Goal: Task Accomplishment & Management: Manage account settings

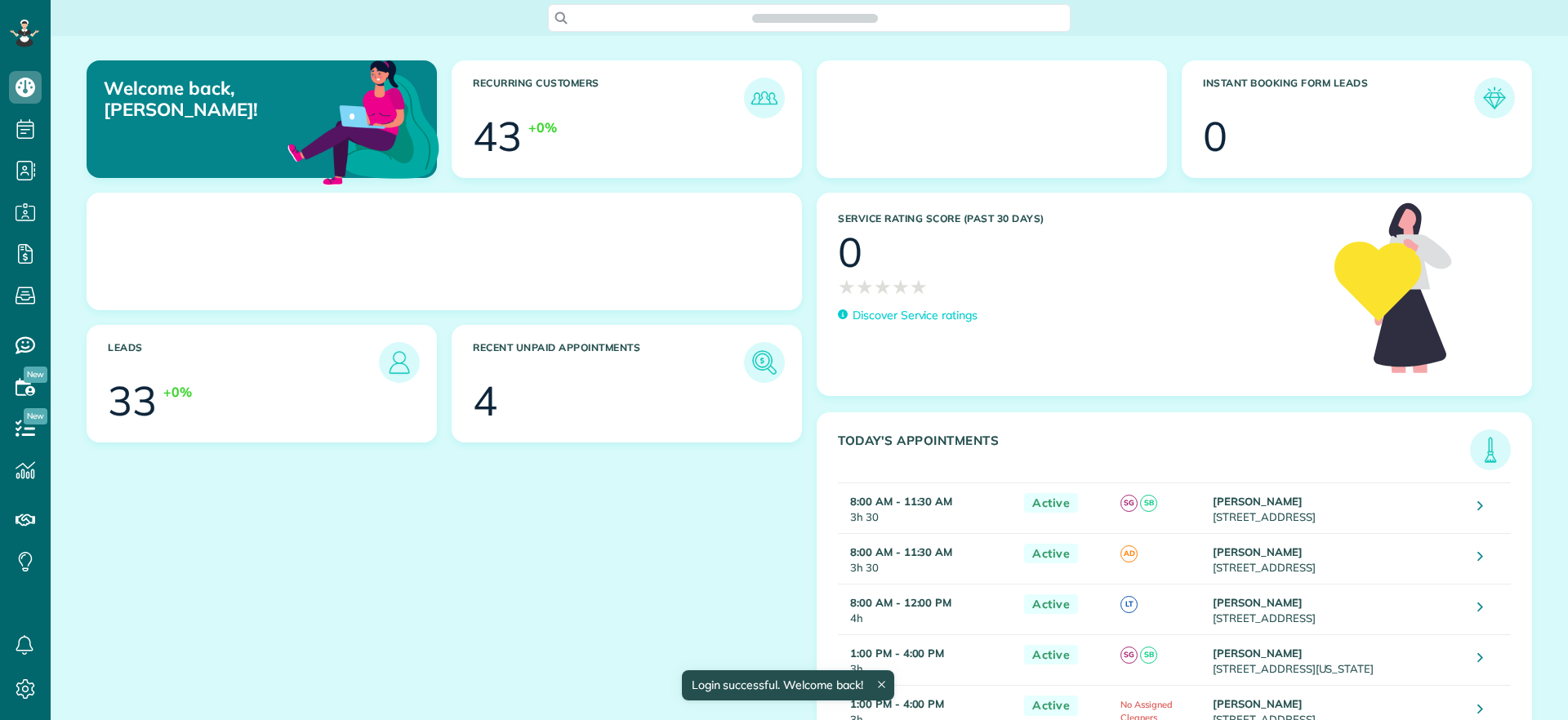
scroll to position [7, 7]
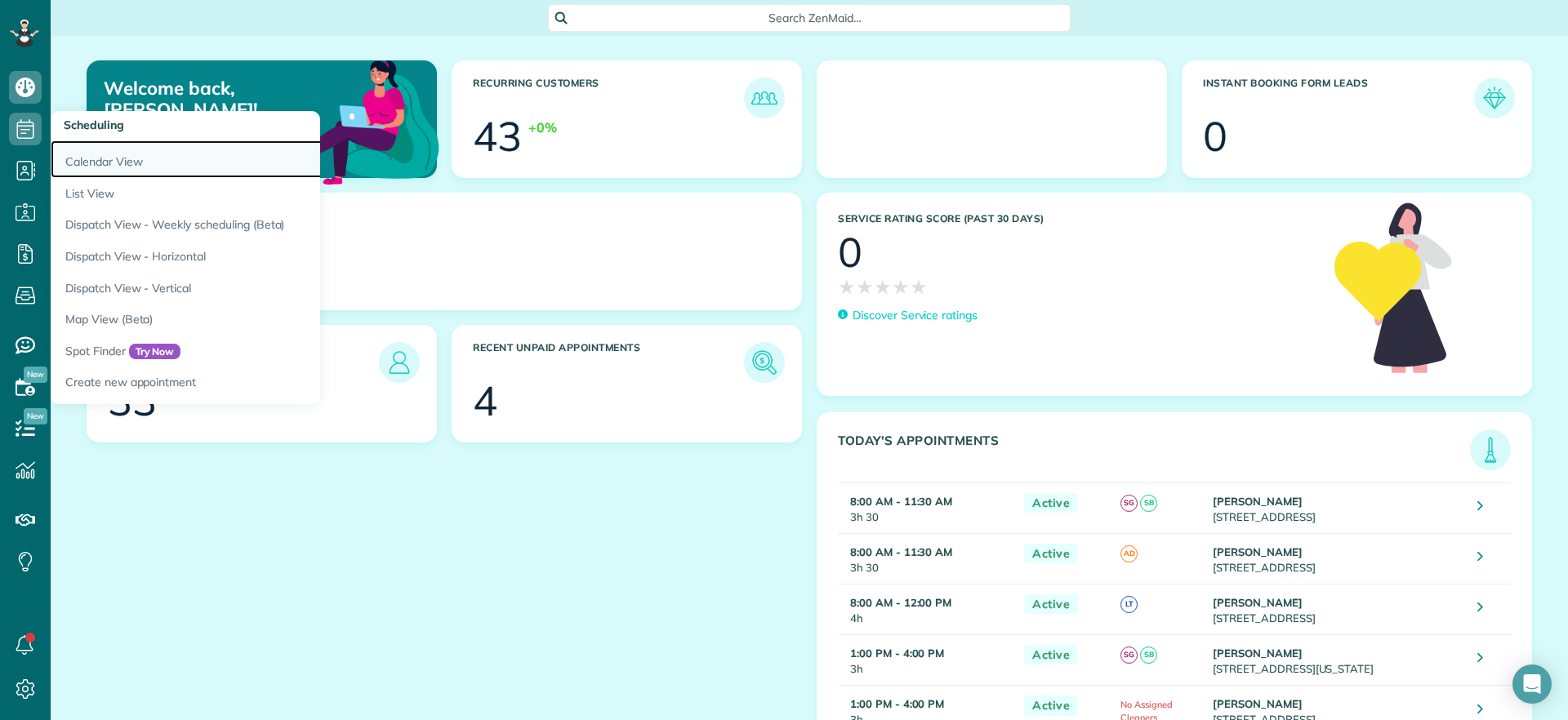
click at [77, 165] on link "Calendar View" at bounding box center [255, 159] width 408 height 37
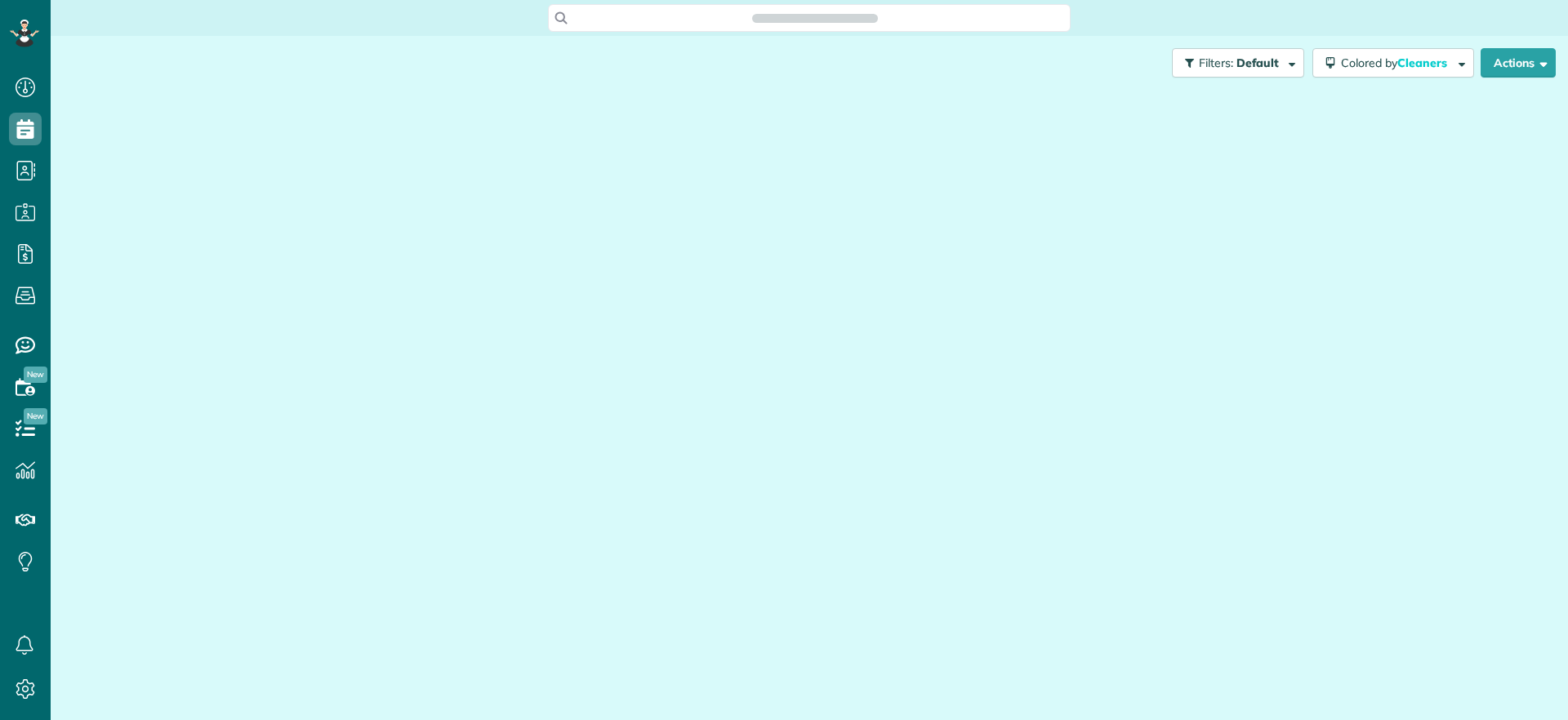
scroll to position [7, 7]
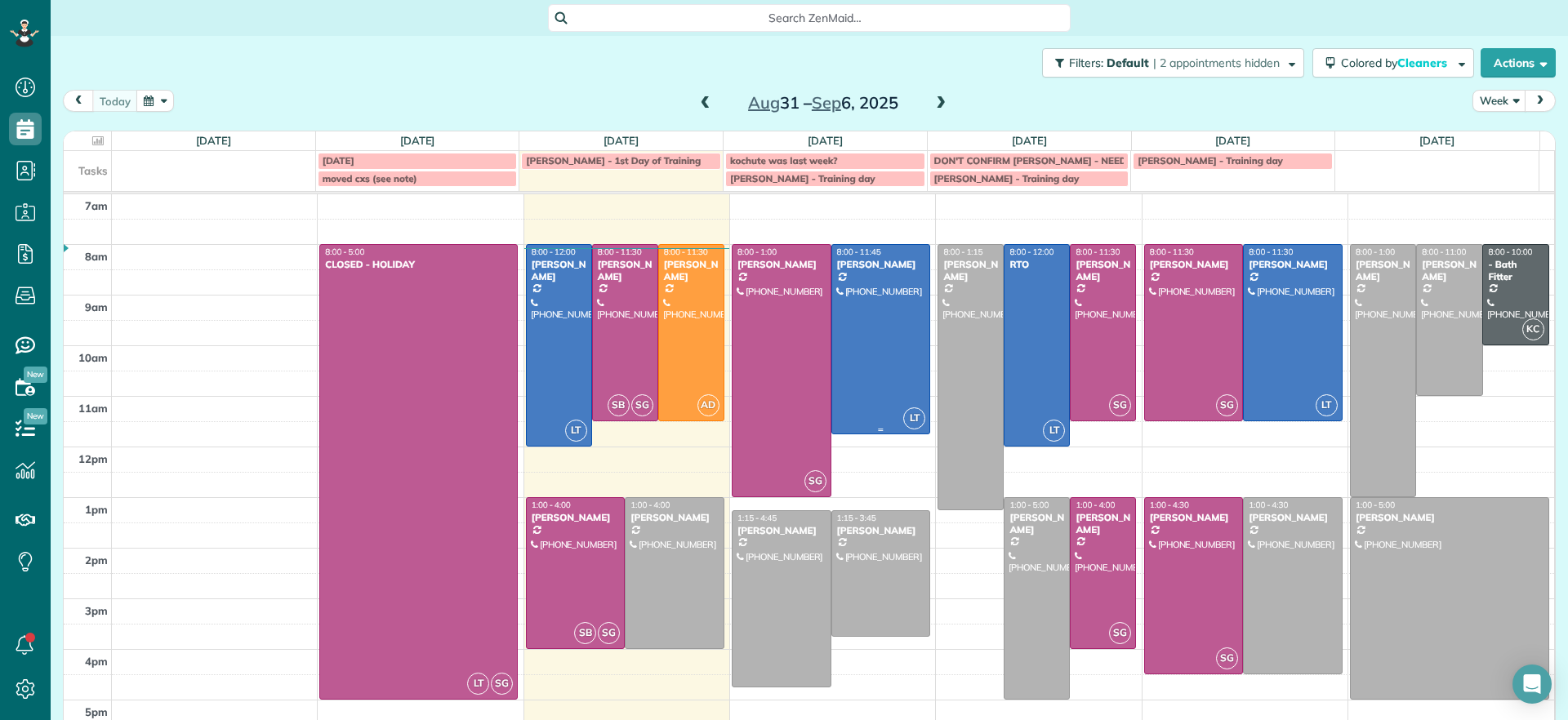
drag, startPoint x: 890, startPoint y: 541, endPoint x: 888, endPoint y: 531, distance: 10.2
click at [891, 536] on div "[PERSON_NAME]" at bounding box center [880, 531] width 90 height 11
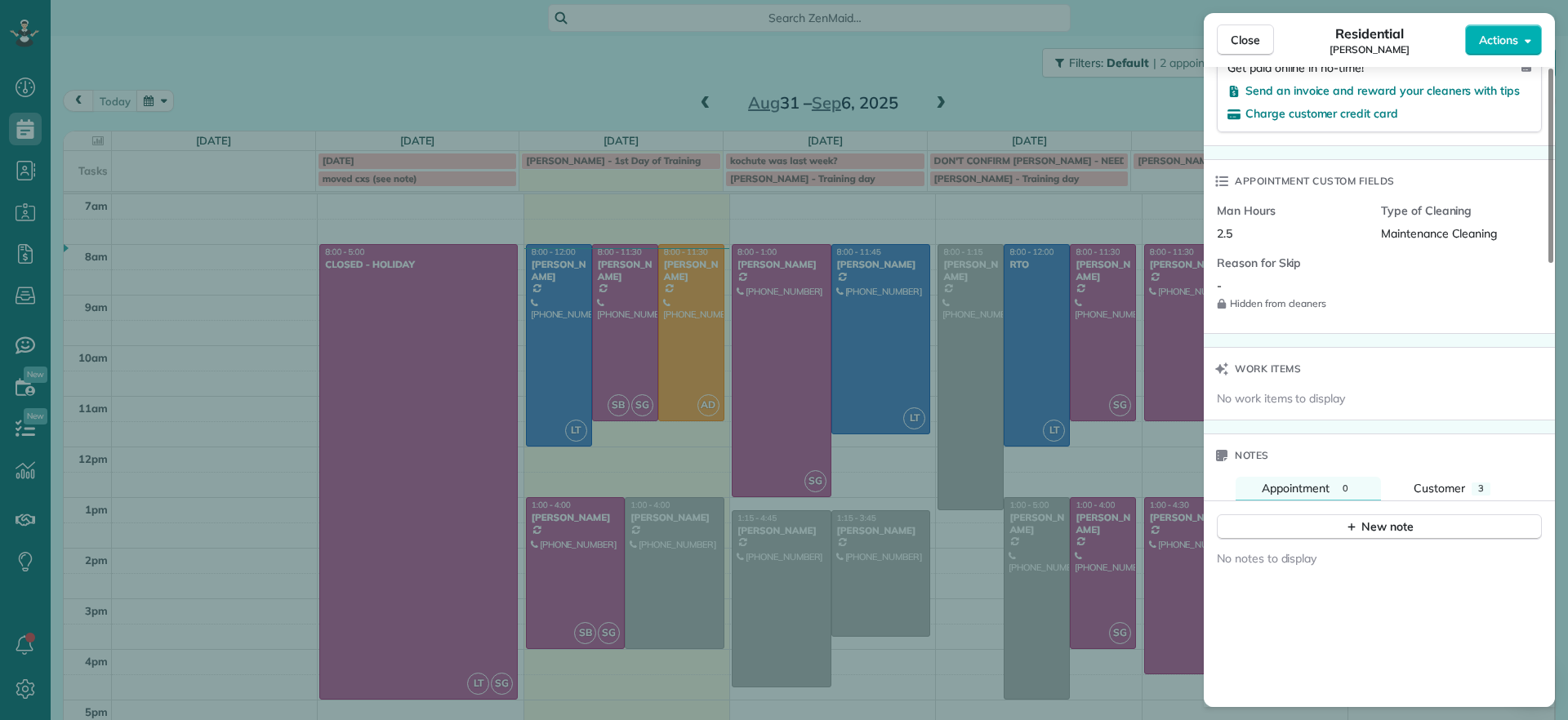
scroll to position [1228, 0]
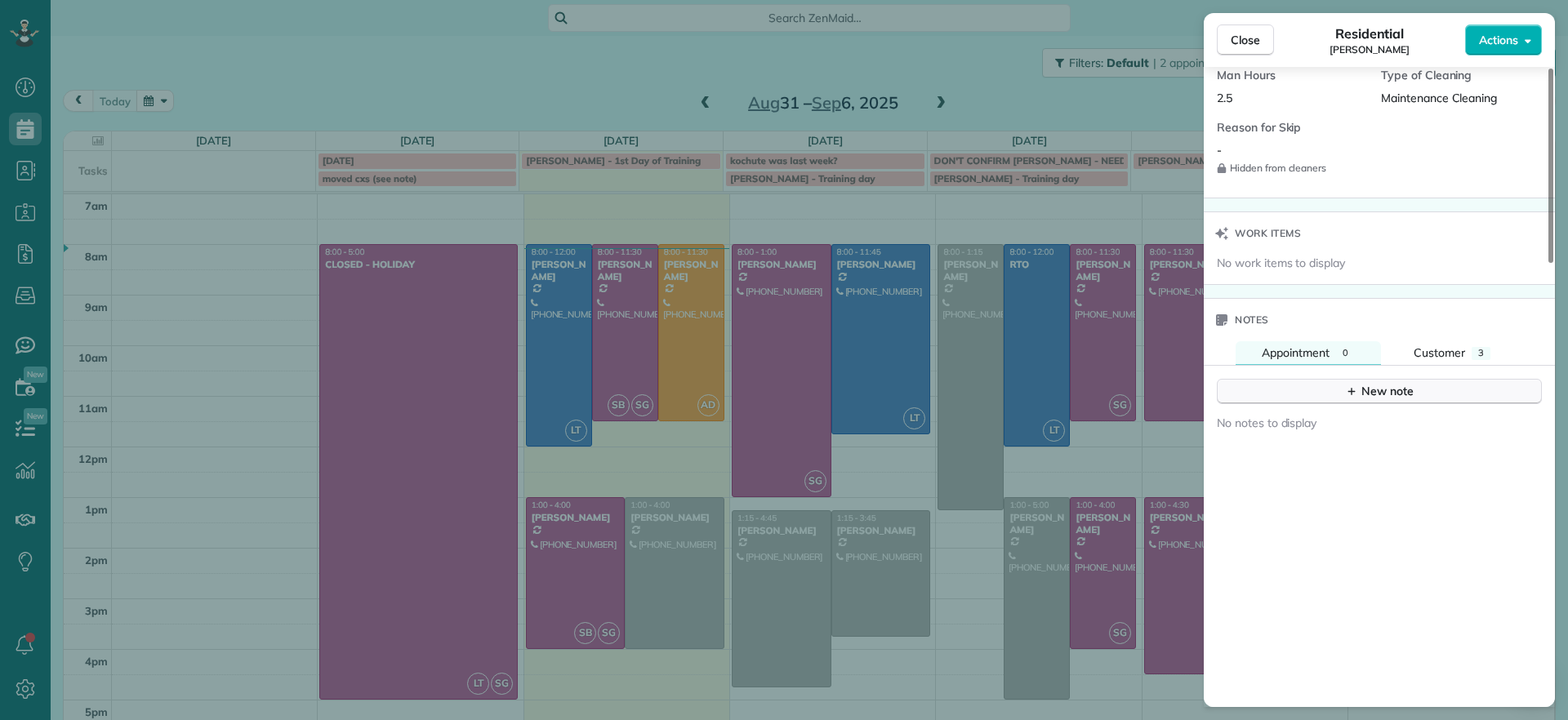
click at [1382, 383] on div "New note" at bounding box center [1379, 392] width 69 height 17
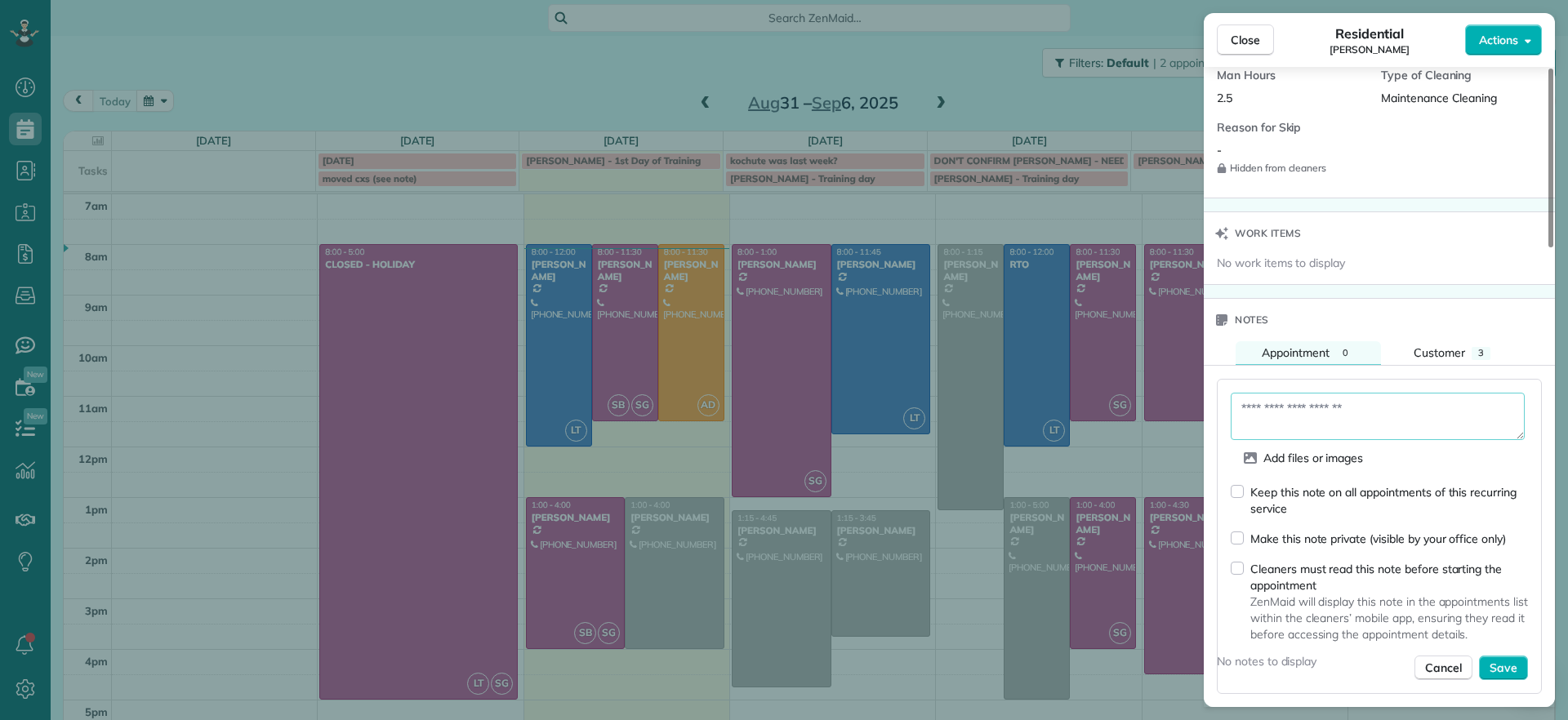
click at [1317, 410] on textarea at bounding box center [1377, 416] width 294 height 47
click at [1268, 408] on textarea at bounding box center [1377, 416] width 294 height 47
click at [1289, 392] on textarea "***" at bounding box center [1377, 416] width 294 height 47
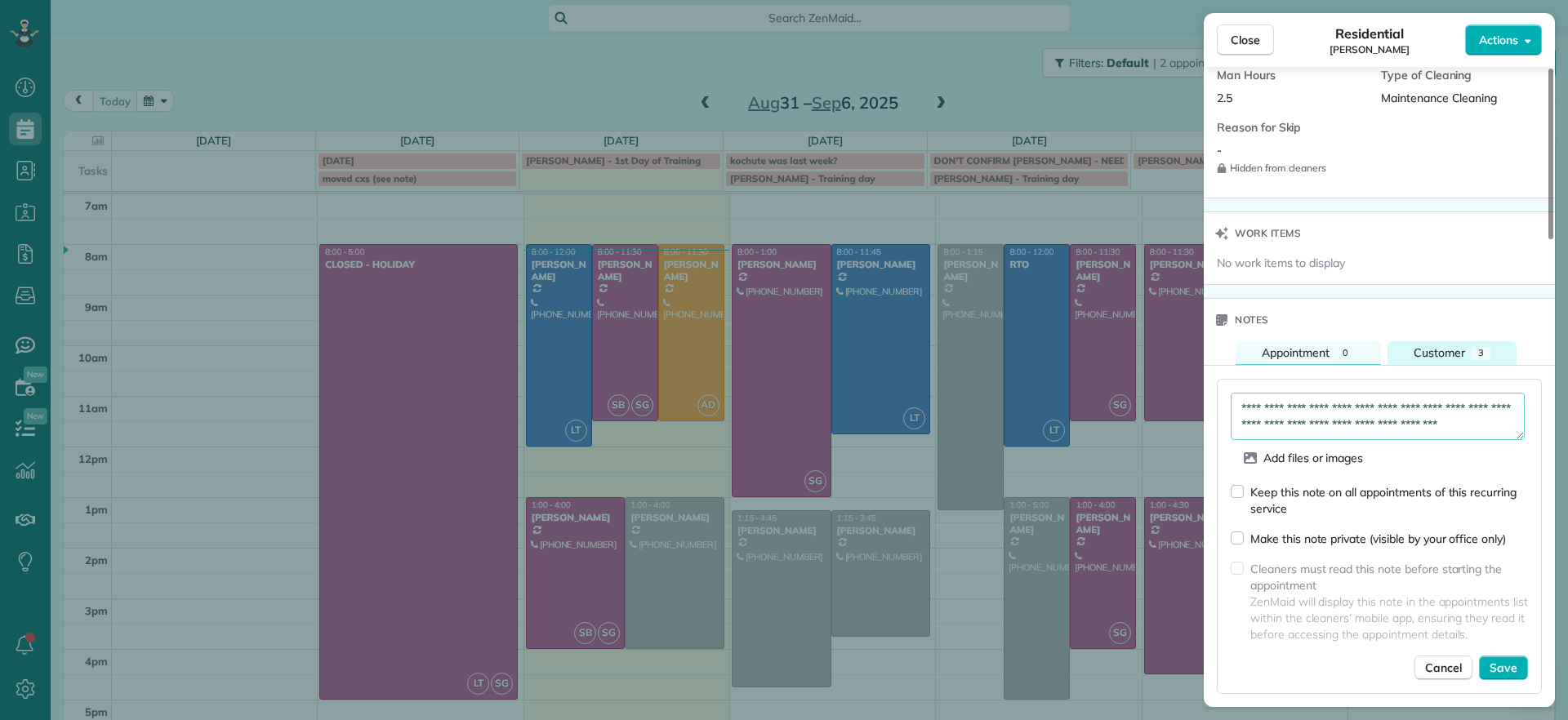
scroll to position [10, 0]
click at [1353, 405] on textarea "**********" at bounding box center [1377, 416] width 294 height 47
click at [1390, 412] on textarea "**********" at bounding box center [1377, 416] width 294 height 47
type textarea "**********"
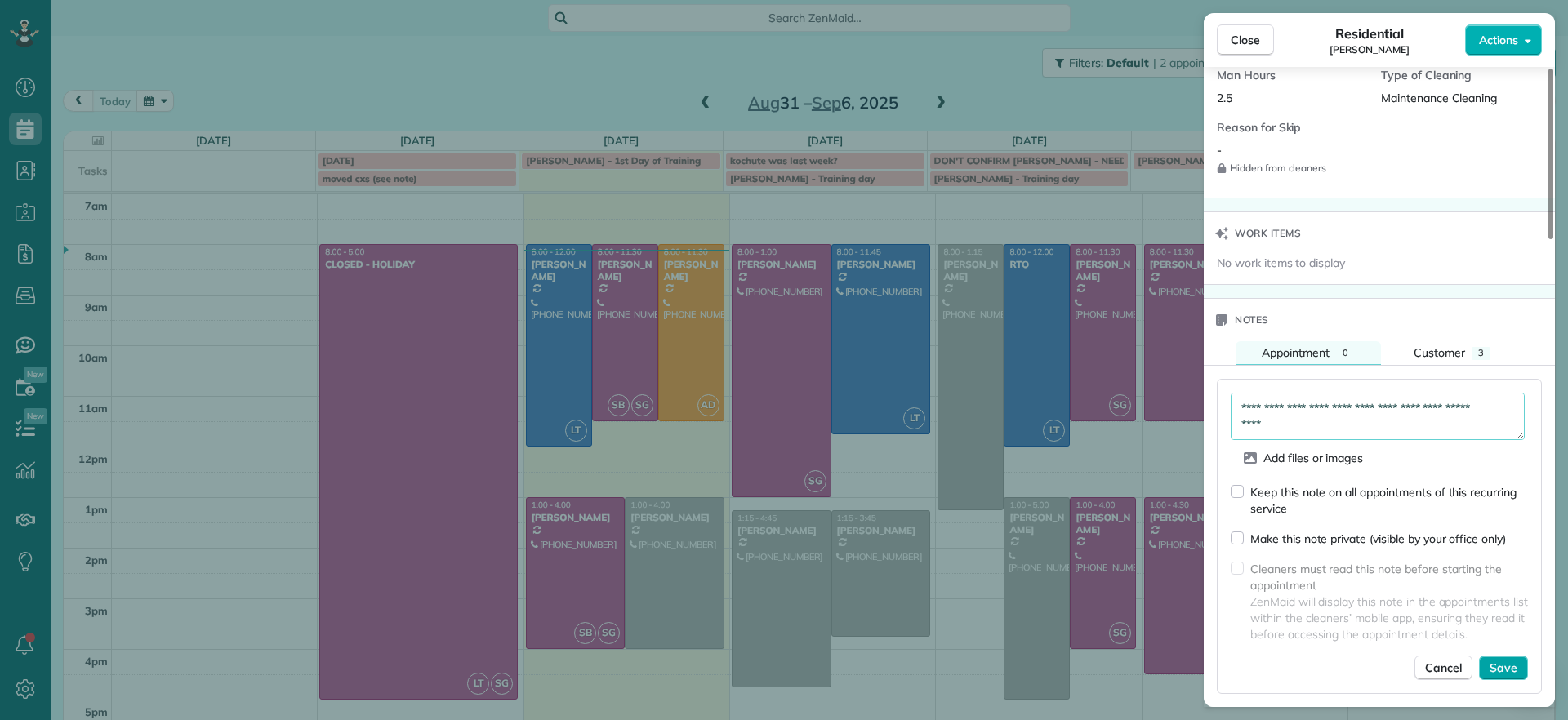
click at [1488, 656] on button "Save" at bounding box center [1503, 668] width 49 height 24
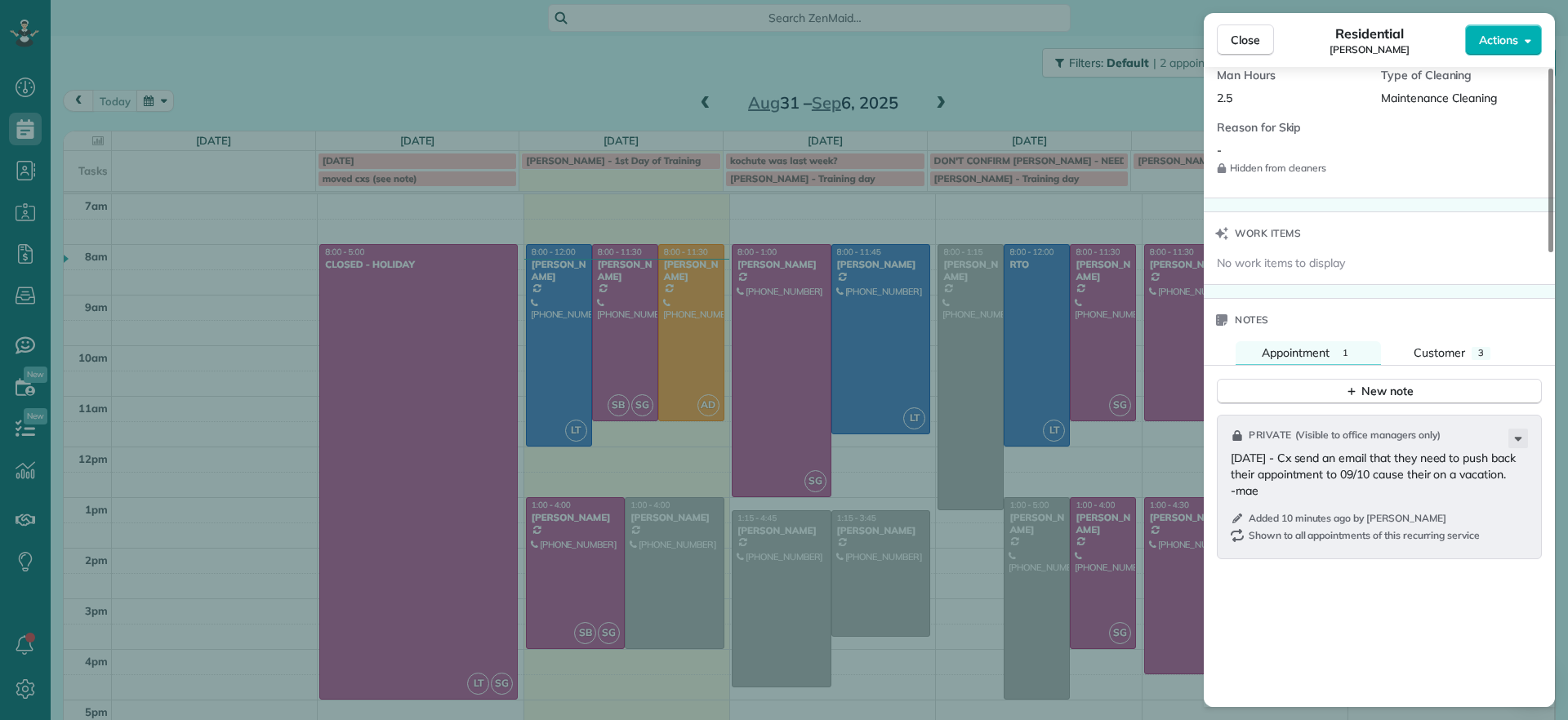
click at [584, 34] on div "Close Residential Genevieve Malandra Actions Status Active Genevieve Malandra ·…" at bounding box center [784, 360] width 1568 height 720
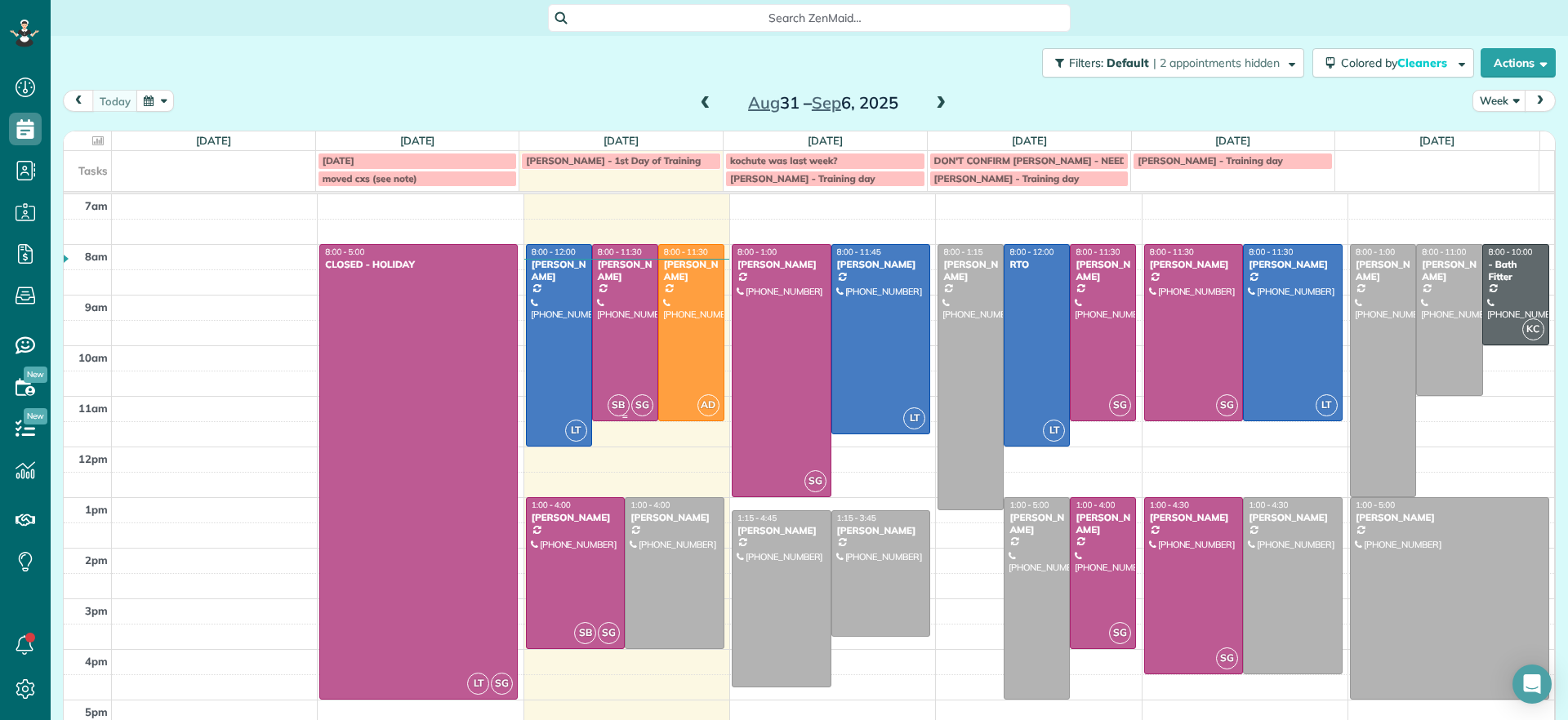
click at [611, 383] on div at bounding box center [625, 332] width 65 height 175
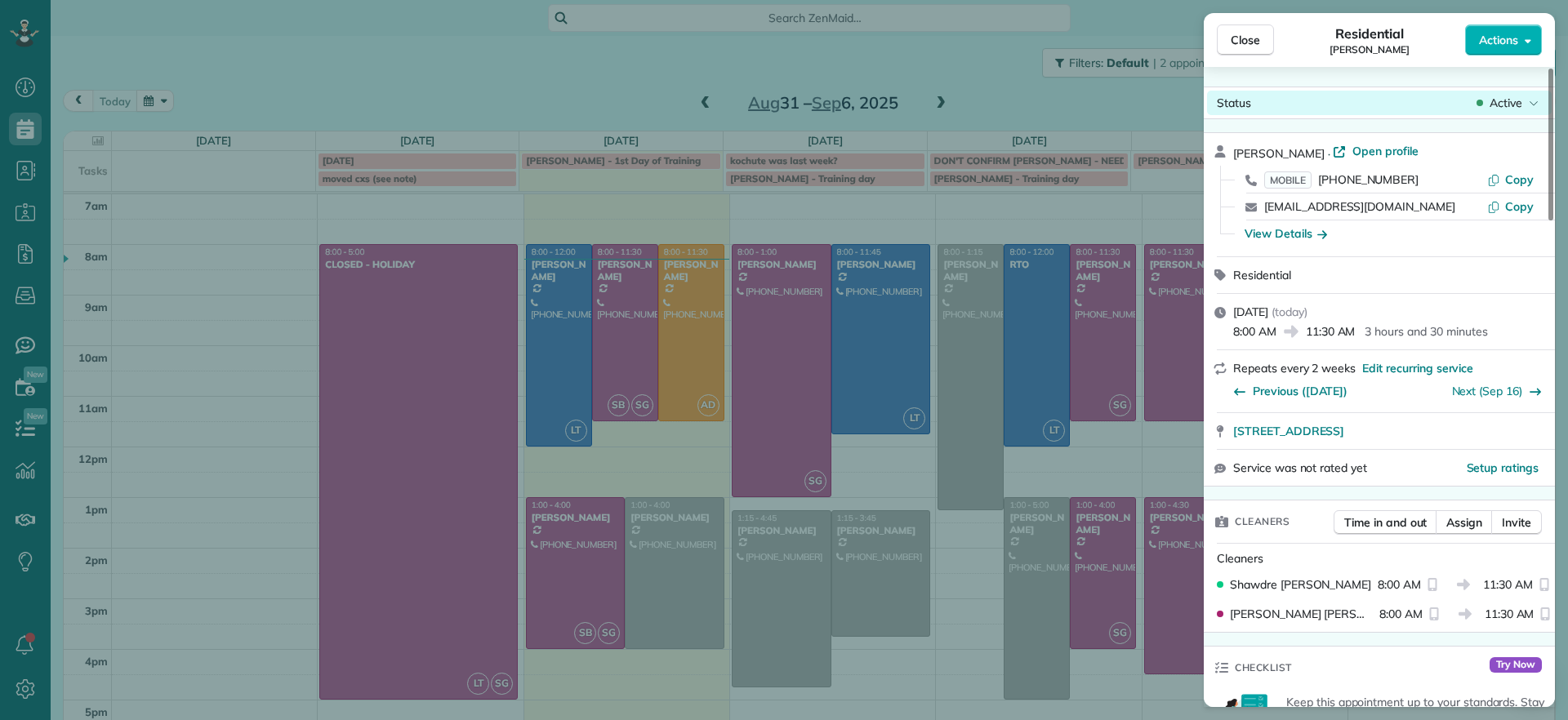
click at [1508, 92] on div "Status Active" at bounding box center [1379, 103] width 344 height 24
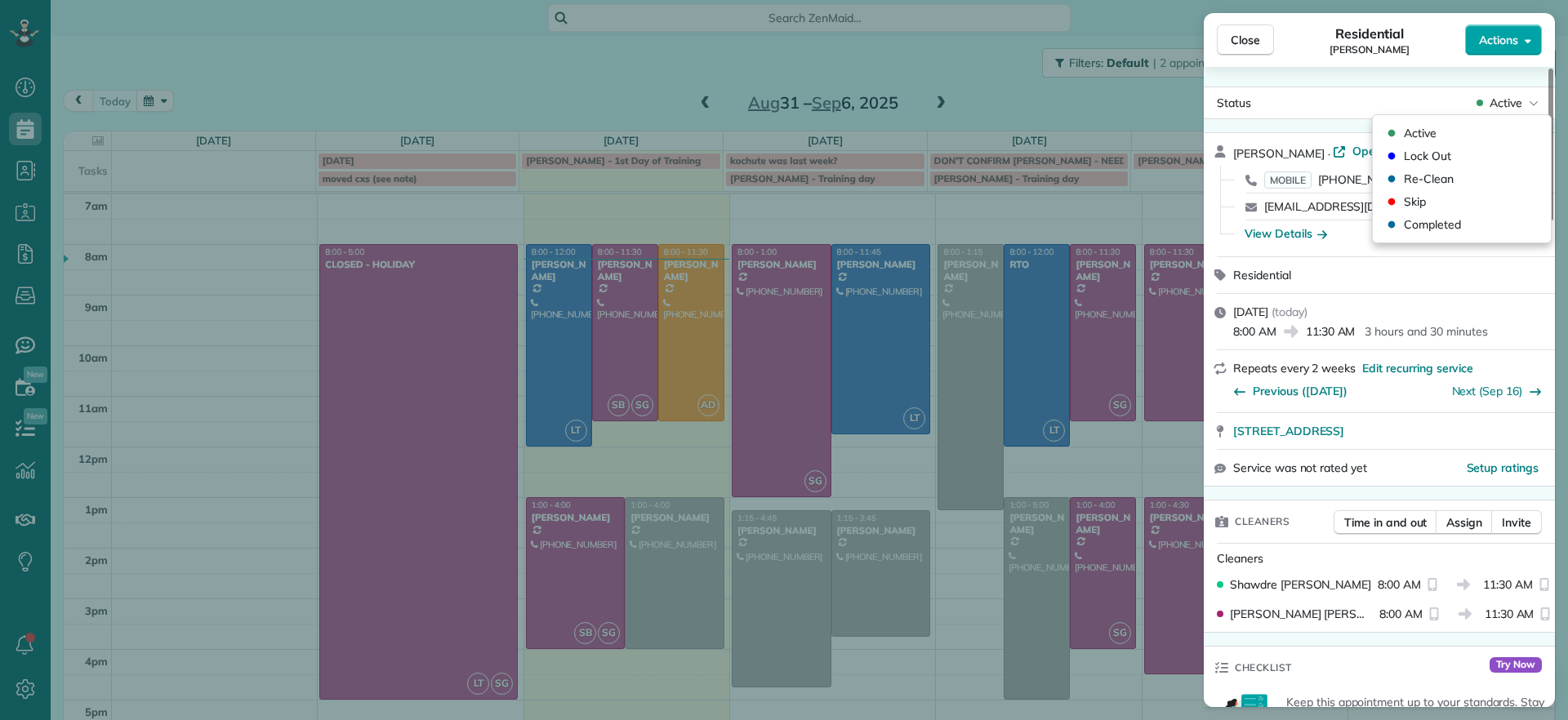
click at [1483, 37] on span "Actions" at bounding box center [1498, 40] width 39 height 17
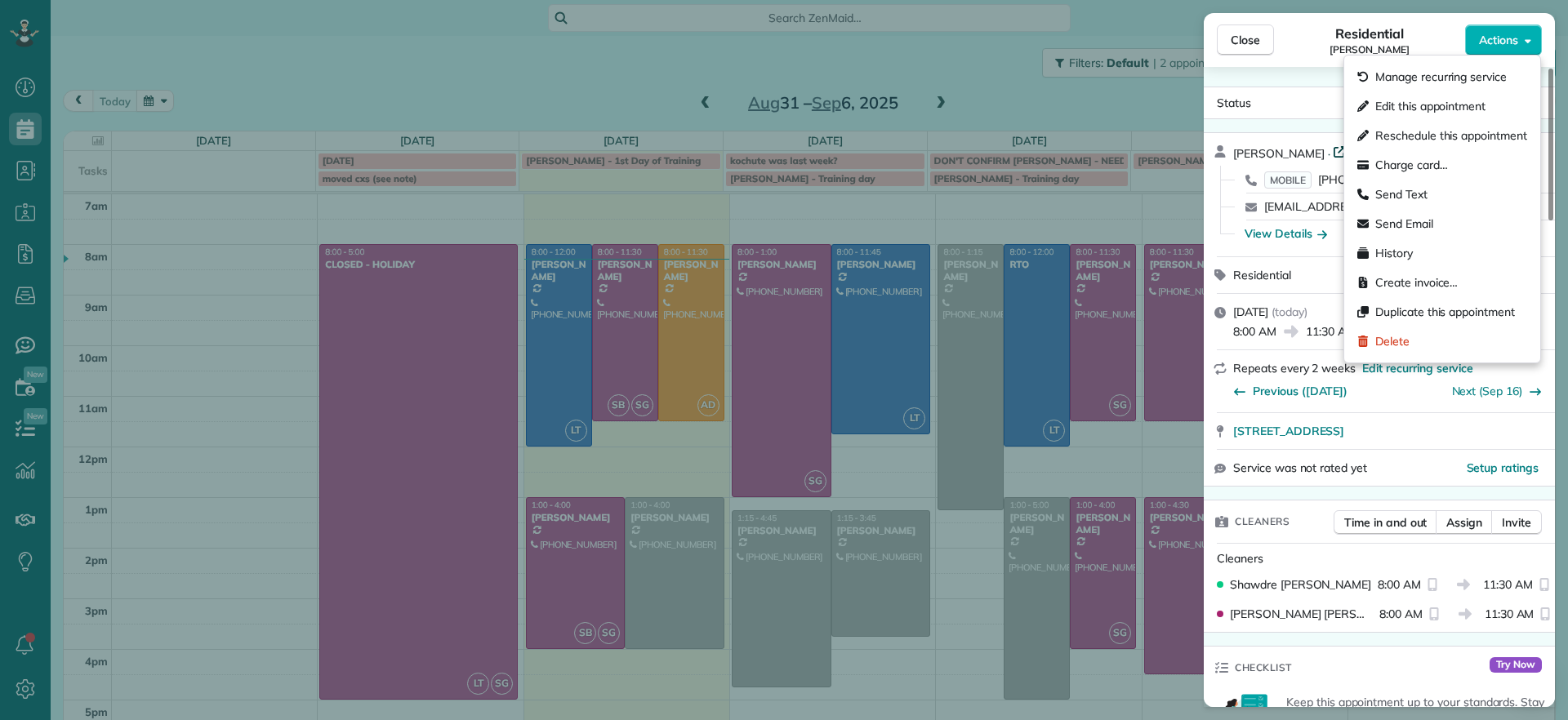
click at [1340, 146] on icon at bounding box center [1339, 151] width 13 height 13
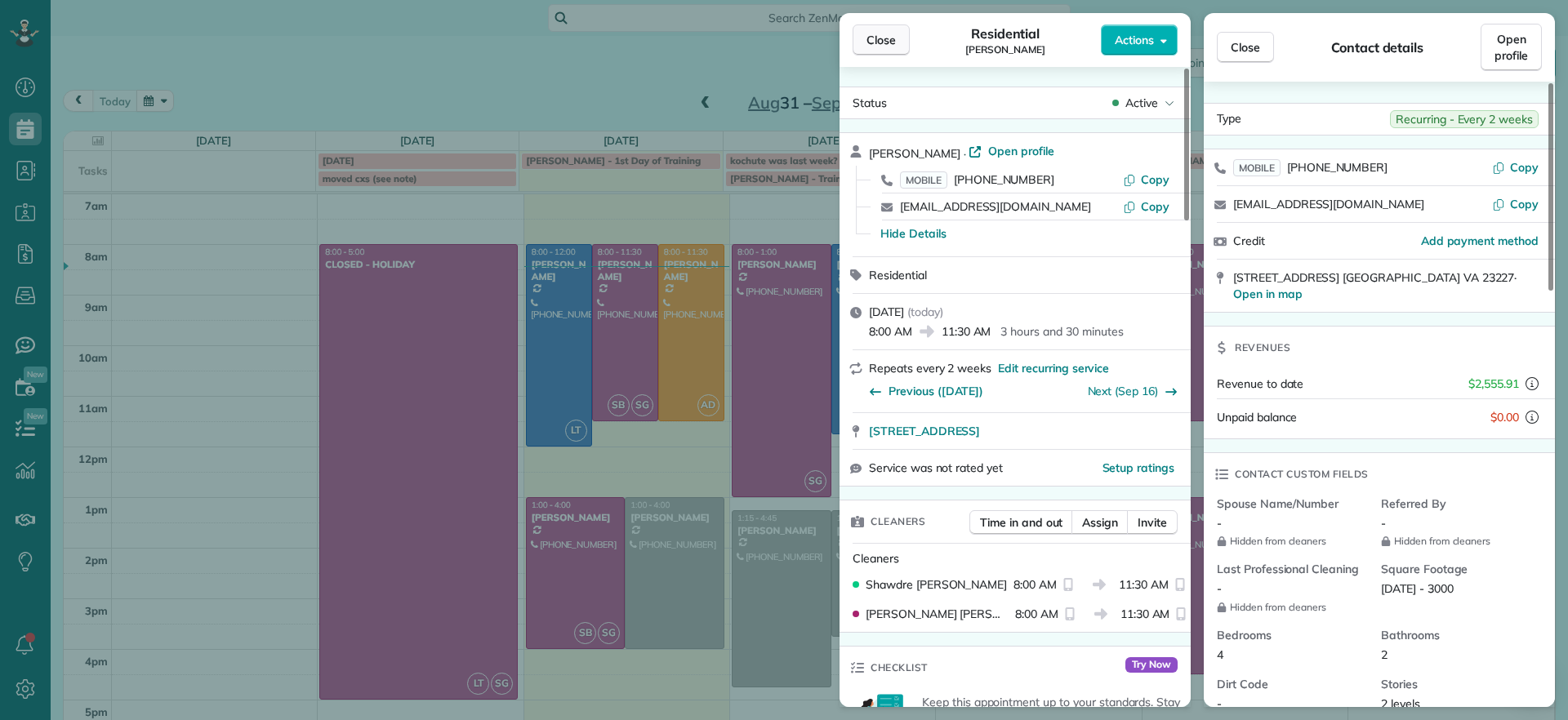
click at [884, 45] on span "Close" at bounding box center [881, 40] width 30 height 17
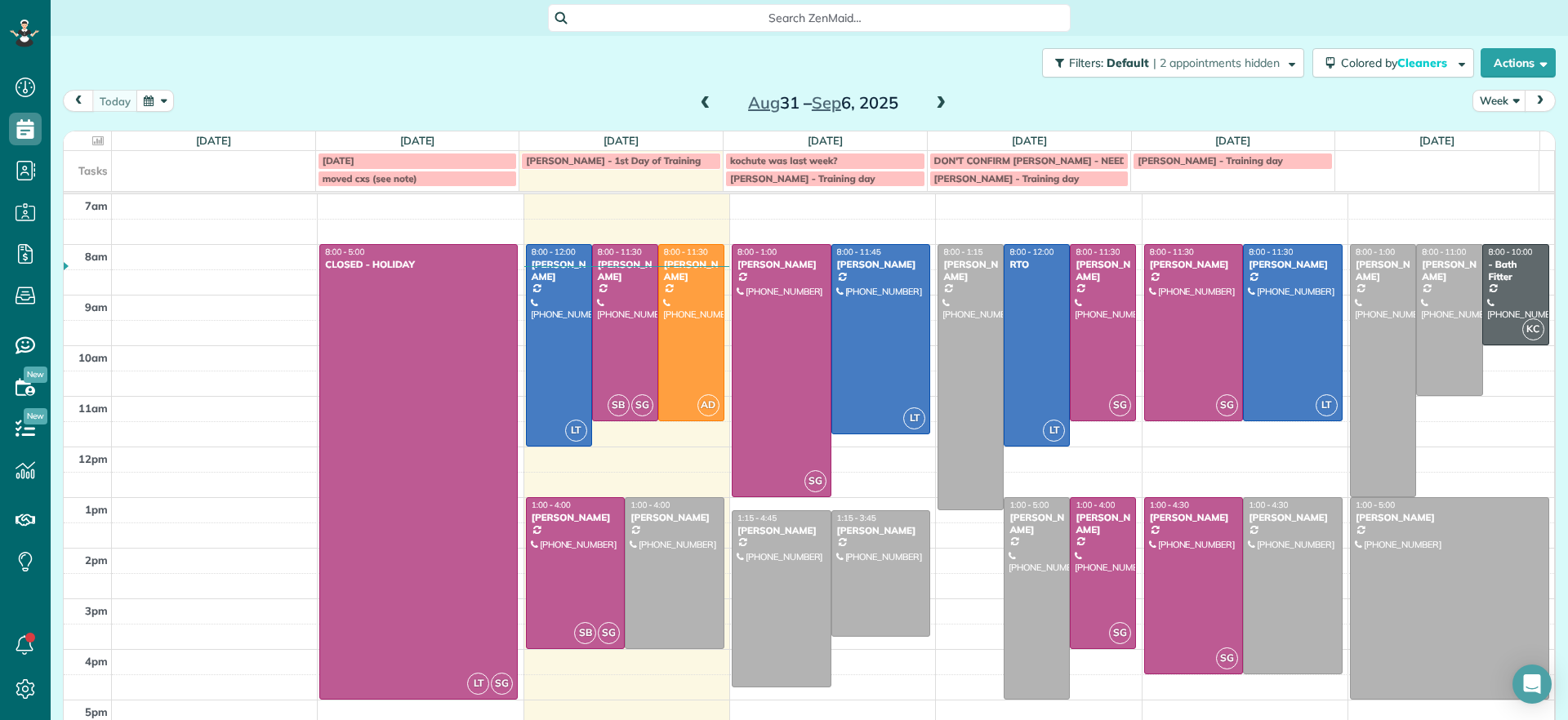
click at [932, 108] on span at bounding box center [940, 104] width 18 height 15
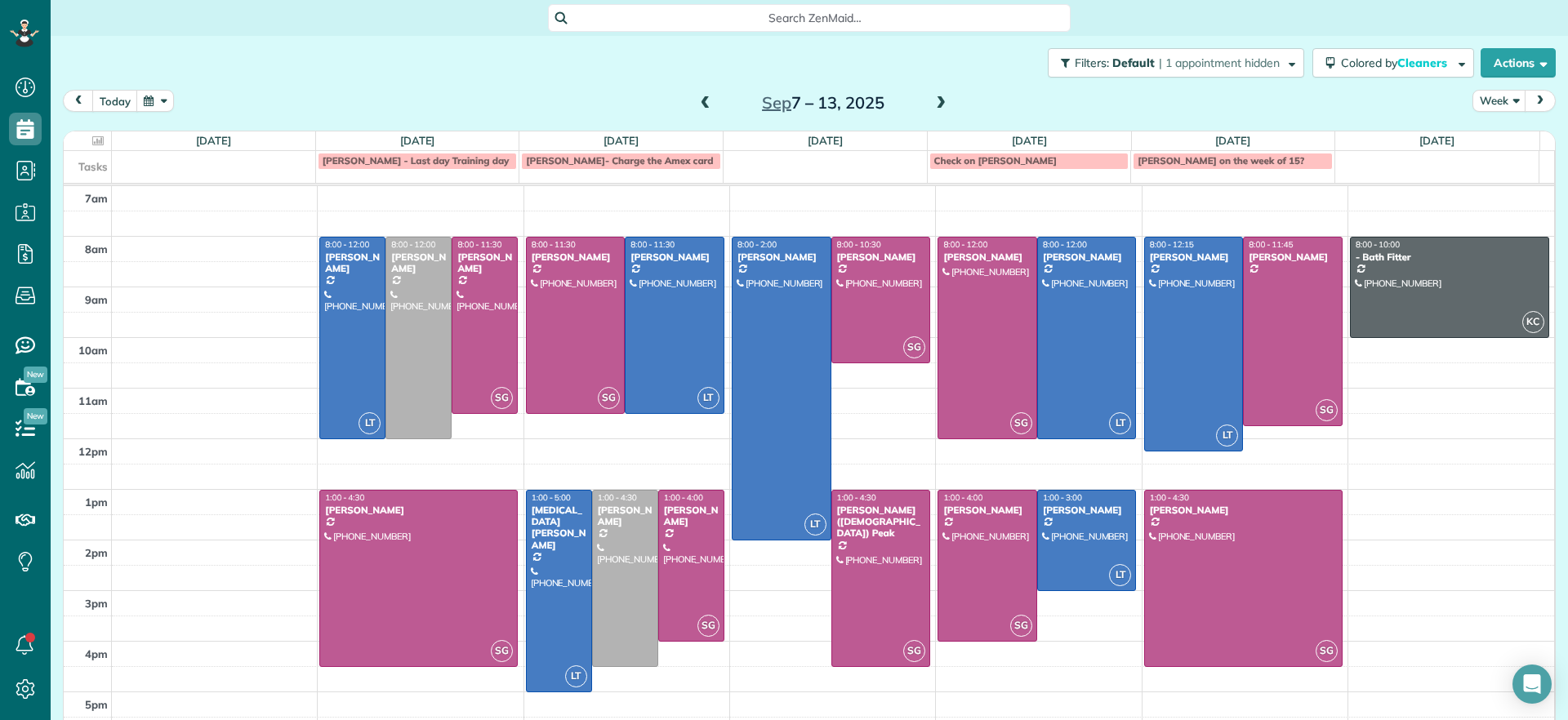
click at [697, 99] on span at bounding box center [705, 104] width 18 height 15
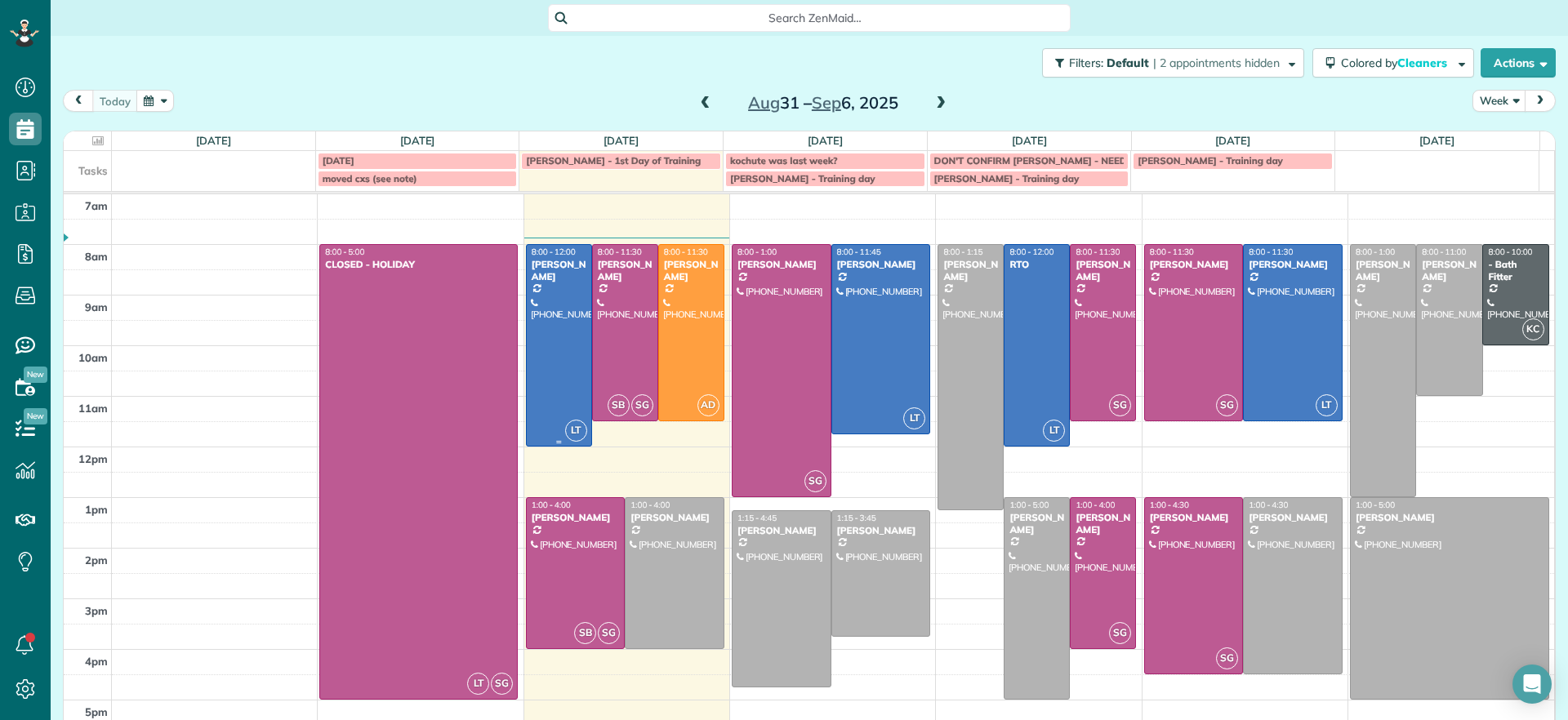
click at [552, 391] on div at bounding box center [559, 345] width 65 height 200
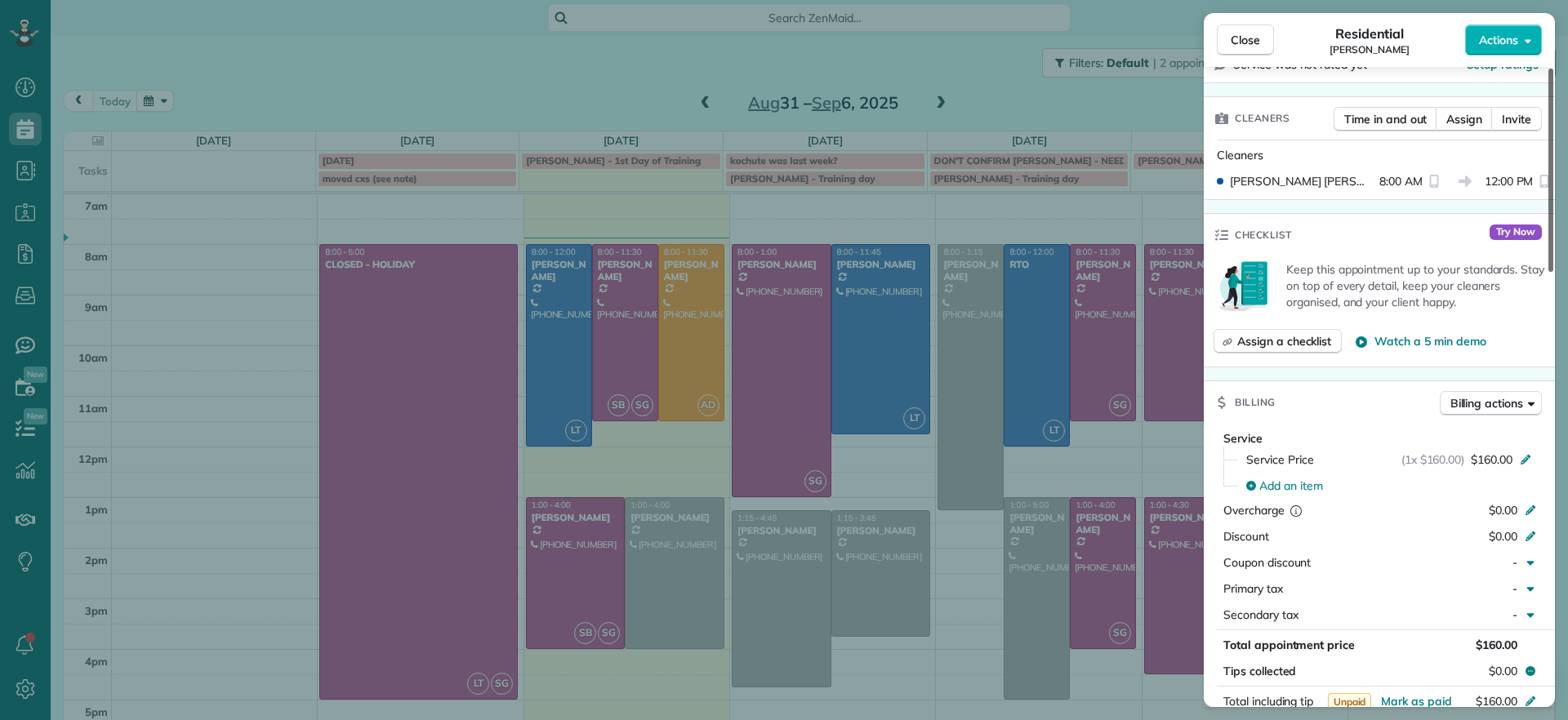
scroll to position [199, 0]
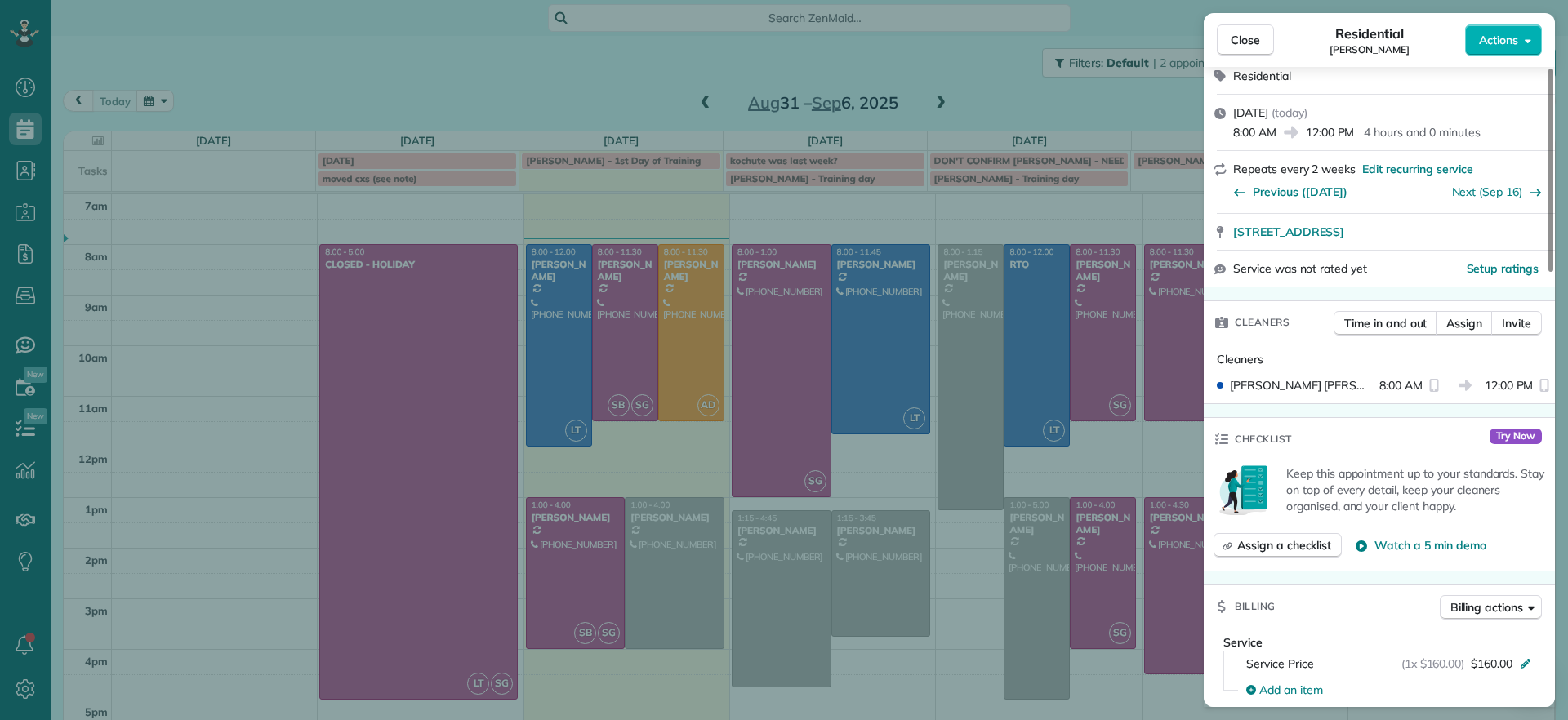
drag, startPoint x: 636, startPoint y: 59, endPoint x: 649, endPoint y: 71, distance: 17.7
click at [636, 60] on div "Close Residential Hayley Morris Actions Status Active Hayley Morris · Open prof…" at bounding box center [784, 360] width 1568 height 720
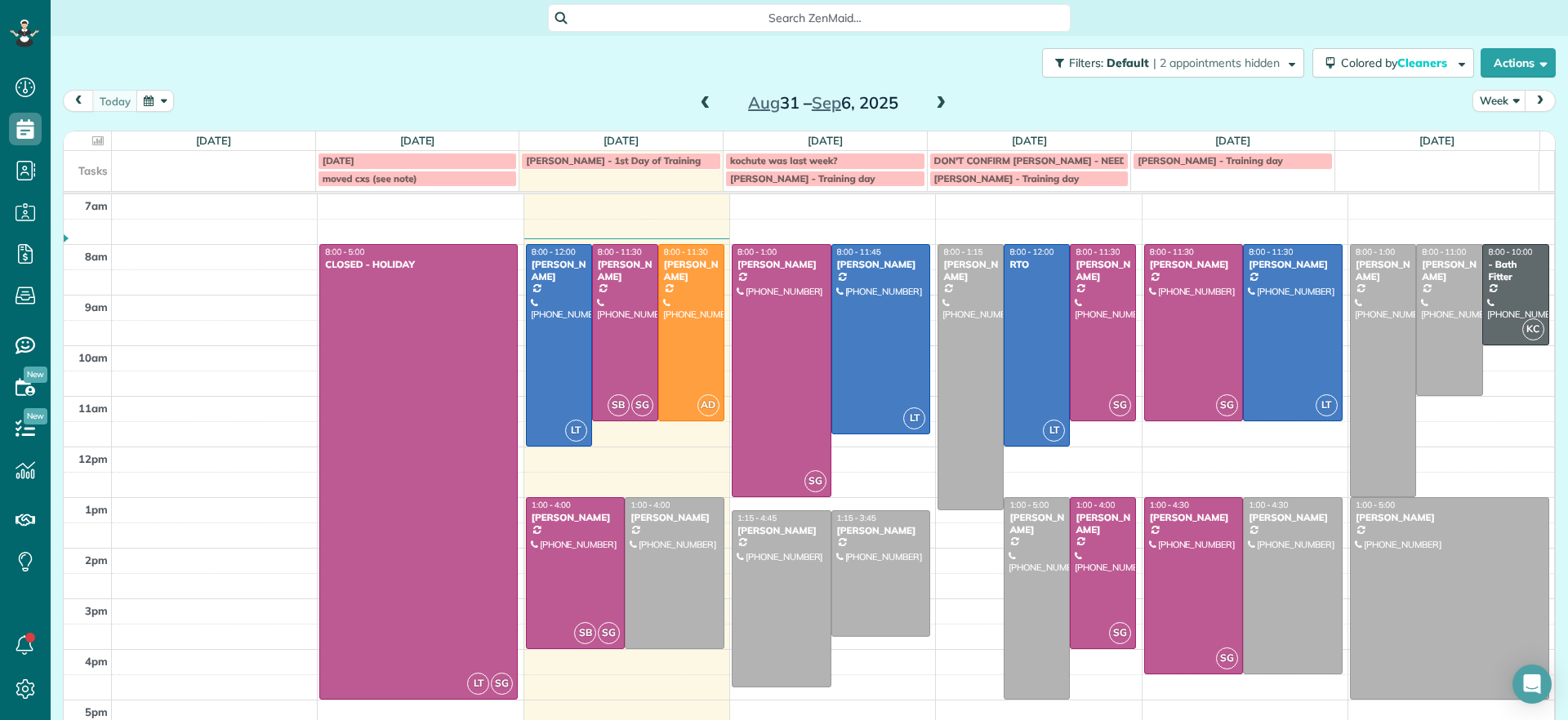
click at [697, 99] on span at bounding box center [705, 104] width 18 height 15
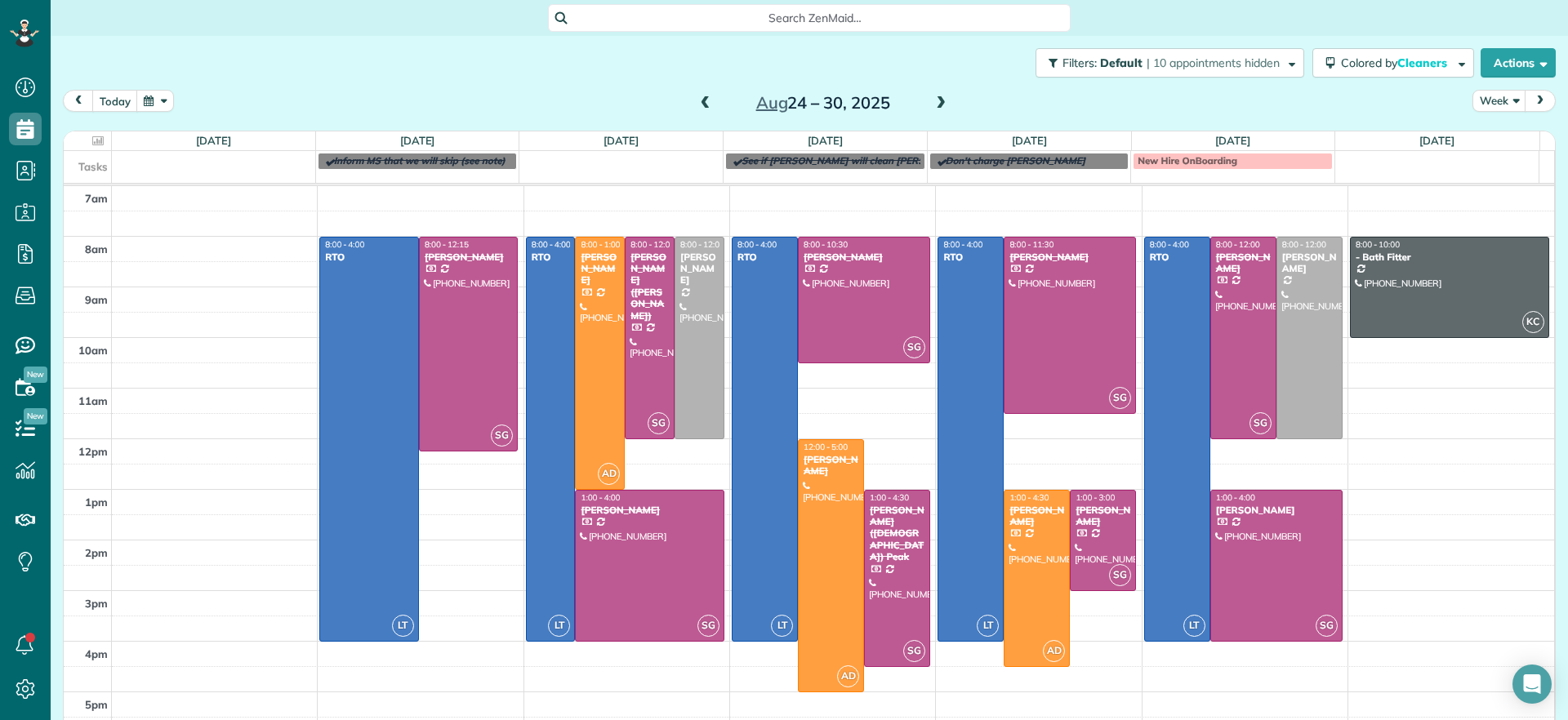
click at [923, 98] on div "Aug 24 – 30, 2025" at bounding box center [823, 103] width 262 height 26
click at [935, 96] on span at bounding box center [940, 104] width 18 height 15
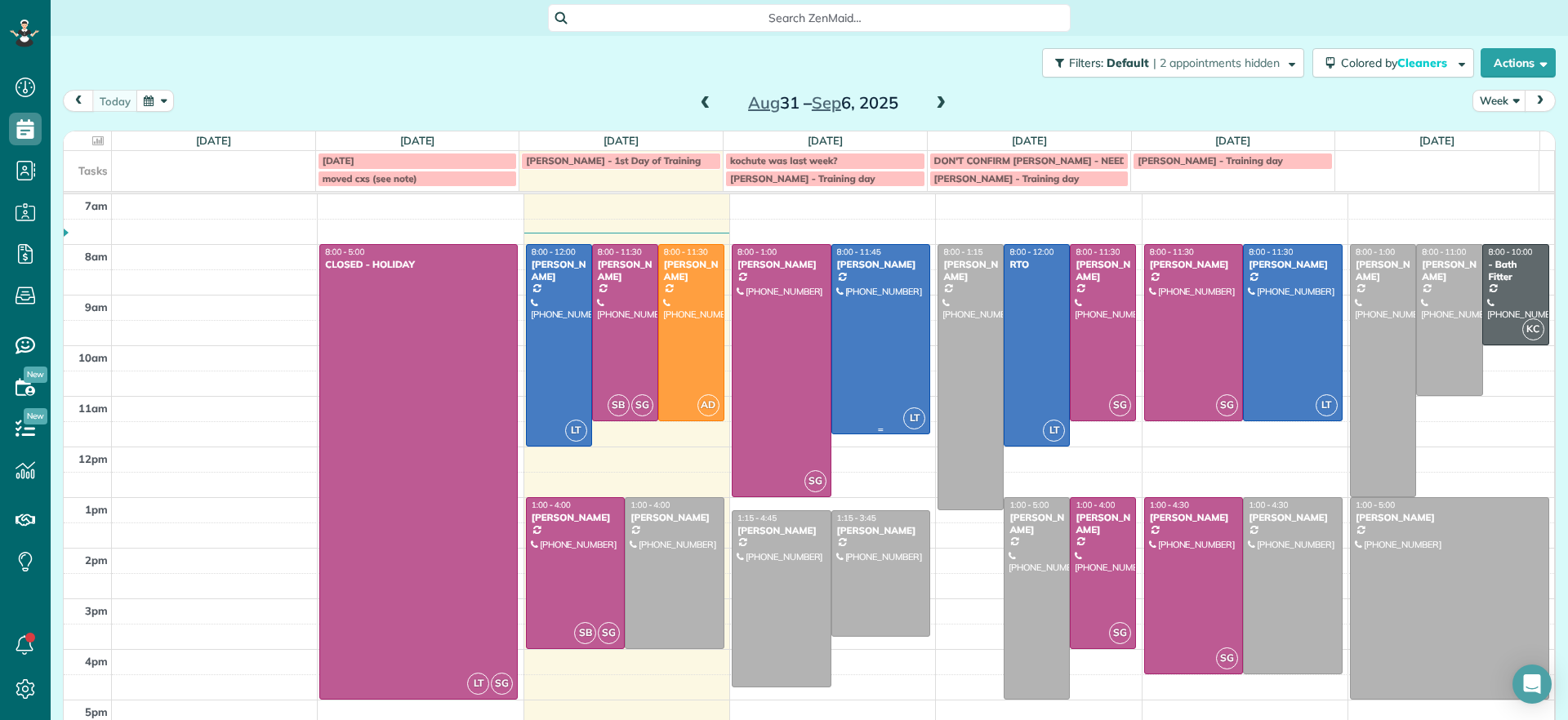
click at [847, 352] on div at bounding box center [881, 339] width 98 height 188
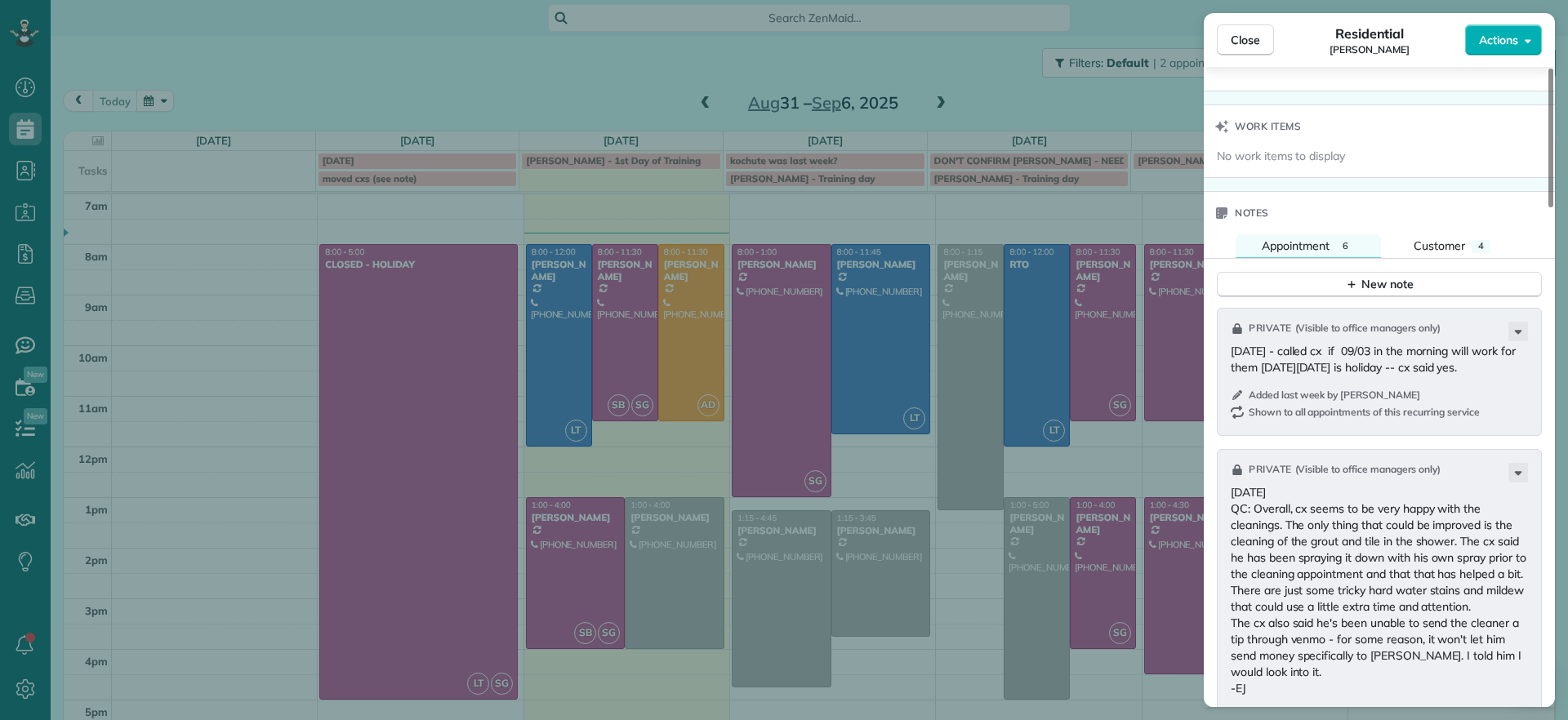
scroll to position [1558, 0]
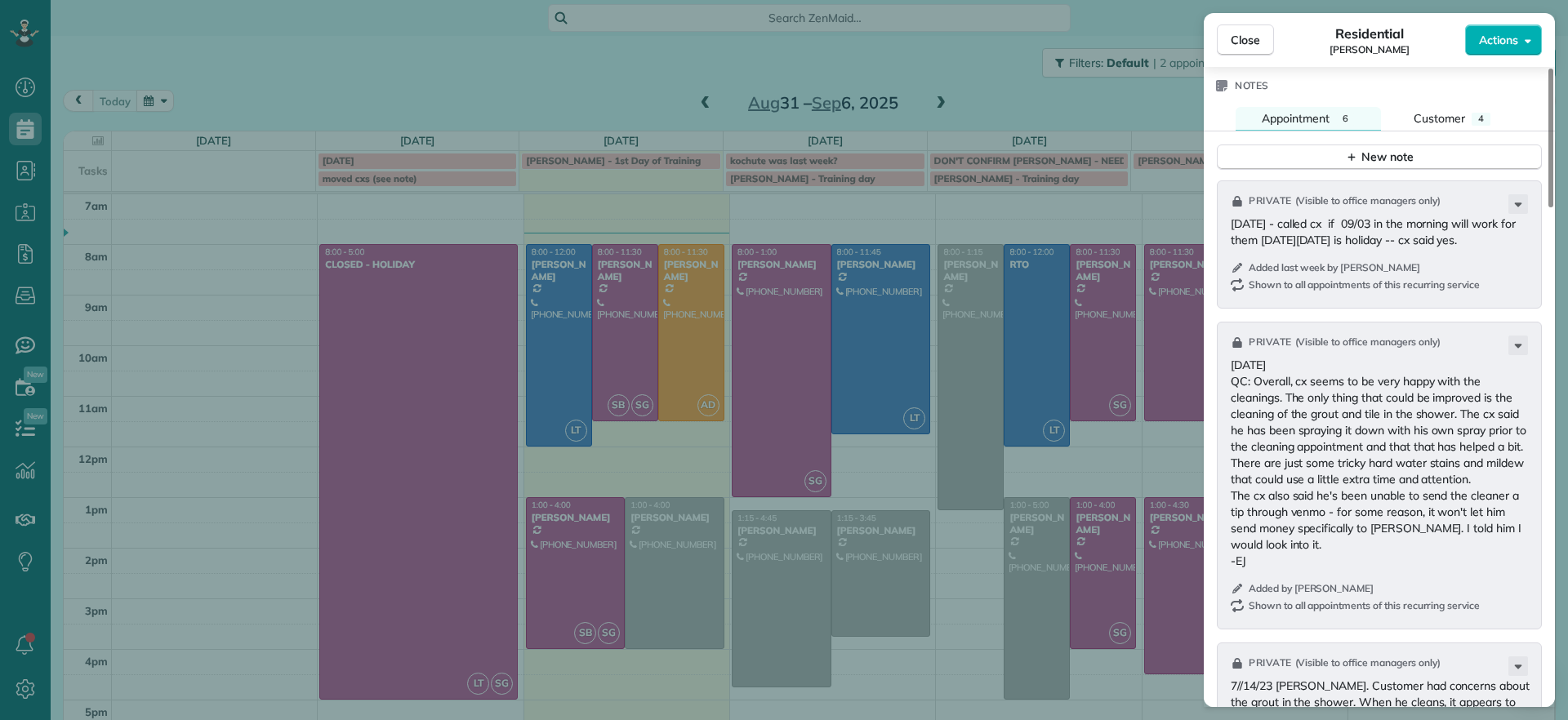
click at [639, 105] on div "Close Residential Chris Seamon Actions Status Active Chris Seamon · Open profil…" at bounding box center [784, 360] width 1568 height 720
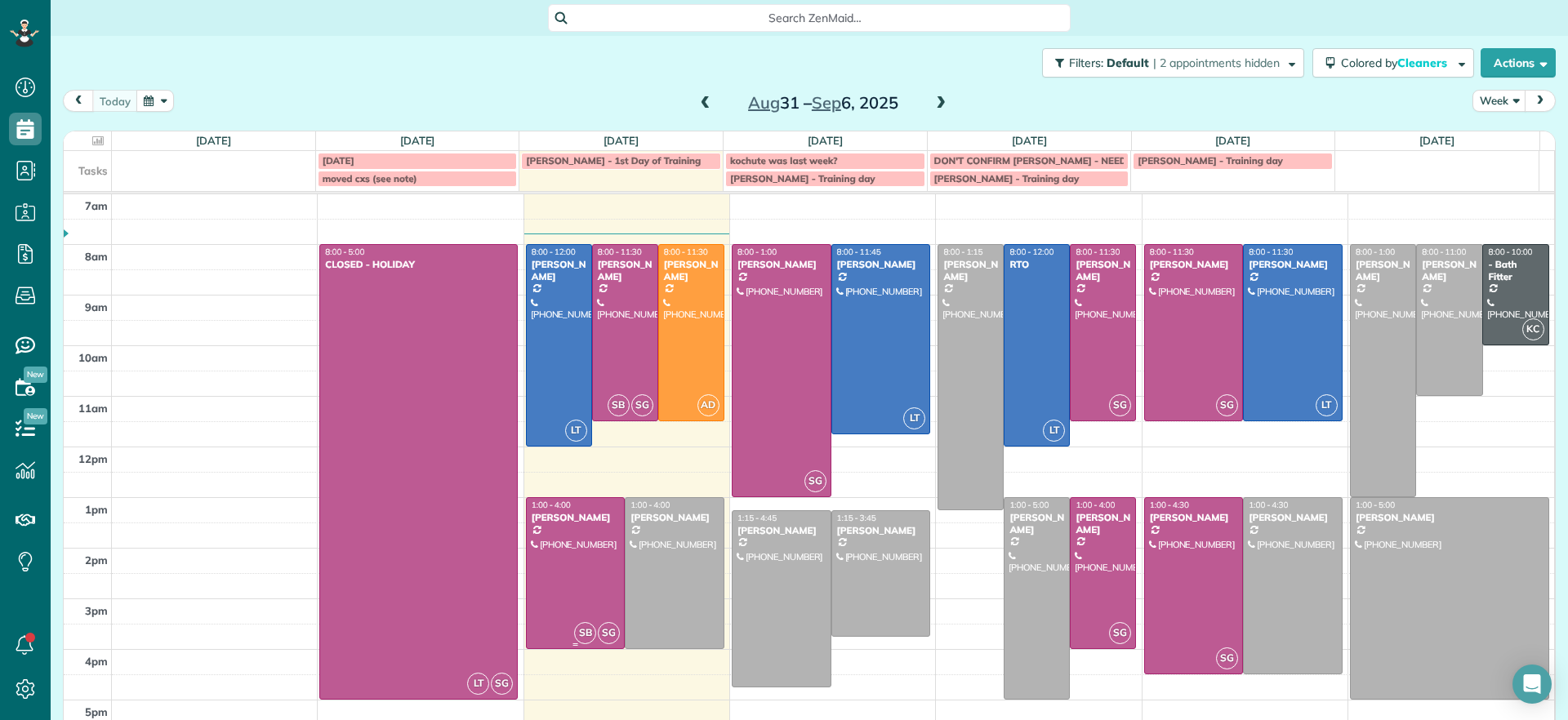
click at [605, 559] on div at bounding box center [576, 573] width 98 height 150
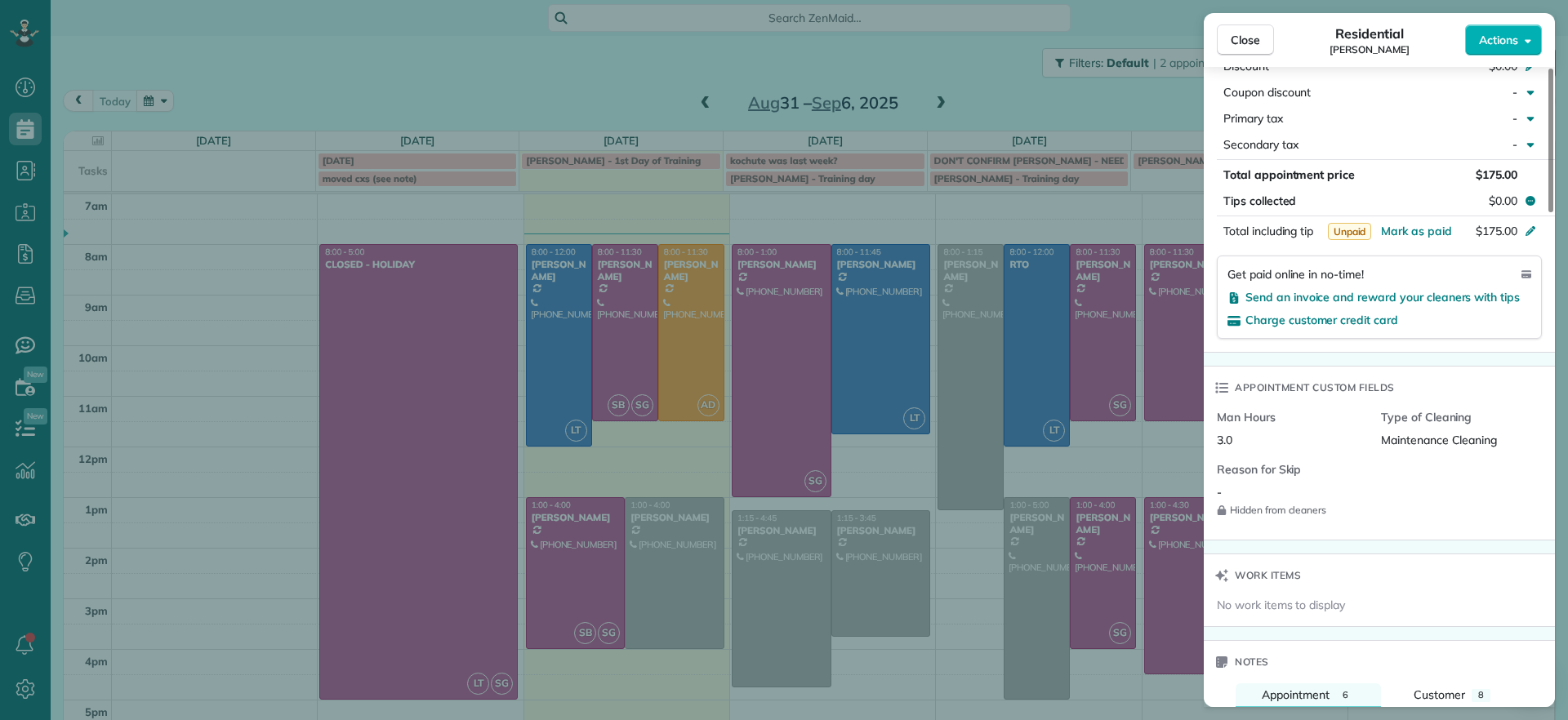
scroll to position [1434, 0]
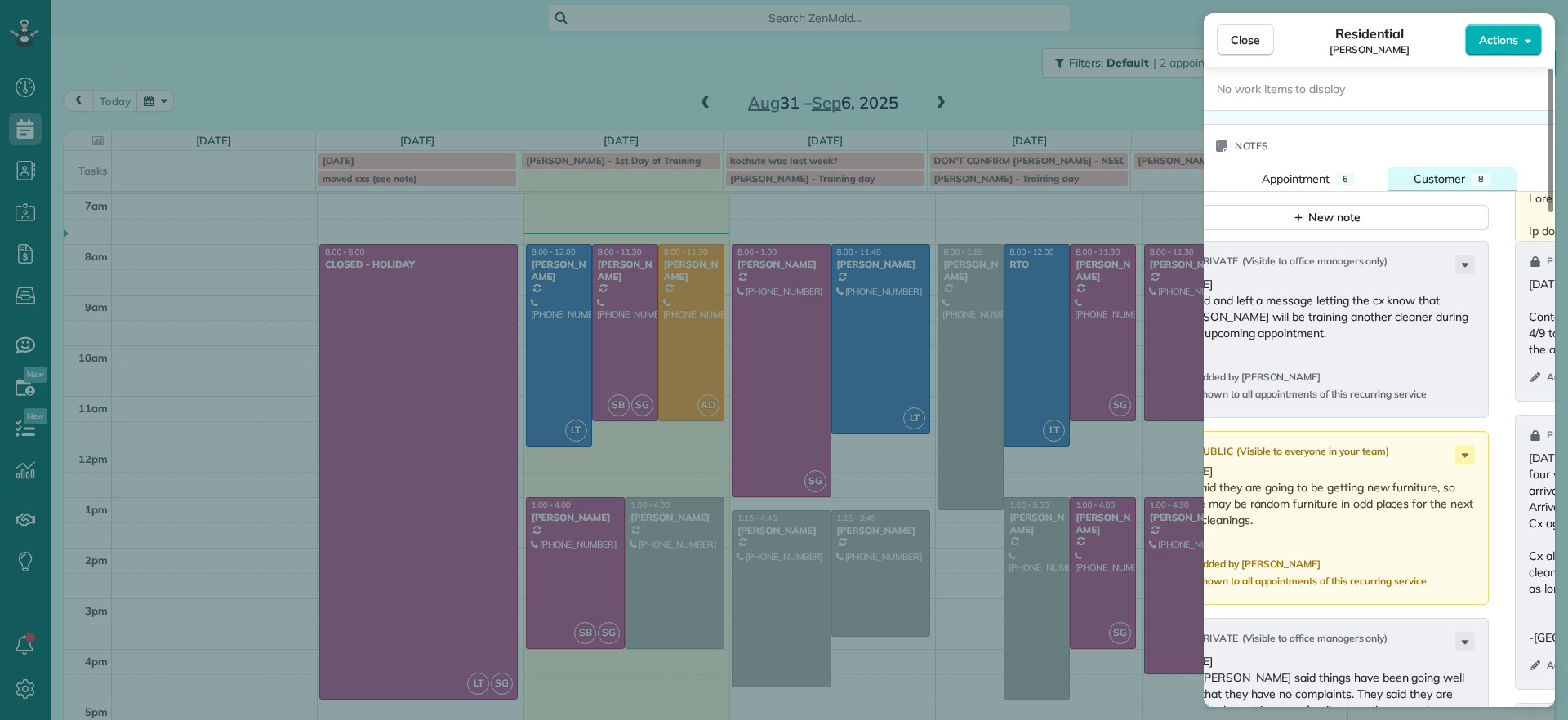
click at [1443, 178] on span "Customer" at bounding box center [1438, 179] width 51 height 15
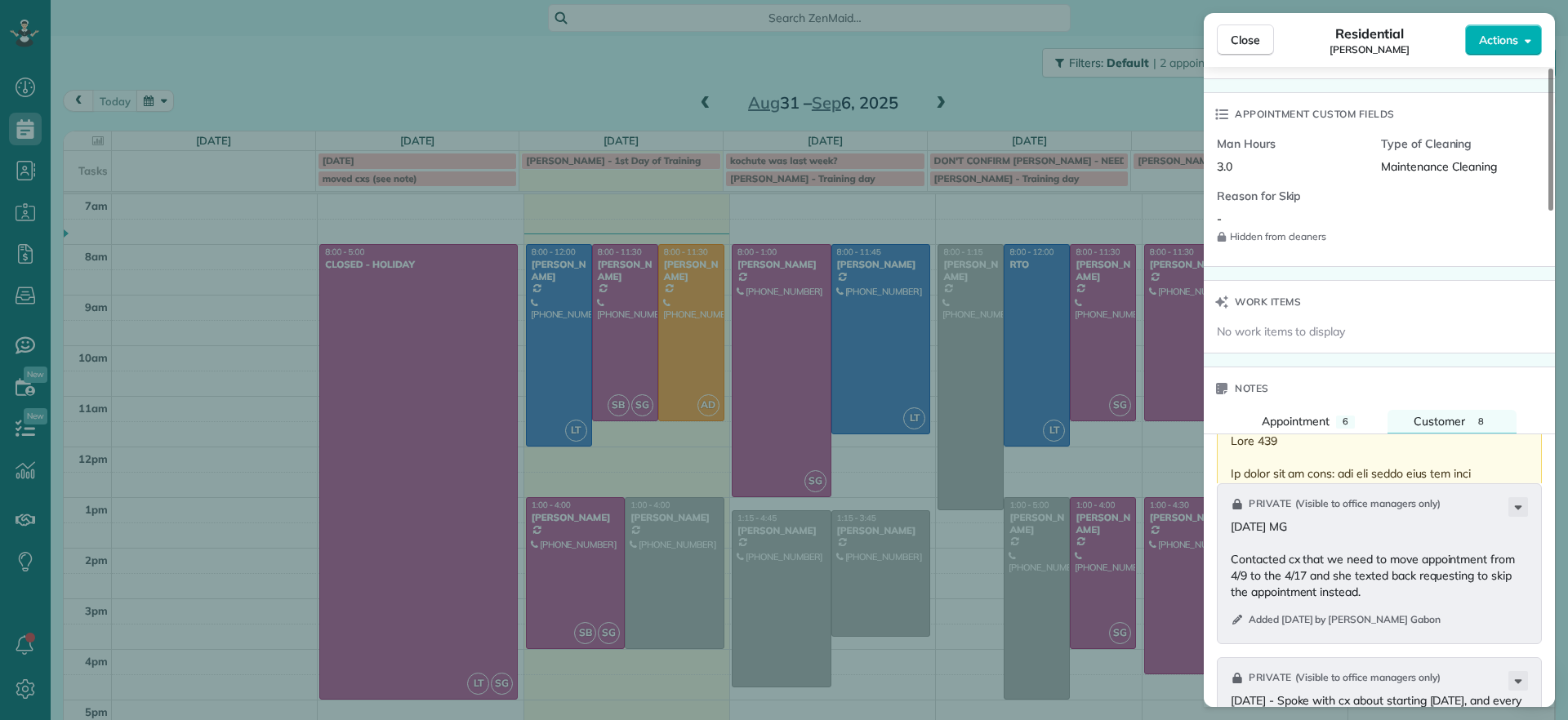
scroll to position [1128, 0]
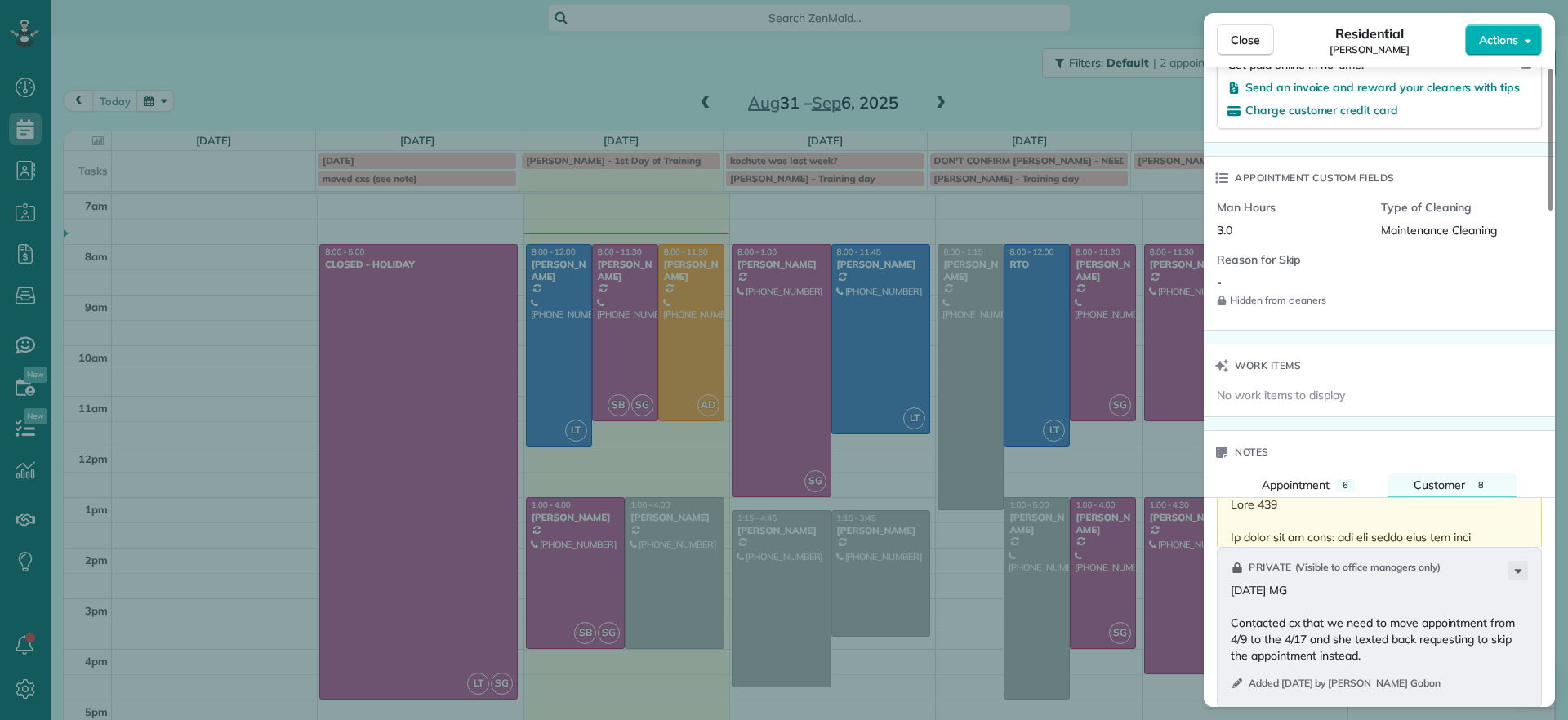
click at [1297, 466] on div "Notes" at bounding box center [1379, 453] width 351 height 43
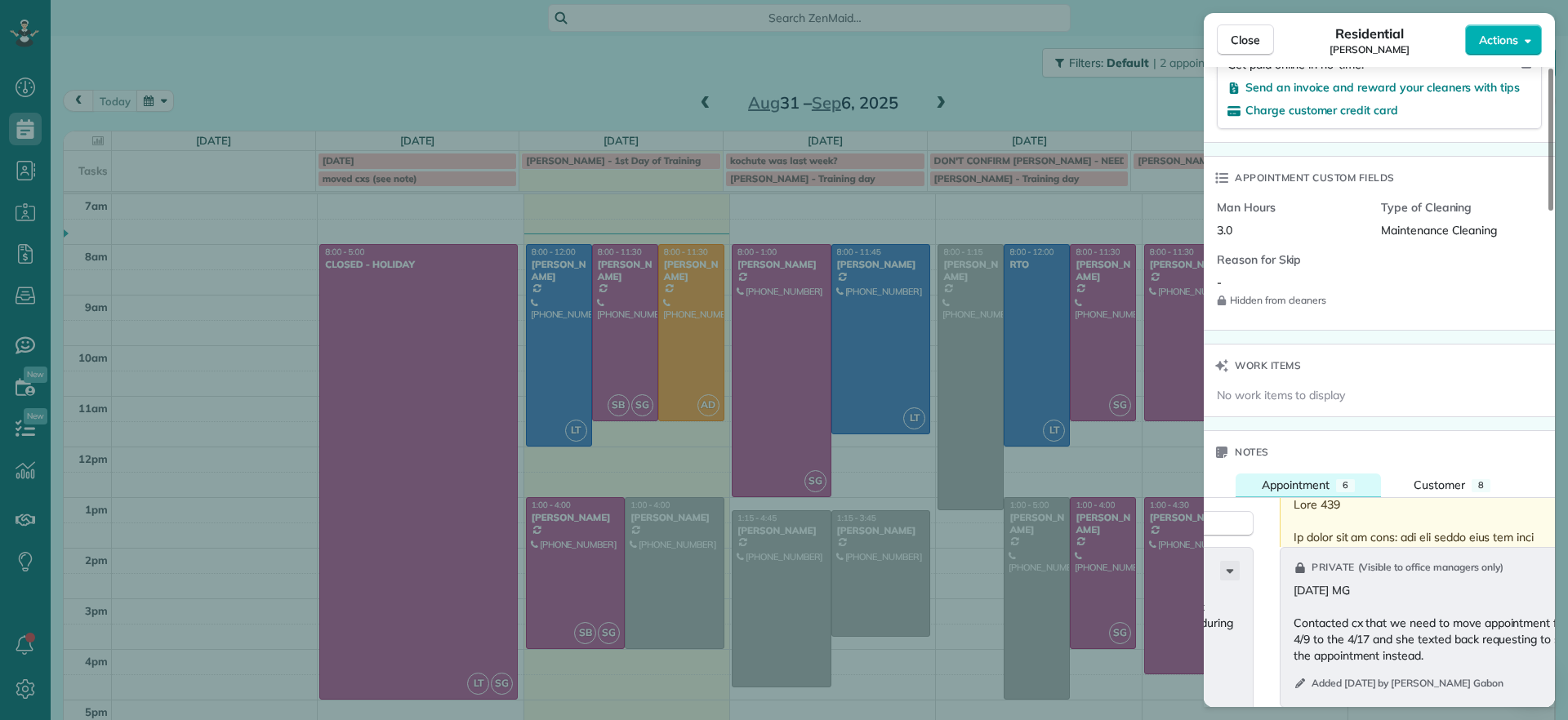
click at [1328, 473] on button "Appointment 6" at bounding box center [1307, 485] width 146 height 24
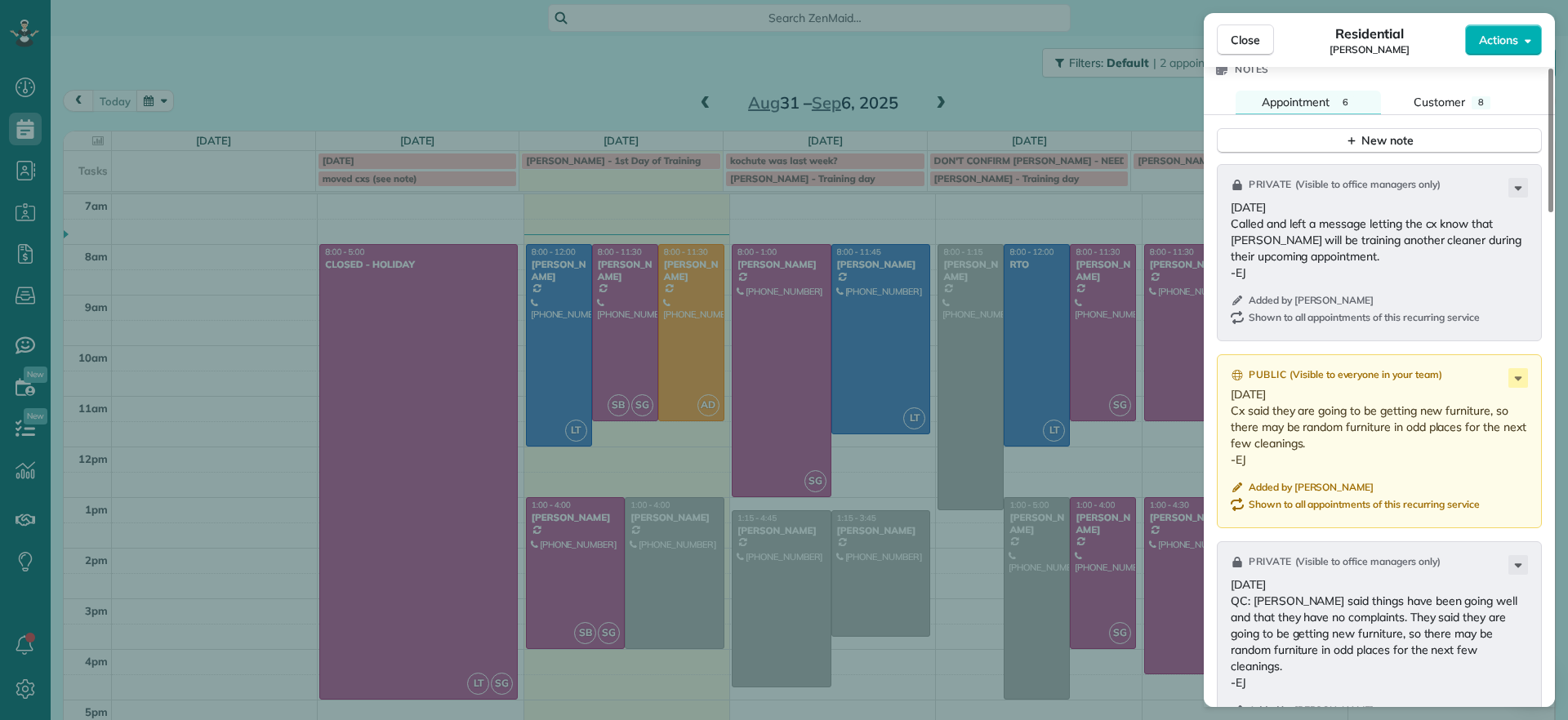
scroll to position [1332, 0]
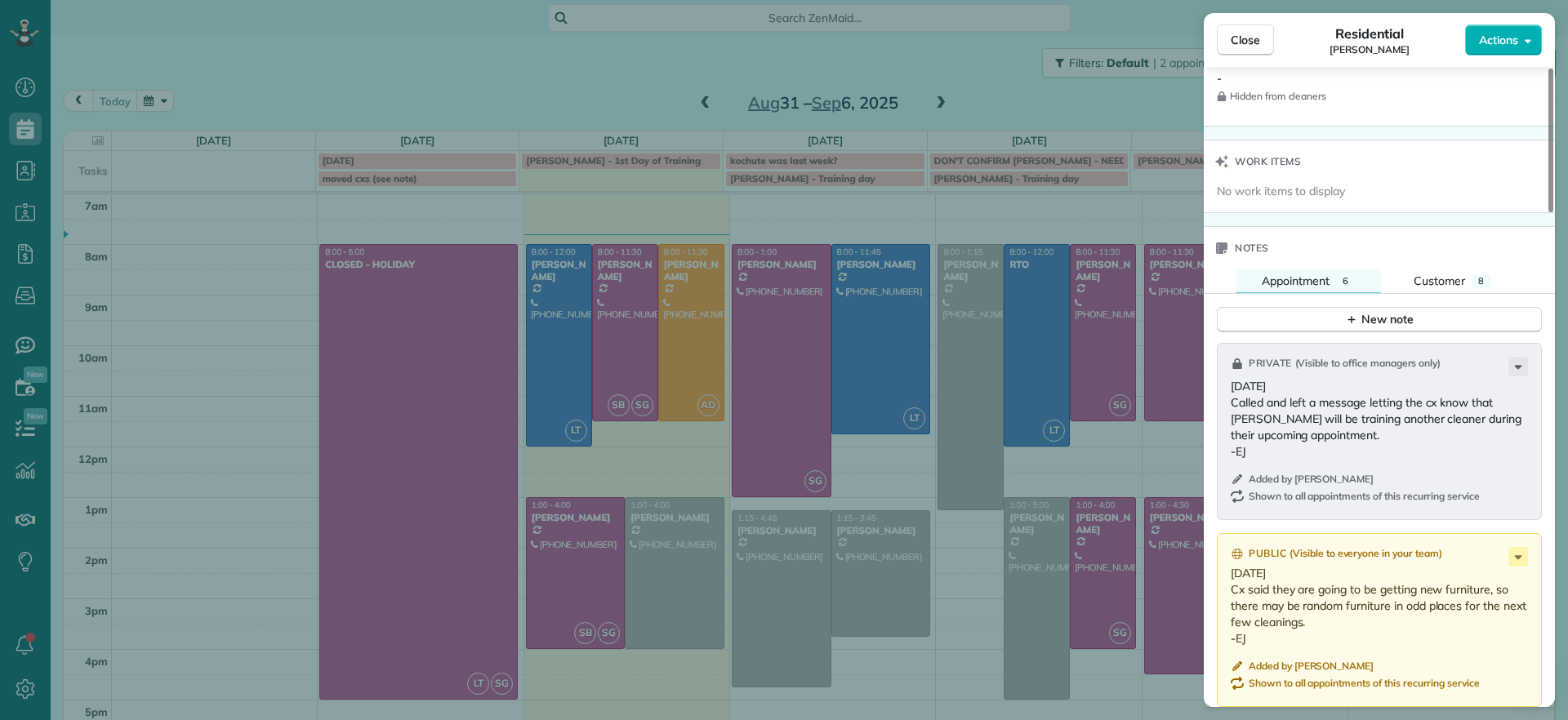
click at [1317, 325] on button "New note" at bounding box center [1379, 319] width 325 height 25
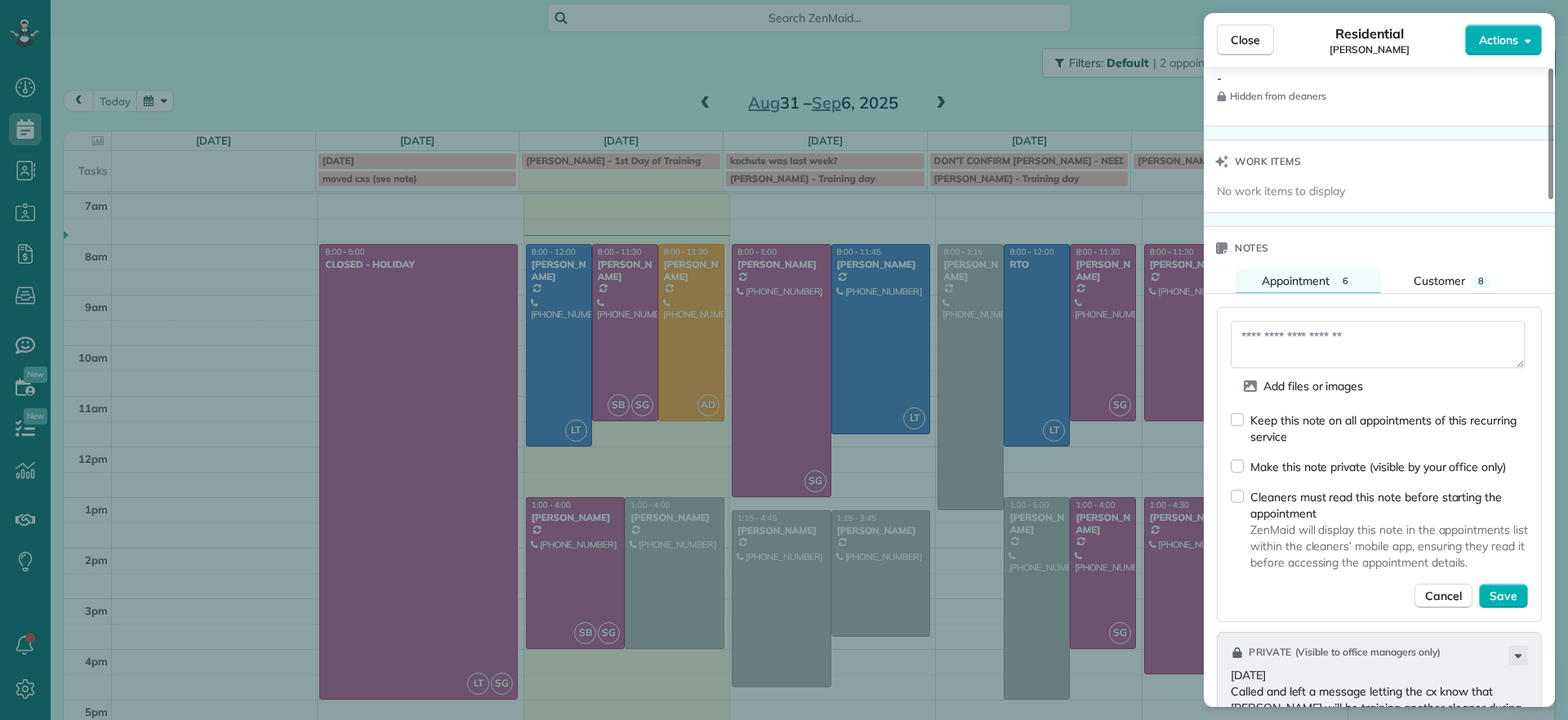
drag, startPoint x: 636, startPoint y: 104, endPoint x: 1143, endPoint y: 91, distance: 507.2
click at [1143, 91] on div "Close Residential Tracy Jones Actions Status Active Tracy Jones · Open profile …" at bounding box center [784, 360] width 1568 height 720
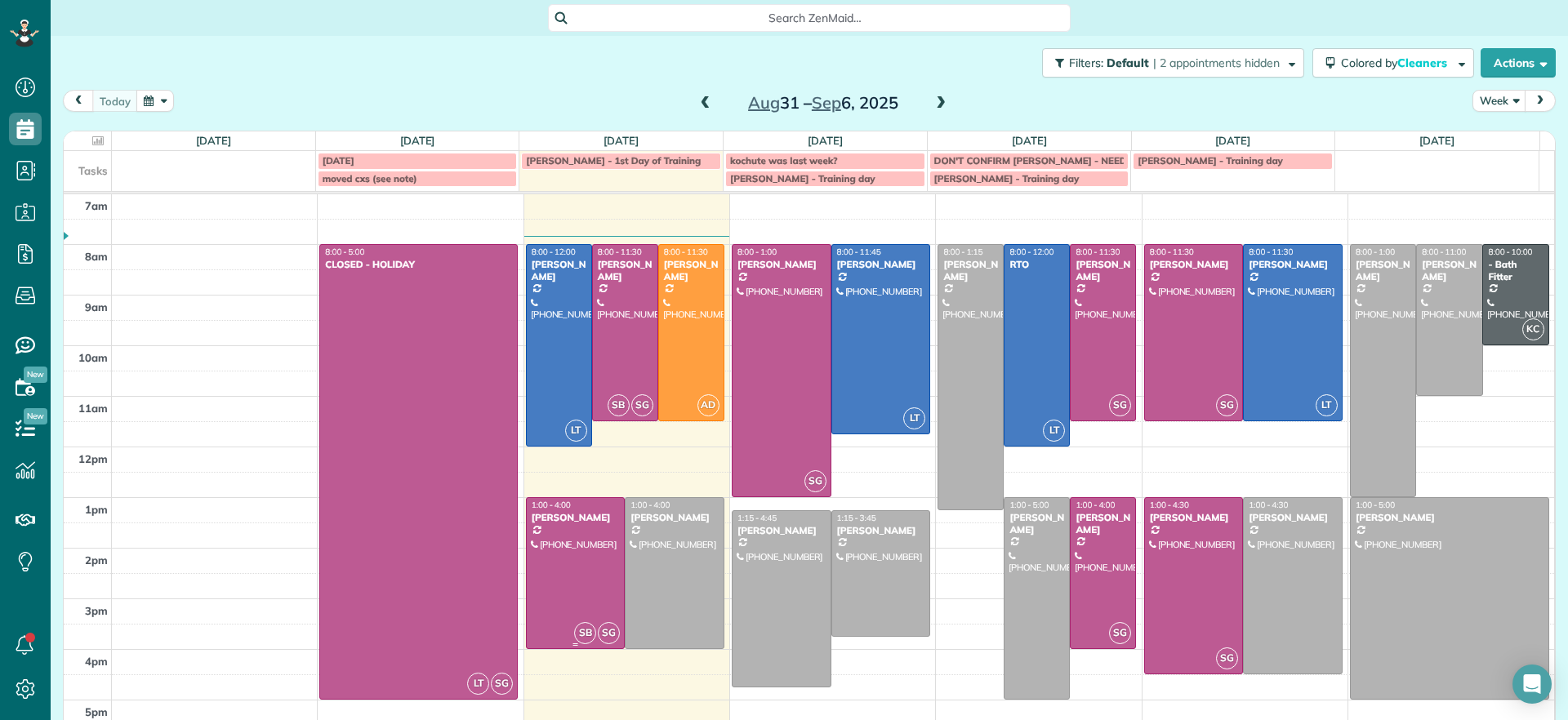
click at [553, 585] on div at bounding box center [576, 573] width 98 height 150
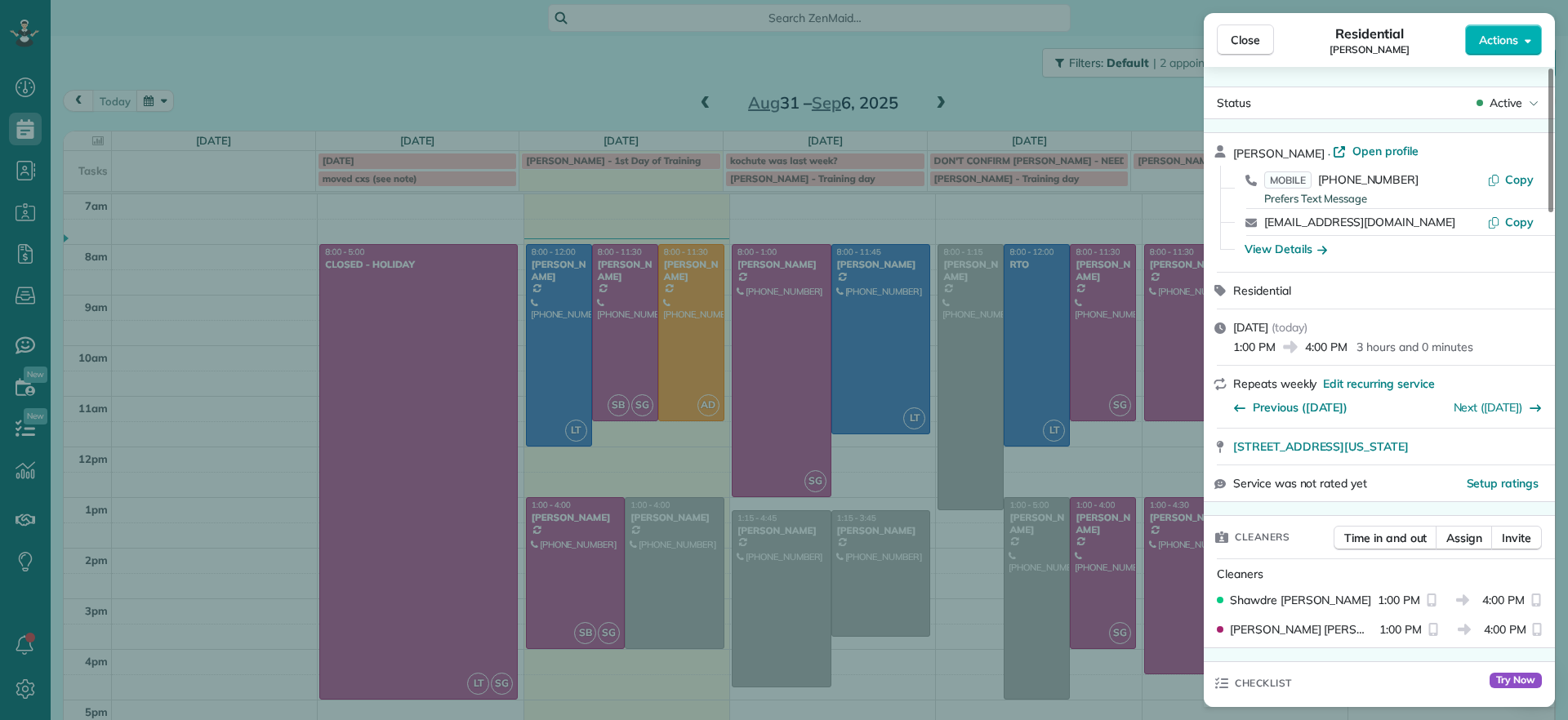
click at [910, 212] on div "Close Residential Tracy Jones Actions Status Active Tracy Jones · Open profile …" at bounding box center [784, 360] width 1568 height 720
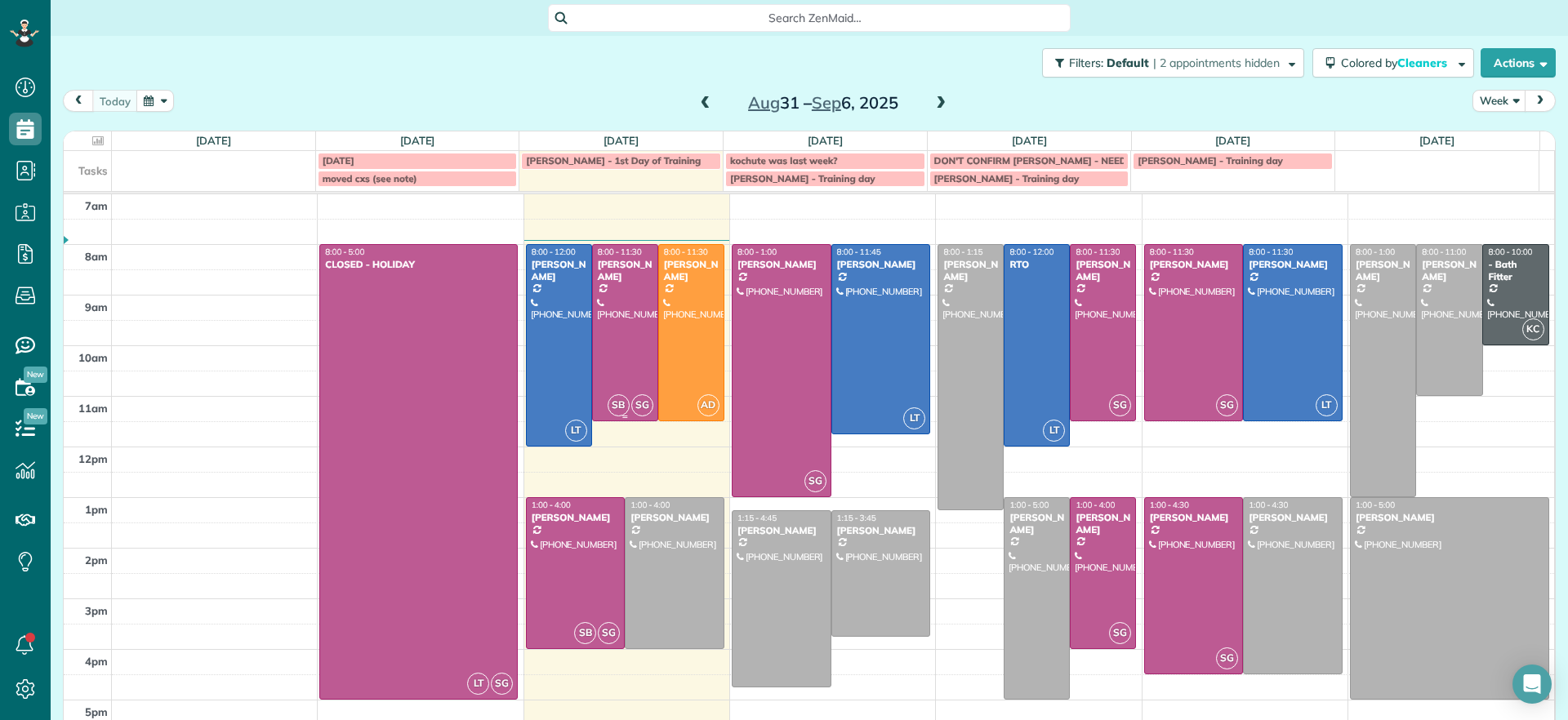
click at [558, 344] on div at bounding box center [559, 345] width 65 height 200
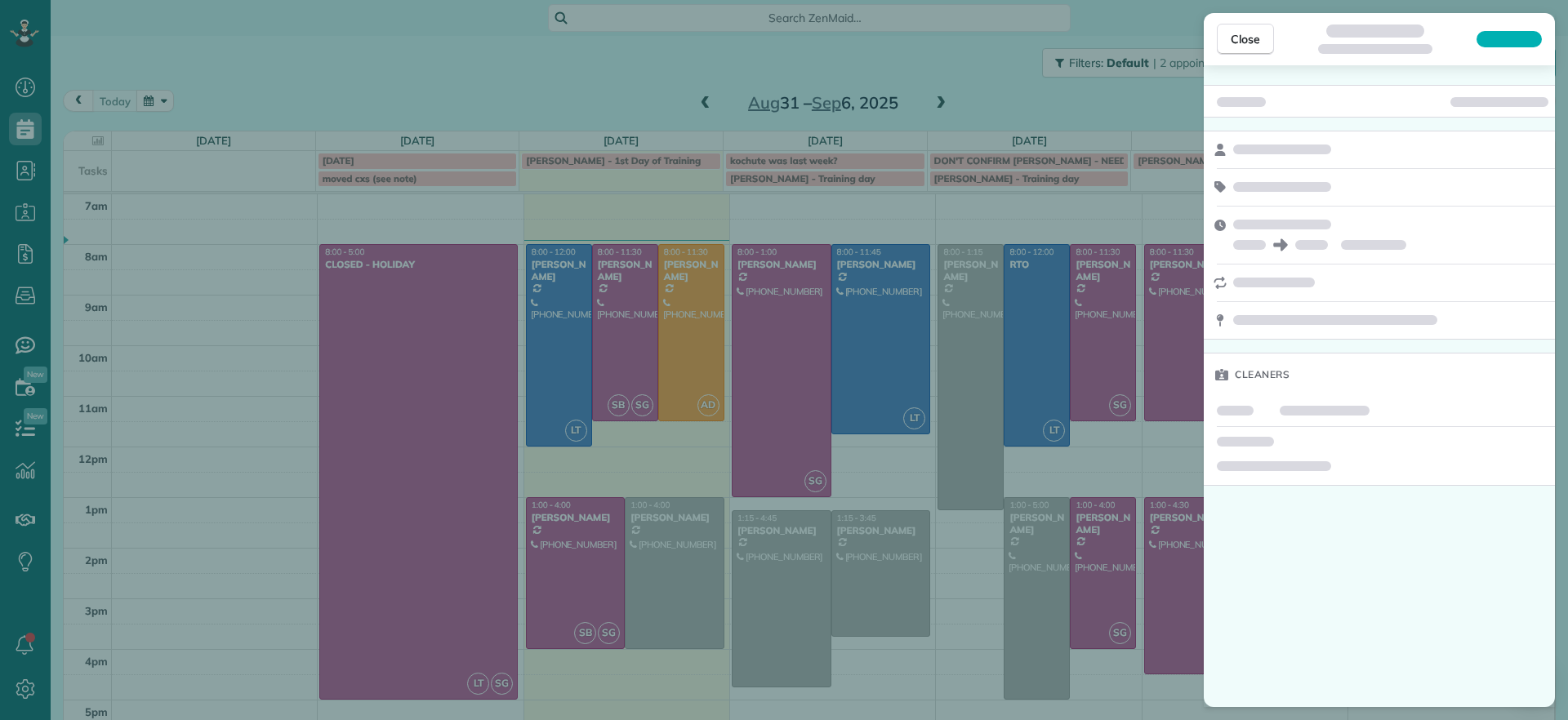
click at [491, 106] on div "Close Cleaners" at bounding box center [784, 360] width 1568 height 720
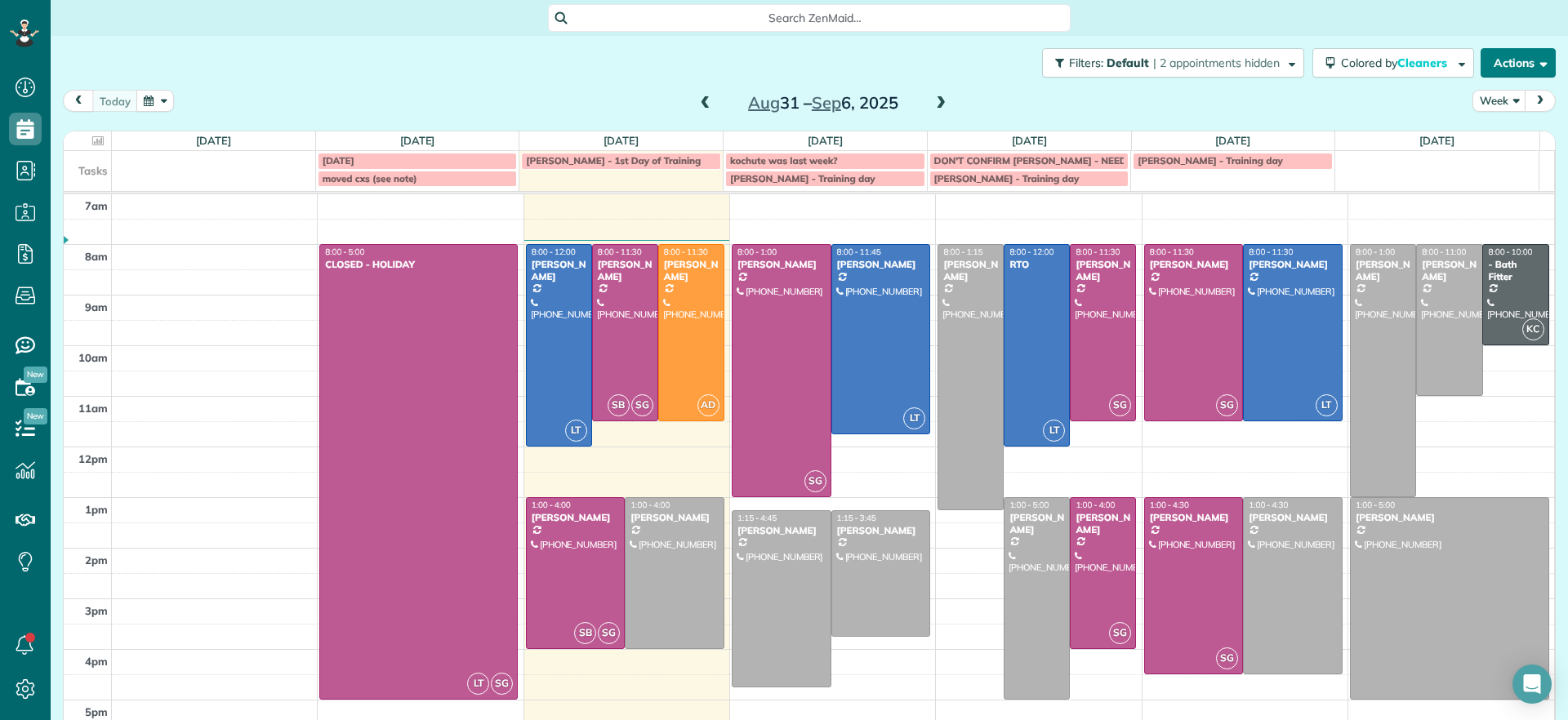
click at [1517, 60] on button "Actions" at bounding box center [1517, 63] width 75 height 30
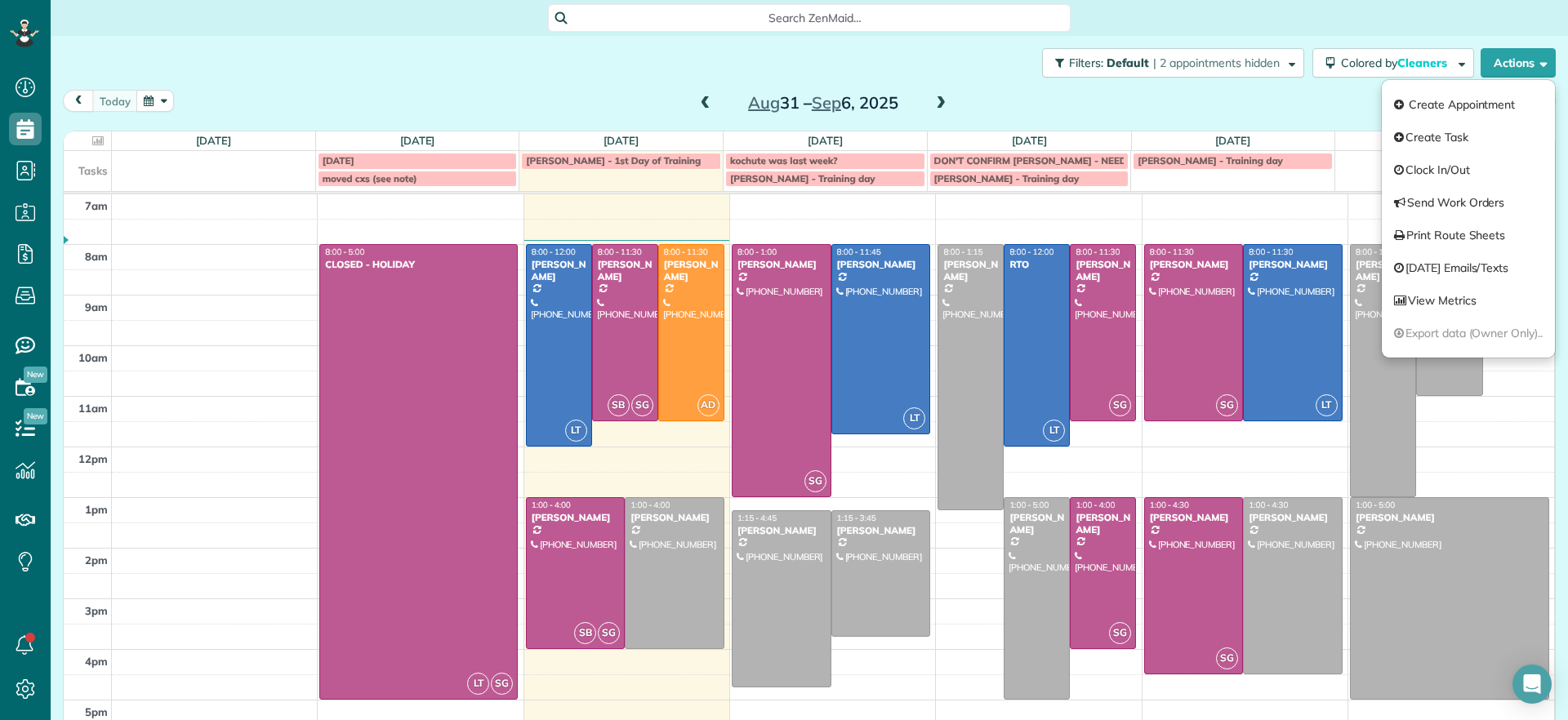
click at [692, 60] on div "Filters: Default | 2 appointments hidden Colored by Cleaners Color by Cleaner C…" at bounding box center [809, 63] width 1517 height 54
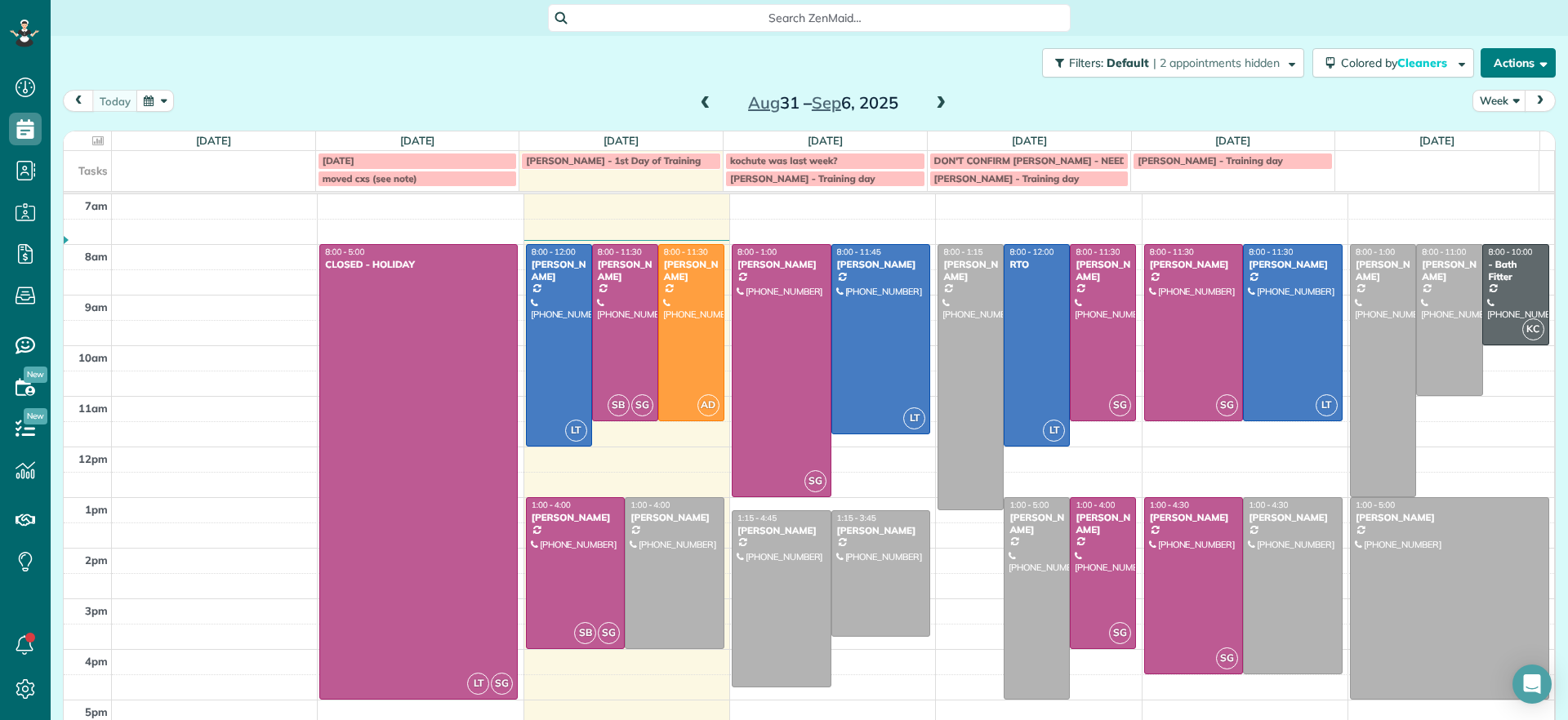
click at [1507, 65] on button "Actions" at bounding box center [1517, 63] width 75 height 30
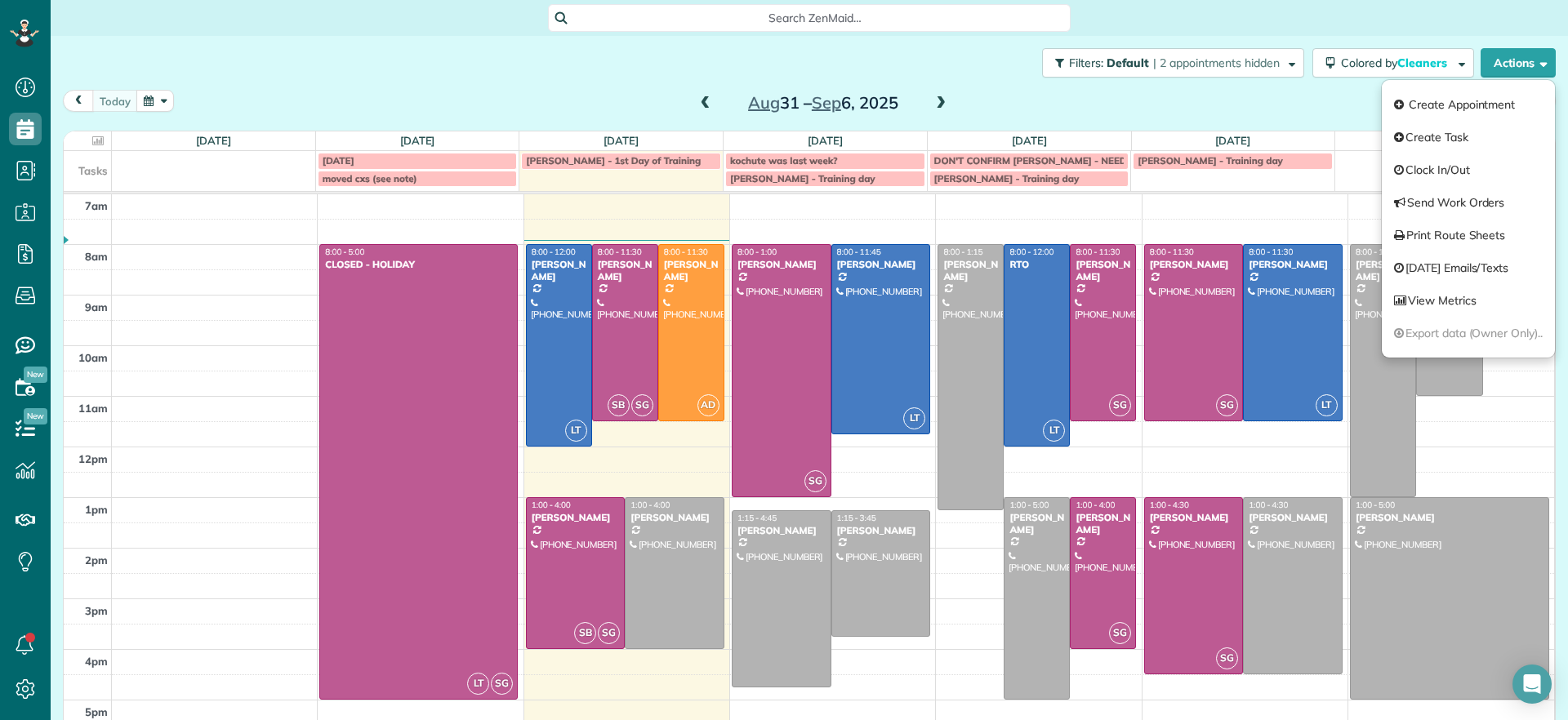
click at [509, 70] on div "Filters: Default | 2 appointments hidden Colored by Cleaners Color by Cleaner C…" at bounding box center [809, 63] width 1517 height 54
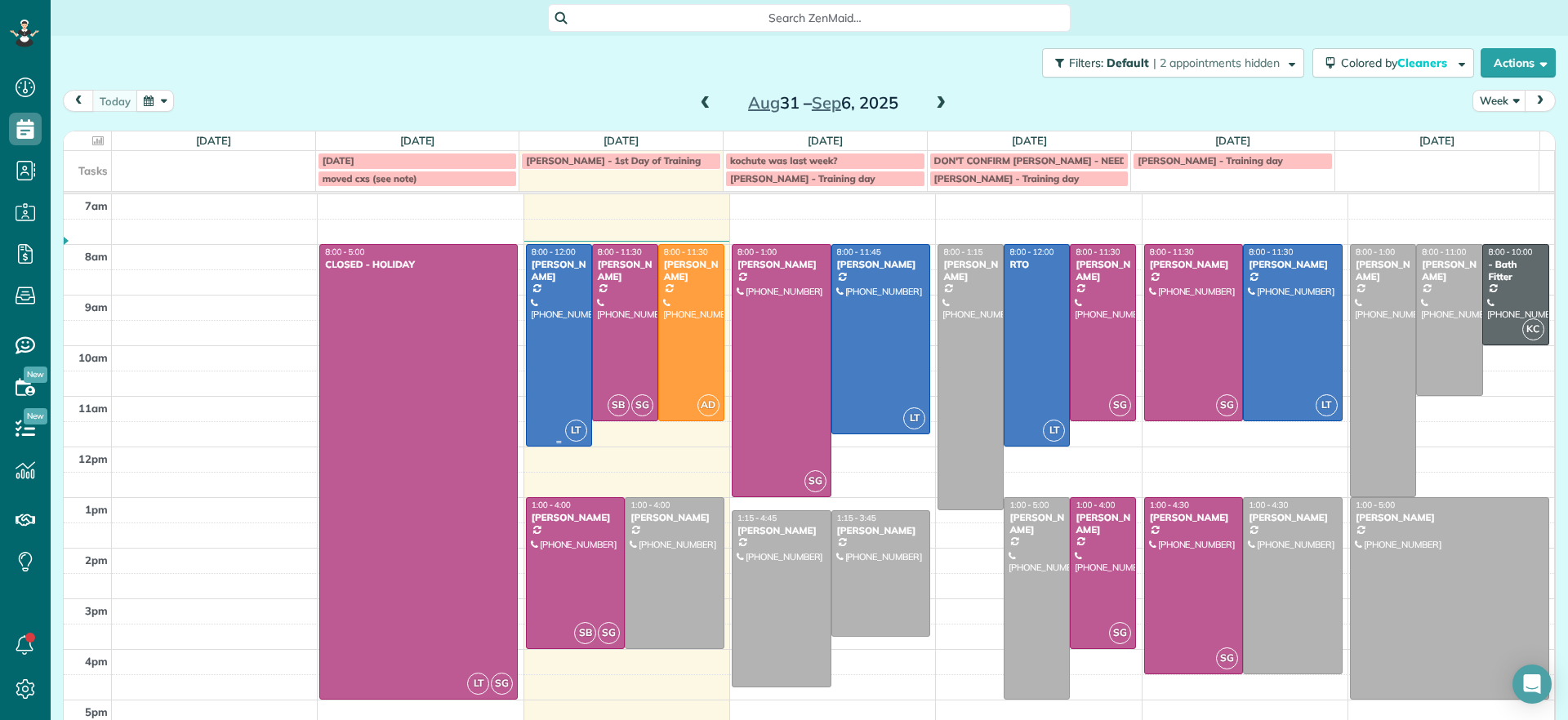
click at [532, 378] on div at bounding box center [559, 345] width 65 height 200
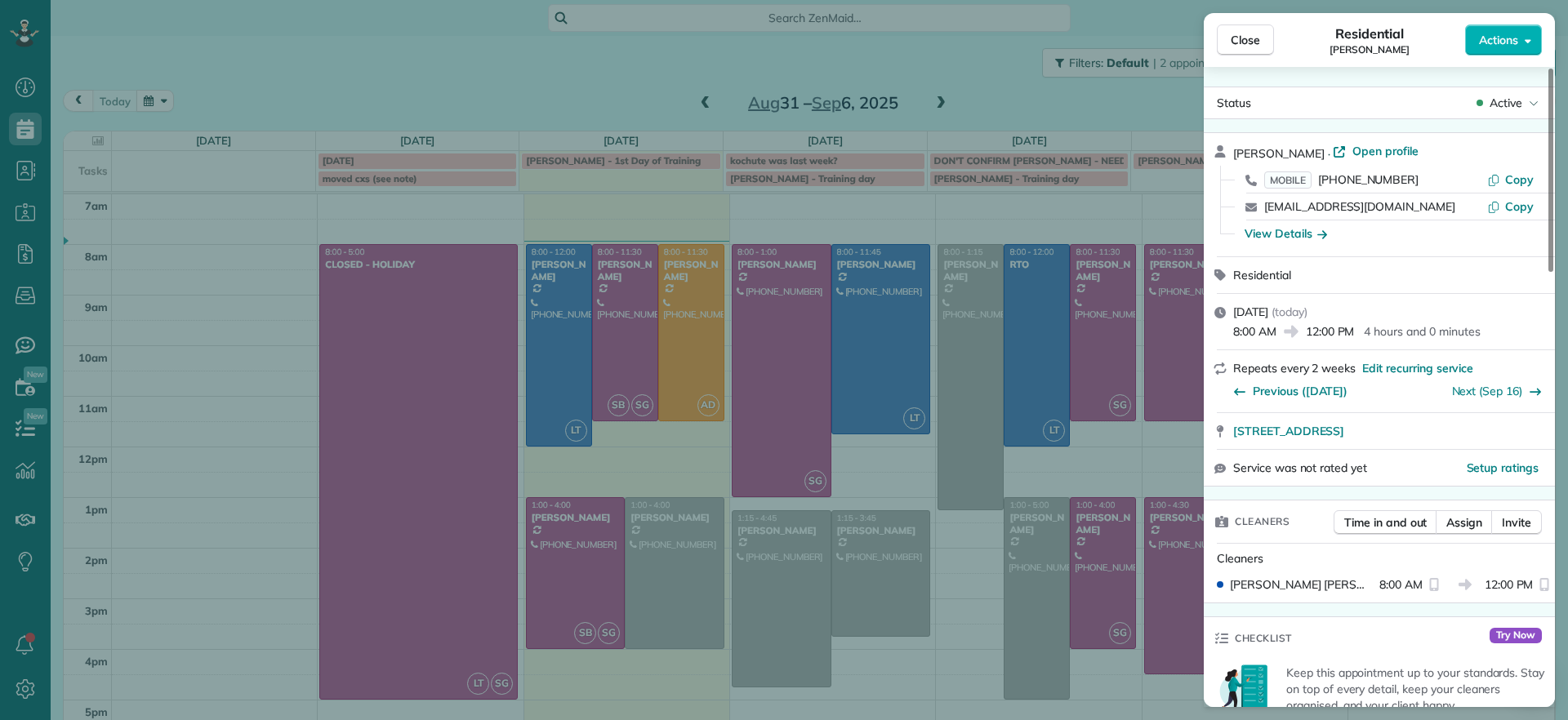
click at [1494, 56] on div "Close Residential Hayley Morris Actions" at bounding box center [1379, 40] width 351 height 54
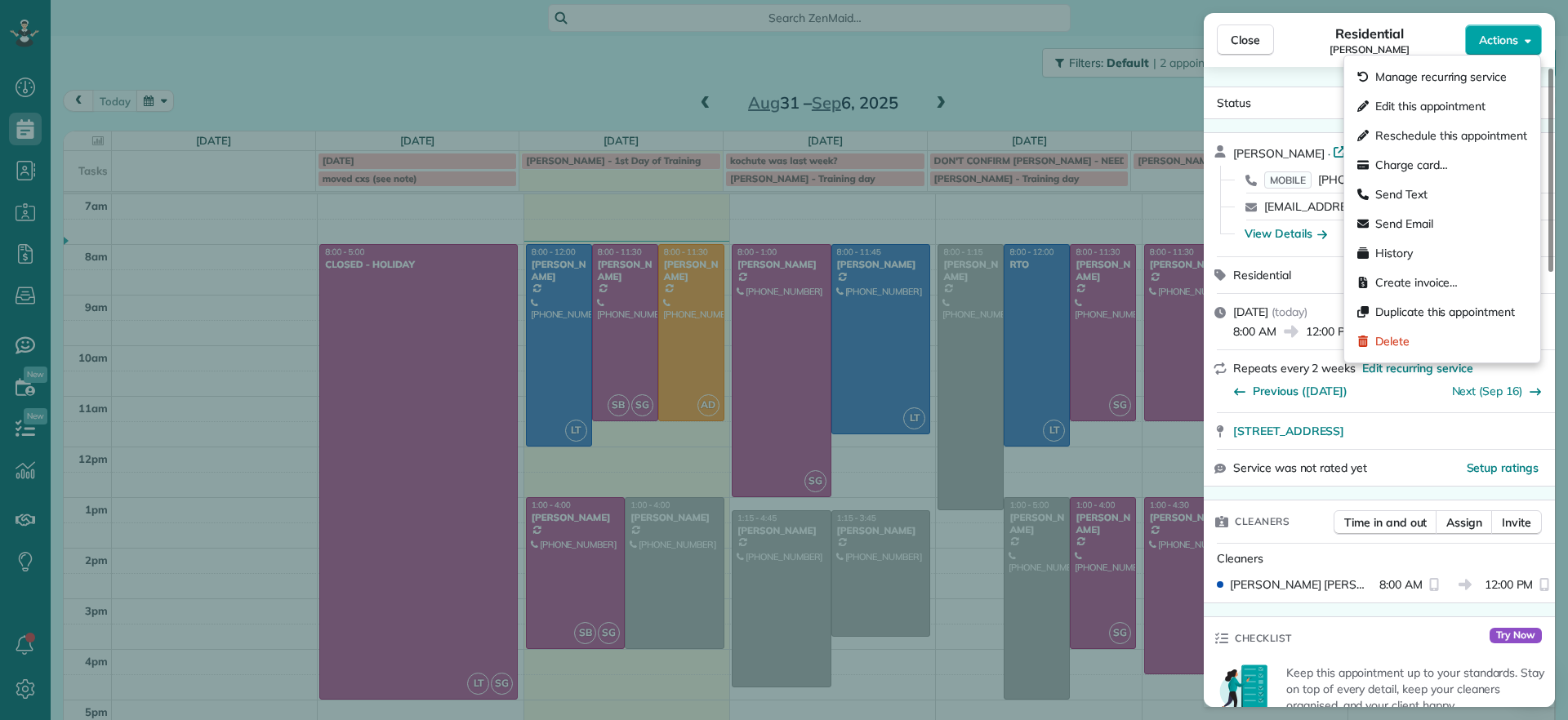
click at [1493, 0] on div "Close Residential Hayley Morris Actions Status Active Hayley Morris · Open prof…" at bounding box center [784, 0] width 1568 height 0
click at [1496, 75] on span "Manage recurring service" at bounding box center [1441, 77] width 132 height 17
click at [1534, 41] on button "Actions" at bounding box center [1503, 39] width 77 height 31
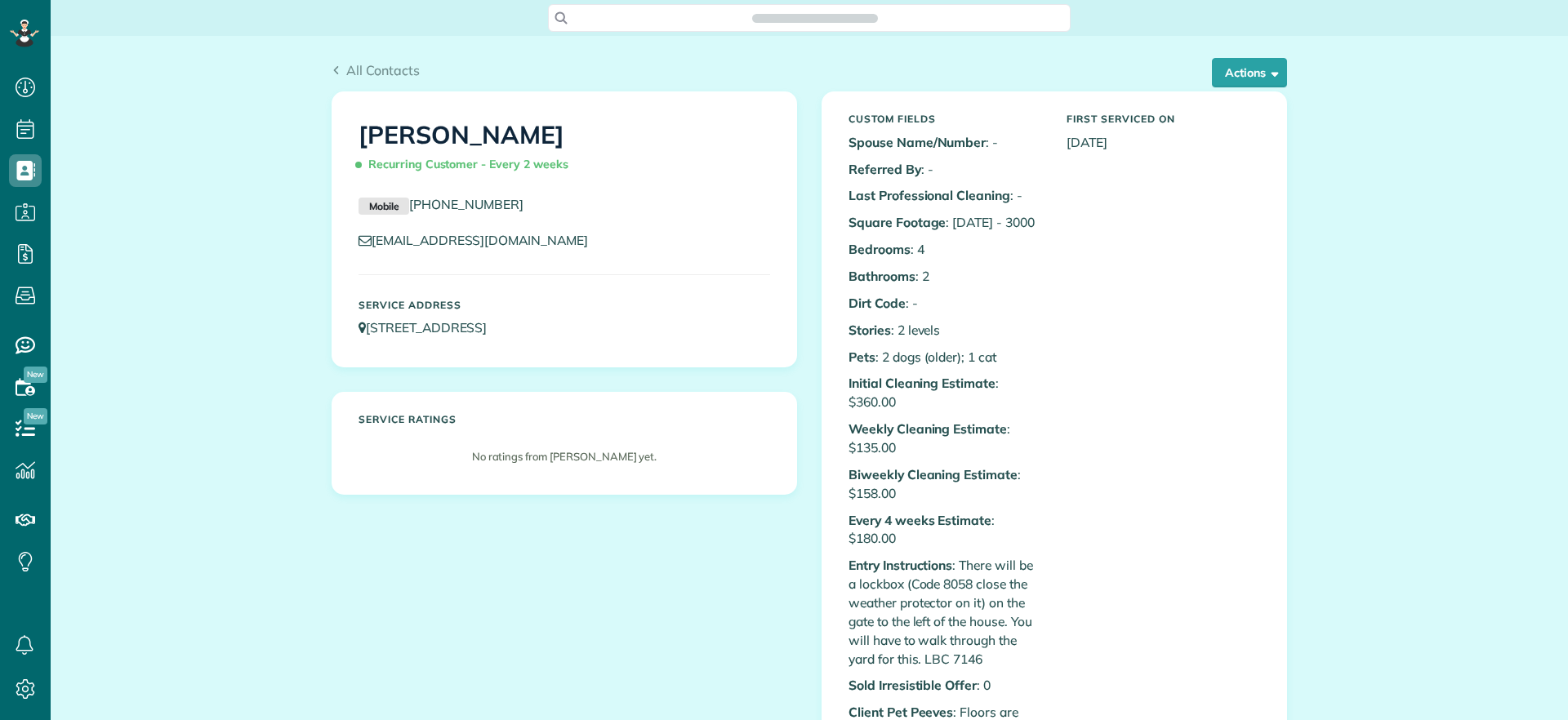
scroll to position [7, 7]
click at [1212, 74] on button "Actions" at bounding box center [1249, 72] width 75 height 30
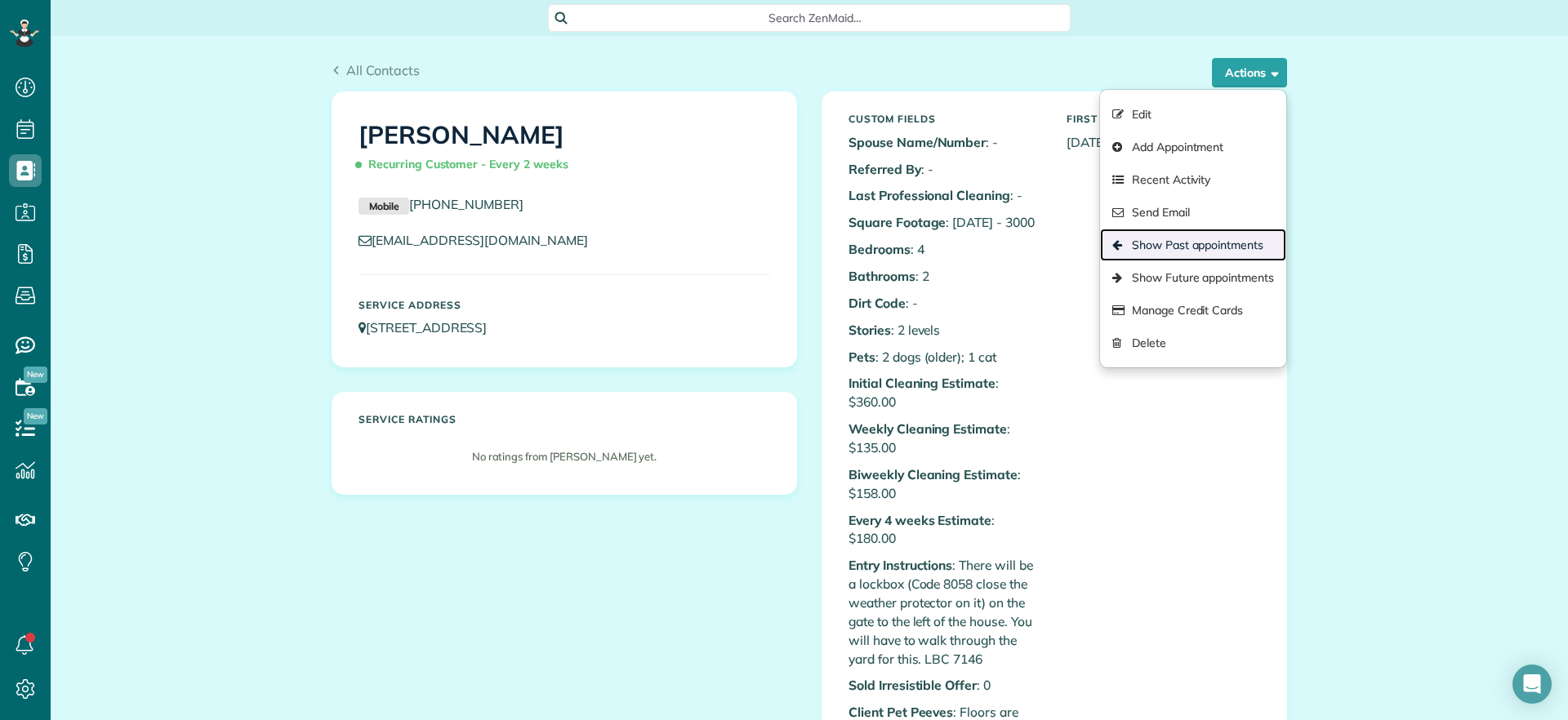
click at [1246, 254] on link "Show Past appointments" at bounding box center [1192, 244] width 186 height 32
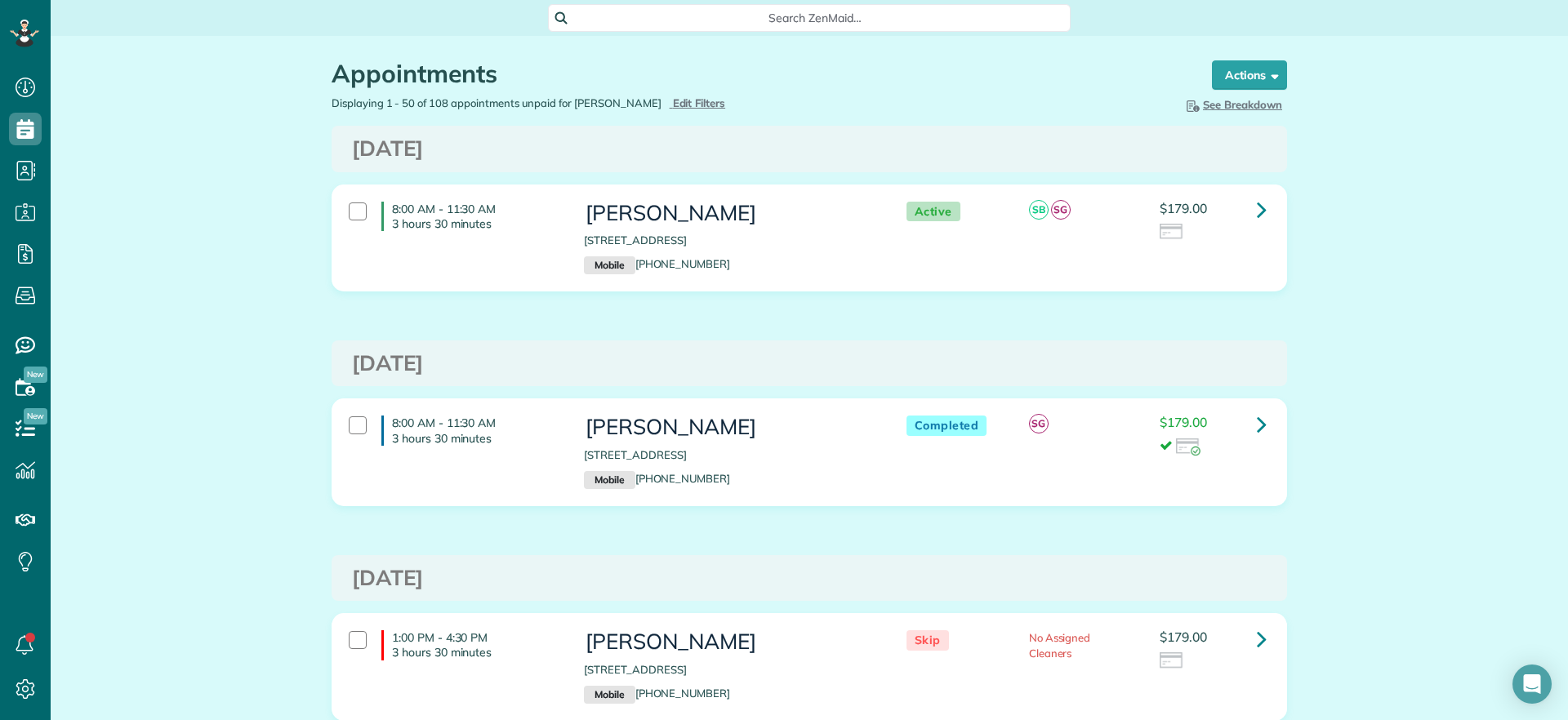
scroll to position [7, 7]
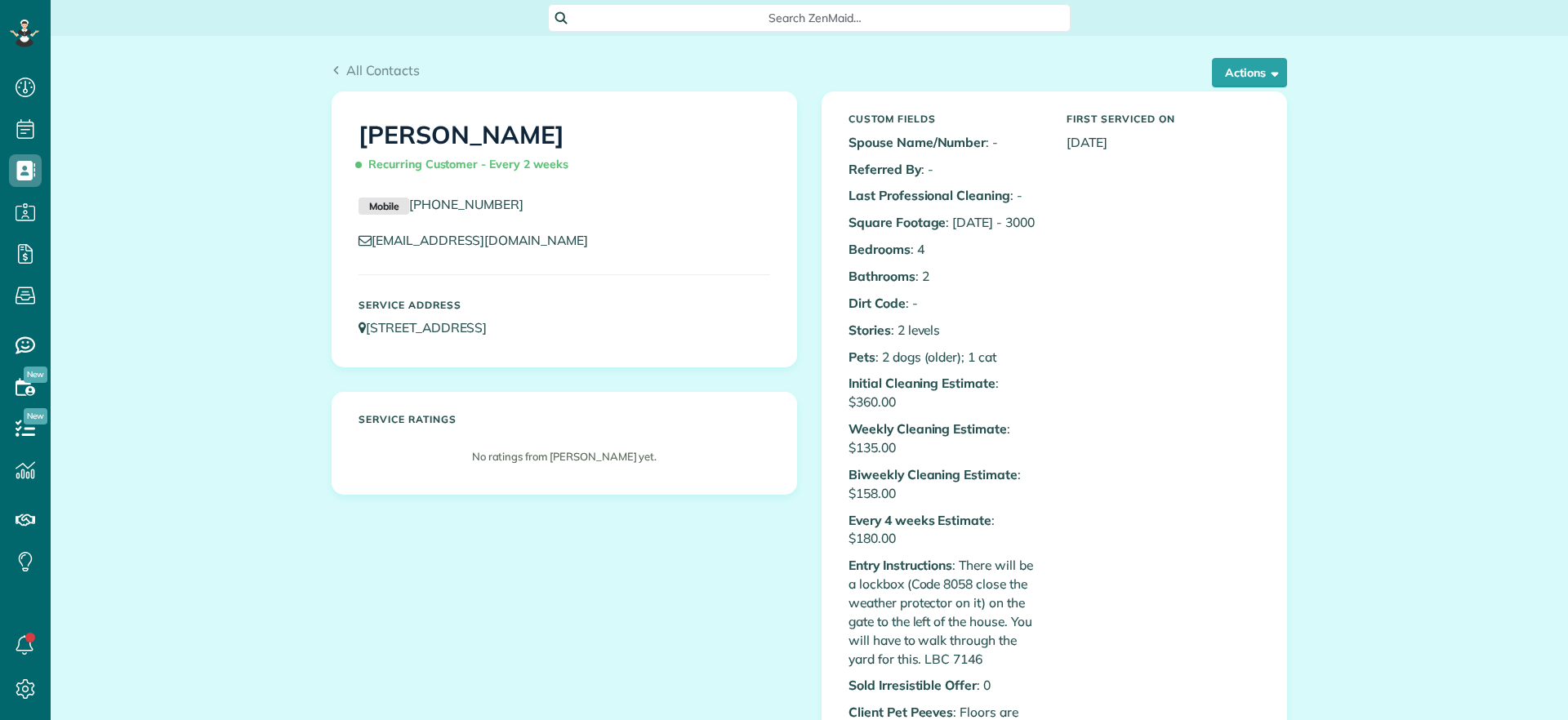
scroll to position [7, 7]
click at [1229, 69] on button "Actions" at bounding box center [1249, 72] width 75 height 30
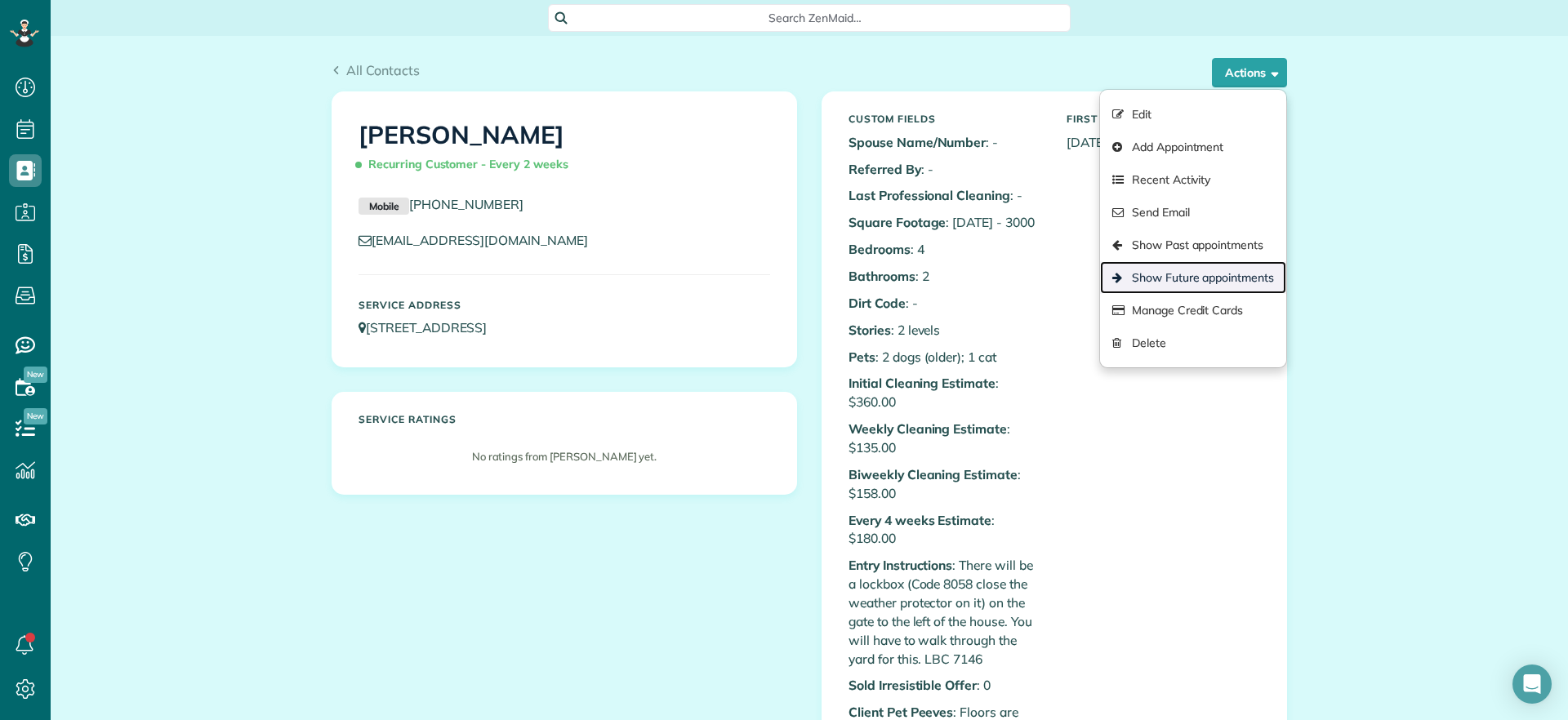
click at [1249, 272] on link "Show Future appointments" at bounding box center [1192, 277] width 186 height 32
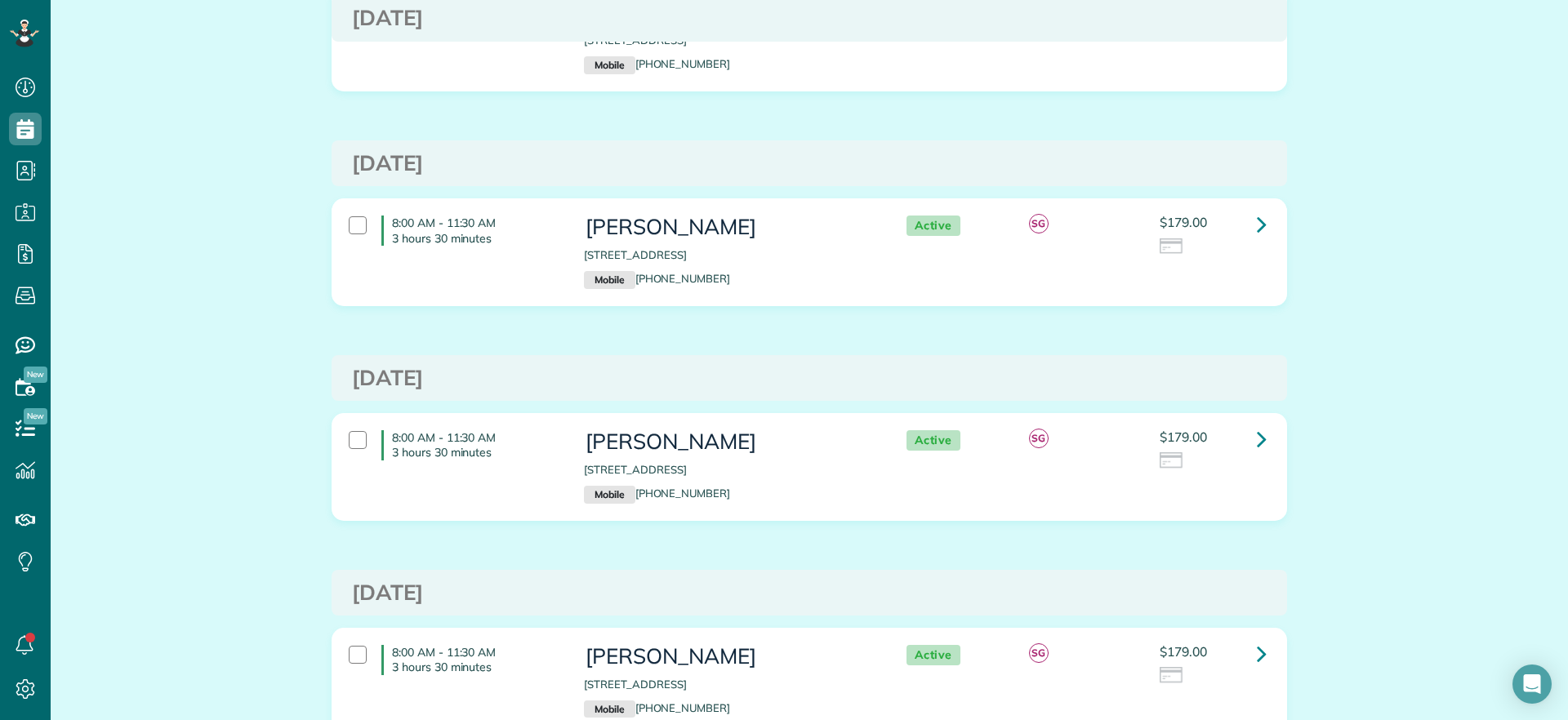
scroll to position [204, 0]
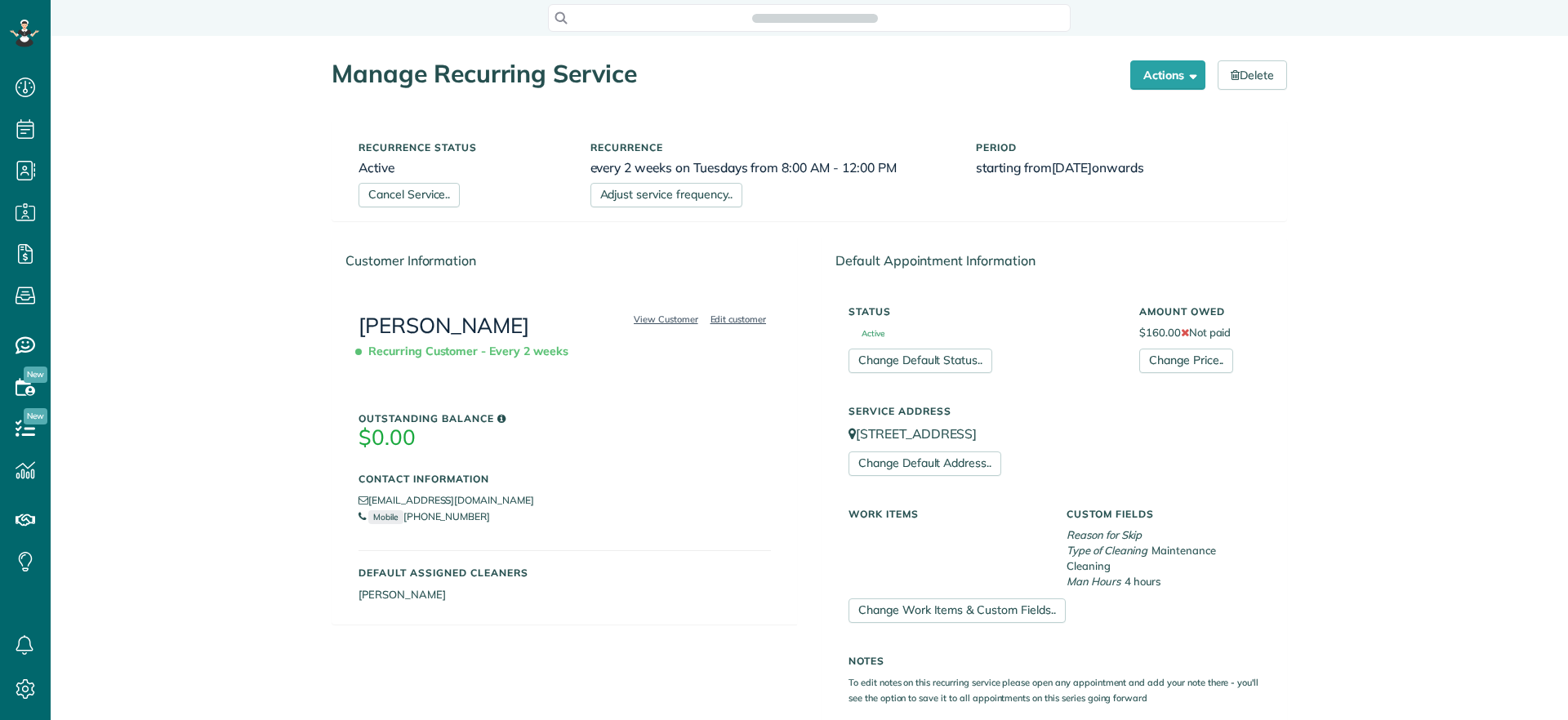
scroll to position [7, 7]
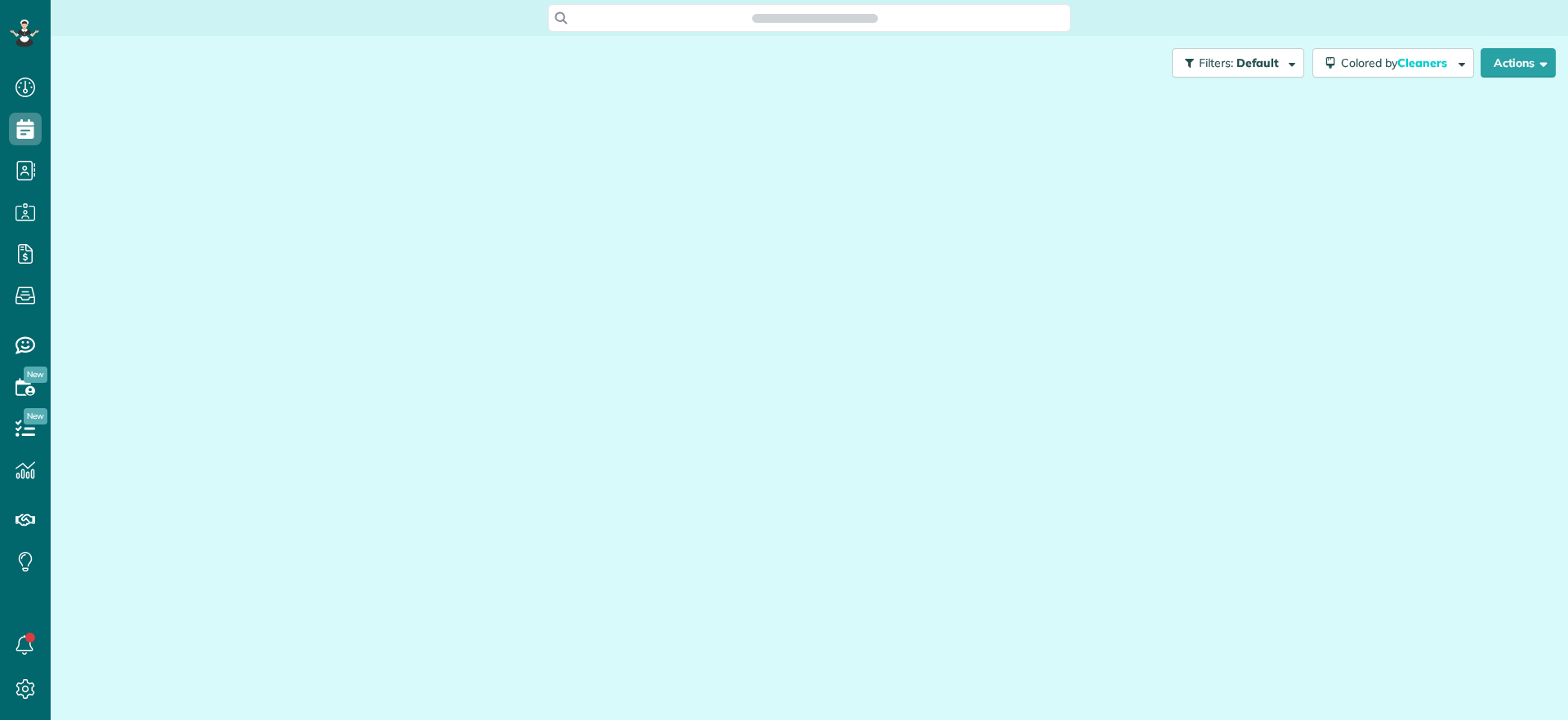
scroll to position [7, 7]
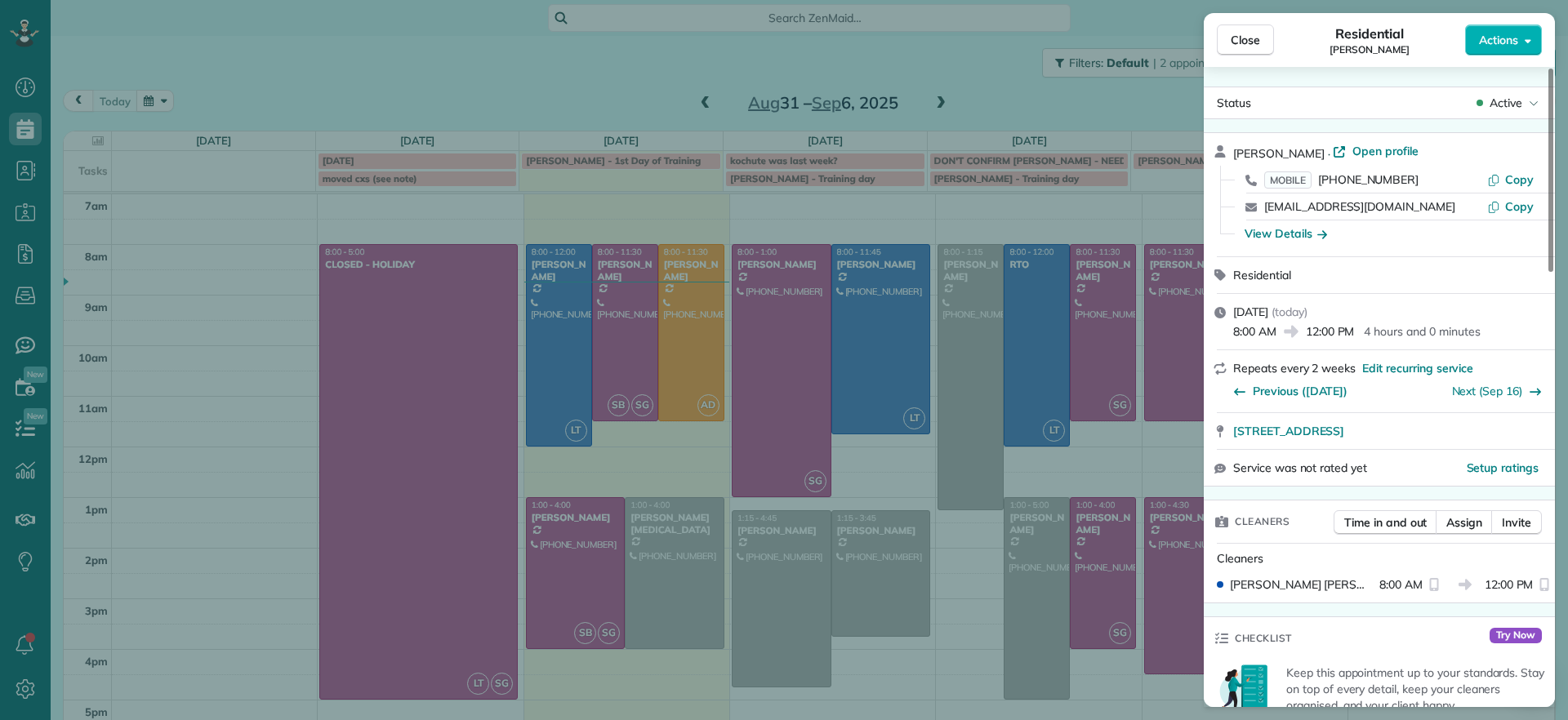
click at [568, 370] on div "Close Residential [PERSON_NAME] Actions Status Active [PERSON_NAME] · Open prof…" at bounding box center [784, 360] width 1568 height 720
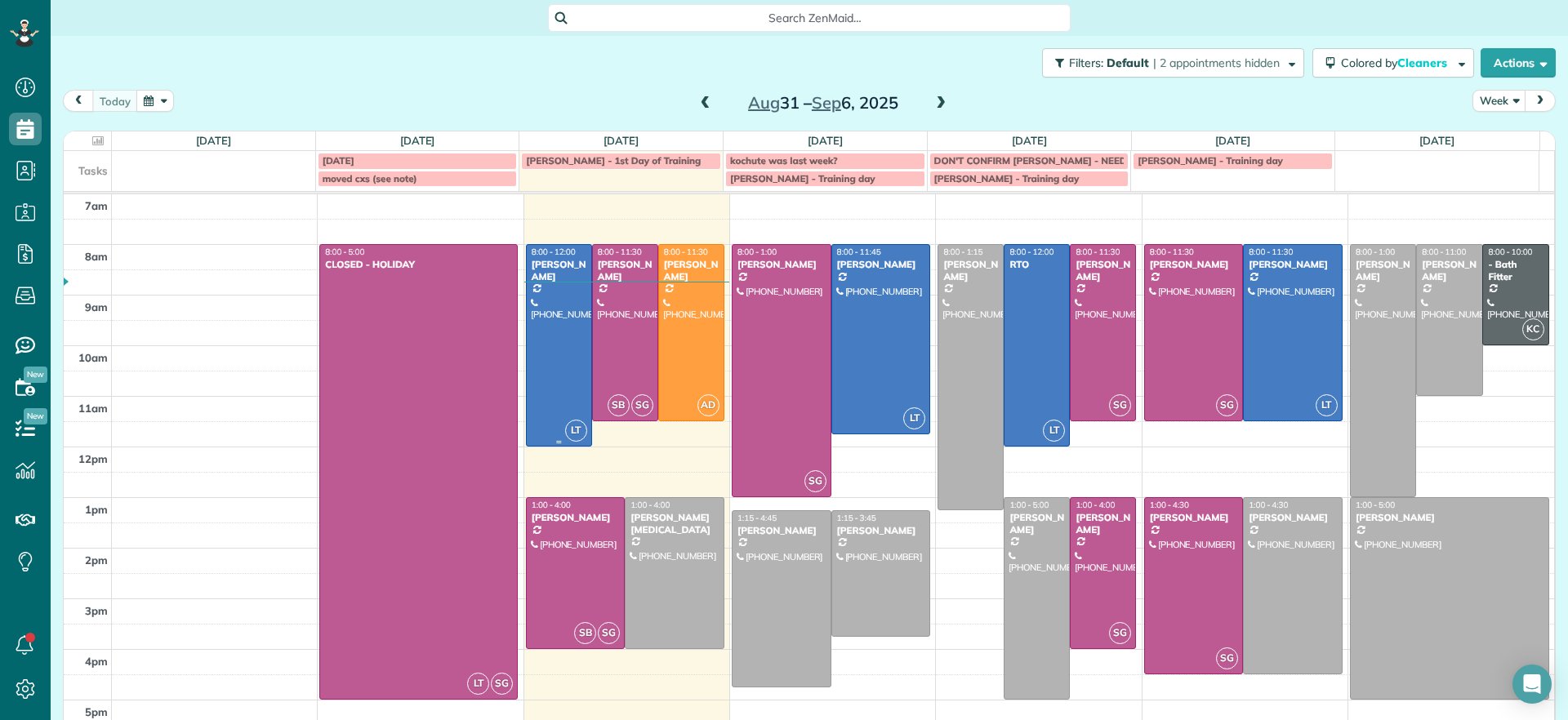
click at [568, 366] on div at bounding box center [559, 345] width 65 height 200
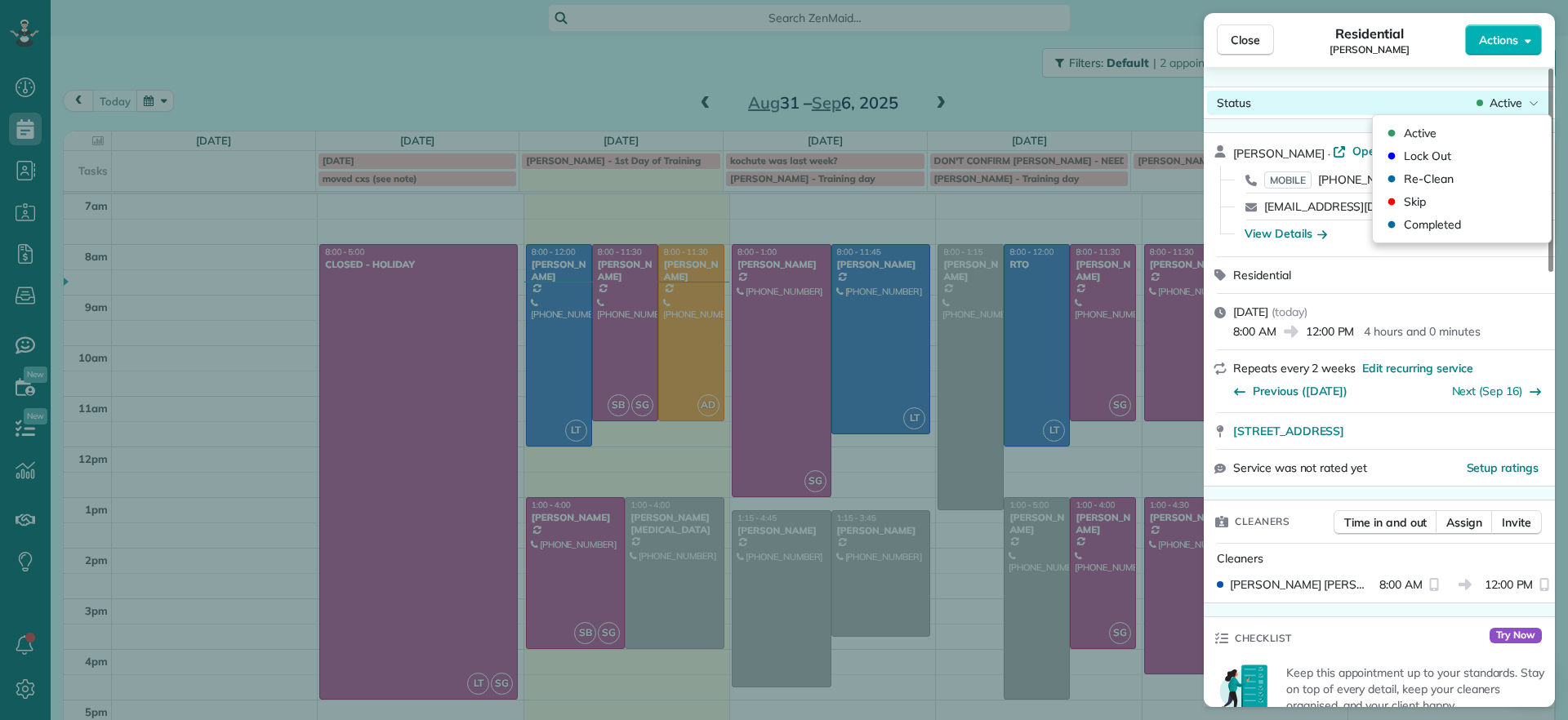
click at [1524, 111] on div "Status Active" at bounding box center [1379, 103] width 344 height 24
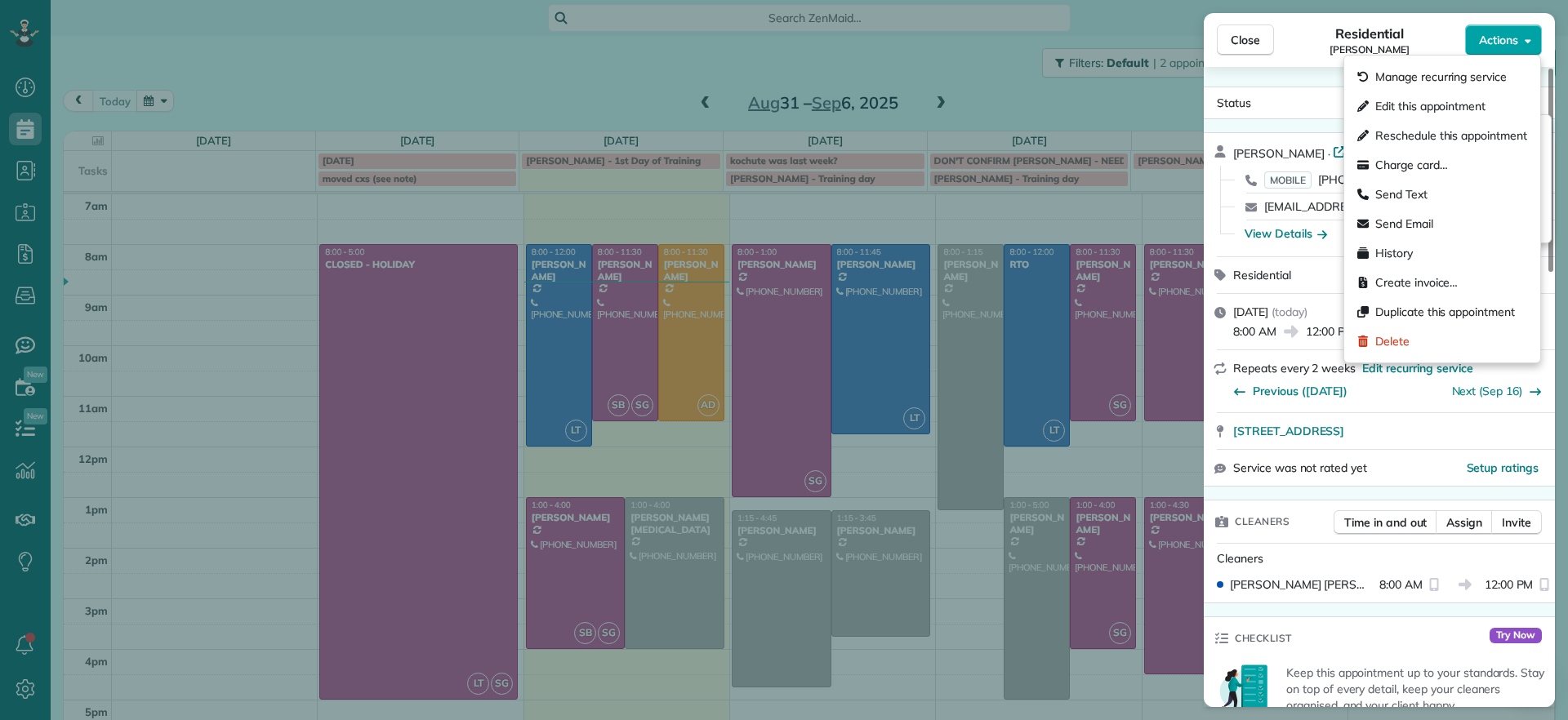
click at [1516, 53] on button "Actions" at bounding box center [1503, 39] width 77 height 31
click at [1332, 148] on icon at bounding box center [1339, 151] width 13 height 13
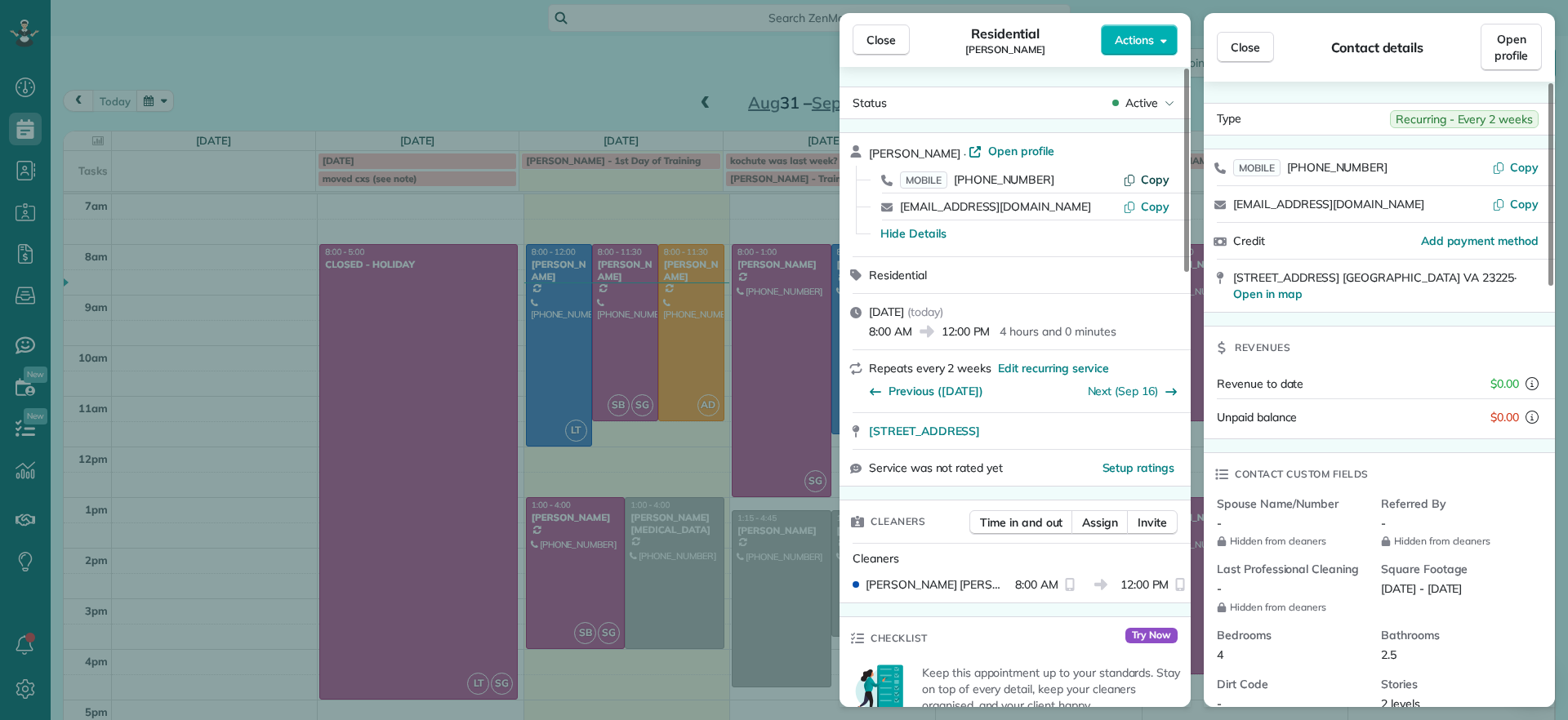
click at [1160, 174] on span "Copy" at bounding box center [1154, 180] width 29 height 15
drag, startPoint x: 139, startPoint y: 262, endPoint x: 947, endPoint y: 6, distance: 847.6
click at [947, 6] on div "Close Residential Hayley Morris Actions Status Active Hayley Morris · Open prof…" at bounding box center [784, 360] width 1568 height 720
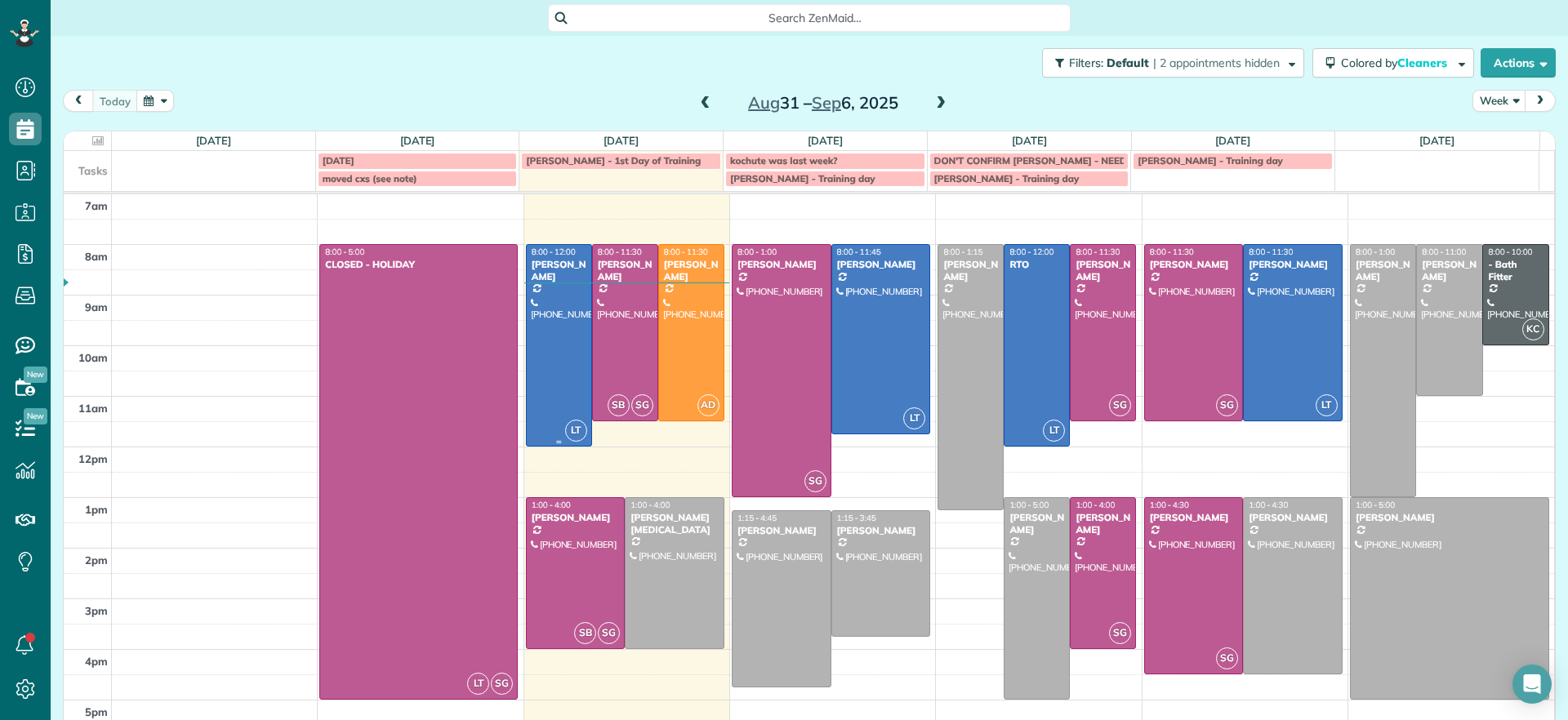
click at [569, 355] on div at bounding box center [559, 345] width 65 height 200
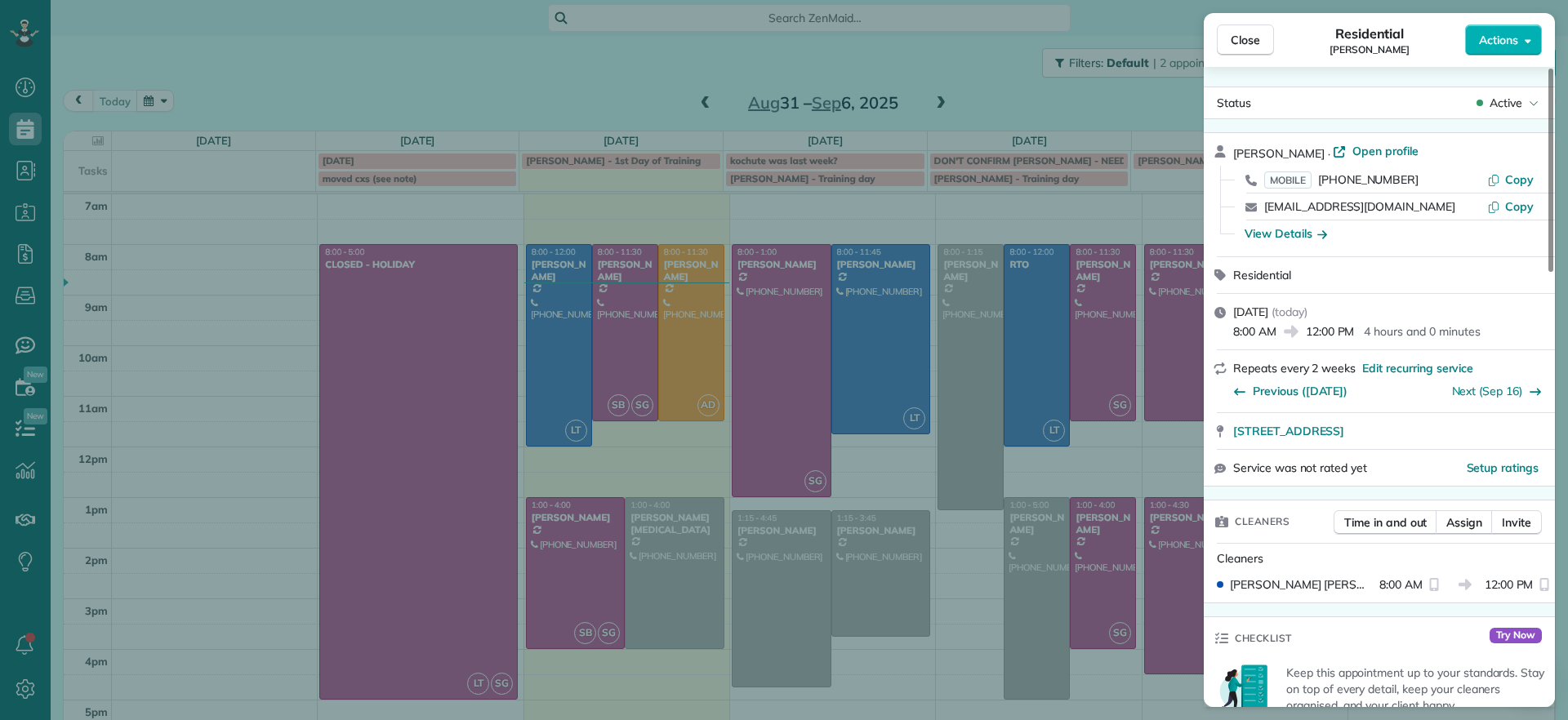
click at [569, 355] on div "Close Residential Hayley Morris Actions Status Active Hayley Morris · Open prof…" at bounding box center [784, 360] width 1568 height 720
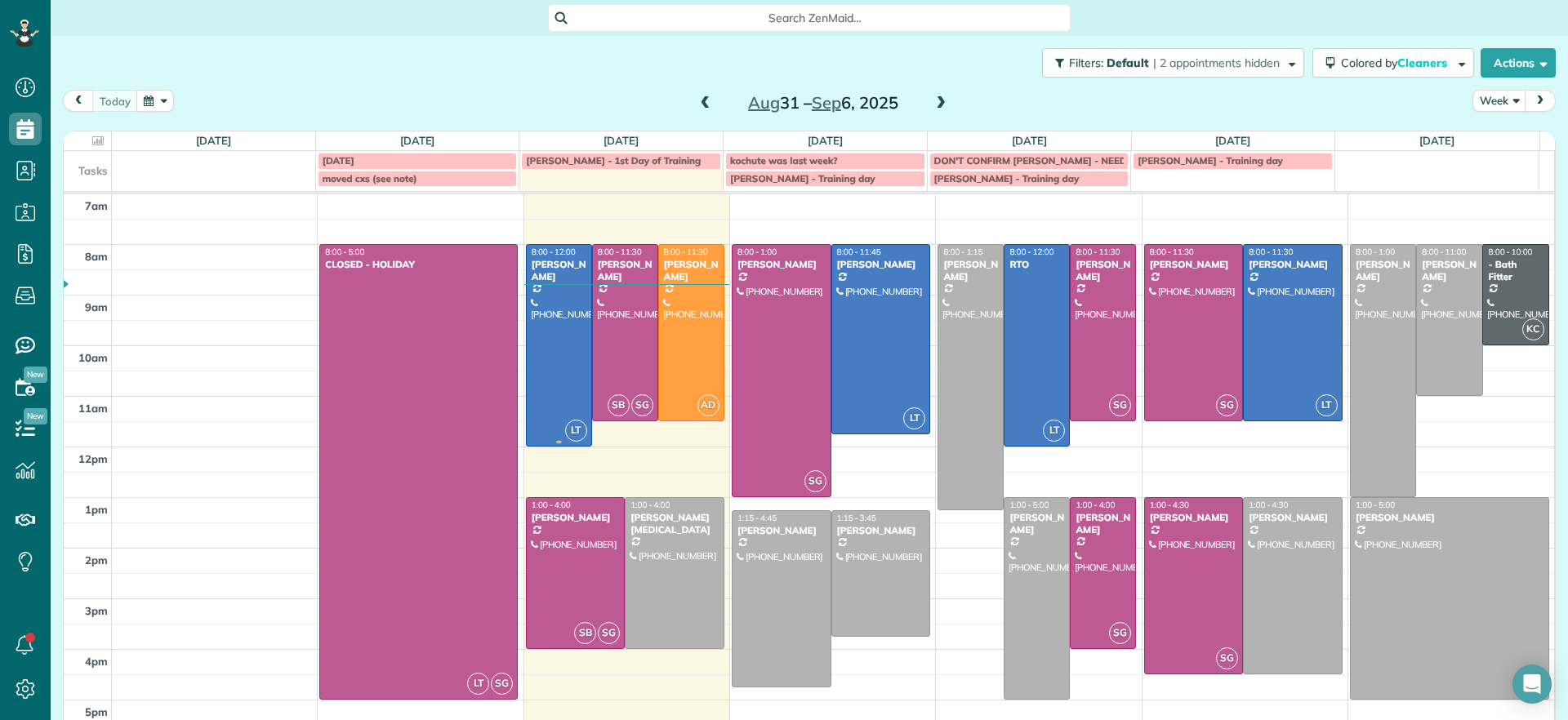
click at [572, 349] on div at bounding box center [559, 345] width 65 height 200
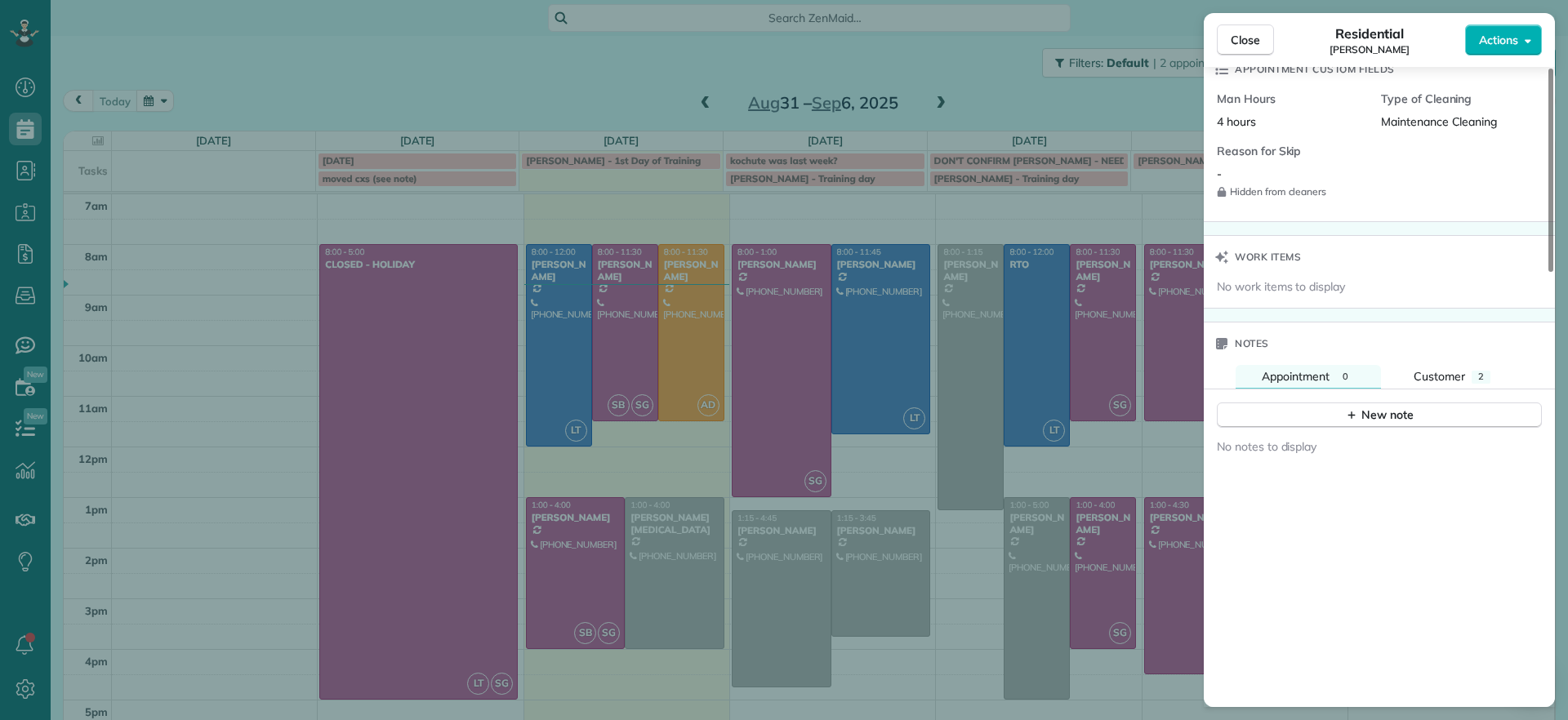
scroll to position [1158, 0]
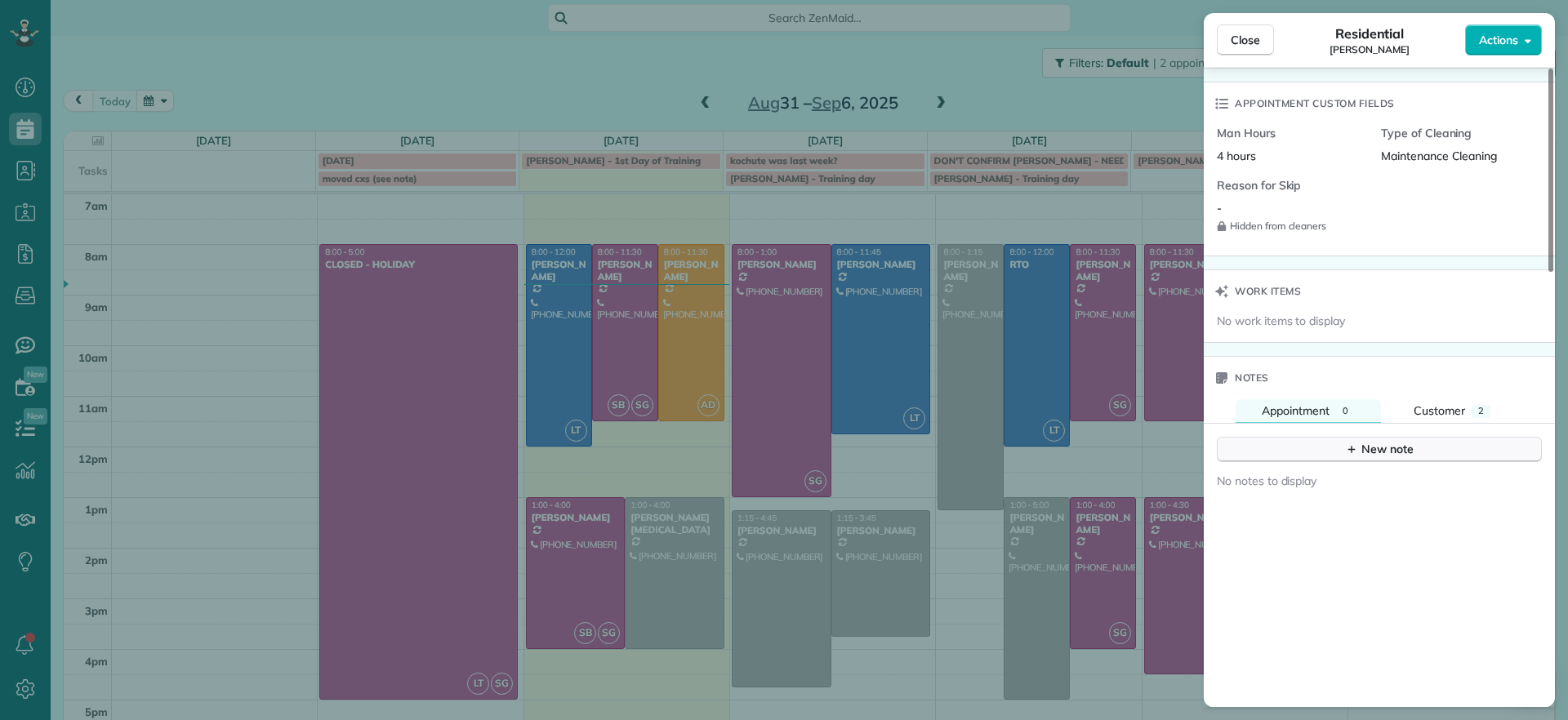
click at [1354, 446] on icon "button" at bounding box center [1351, 449] width 13 height 13
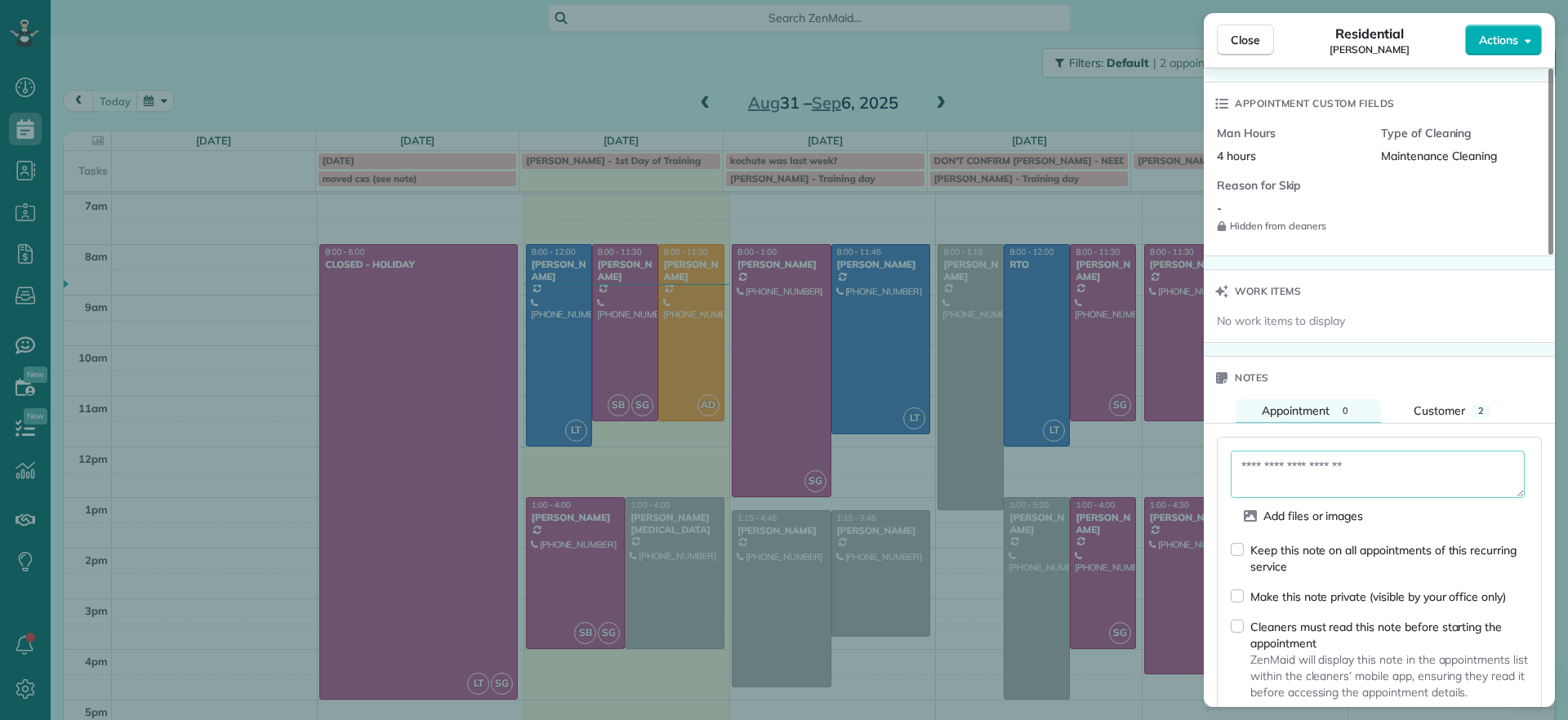
click at [1309, 480] on textarea at bounding box center [1377, 474] width 294 height 47
click at [1232, 532] on form "Add files or images Keep this note on all appointments of this recurring servic…" at bounding box center [1379, 595] width 297 height 288
click at [1234, 604] on div "Make this note private (visible by your office only)" at bounding box center [1368, 597] width 276 height 17
click at [1296, 476] on textarea at bounding box center [1377, 474] width 294 height 47
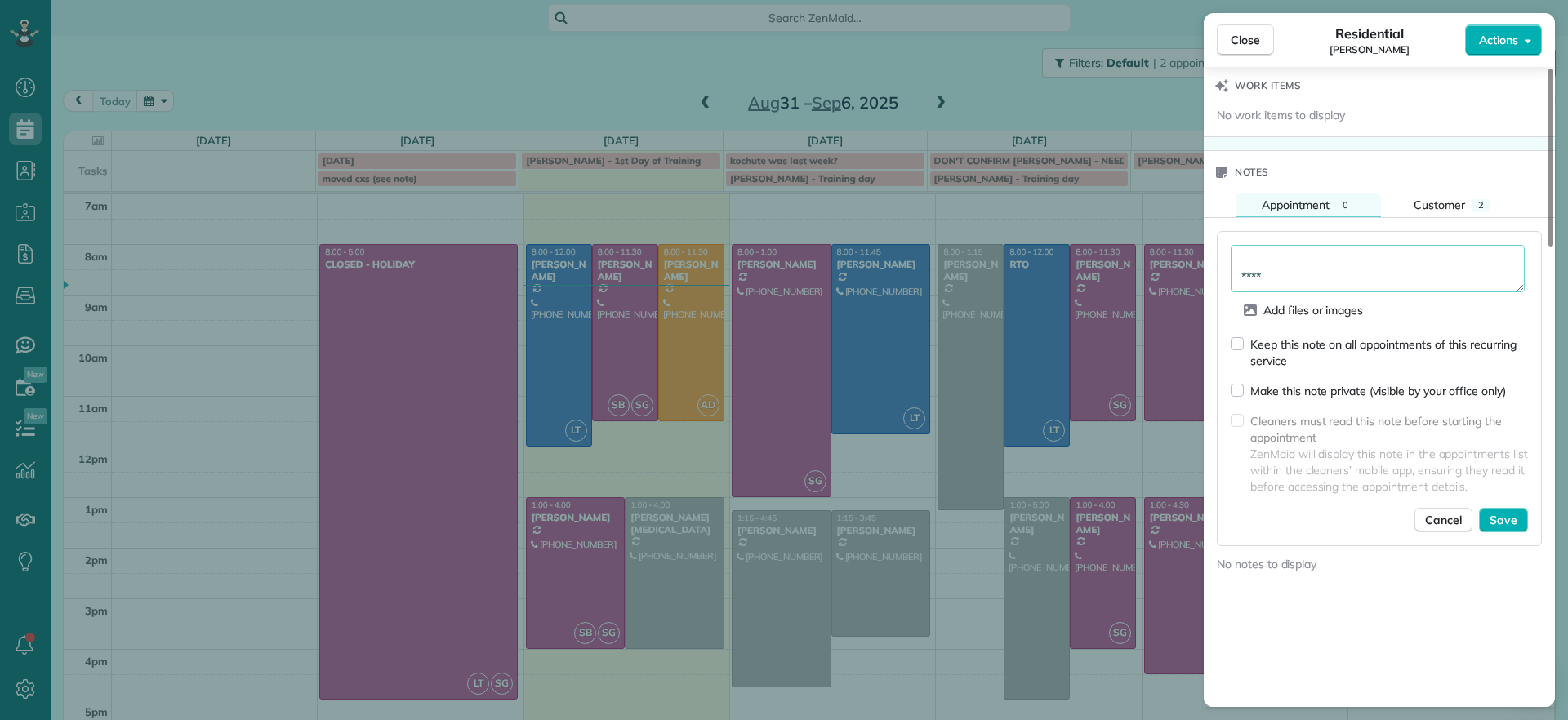
scroll to position [1651, 0]
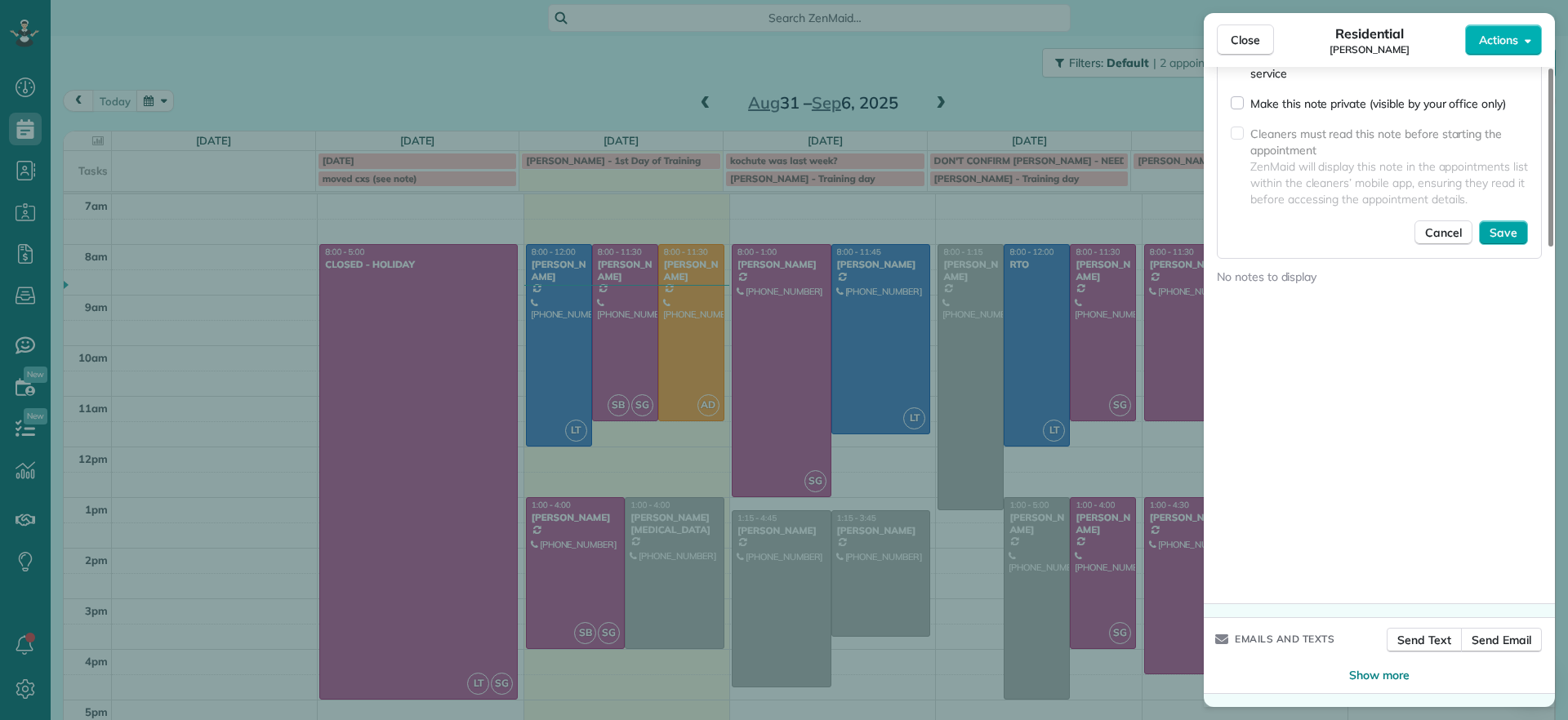
type textarea "**********"
click at [1505, 230] on span "Save" at bounding box center [1503, 233] width 28 height 17
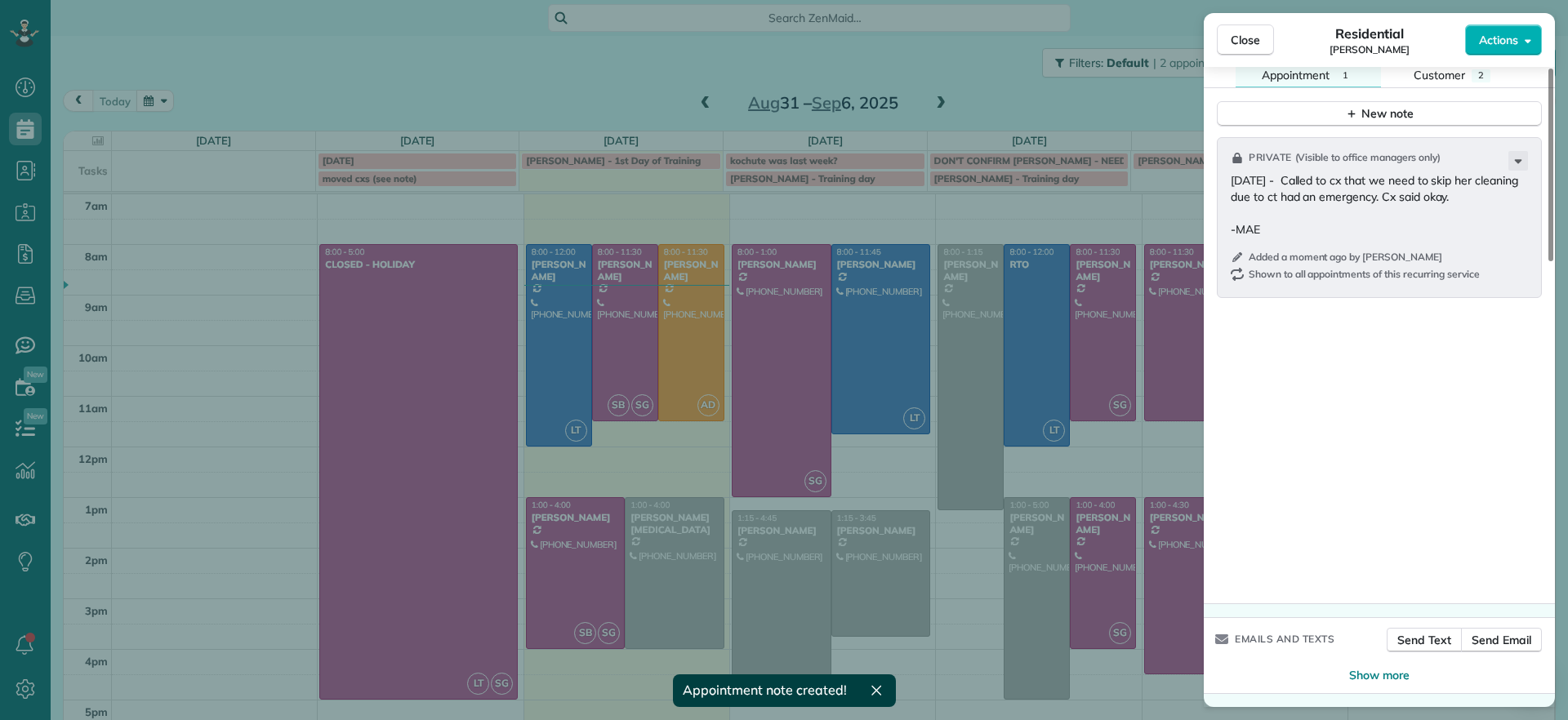
scroll to position [1503, 0]
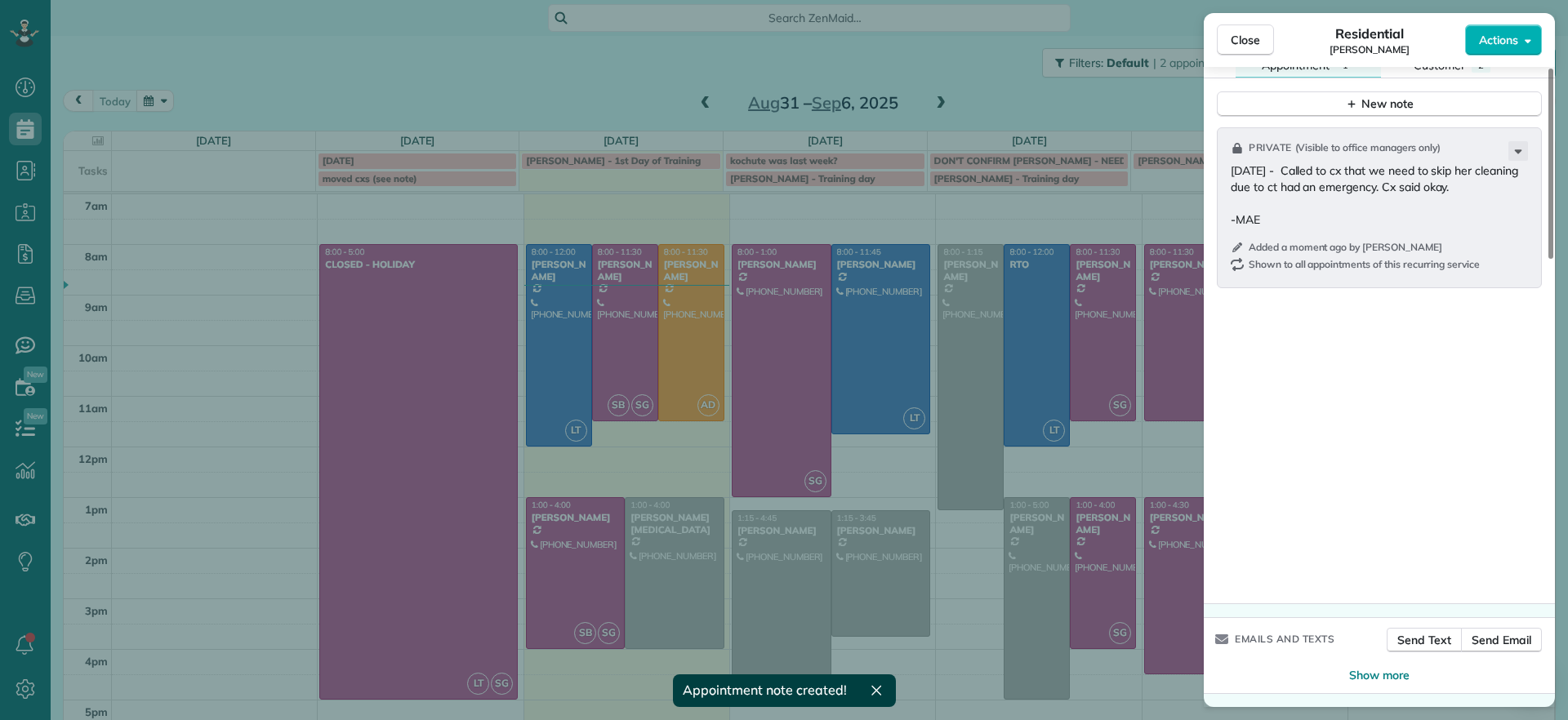
click at [296, 492] on div "Close Residential Hayley Morris Actions Status Active Hayley Morris · Open prof…" at bounding box center [784, 360] width 1568 height 720
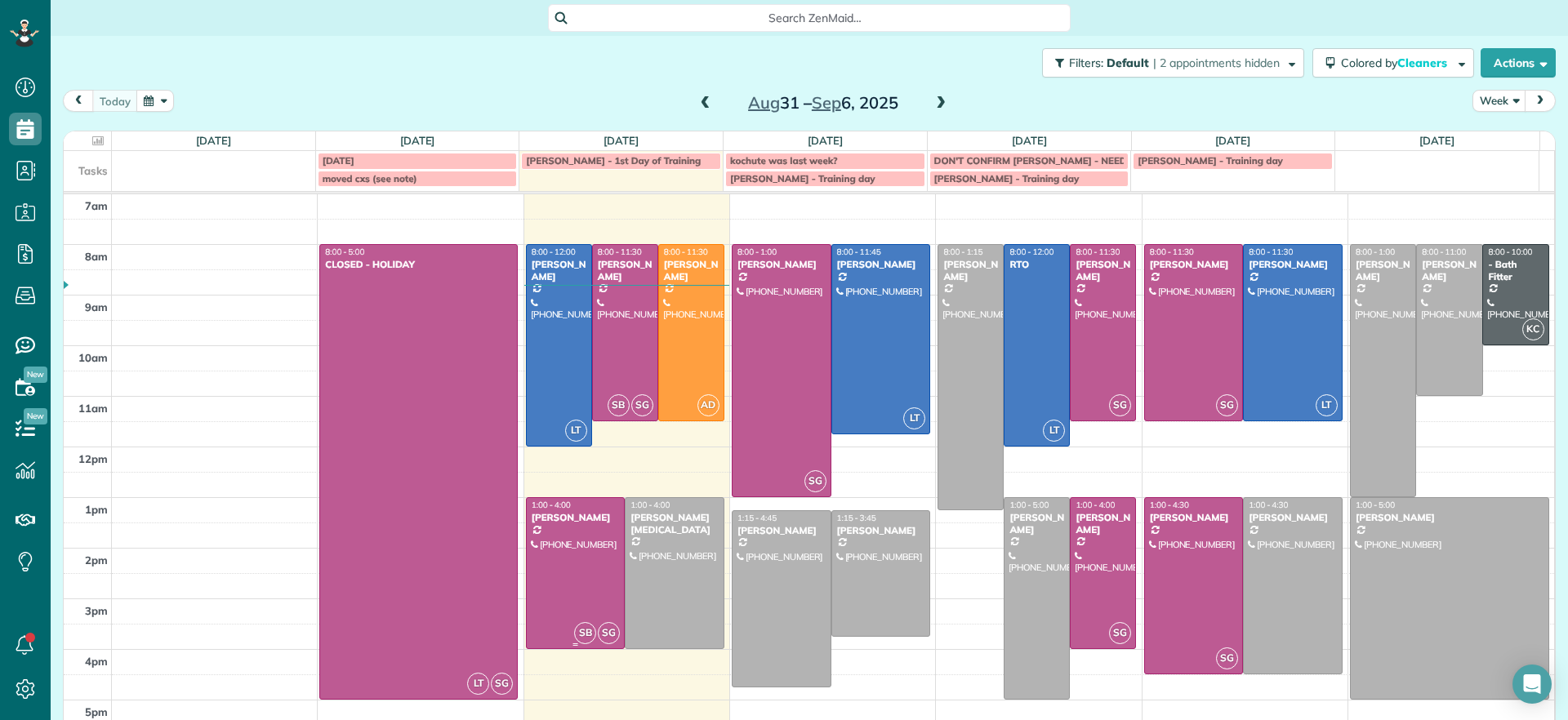
click at [555, 546] on div at bounding box center [576, 573] width 98 height 150
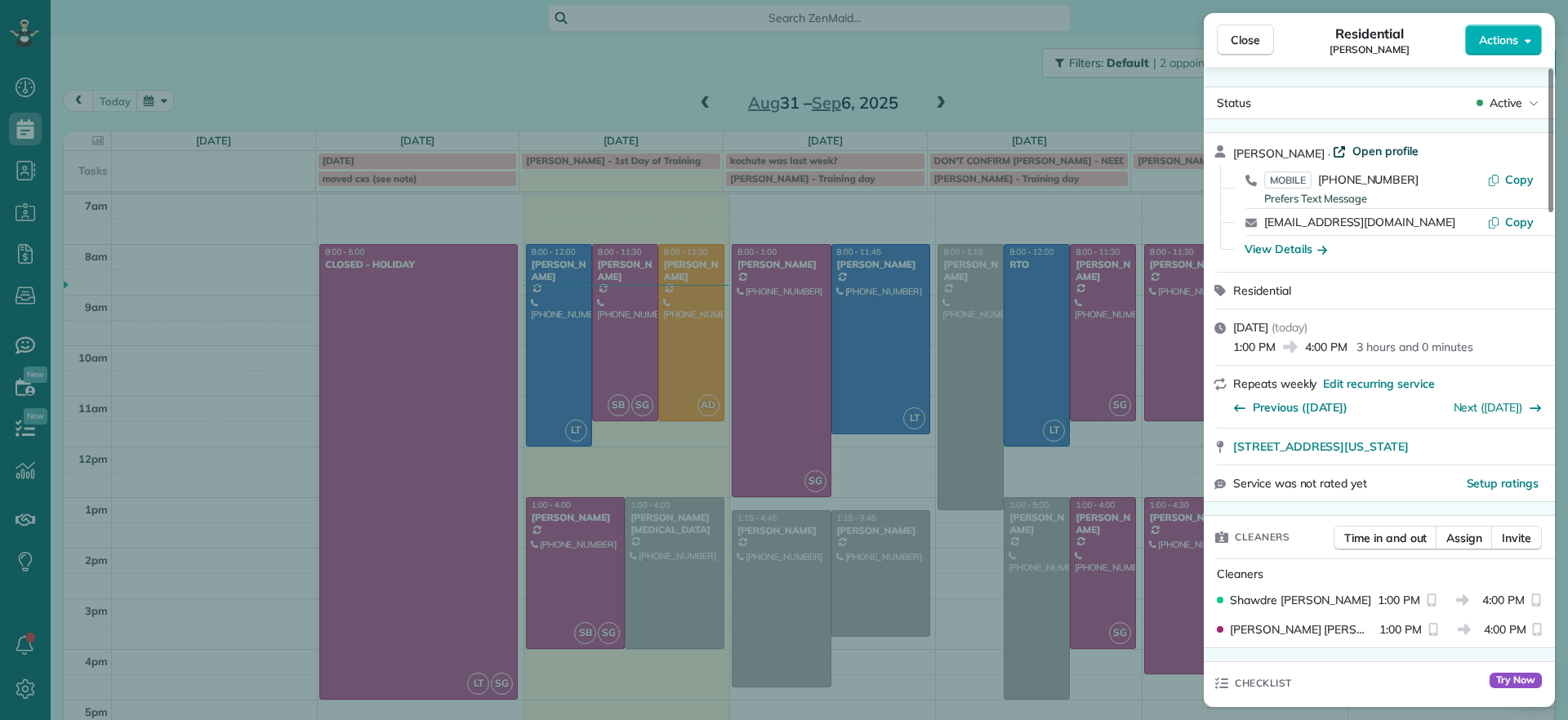
click at [1353, 151] on span "Open profile" at bounding box center [1384, 151] width 66 height 17
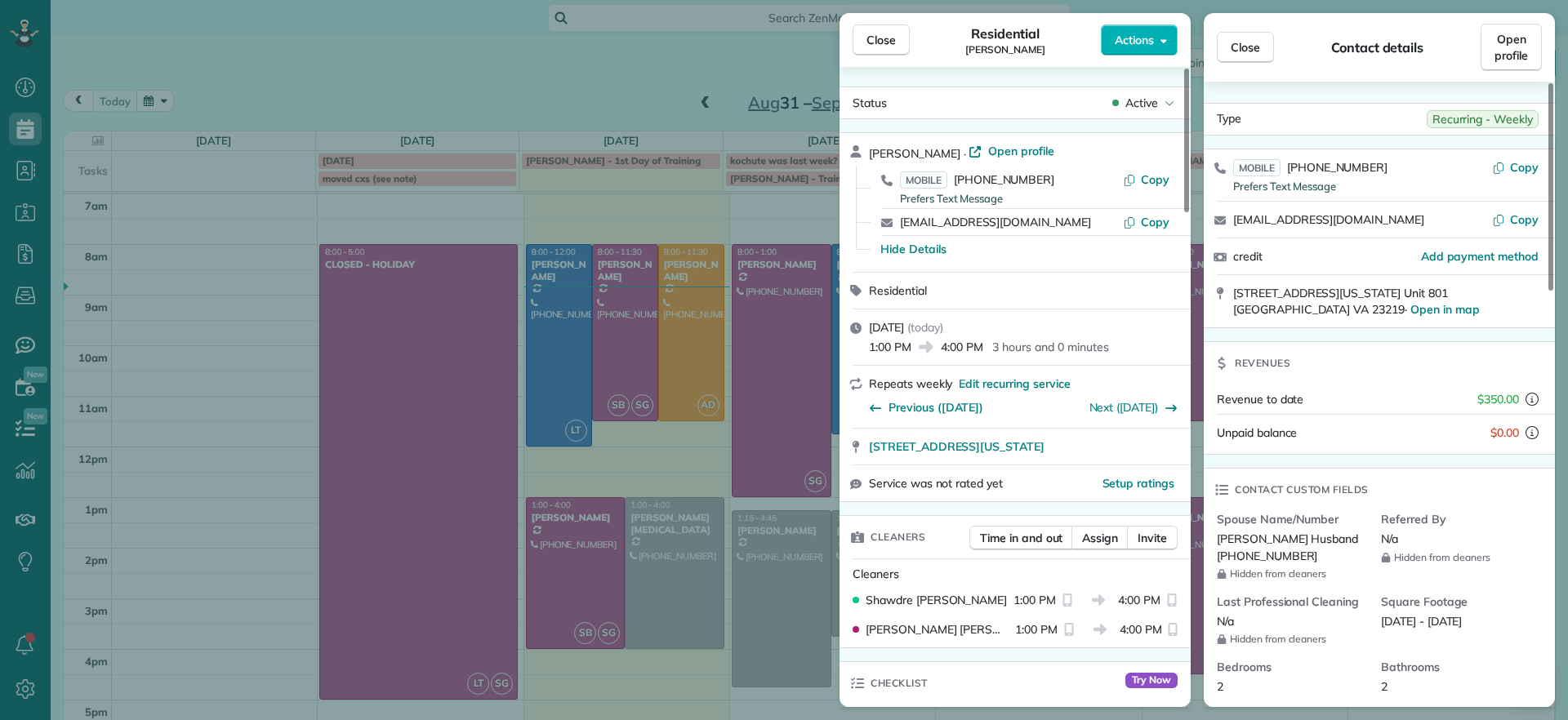
click at [259, 416] on div "Close Residential Tracy Jones Actions Status Active Tracy Jones · Open profile …" at bounding box center [784, 360] width 1568 height 720
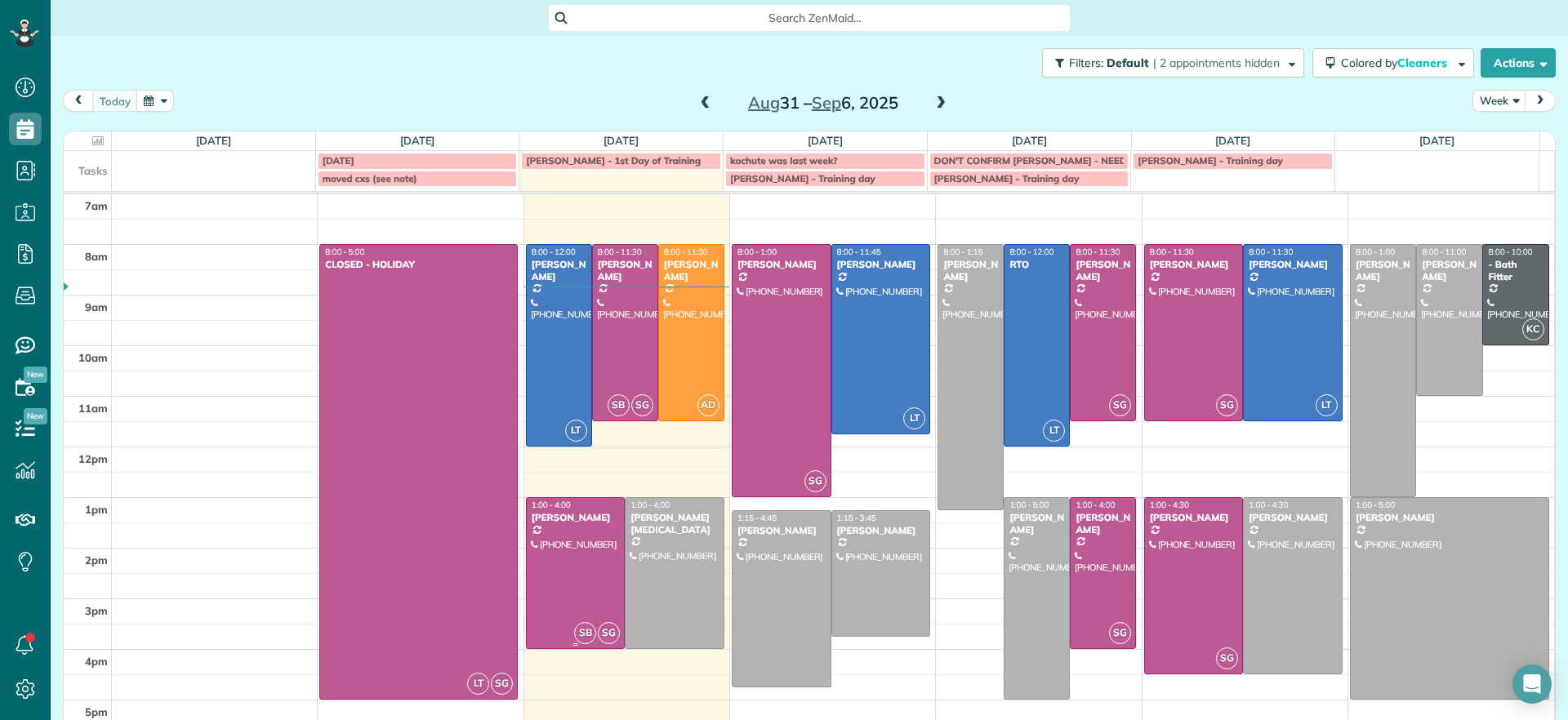
click at [558, 530] on div at bounding box center [576, 573] width 98 height 150
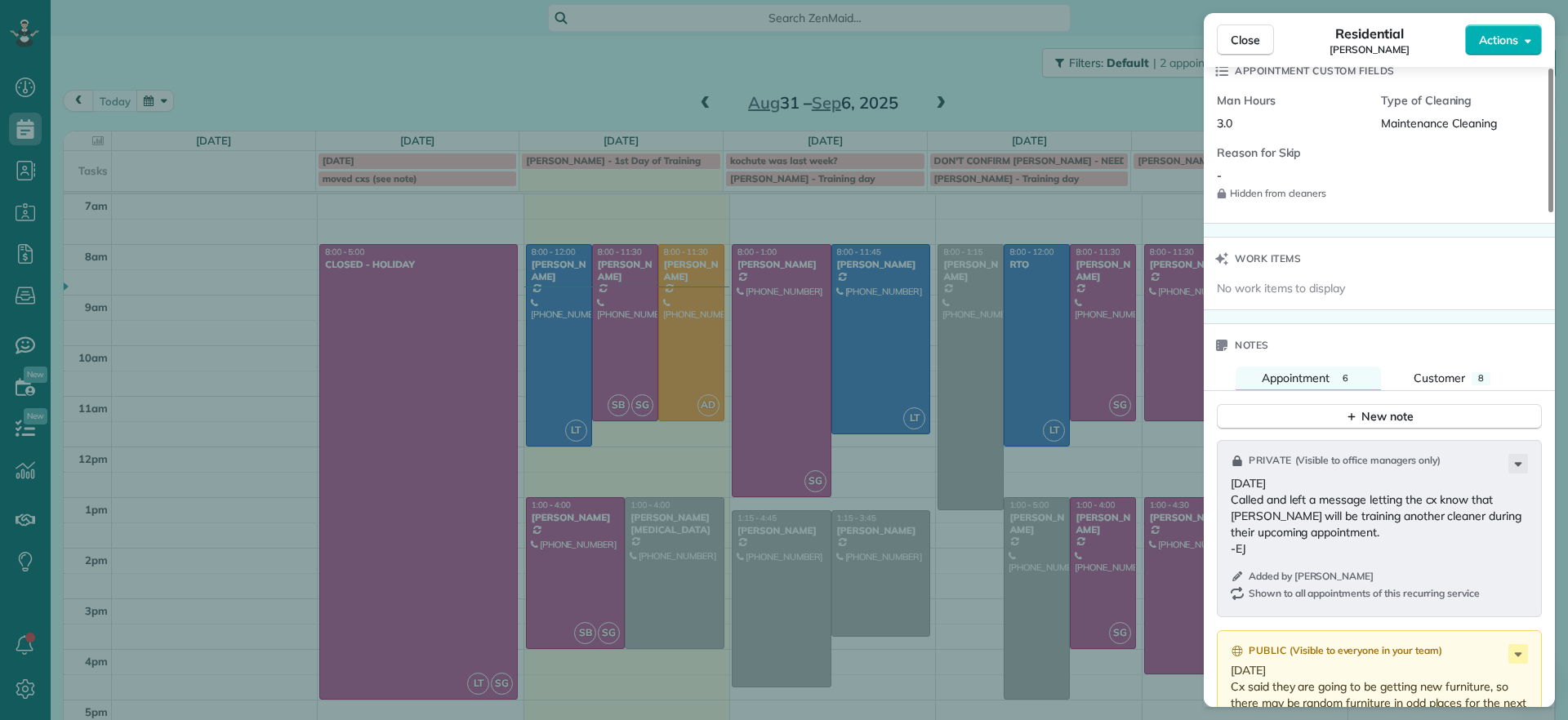
scroll to position [1230, 0]
click at [1370, 425] on div "New note" at bounding box center [1379, 421] width 69 height 17
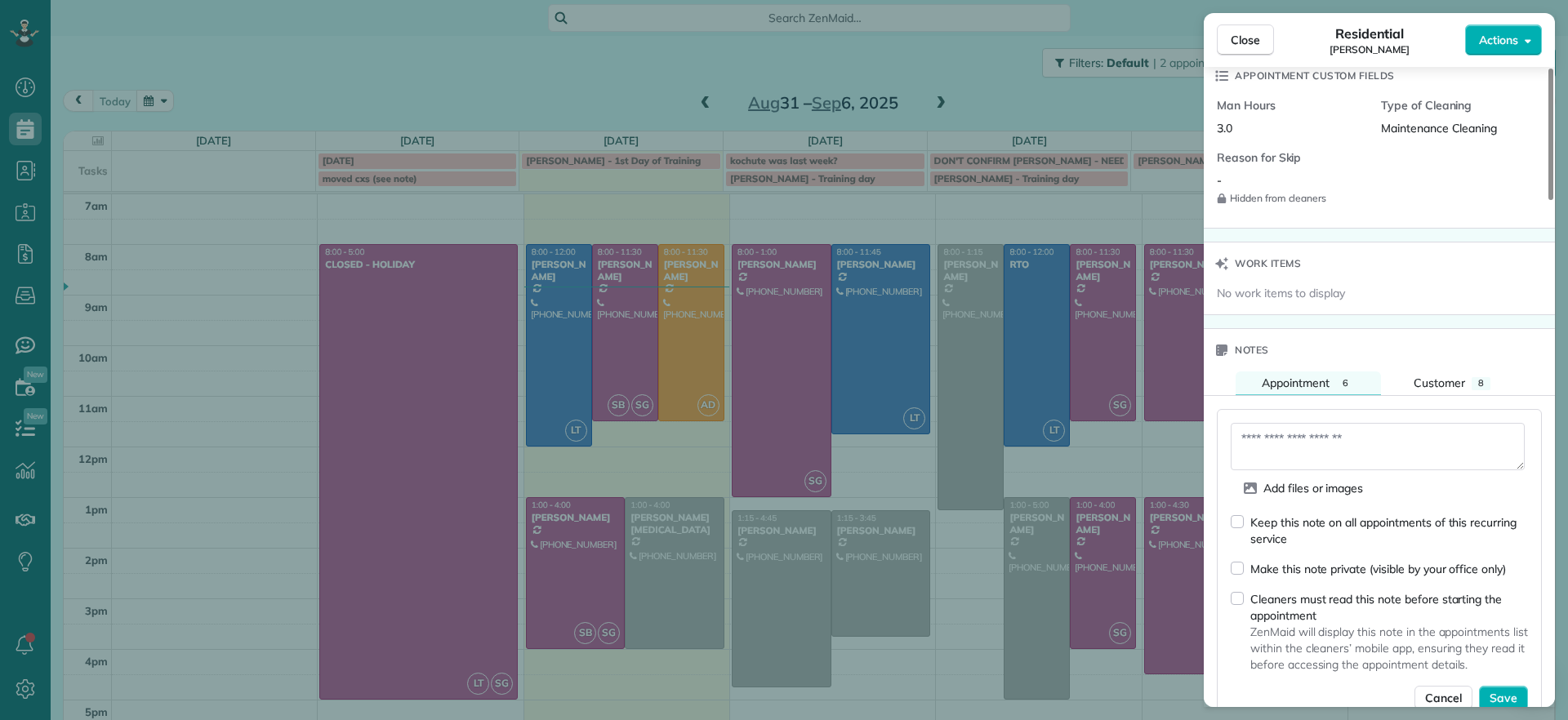
scroll to position [0, 0]
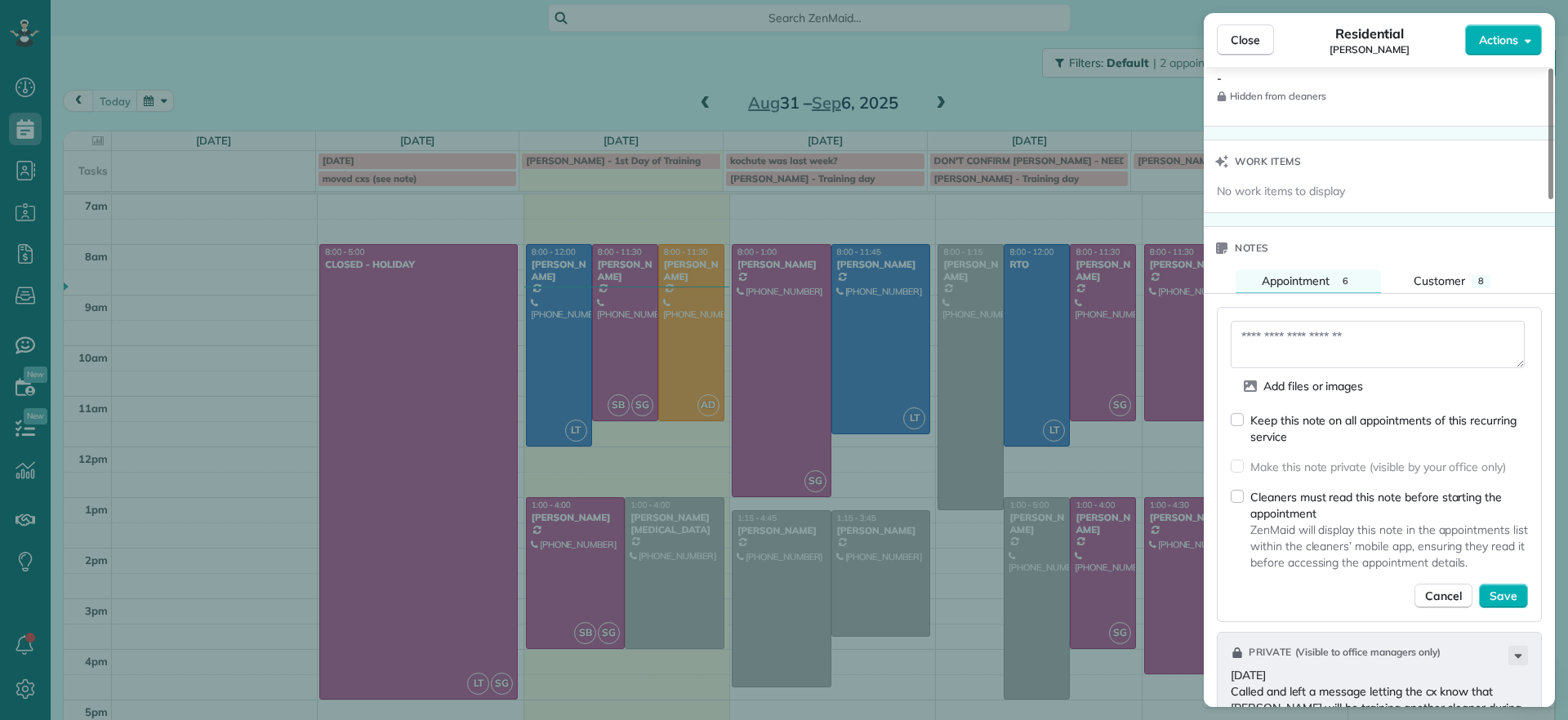
click at [1245, 497] on div "Cleaners must read this note before starting the appointment ZenMaid will displ…" at bounding box center [1379, 529] width 297 height 83
drag, startPoint x: 1334, startPoint y: 345, endPoint x: 1324, endPoint y: 341, distance: 10.8
click at [1330, 341] on textarea at bounding box center [1377, 344] width 294 height 47
type textarea "*"
type textarea "**********"
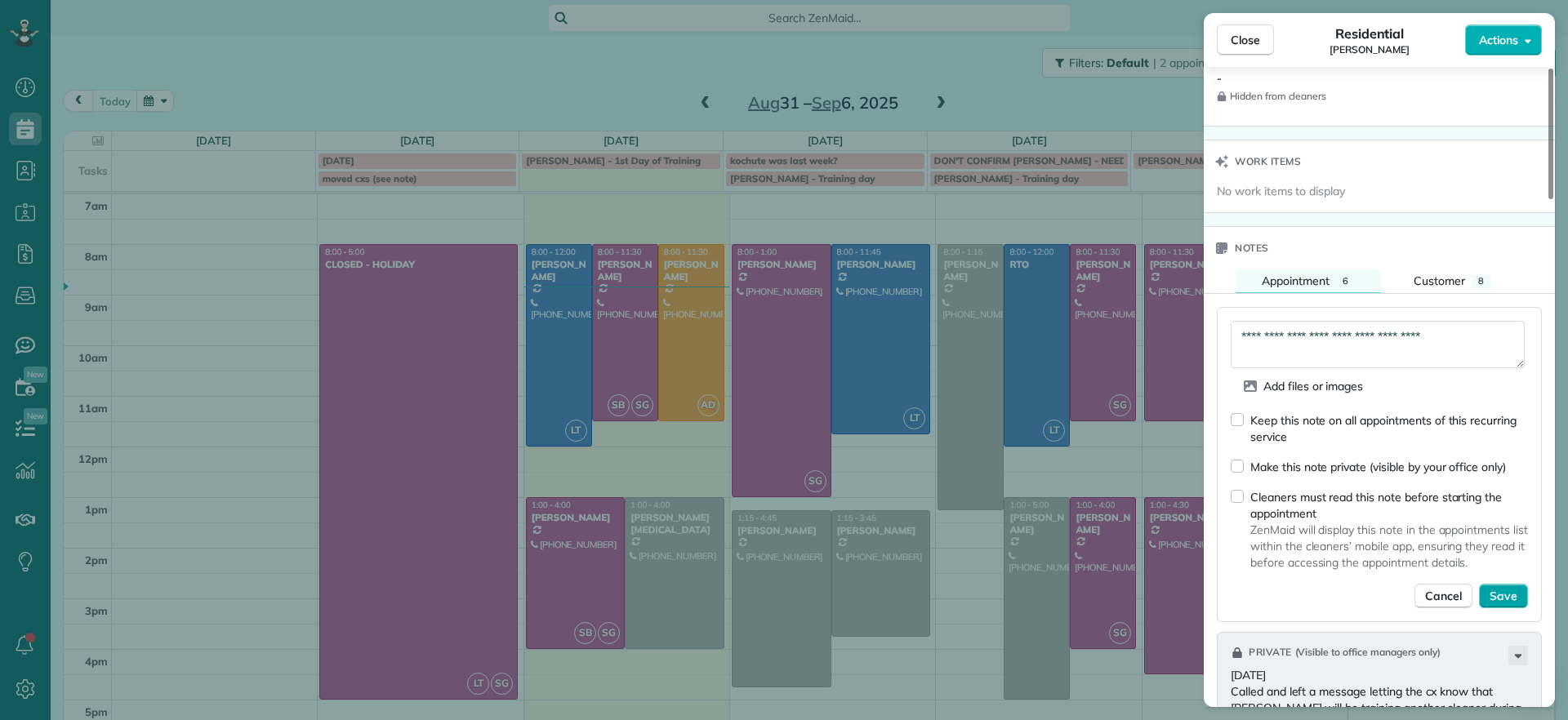
click at [1498, 599] on span "Save" at bounding box center [1503, 597] width 28 height 17
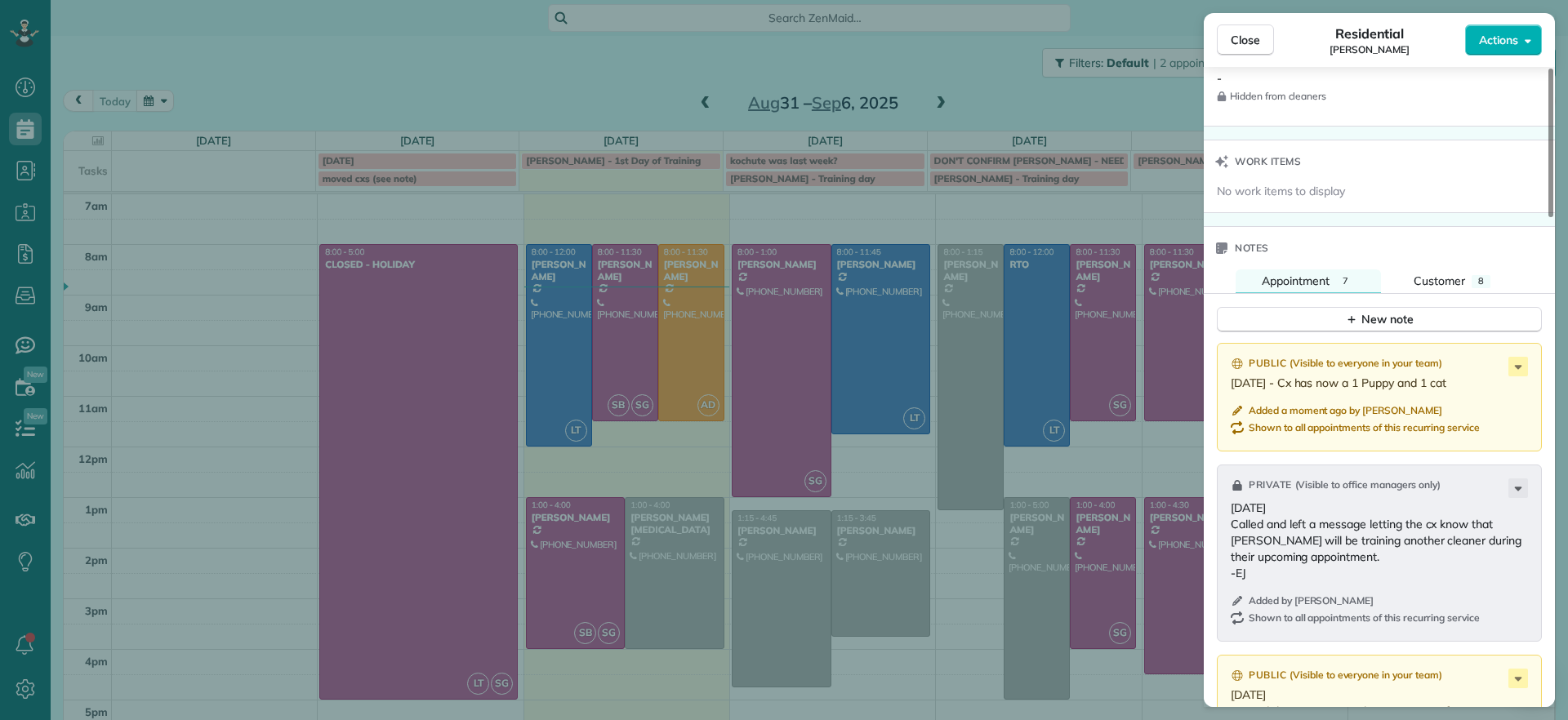
click at [234, 374] on div "Close Residential Tracy Jones Actions Status Active Tracy Jones · Open profile …" at bounding box center [784, 360] width 1568 height 720
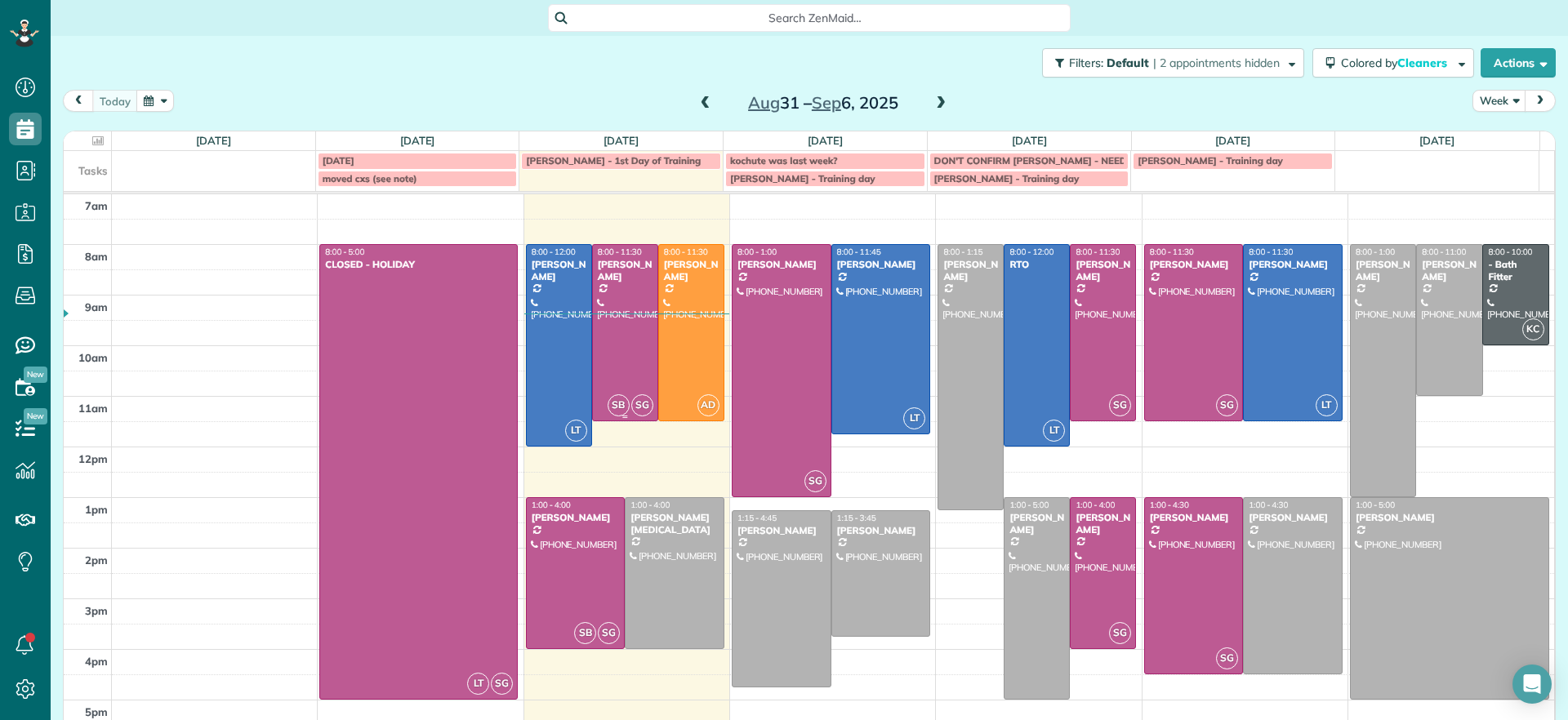
click at [615, 323] on div at bounding box center [625, 332] width 65 height 175
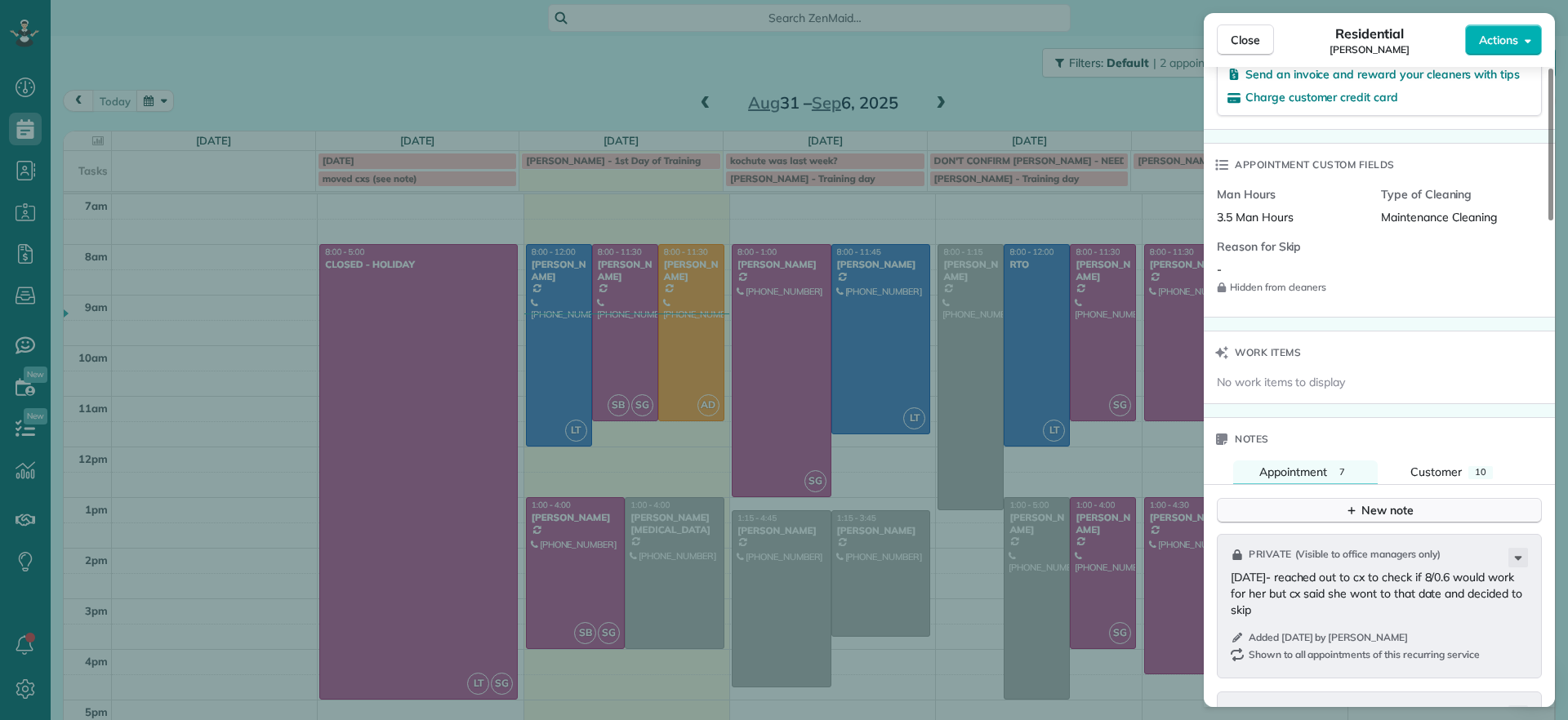
scroll to position [1228, 0]
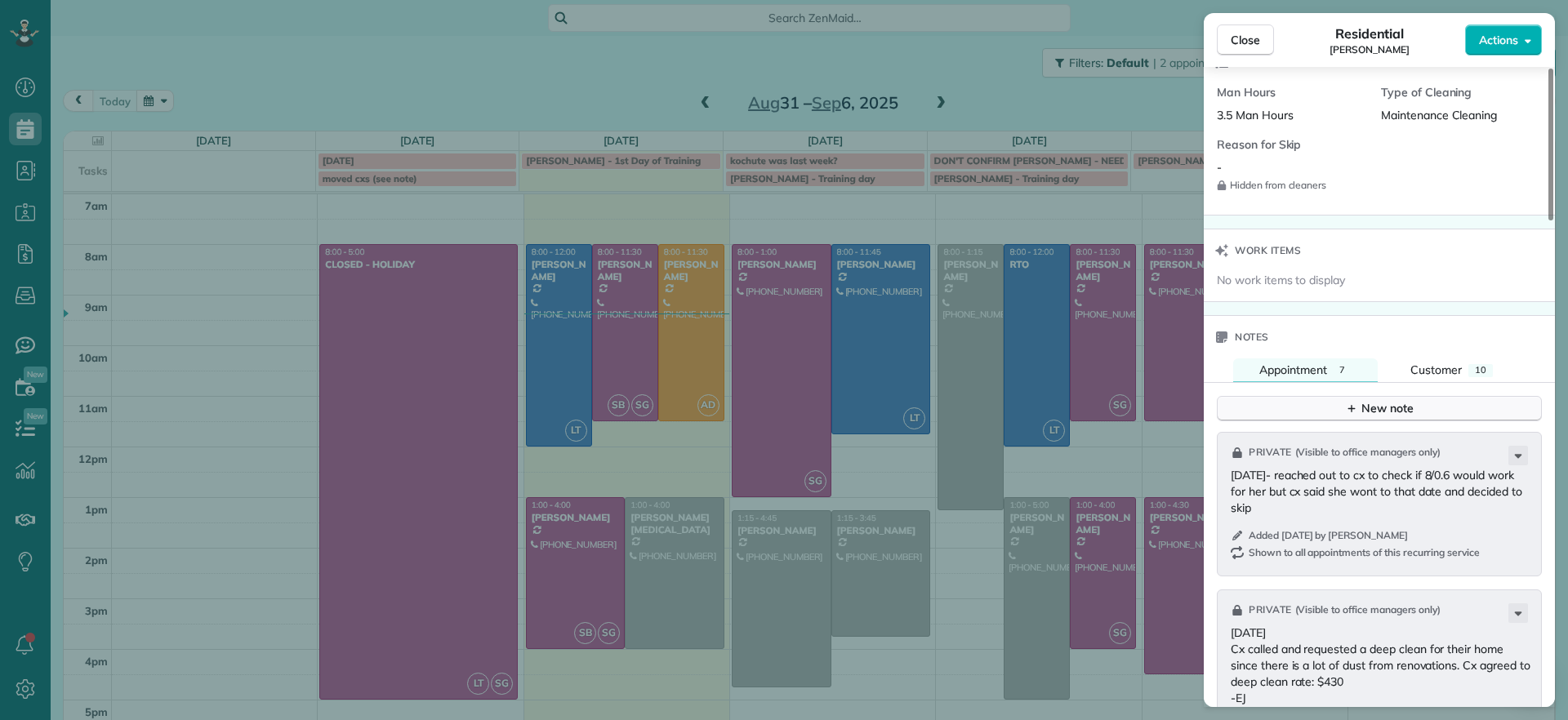
click at [1363, 404] on div "New note" at bounding box center [1379, 408] width 69 height 17
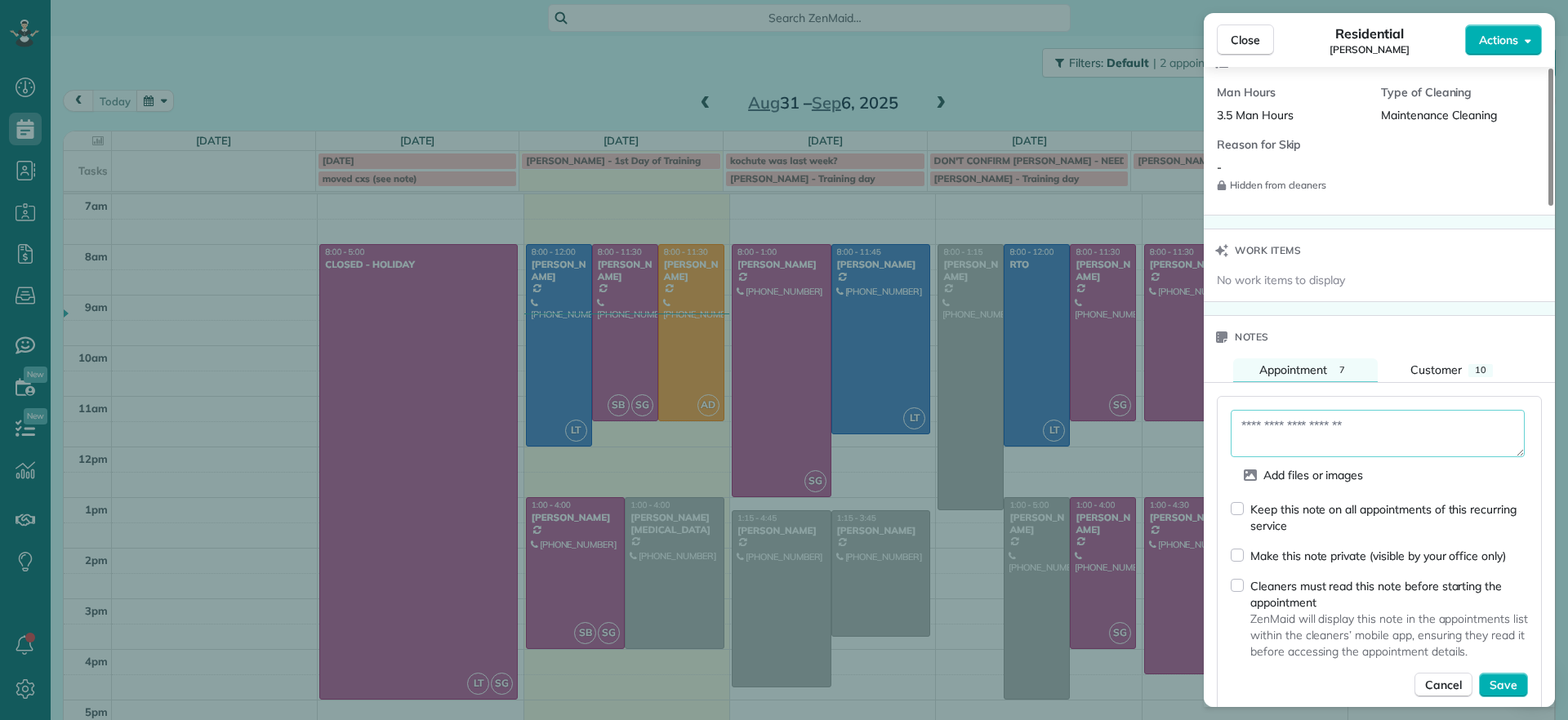
click at [1296, 444] on textarea at bounding box center [1377, 433] width 294 height 47
click at [1278, 431] on textarea at bounding box center [1377, 433] width 294 height 47
type textarea "*"
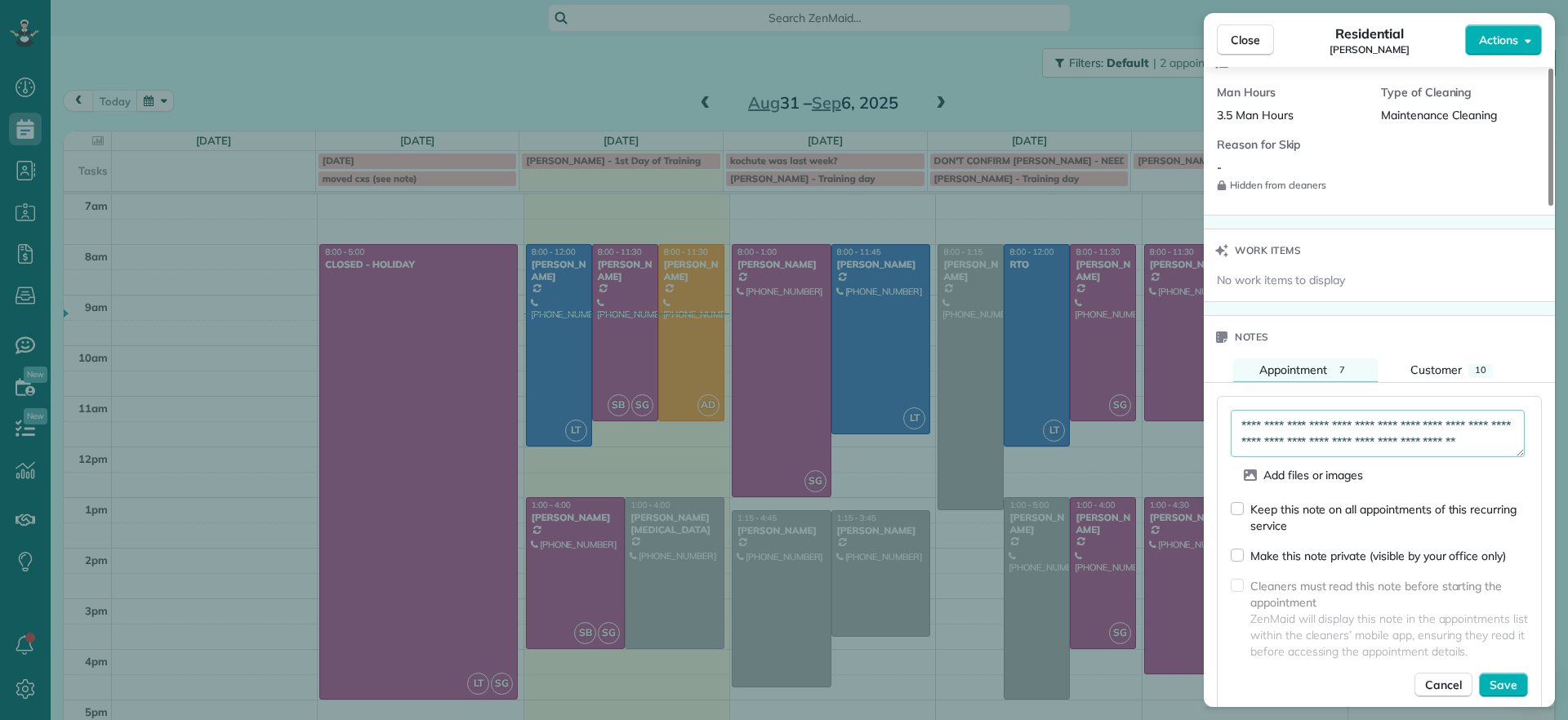
scroll to position [10, 0]
type textarea "**********"
drag, startPoint x: 1493, startPoint y: 141, endPoint x: 984, endPoint y: 58, distance: 515.7
click at [984, 58] on div "Close Residential Jennifer Johnson Actions Status Active Jennifer Johnson · Ope…" at bounding box center [784, 360] width 1568 height 720
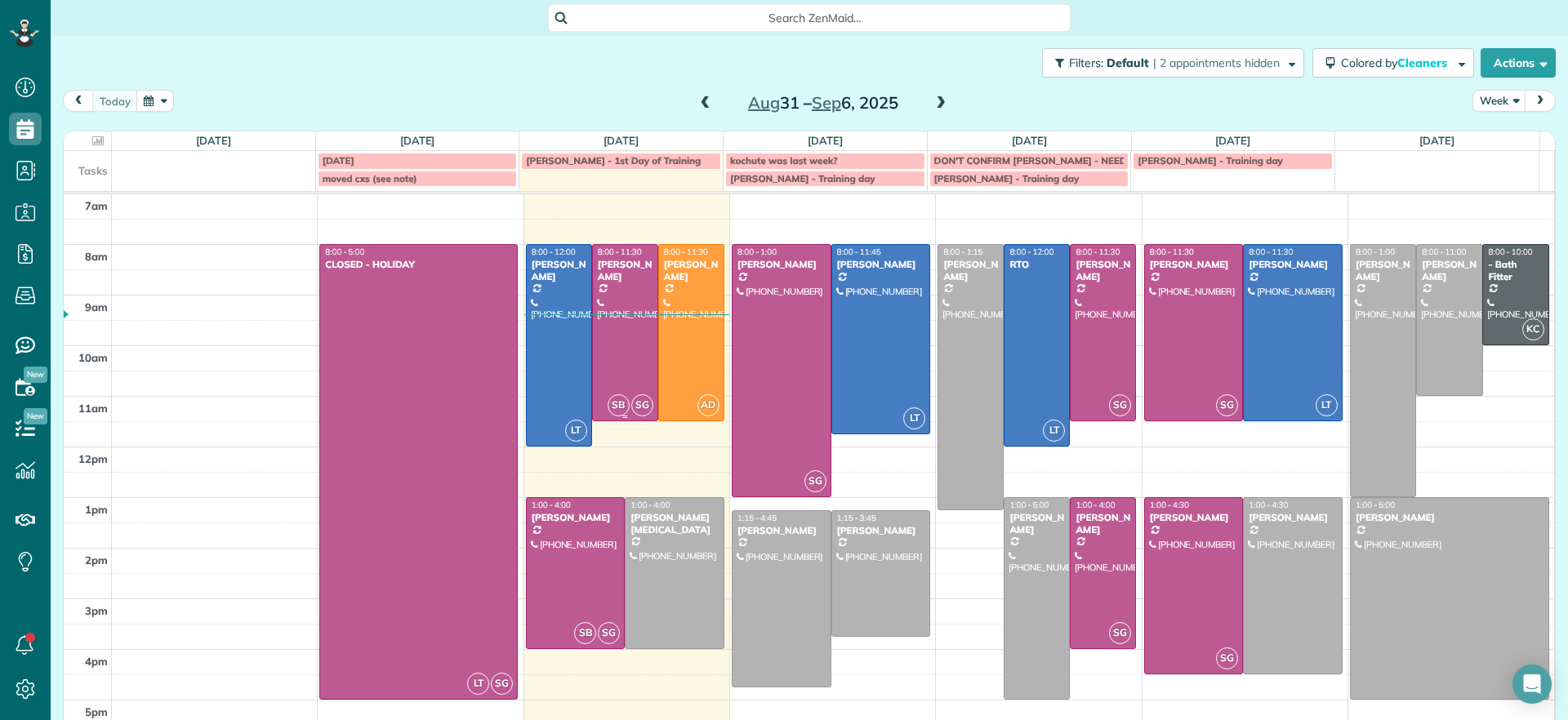
click at [635, 349] on div at bounding box center [625, 332] width 65 height 175
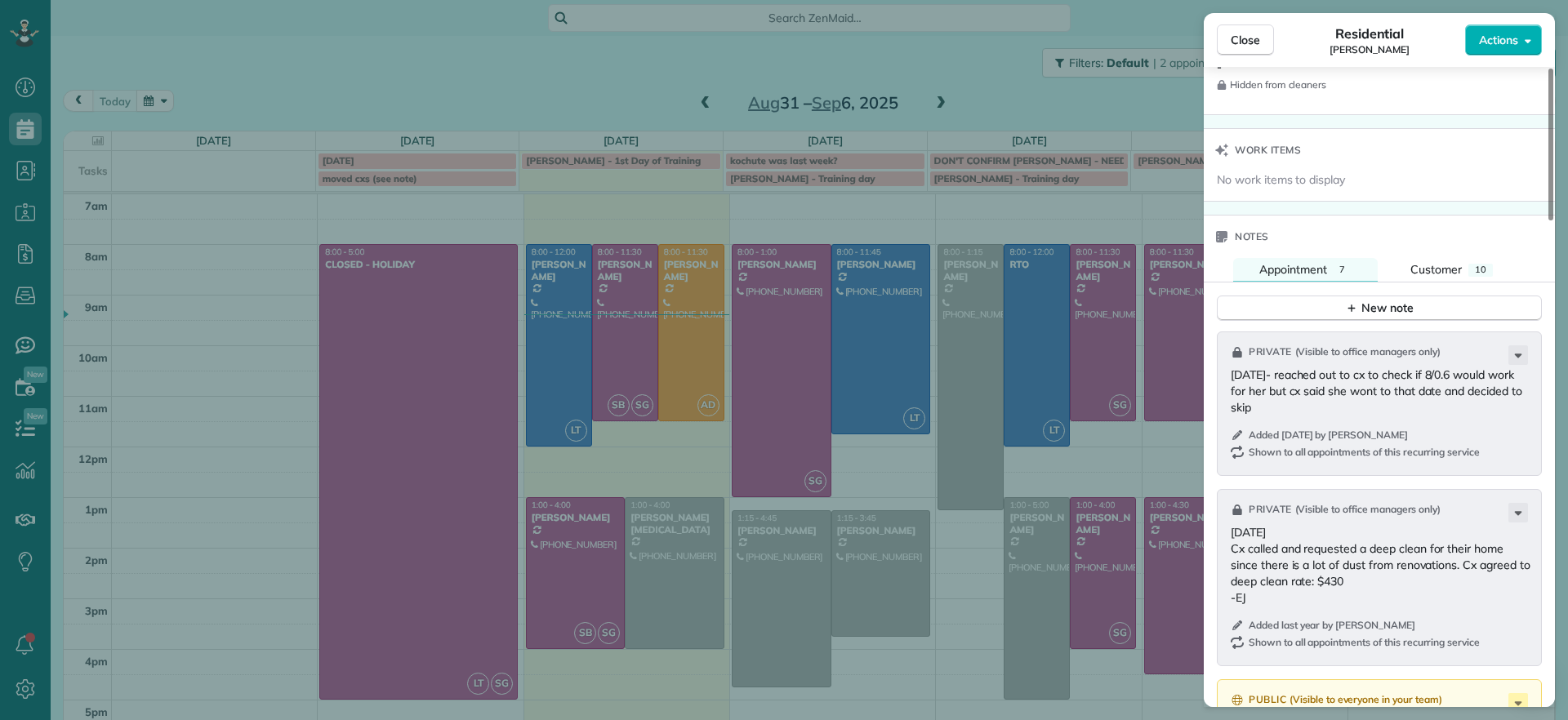
scroll to position [1327, 0]
click at [1334, 317] on button "New note" at bounding box center [1379, 309] width 325 height 25
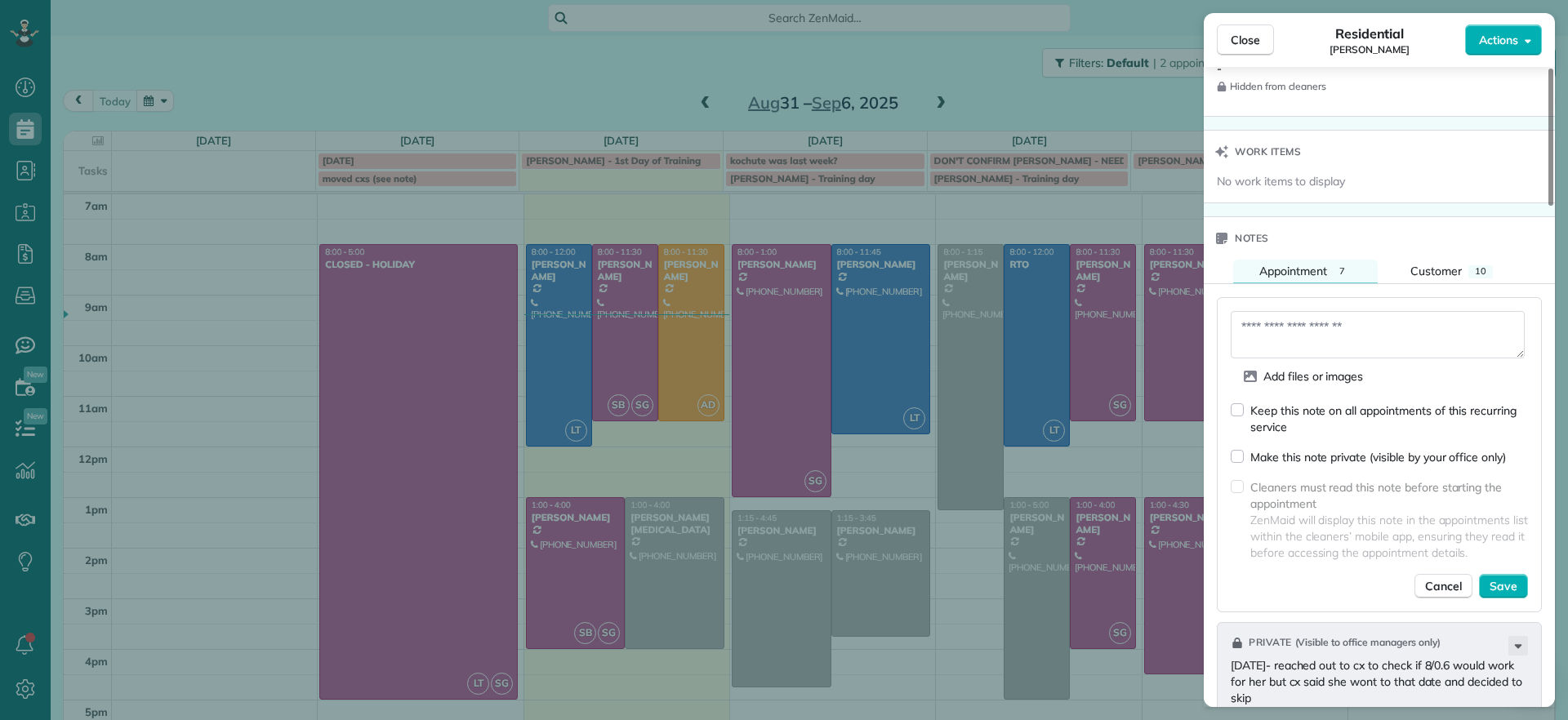
click at [1323, 328] on textarea at bounding box center [1377, 334] width 294 height 47
type textarea "**********"
click at [1517, 588] on button "Save" at bounding box center [1503, 586] width 49 height 24
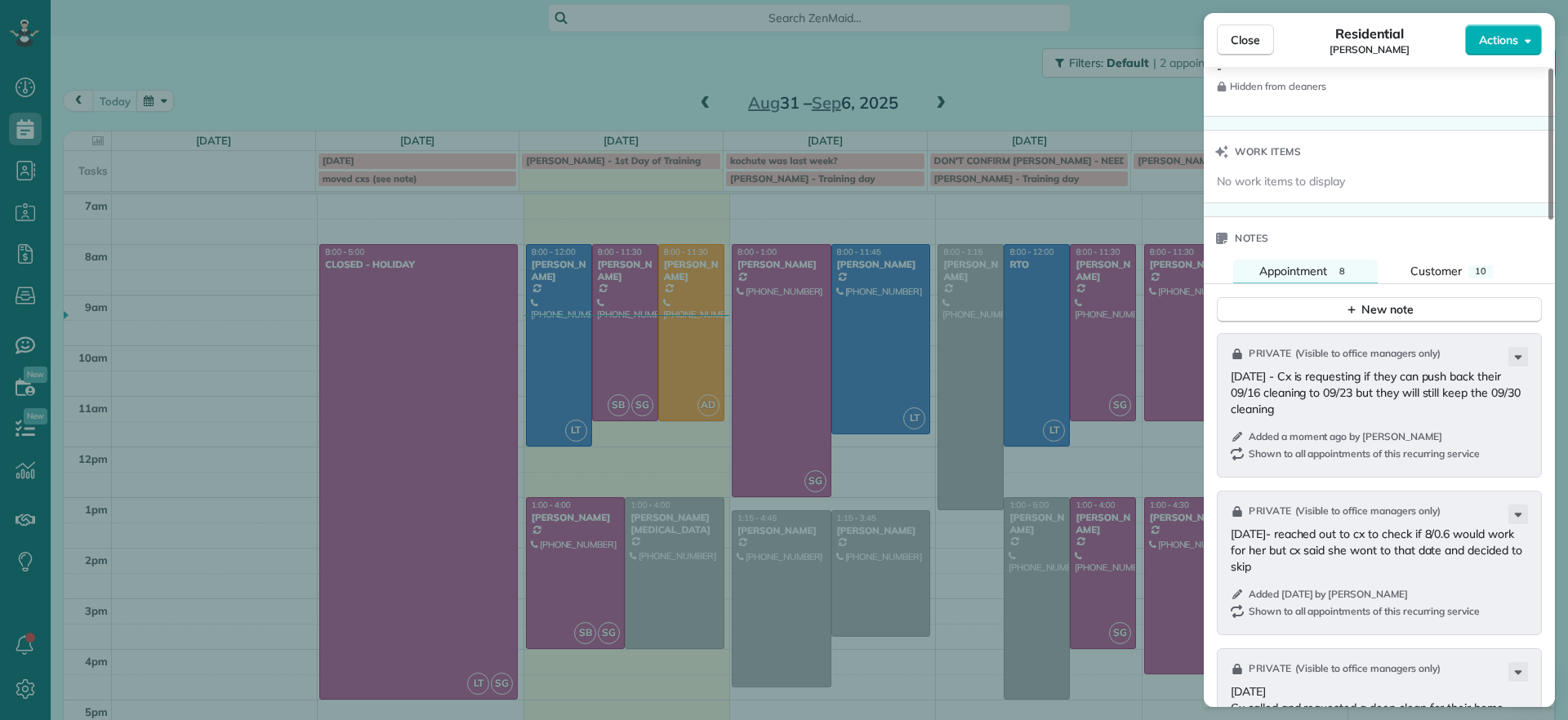
click at [1088, 92] on div "Close Residential Jennifer Johnson Actions Status Active Jennifer Johnson · Ope…" at bounding box center [784, 360] width 1568 height 720
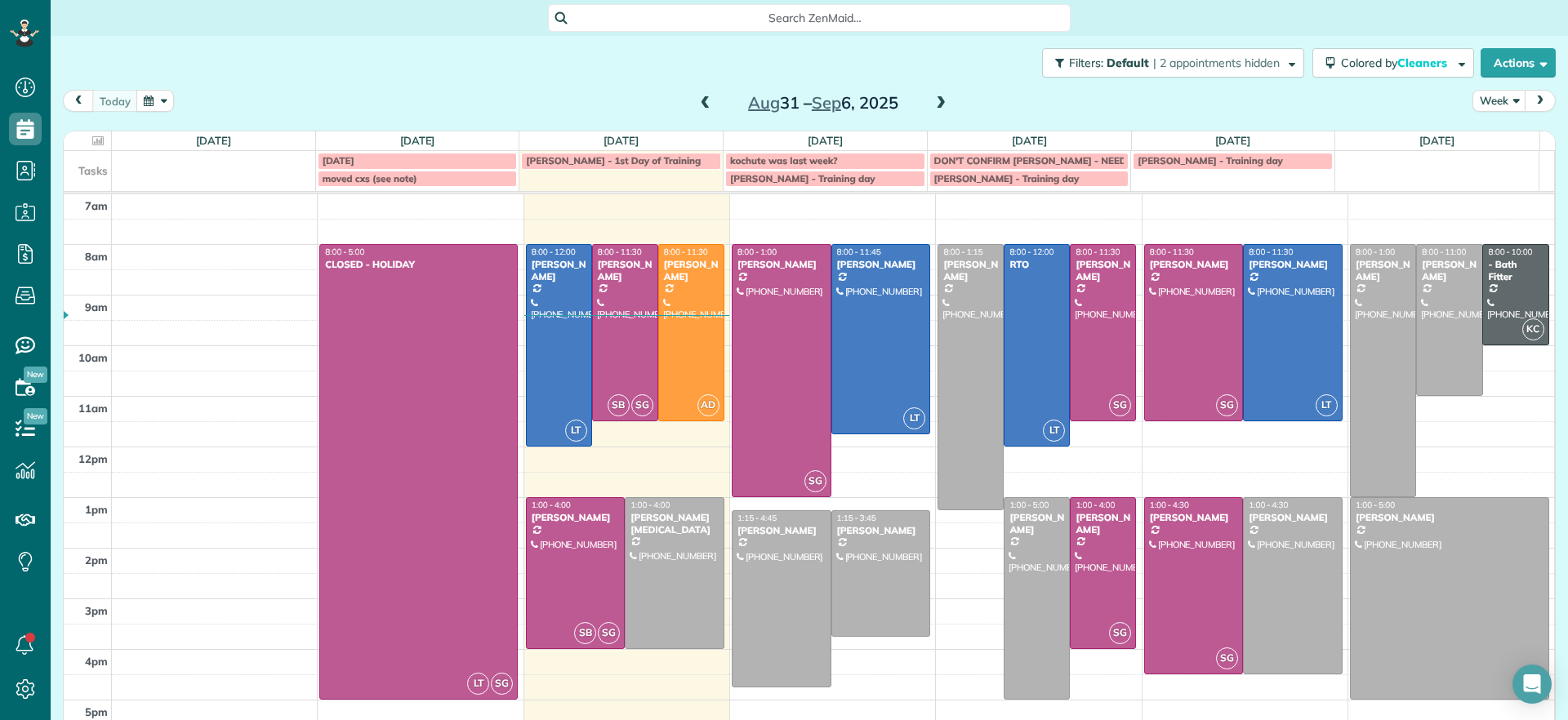
click at [921, 102] on div "Aug 31 – Sep 6, 2025" at bounding box center [823, 103] width 262 height 26
click at [932, 102] on span at bounding box center [940, 104] width 18 height 15
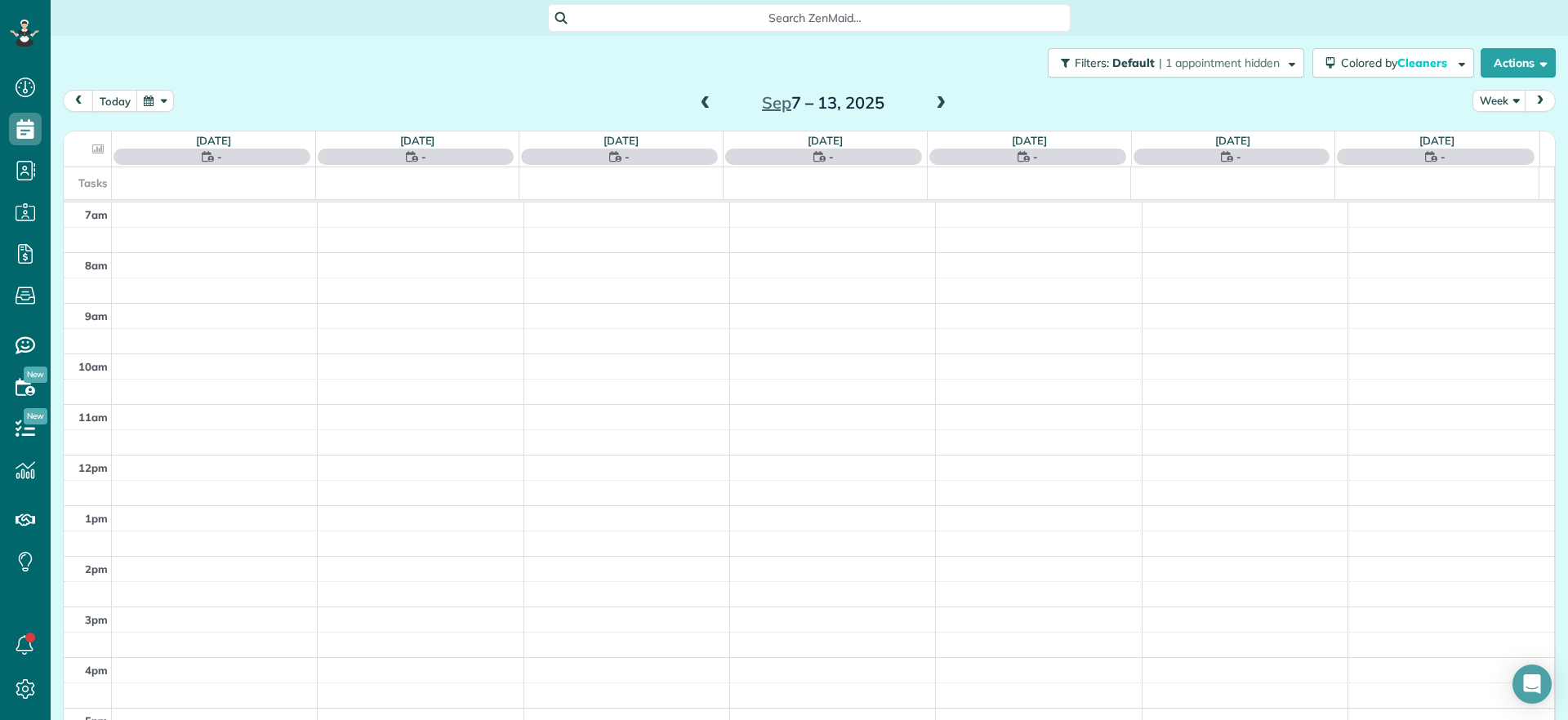
drag, startPoint x: 929, startPoint y: 105, endPoint x: 906, endPoint y: 94, distance: 25.5
click at [932, 105] on span at bounding box center [940, 104] width 18 height 15
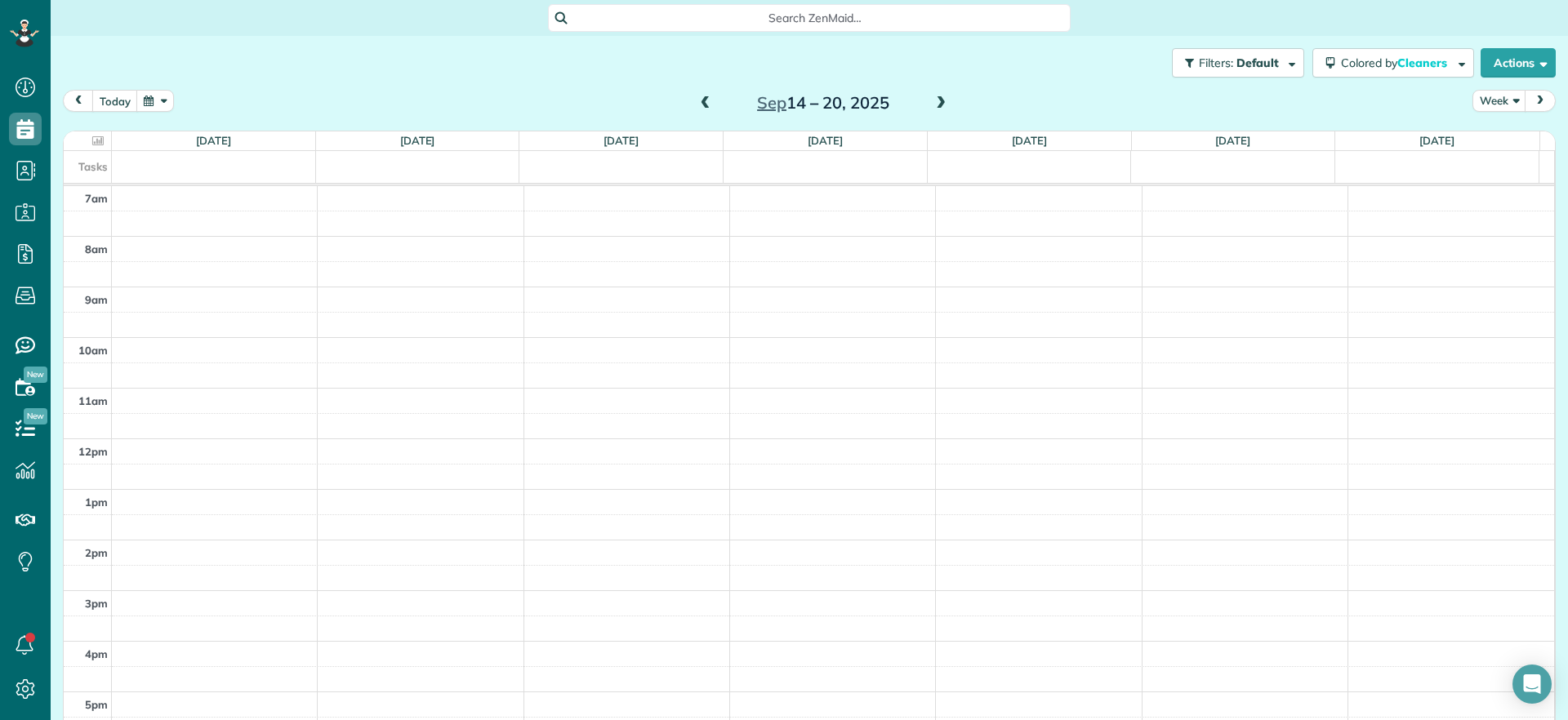
click at [1034, 412] on div "7am 8am 9am 10am 11am 12pm 1pm 2pm 3pm 4pm 5pm" at bounding box center [809, 464] width 1490 height 556
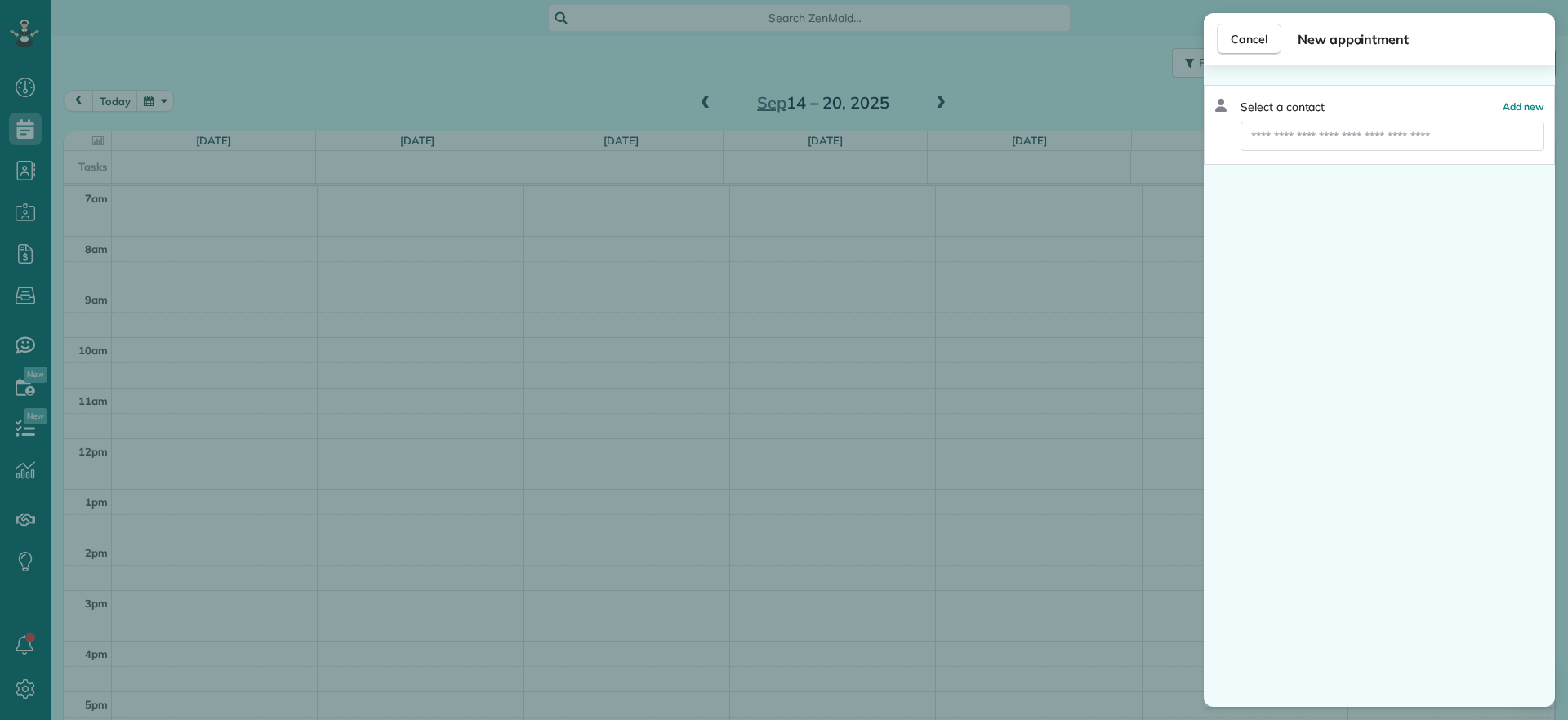
click at [745, 264] on div "Cancel New appointment Select a contact Add new" at bounding box center [784, 360] width 1568 height 720
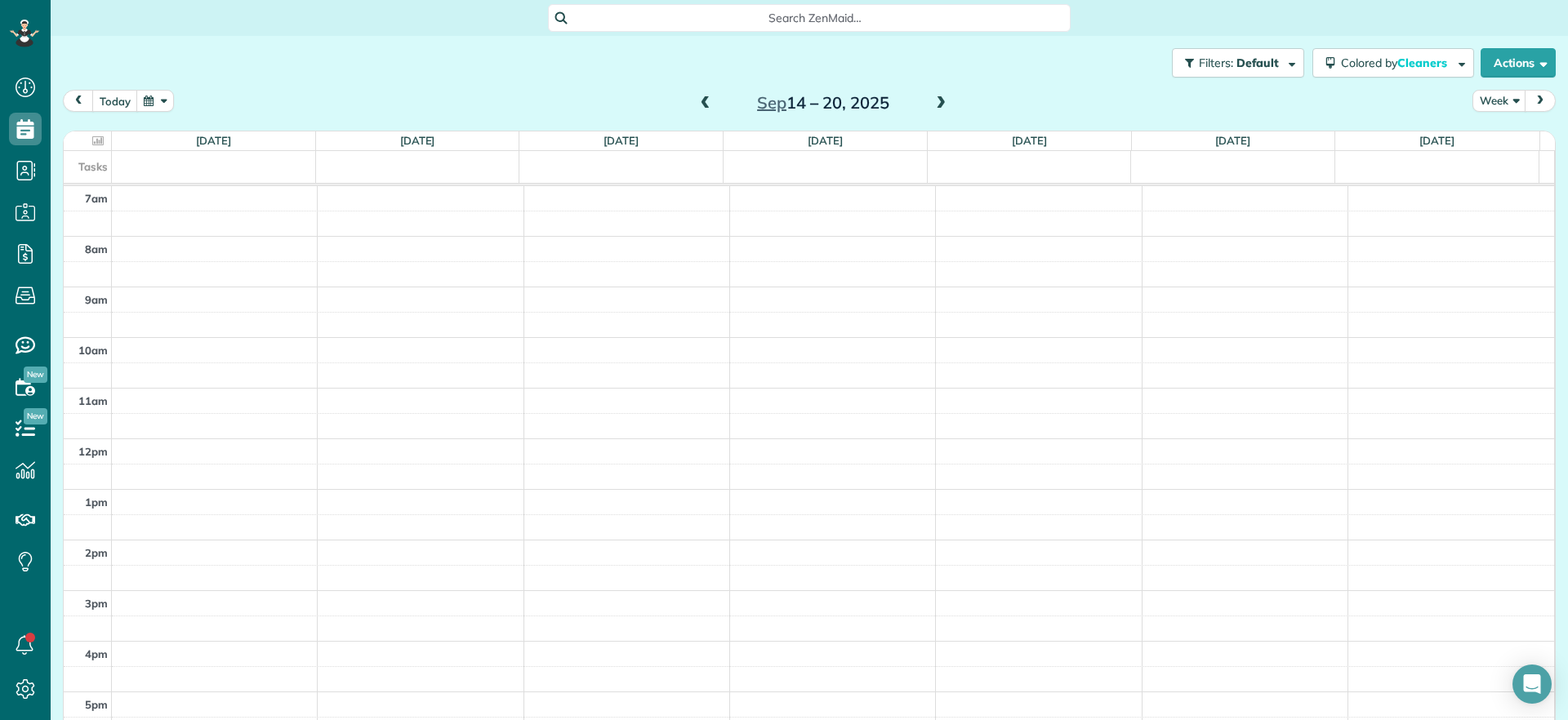
click at [700, 92] on span at bounding box center [705, 104] width 18 height 24
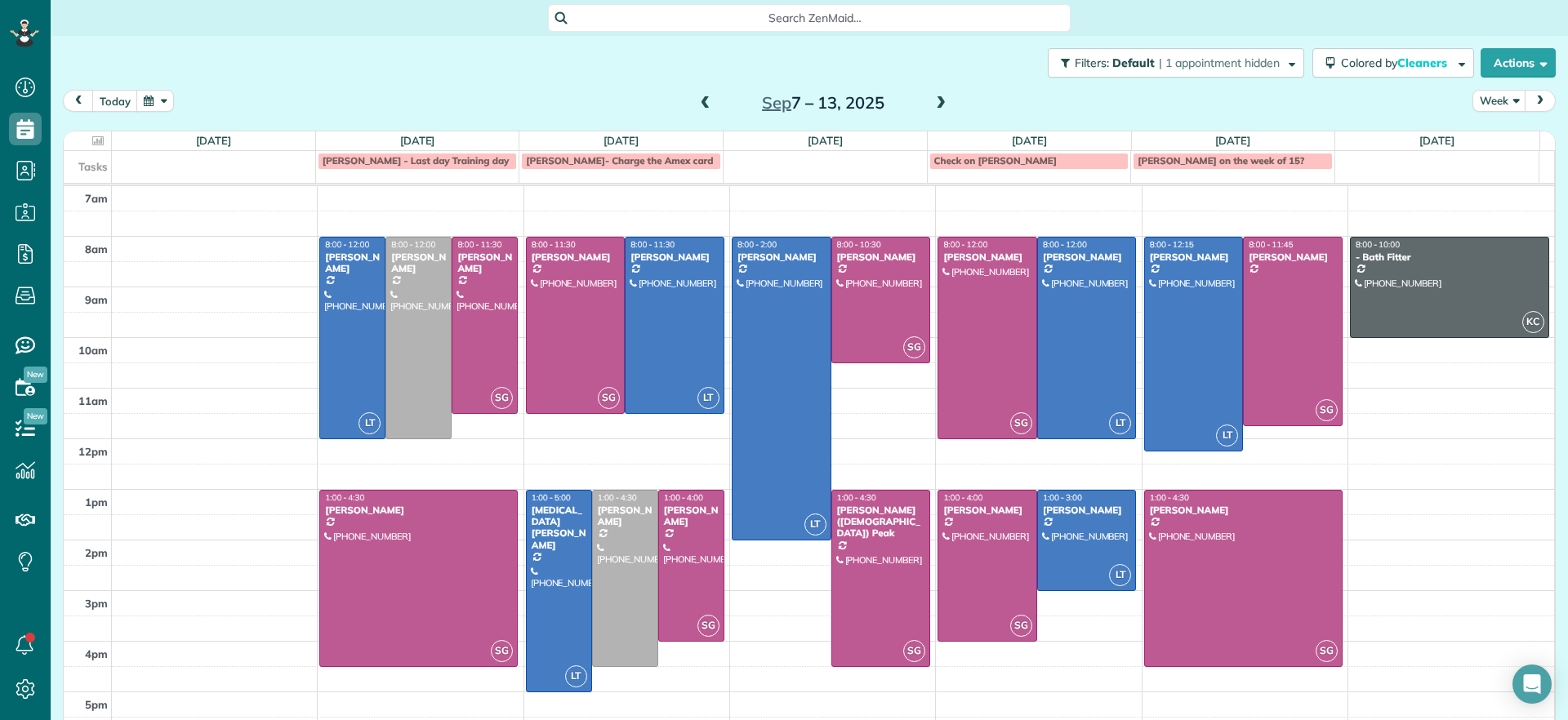
click at [936, 107] on span at bounding box center [940, 104] width 18 height 15
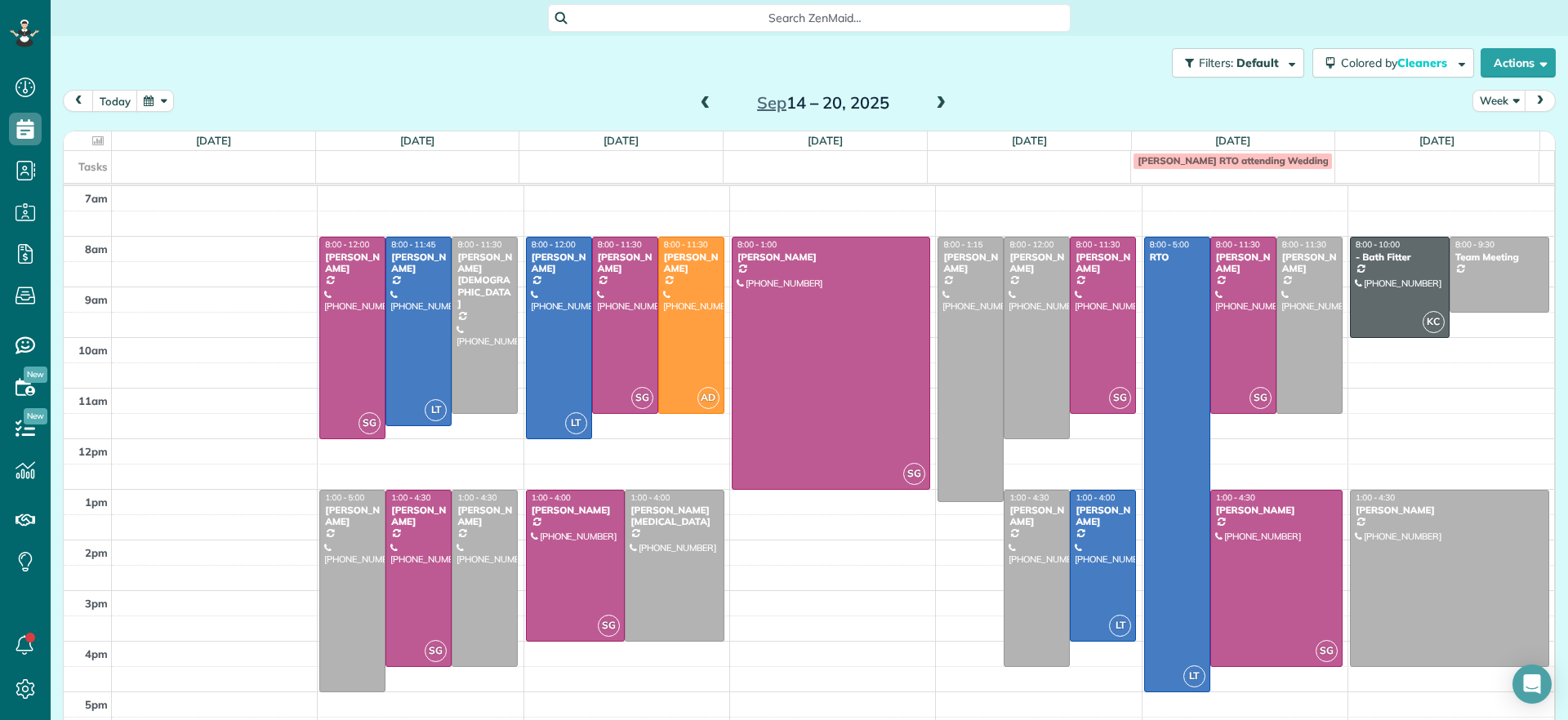
click at [932, 98] on span at bounding box center [940, 104] width 18 height 15
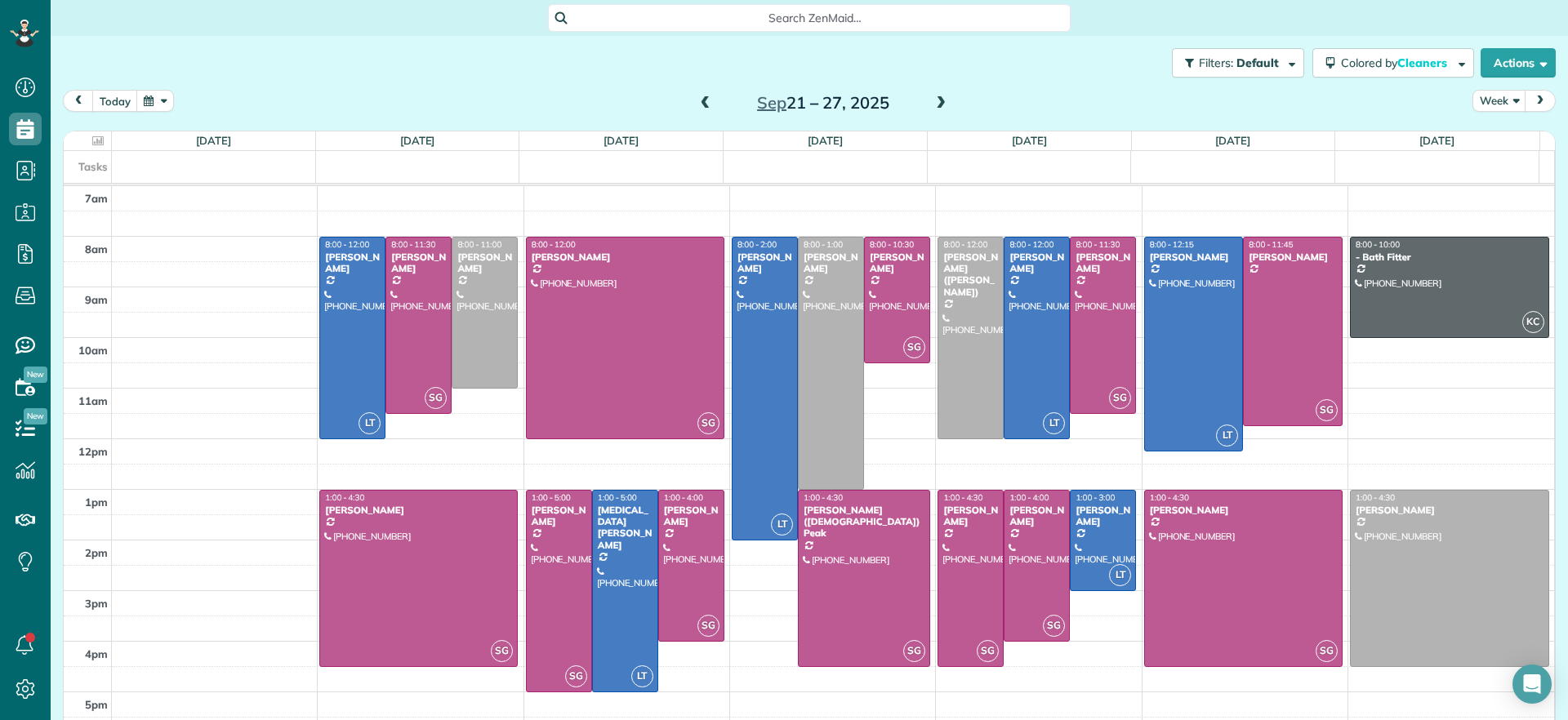
click at [697, 99] on span at bounding box center [705, 104] width 18 height 15
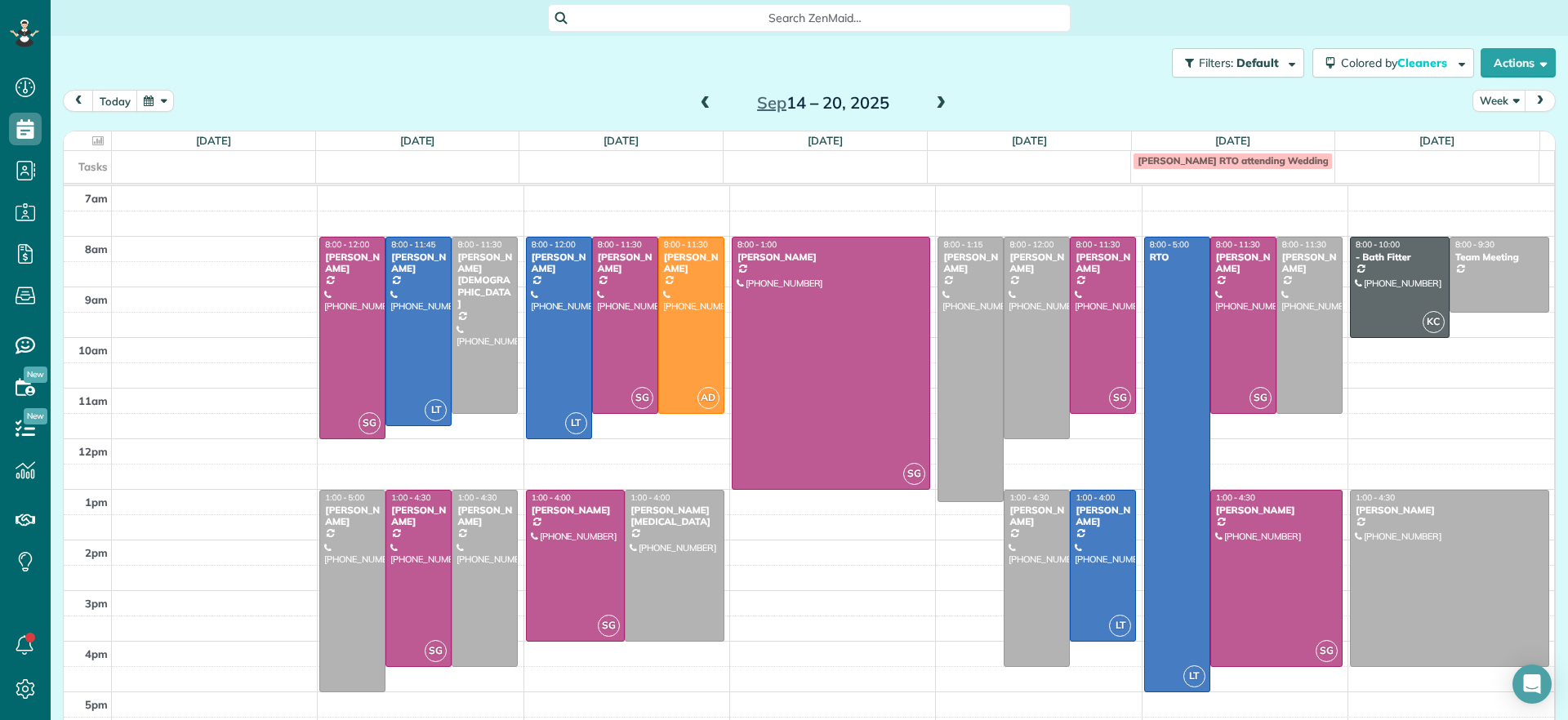
click at [932, 106] on span at bounding box center [940, 104] width 18 height 15
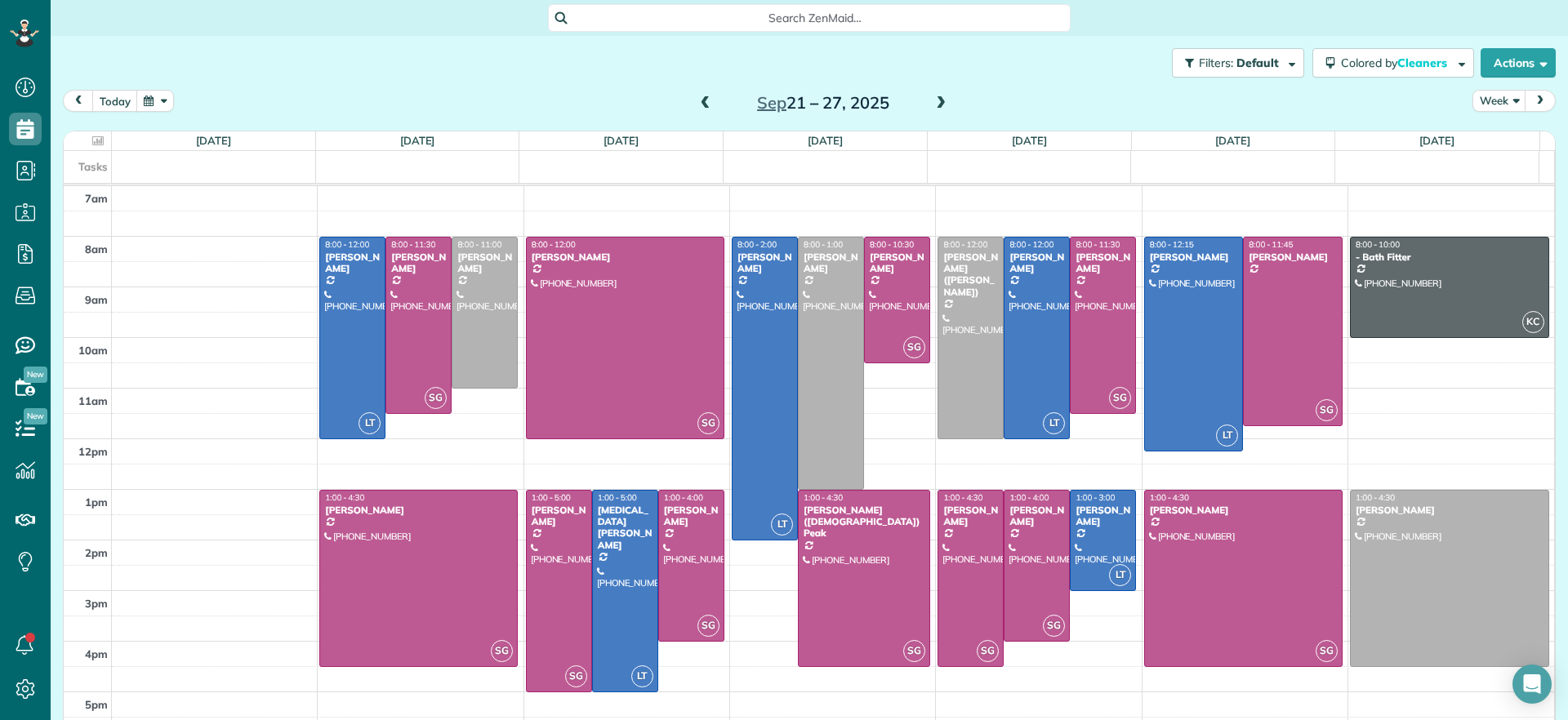
click at [698, 97] on span at bounding box center [705, 104] width 18 height 15
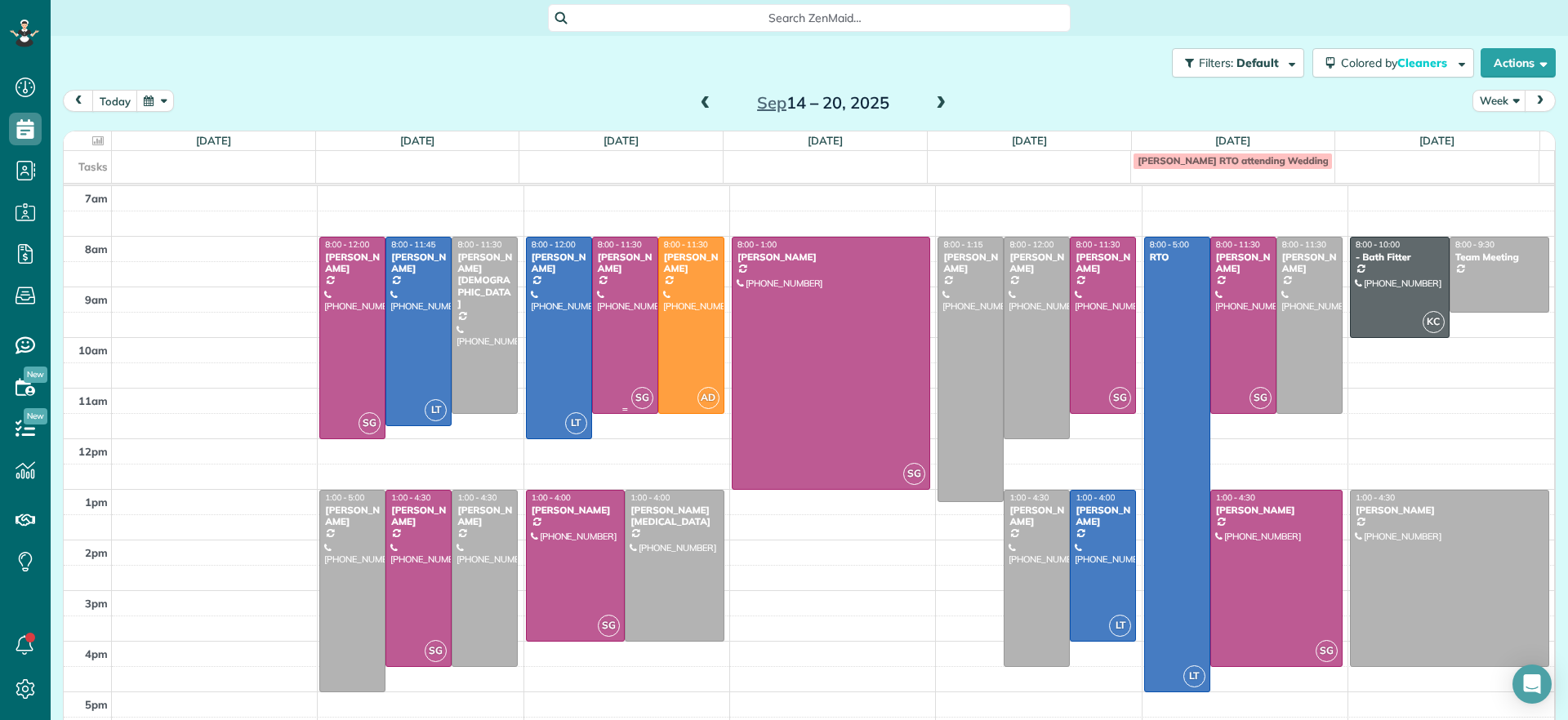
click at [598, 313] on div at bounding box center [625, 325] width 65 height 175
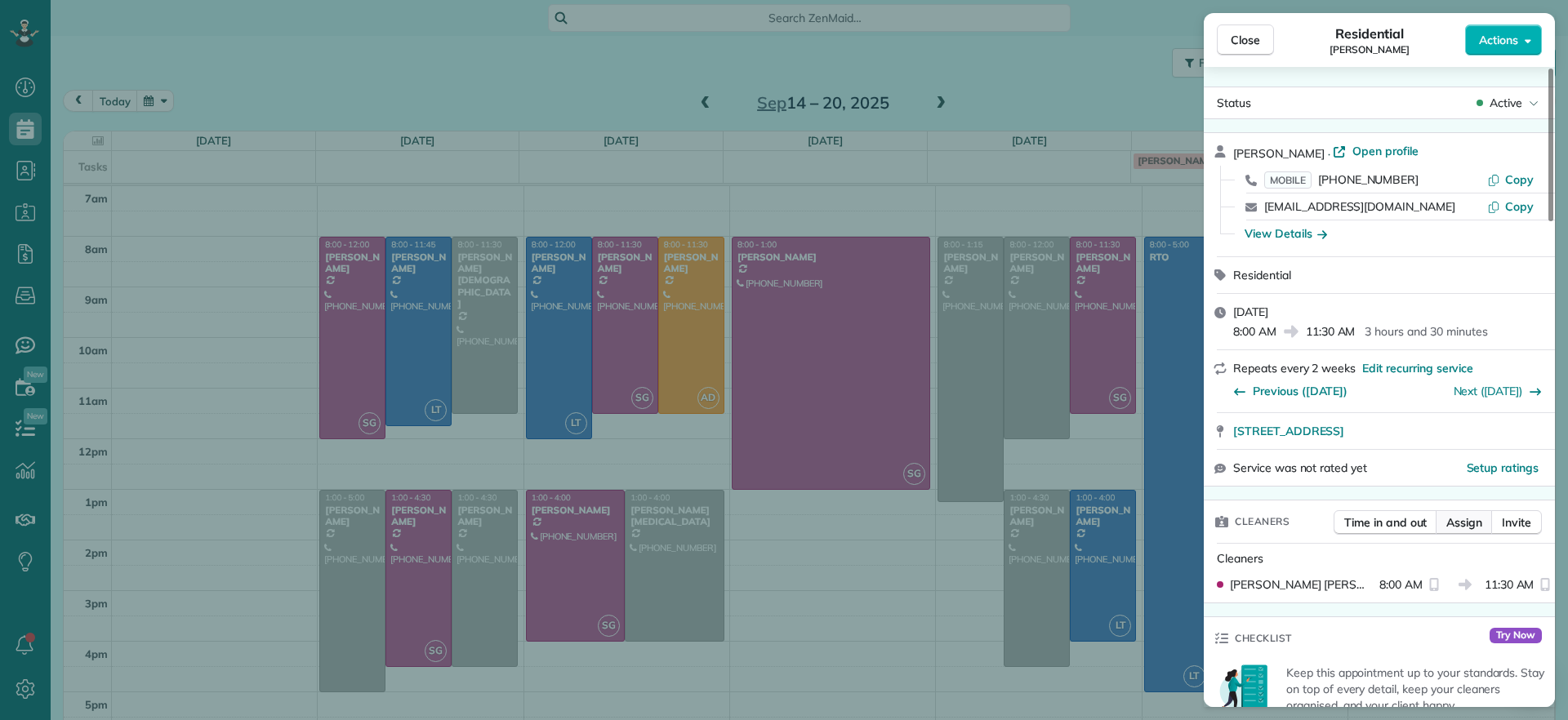
click at [1466, 515] on span "Assign" at bounding box center [1463, 522] width 36 height 17
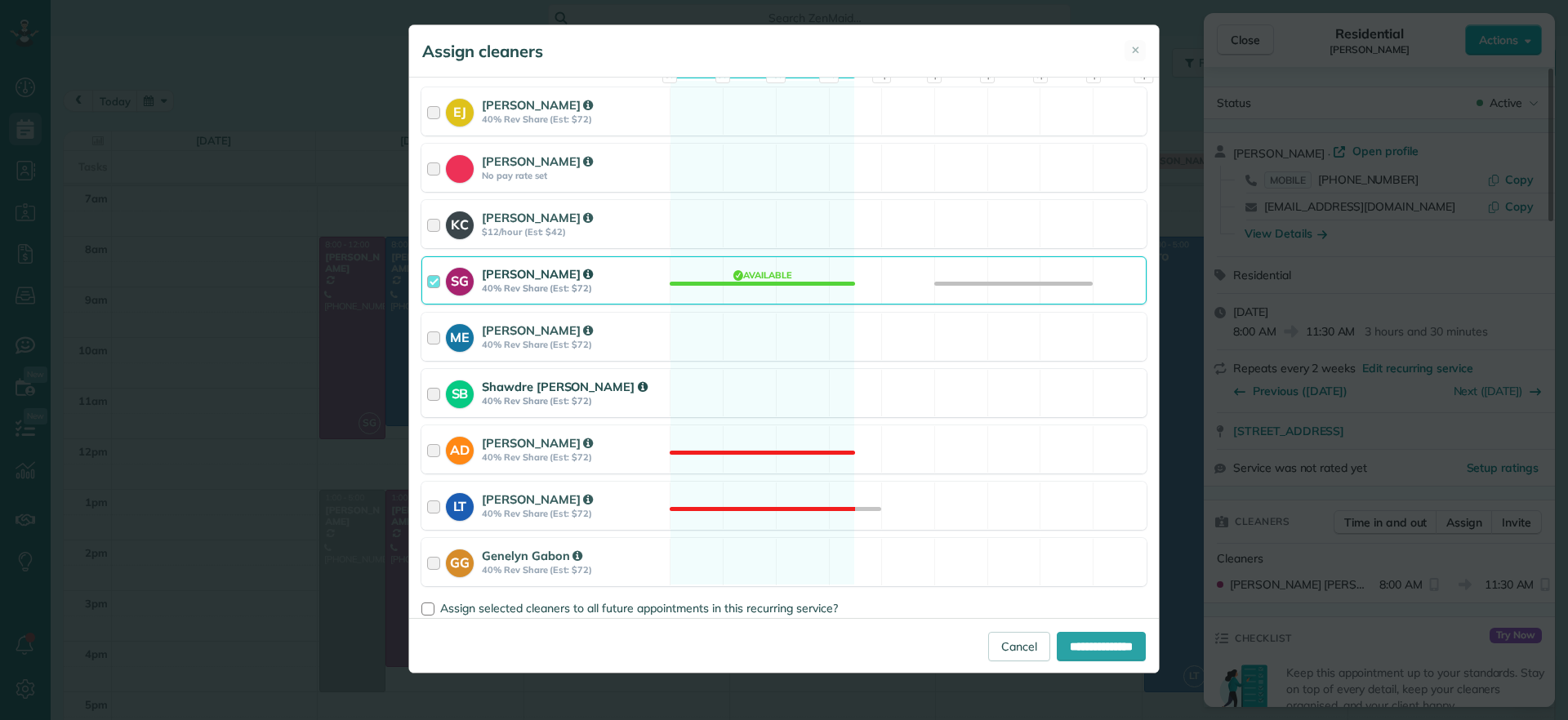
scroll to position [204, 0]
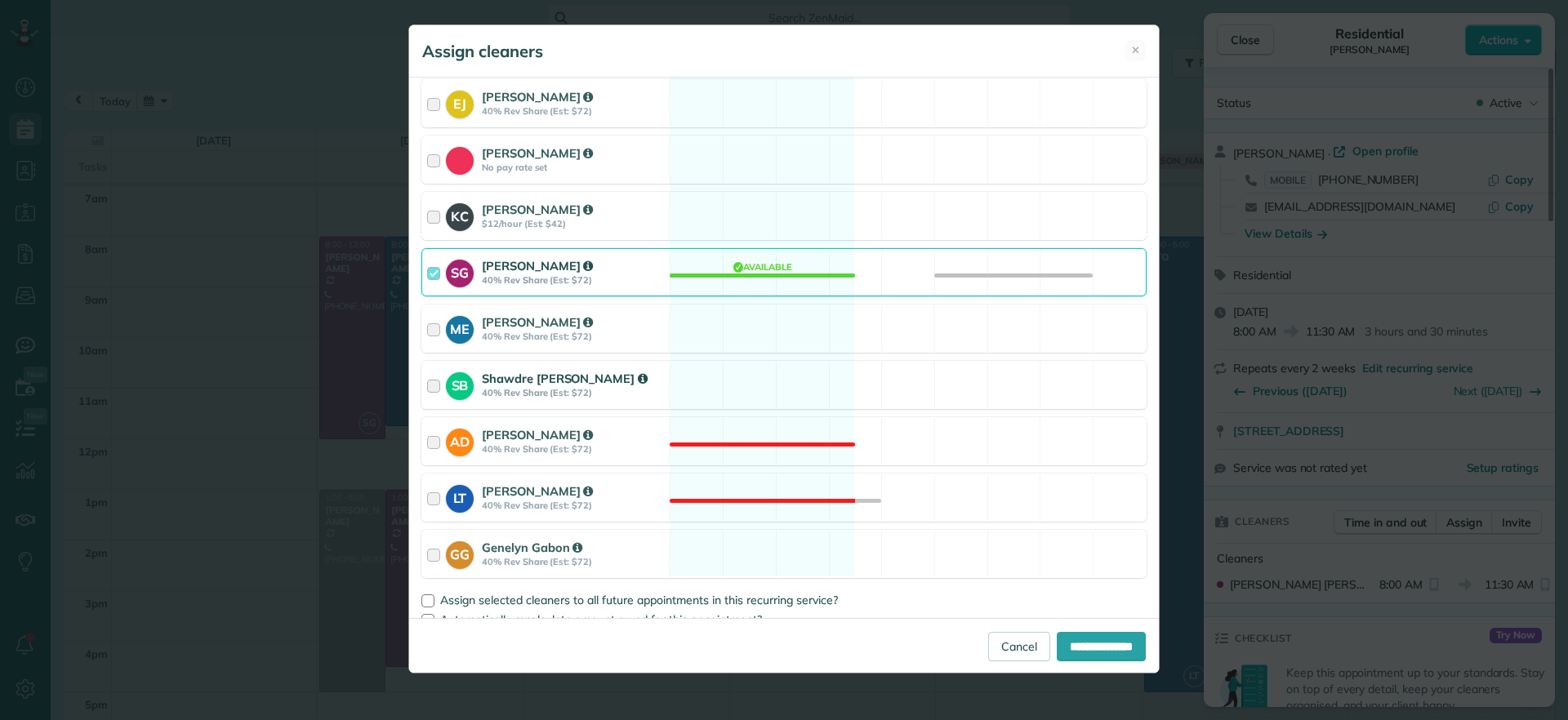
click at [831, 392] on div "SB Shawdre Bolden 40% Rev Share (Est: $72) Available" at bounding box center [783, 385] width 725 height 48
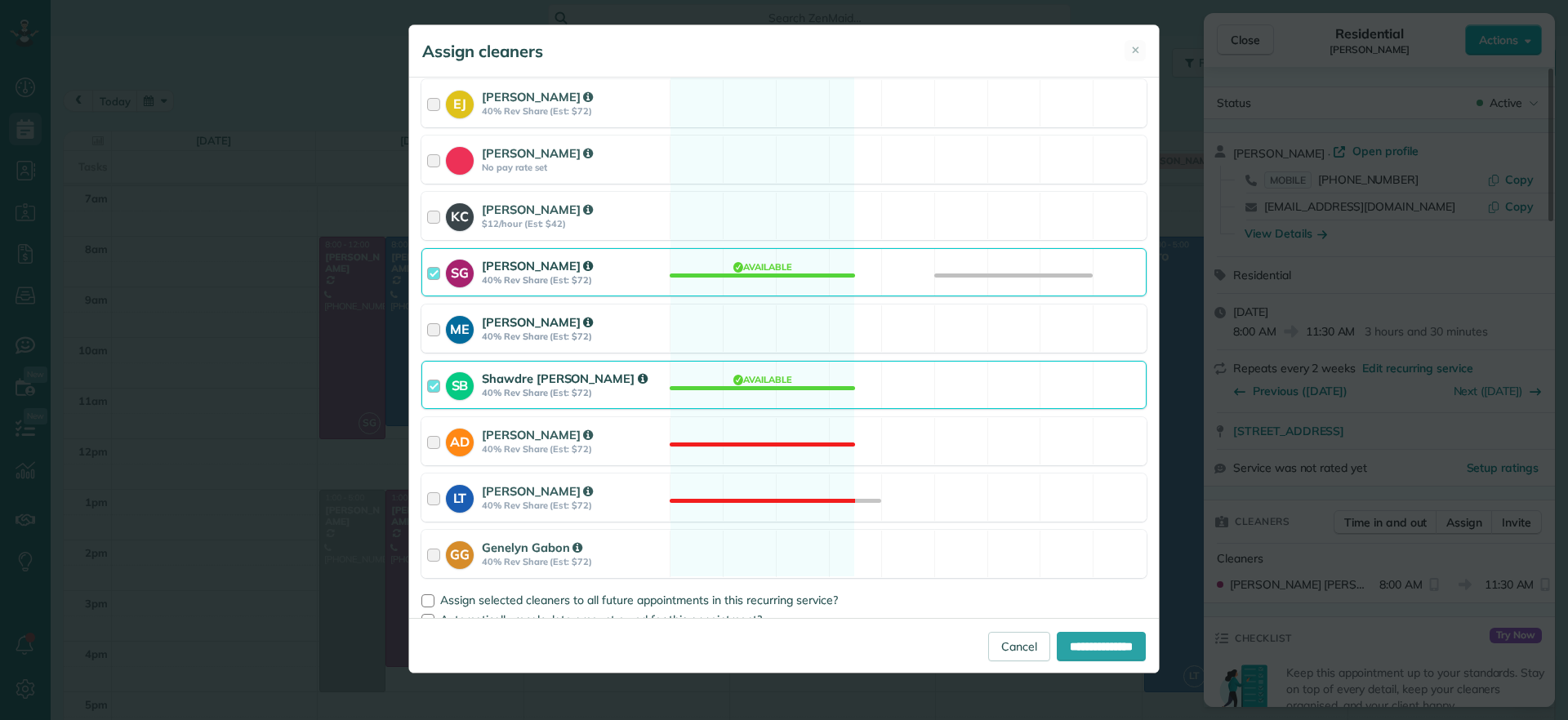
click at [792, 327] on div "ME Mae Enriquez 40% Rev Share (Est: $72) Available" at bounding box center [783, 328] width 725 height 48
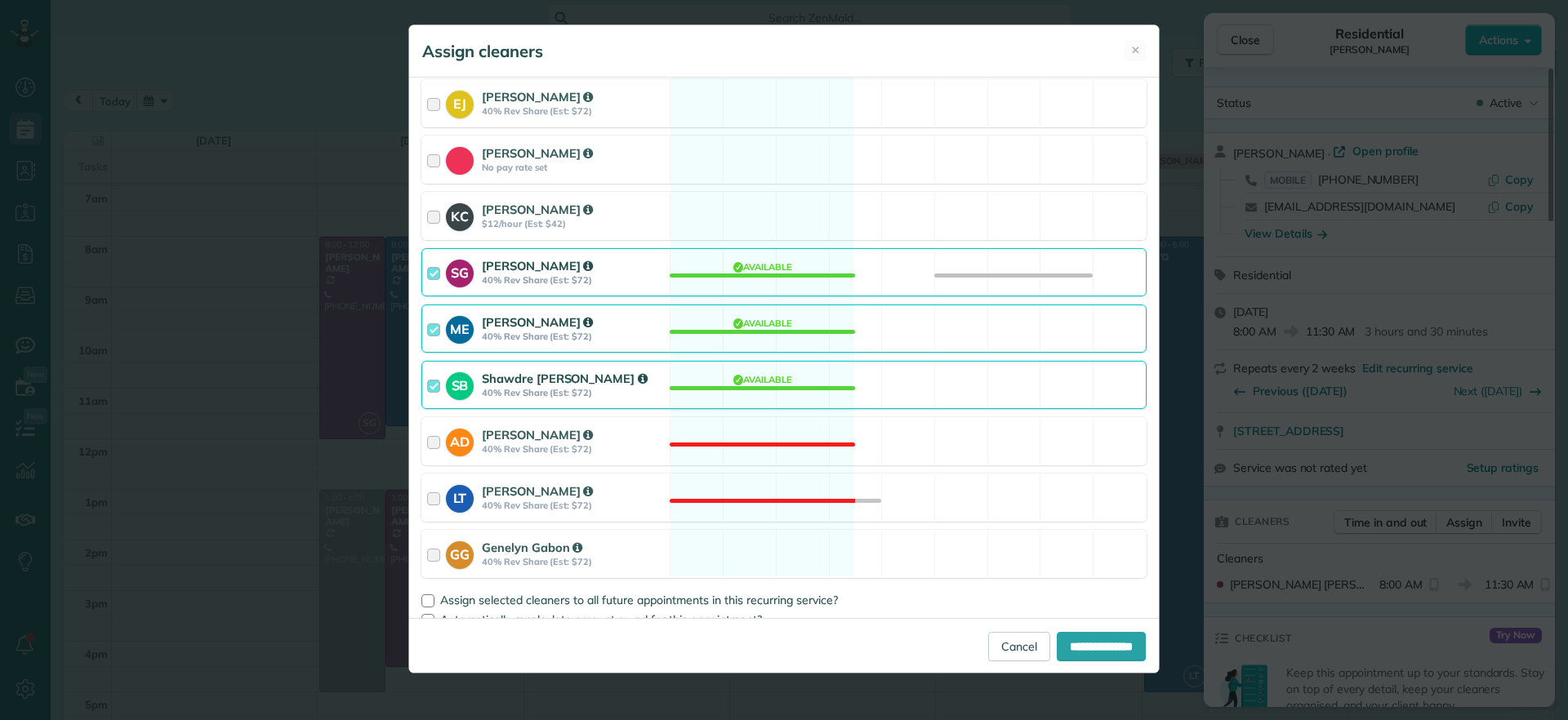
click at [789, 356] on div "Cleaning for Jennifer Johnson Tue, Sep 16 - 8:00 AM to 11:30 AM 4008 Clinton Av…" at bounding box center [784, 348] width 750 height 541
click at [779, 373] on div "SB Shawdre Bolden 40% Rev Share (Est: $72) Available" at bounding box center [783, 385] width 725 height 48
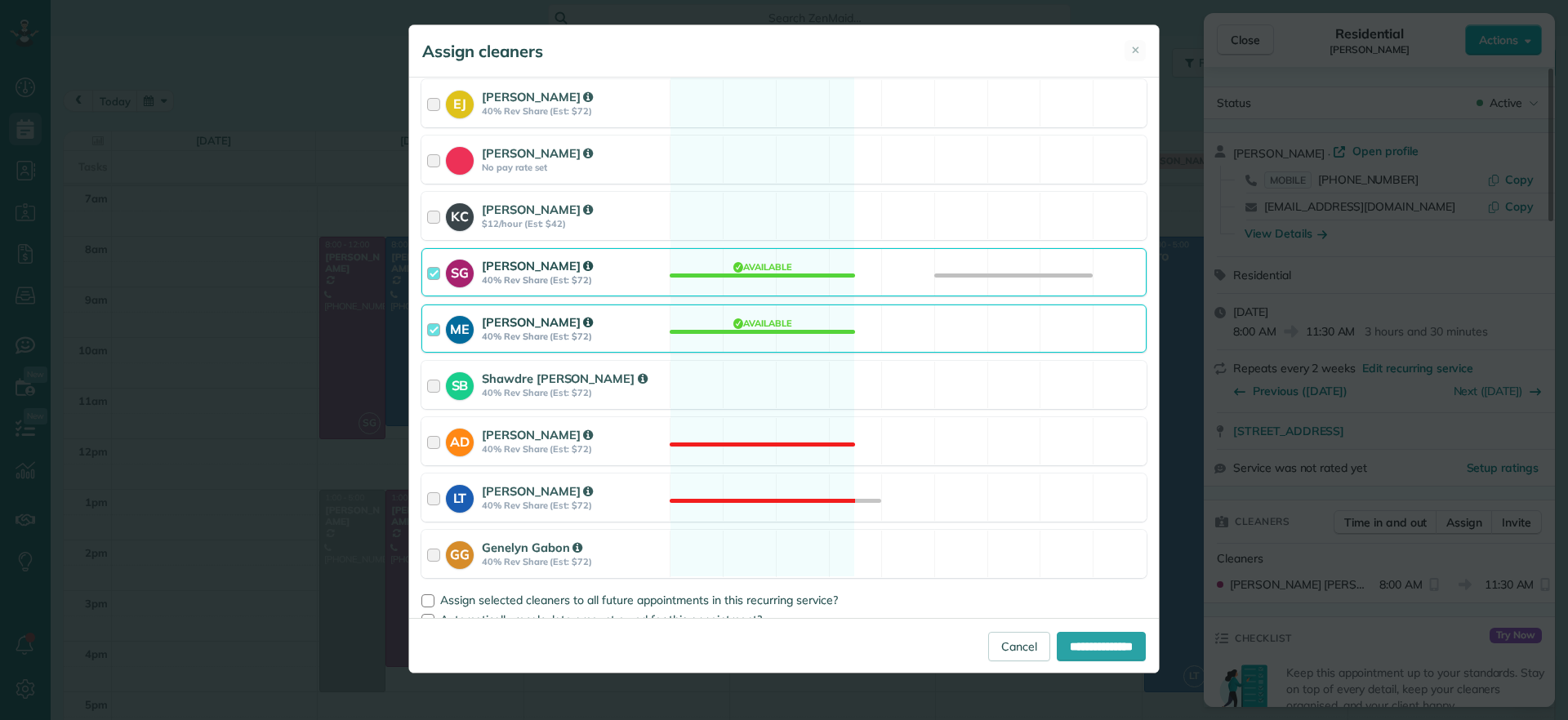
click at [769, 328] on div "ME Mae Enriquez 40% Rev Share (Est: $72) Available" at bounding box center [783, 328] width 725 height 48
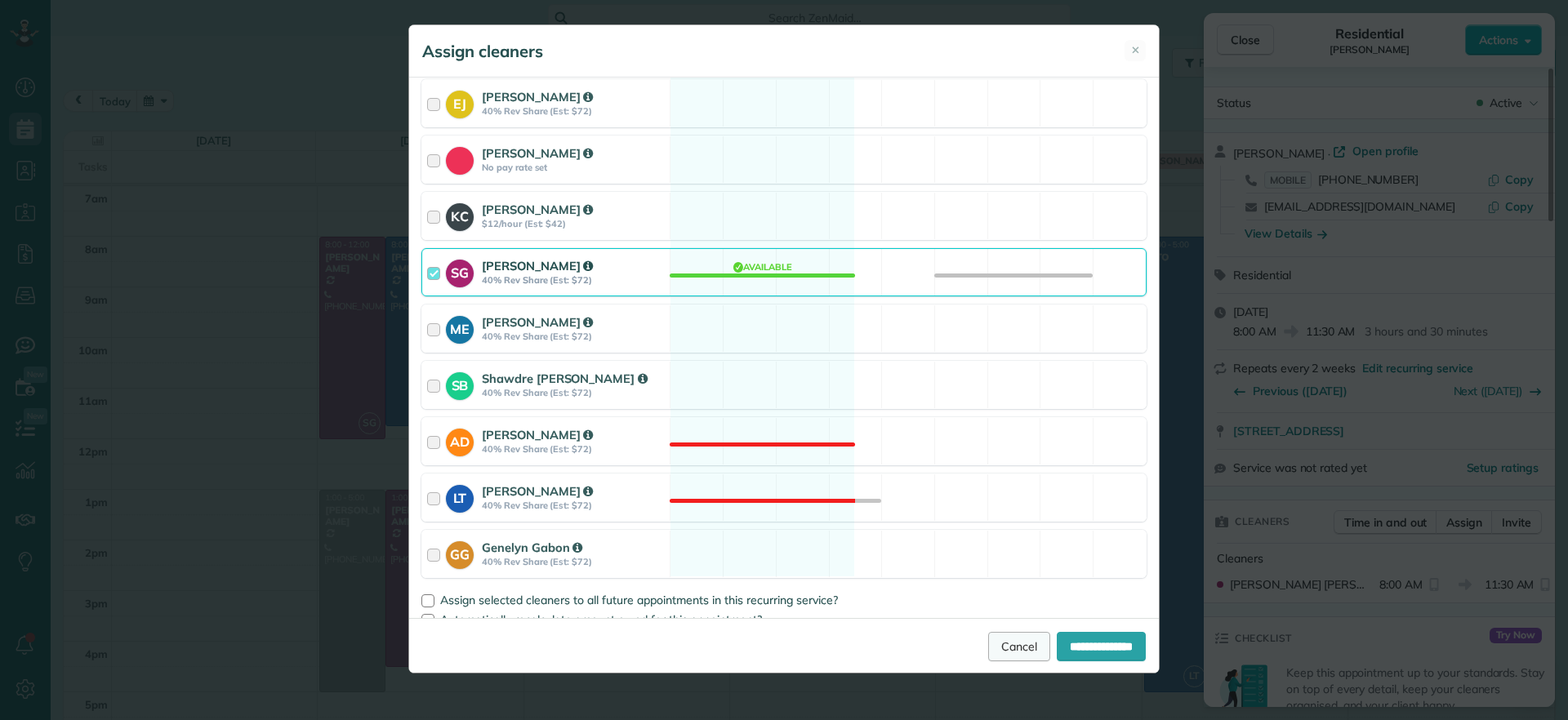
click at [988, 641] on link "Cancel" at bounding box center [1019, 647] width 62 height 30
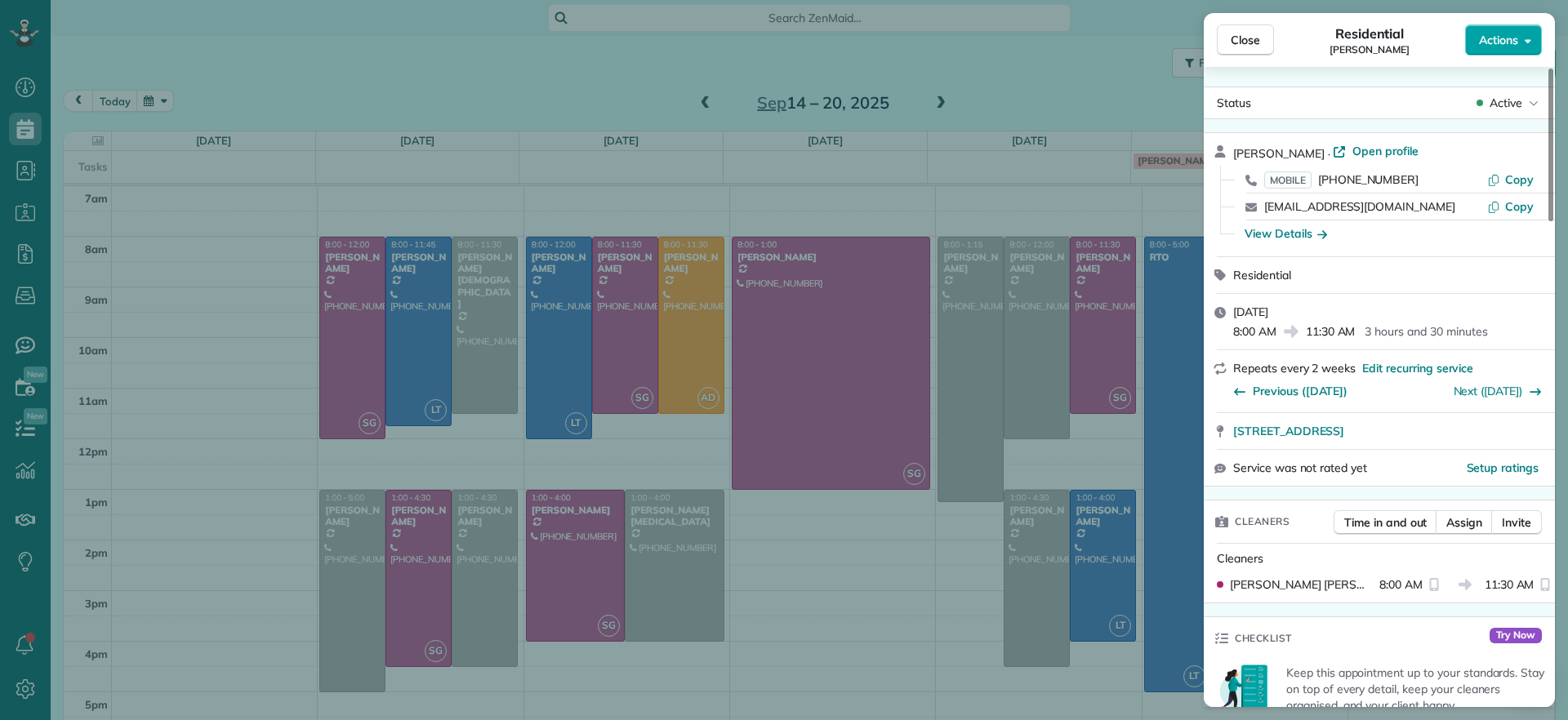
click at [1504, 51] on button "Actions" at bounding box center [1503, 39] width 77 height 31
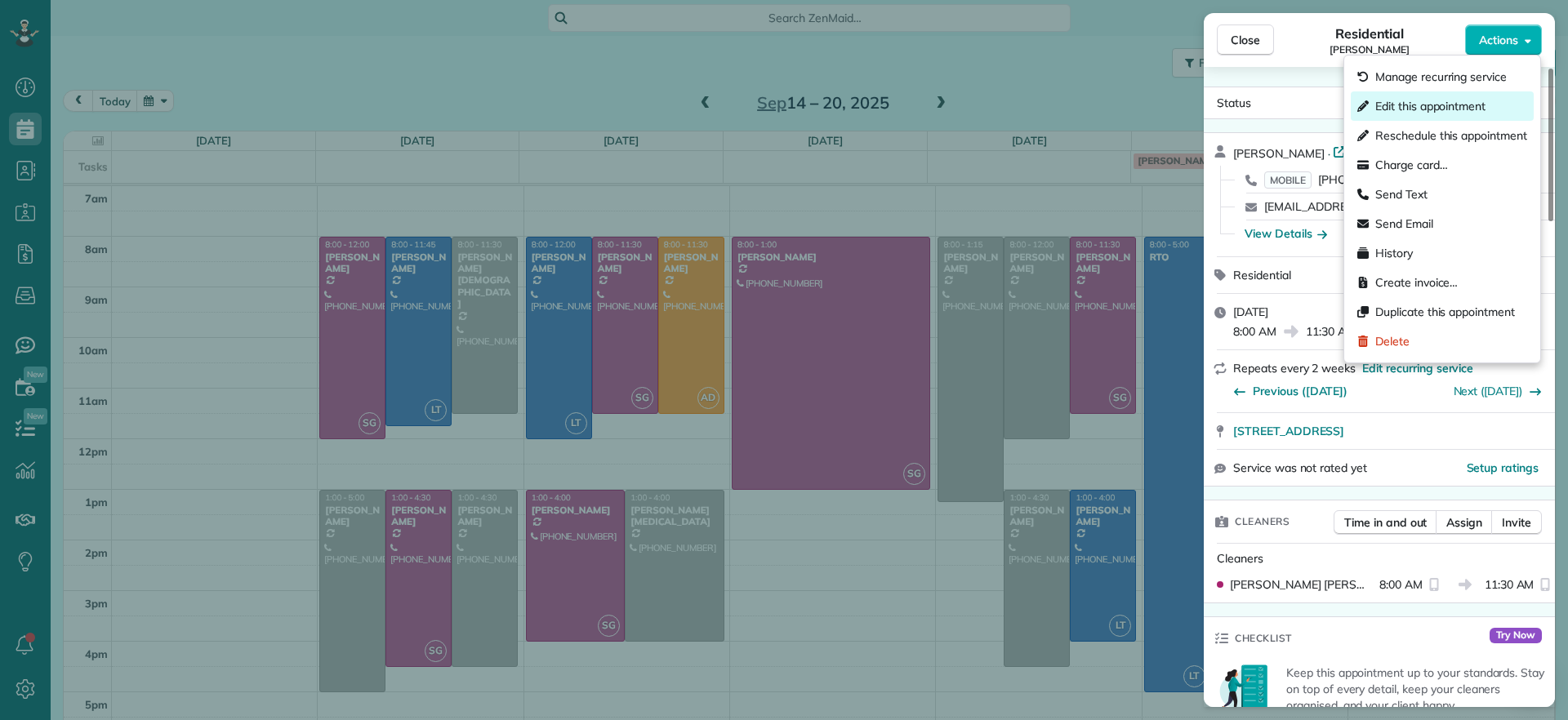
click at [1462, 105] on span "Edit this appointment" at bounding box center [1430, 107] width 110 height 17
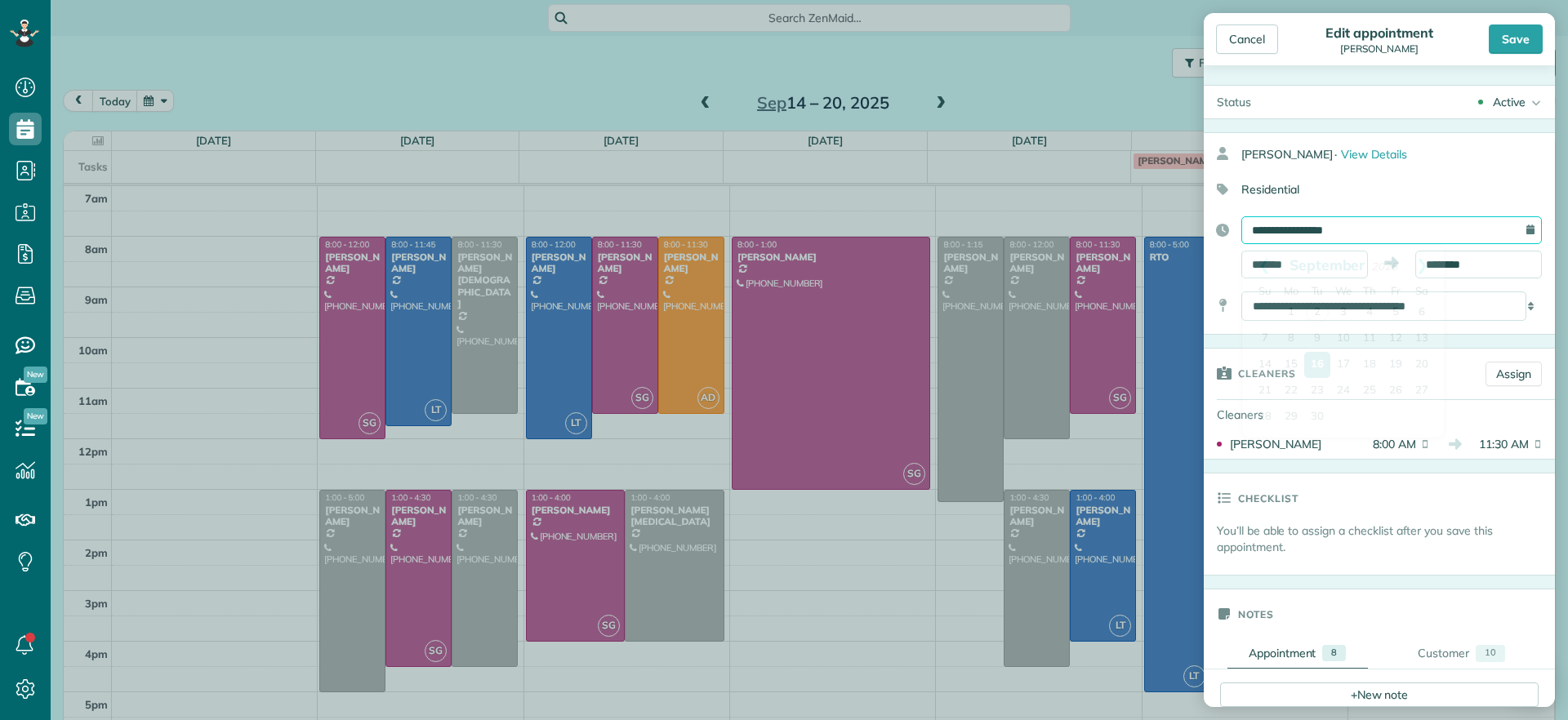
click at [1487, 230] on input "**********" at bounding box center [1392, 230] width 301 height 28
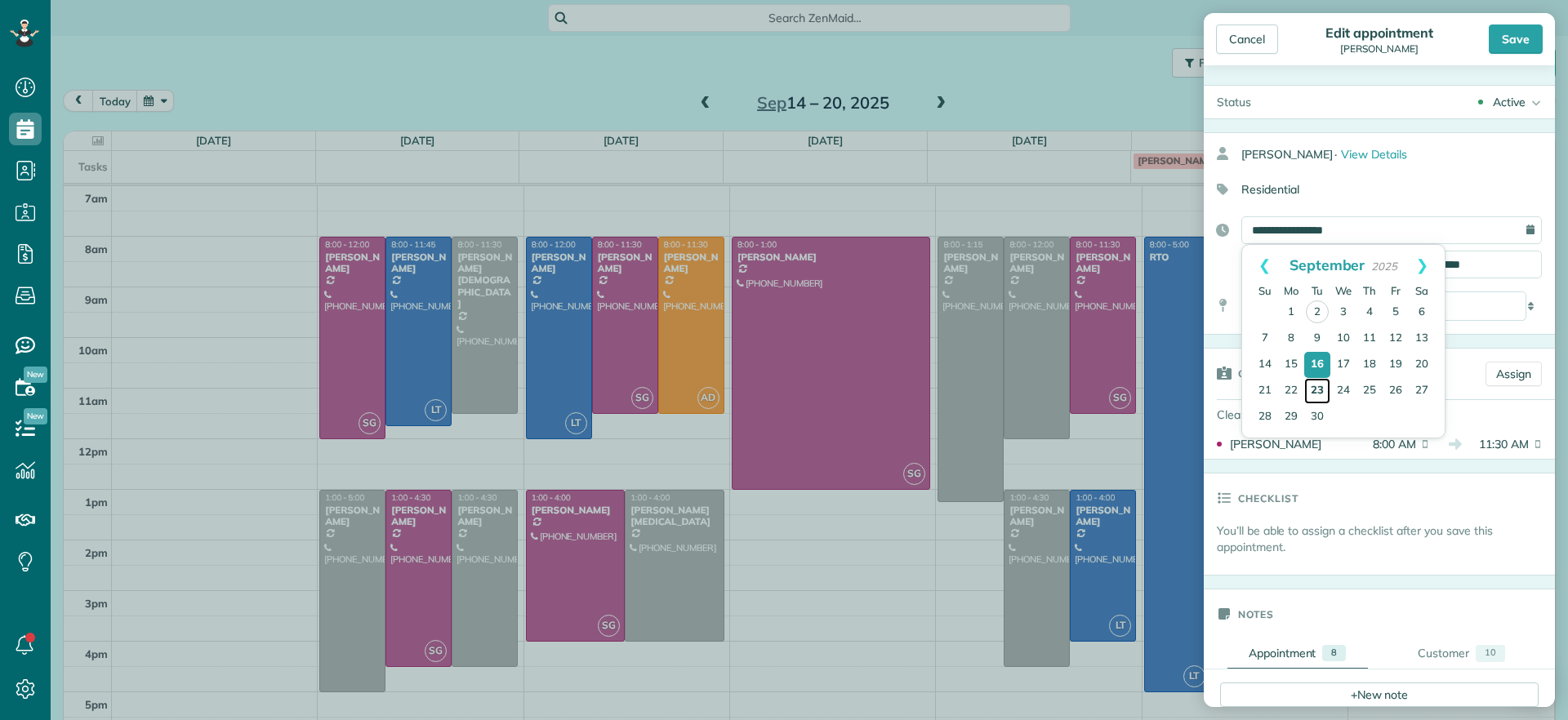
click at [1316, 386] on link "23" at bounding box center [1317, 391] width 26 height 26
type input "**********"
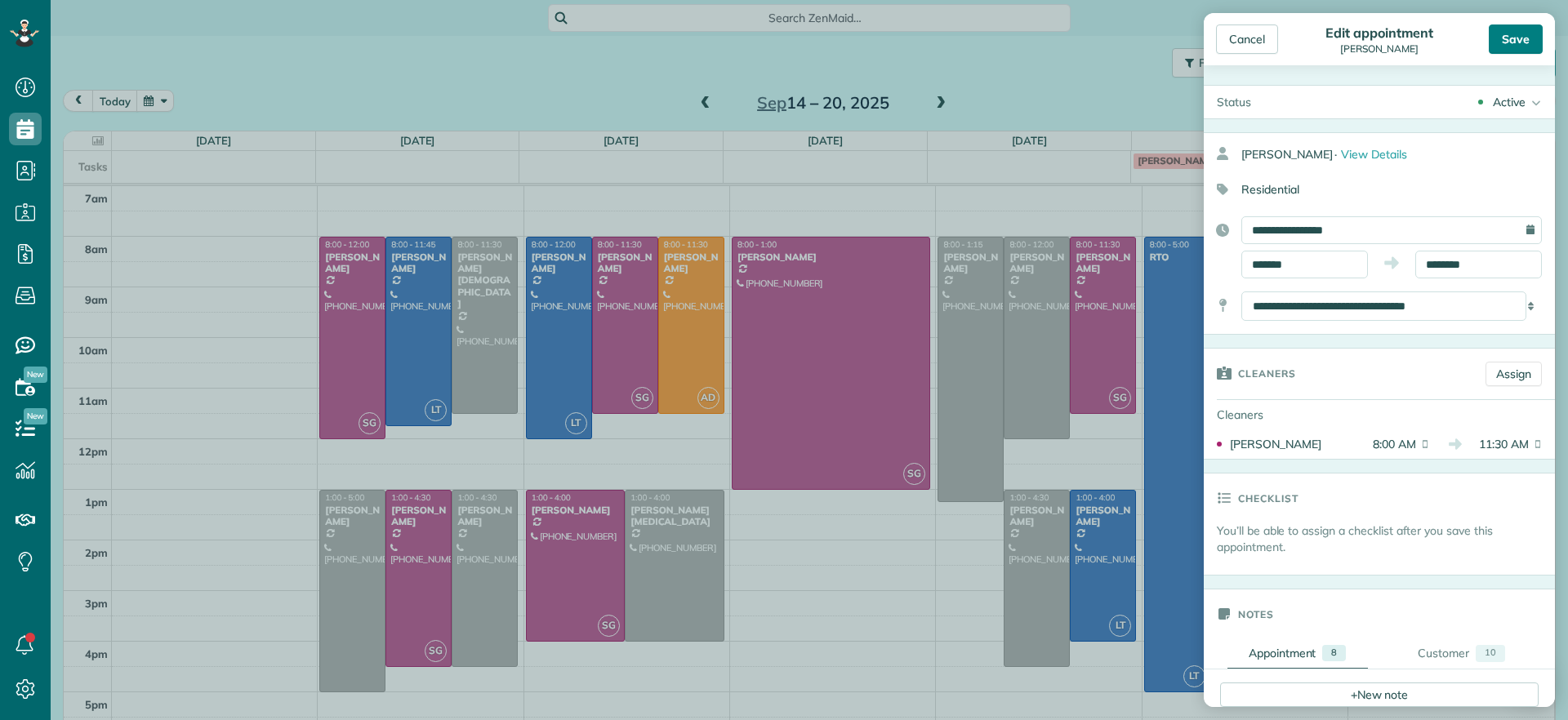
click at [1509, 48] on div "Save" at bounding box center [1515, 39] width 54 height 30
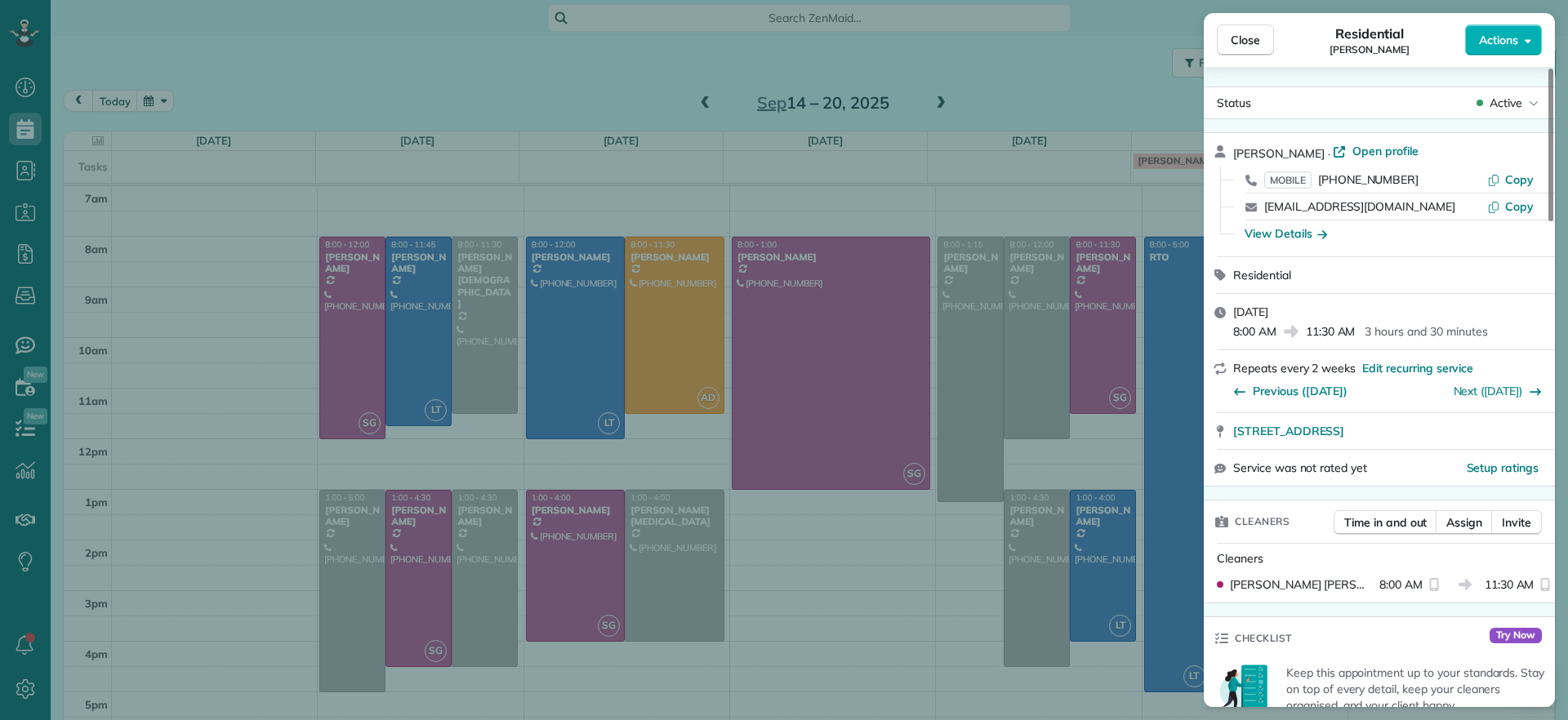
drag, startPoint x: 765, startPoint y: 557, endPoint x: 779, endPoint y: 556, distance: 14.0
click at [768, 557] on div "Close Residential Jennifer Johnson Actions Status Active Jennifer Johnson · Ope…" at bounding box center [784, 360] width 1568 height 720
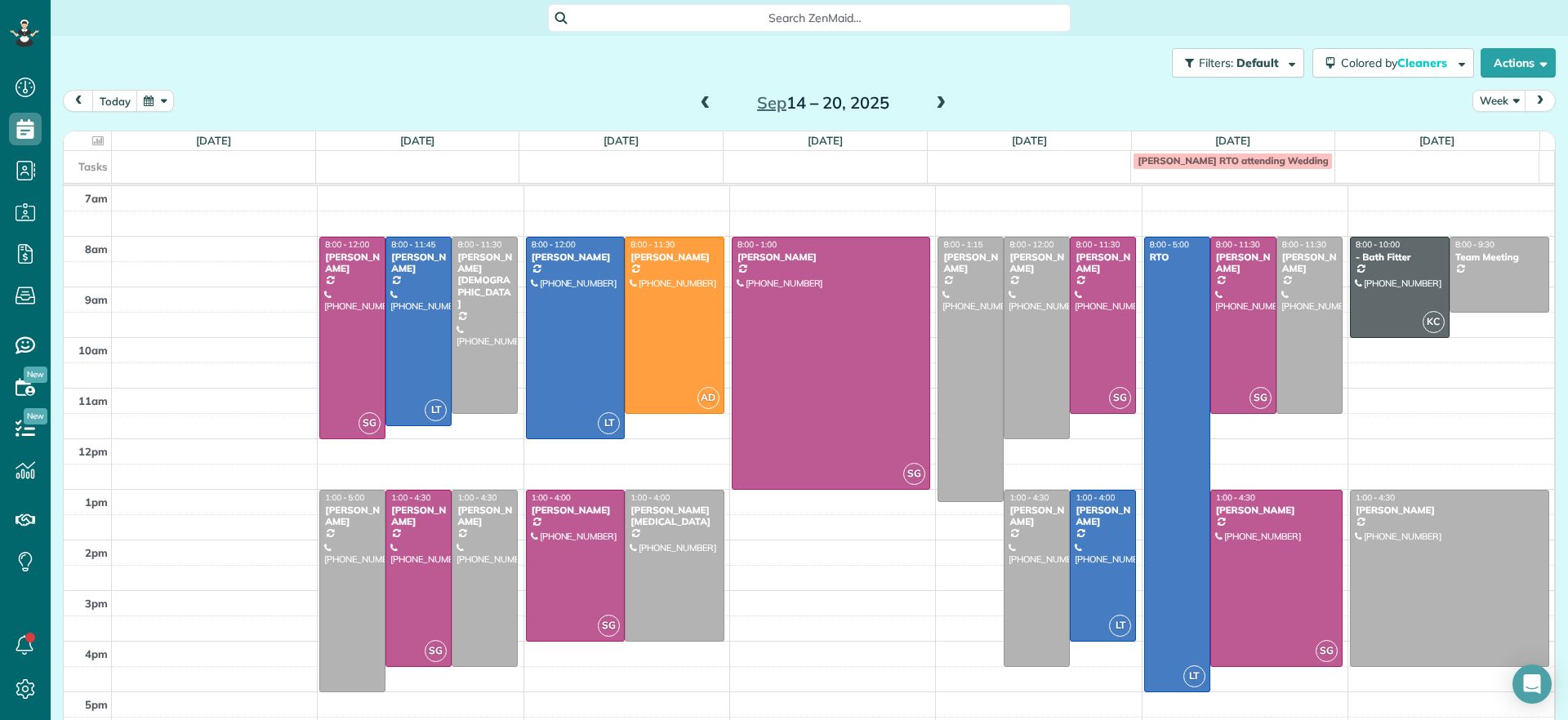
click at [697, 101] on span at bounding box center [705, 104] width 18 height 15
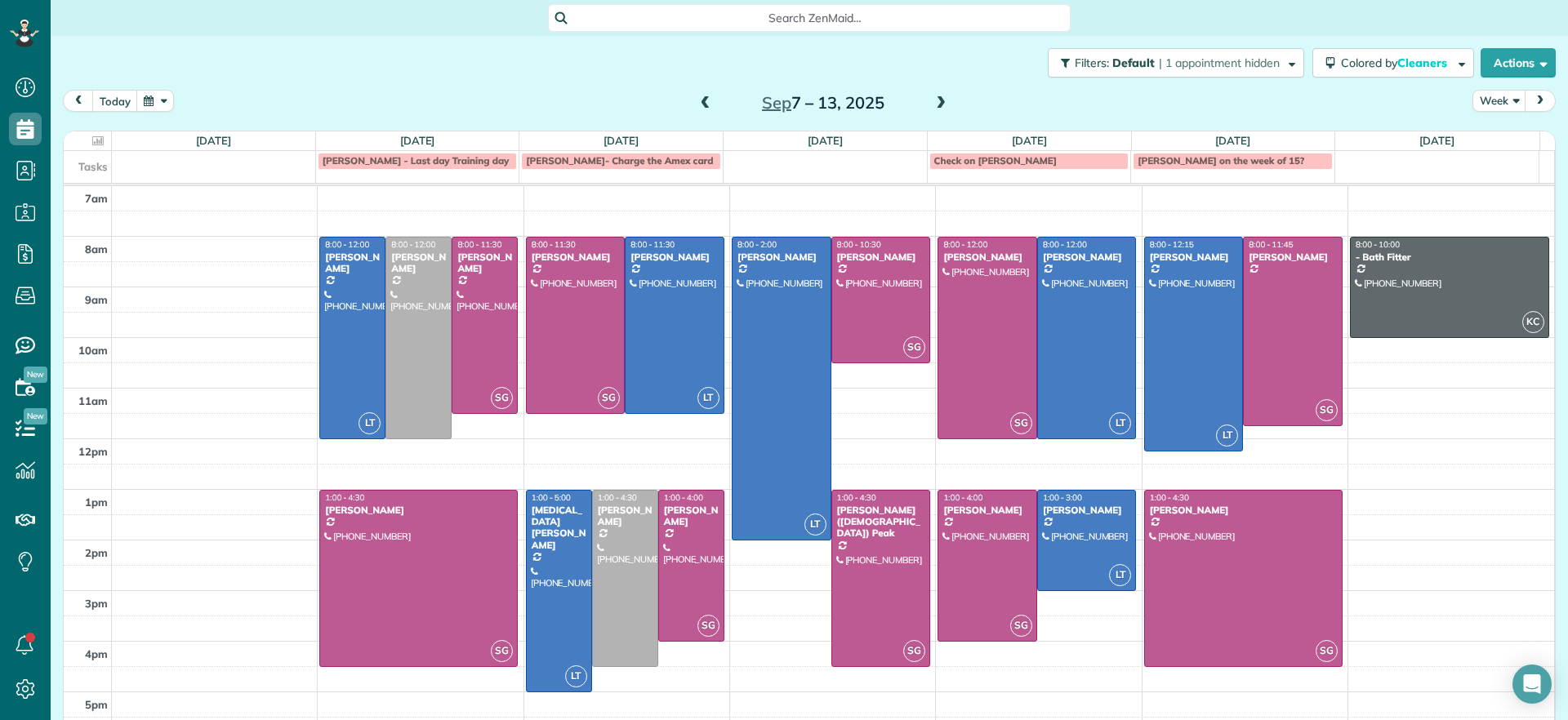
click at [697, 102] on span at bounding box center [705, 104] width 18 height 15
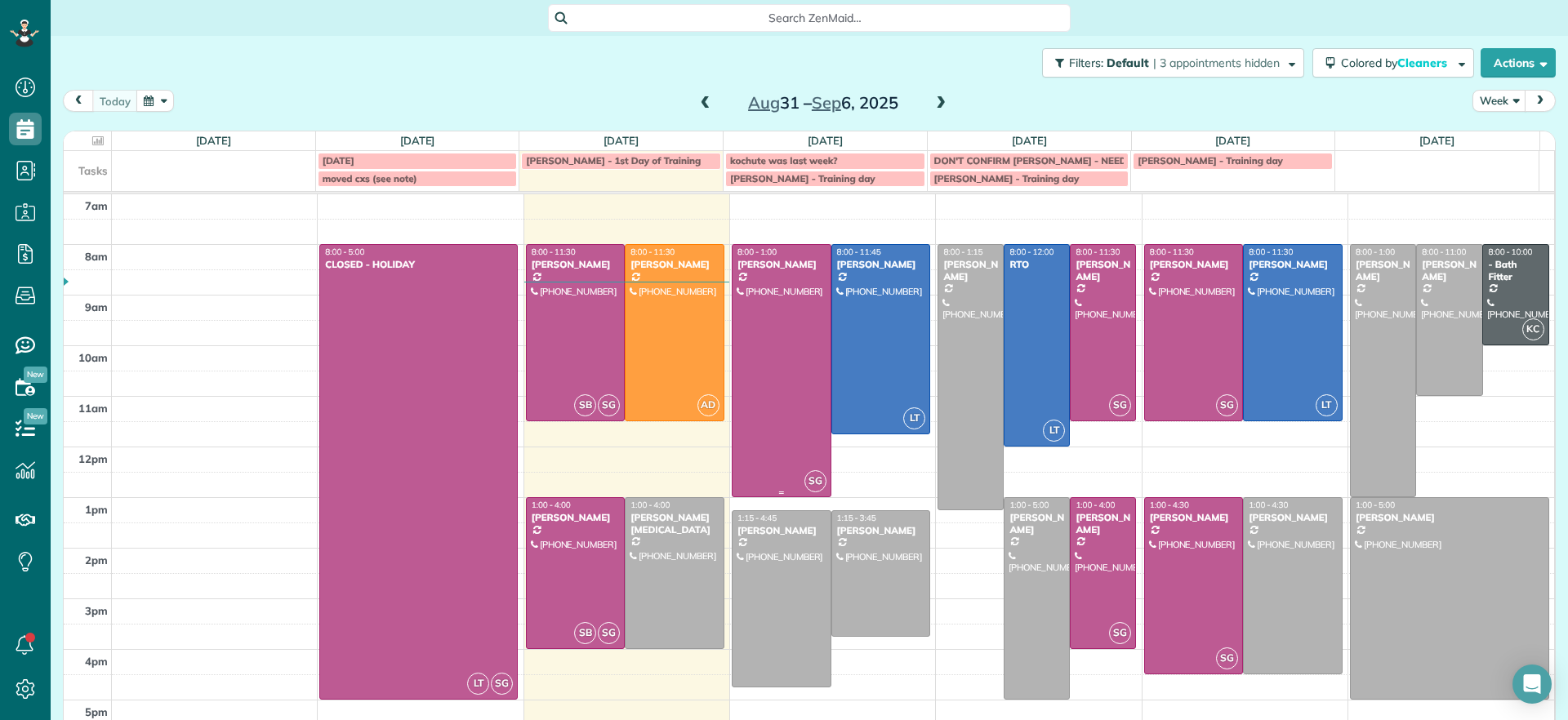
click at [763, 395] on div at bounding box center [781, 370] width 98 height 251
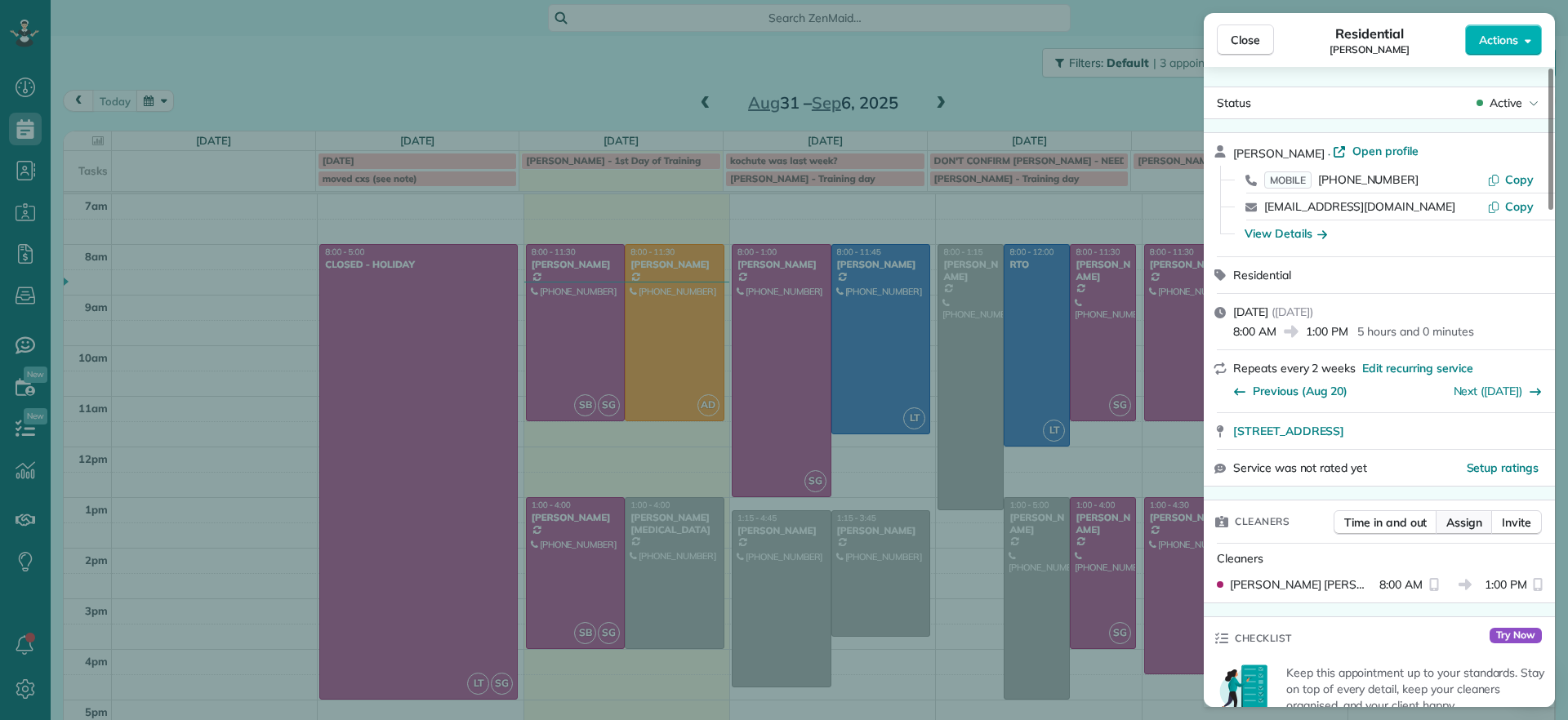
click at [1452, 519] on span "Assign" at bounding box center [1463, 522] width 36 height 17
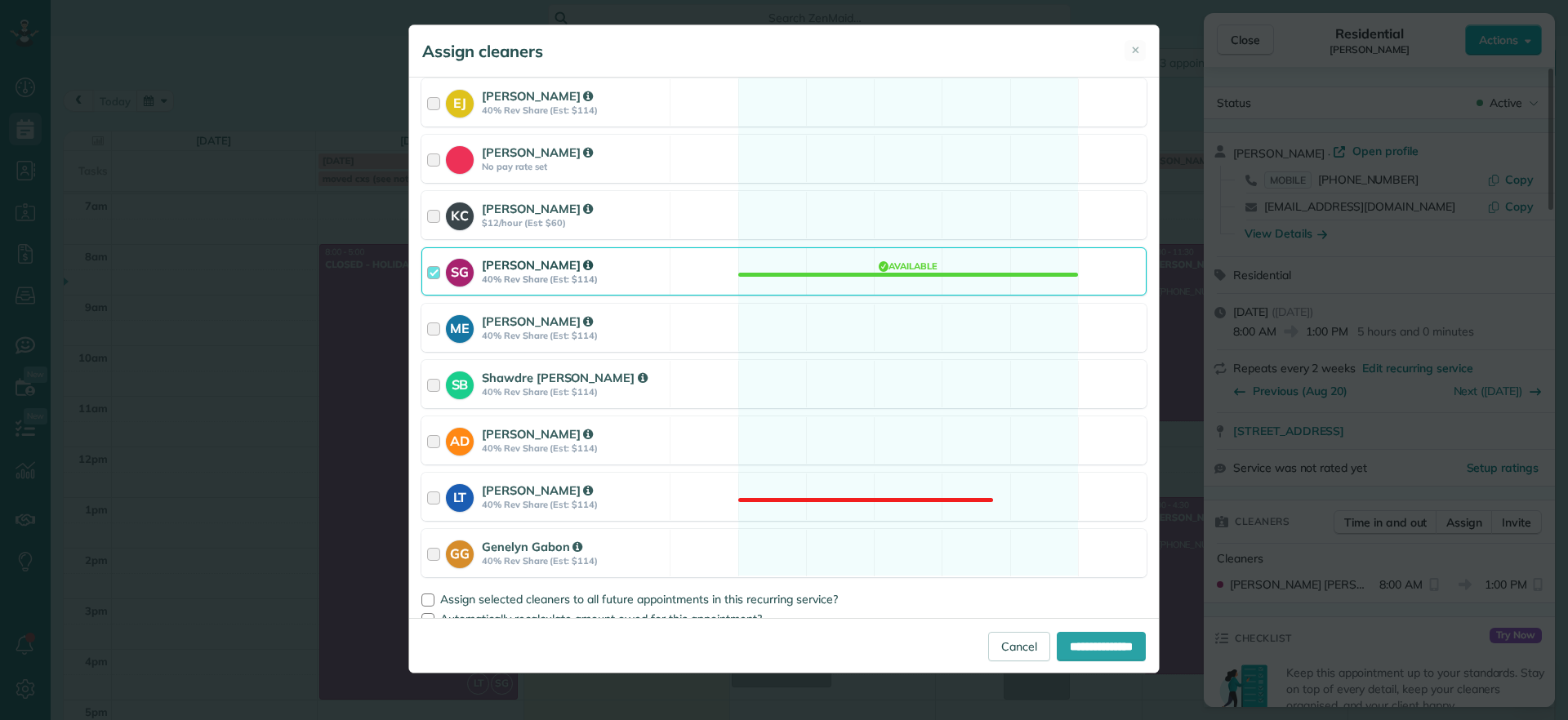
scroll to position [224, 0]
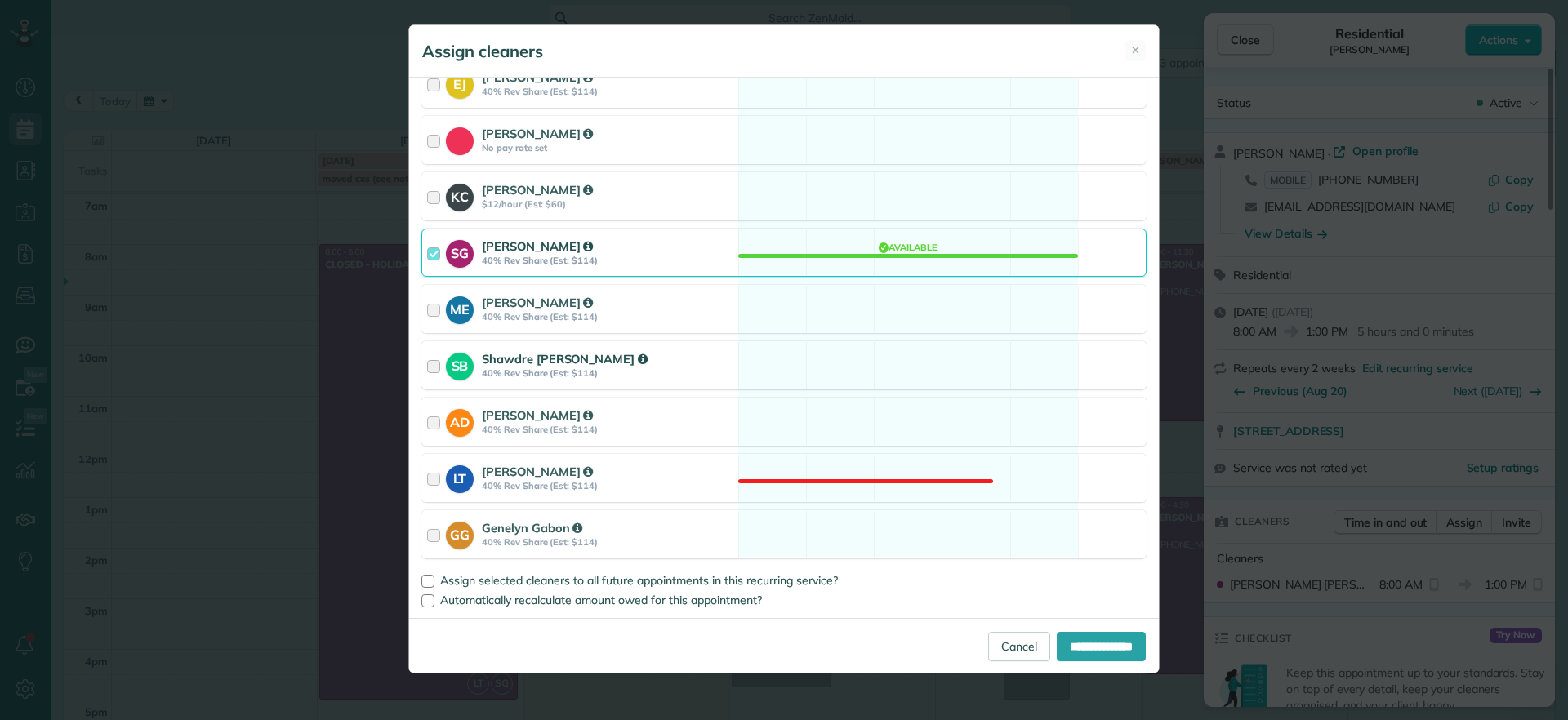
click at [952, 362] on div "SB Shawdre Bolden 40% Rev Share (Est: $114) Available" at bounding box center [783, 366] width 725 height 48
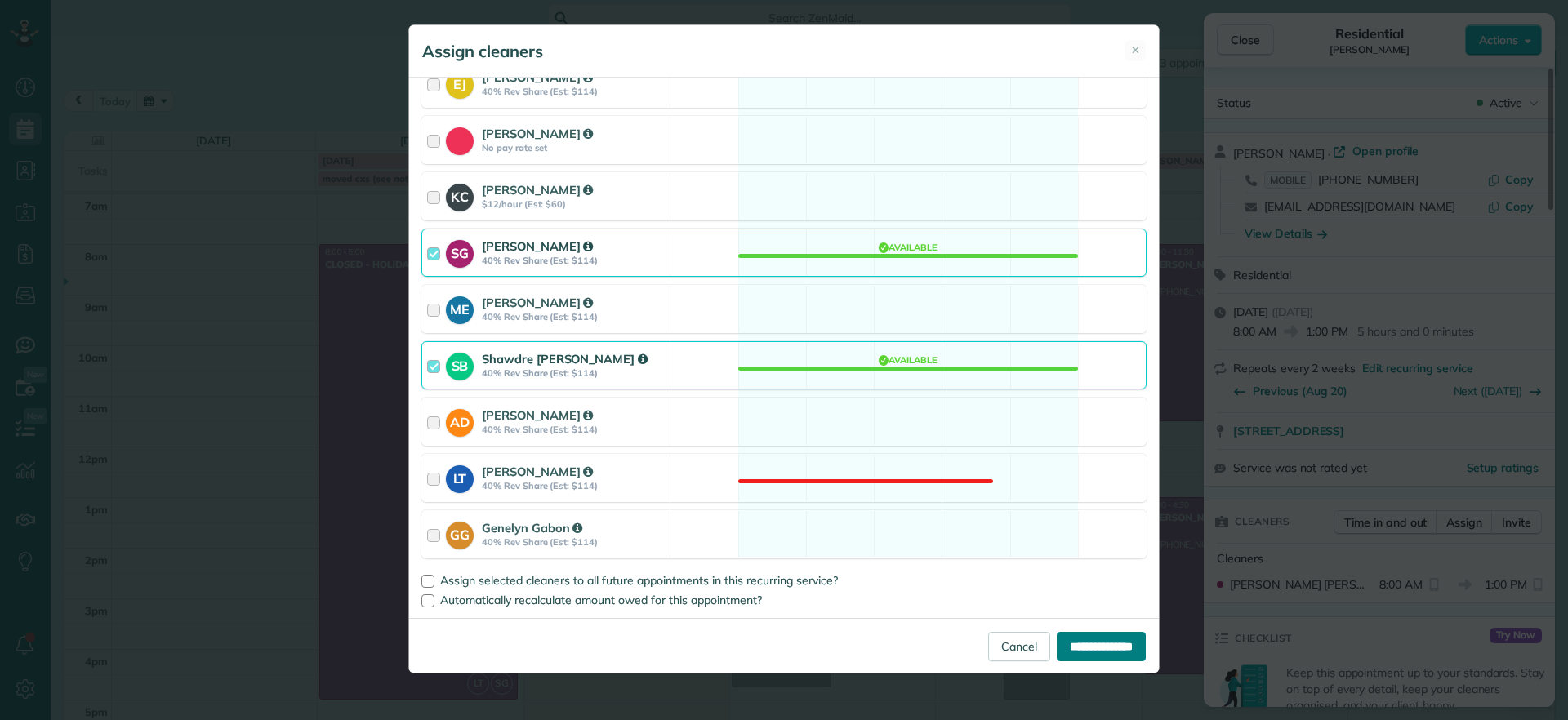
click at [1121, 637] on input "**********" at bounding box center [1101, 647] width 89 height 30
type input "**********"
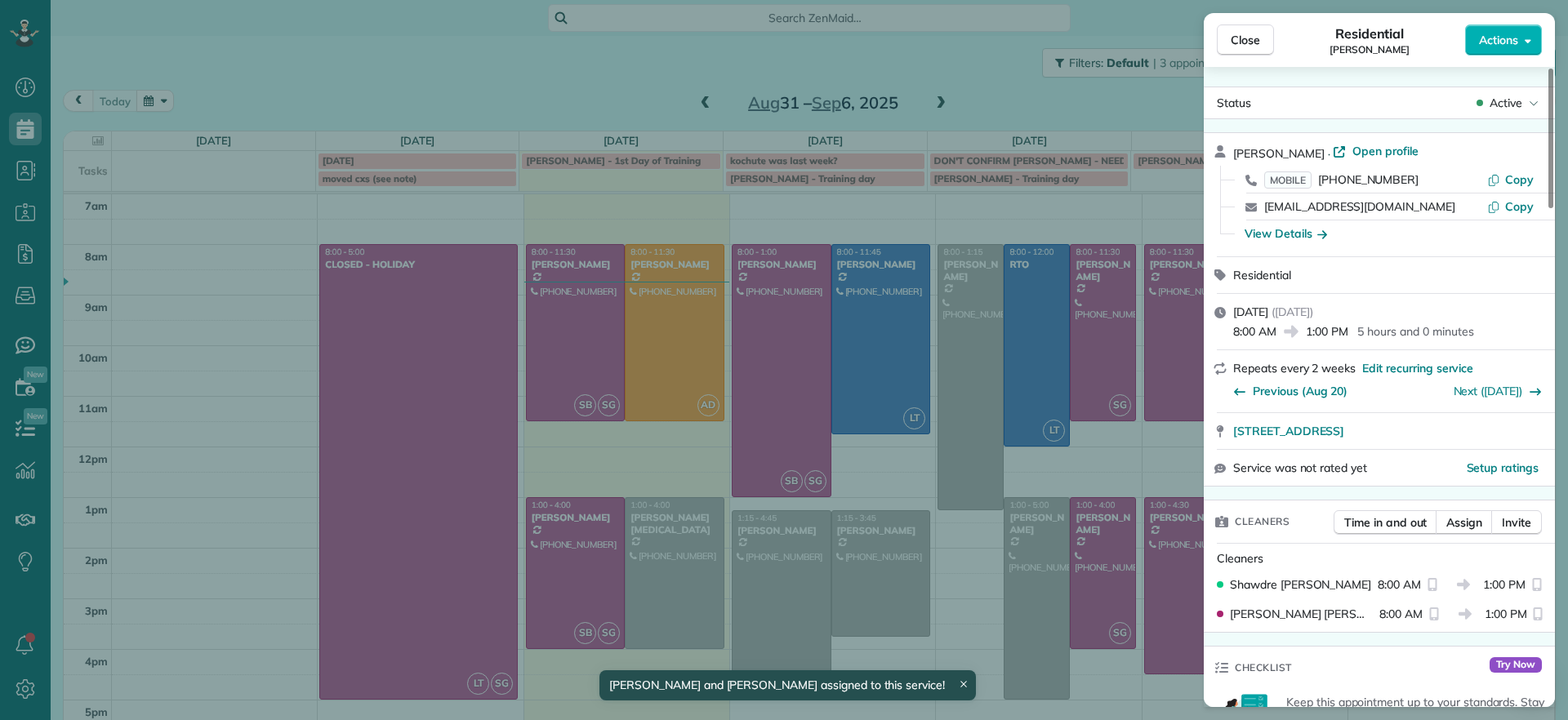
click at [1117, 269] on div "Close Residential Denise Nelson Actions Status Active Denise Nelson · Open prof…" at bounding box center [784, 360] width 1568 height 720
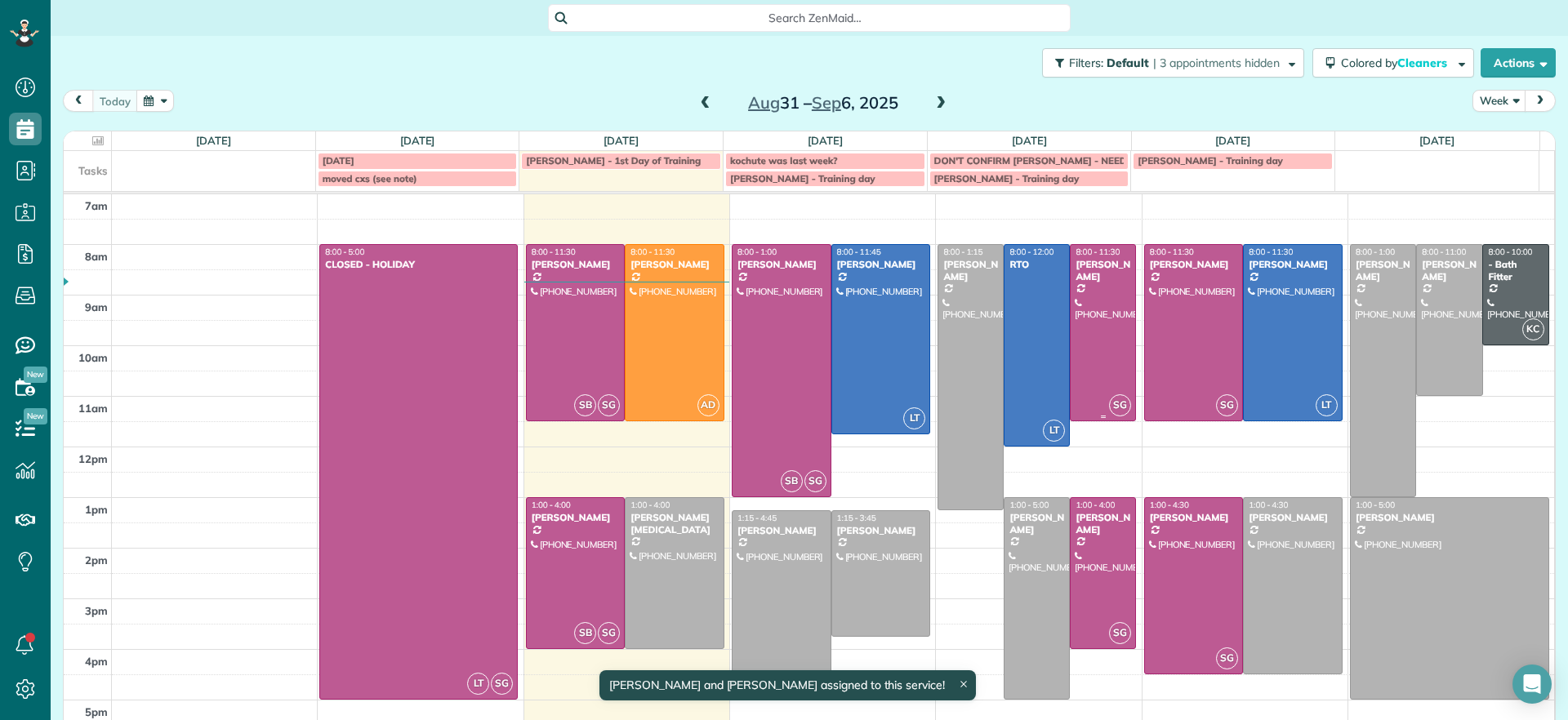
click at [1088, 317] on div at bounding box center [1103, 332] width 65 height 175
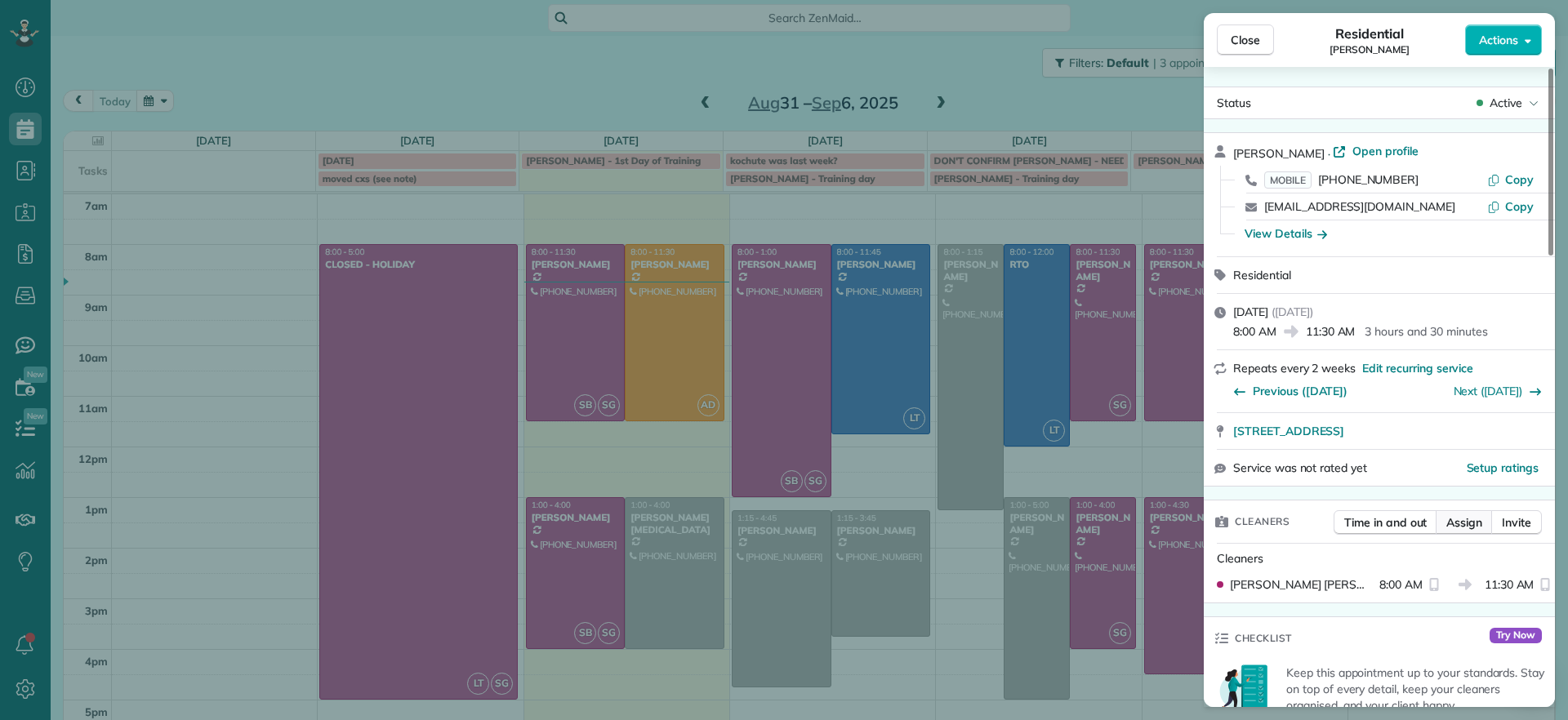
click at [1435, 519] on button "Assign" at bounding box center [1464, 522] width 58 height 24
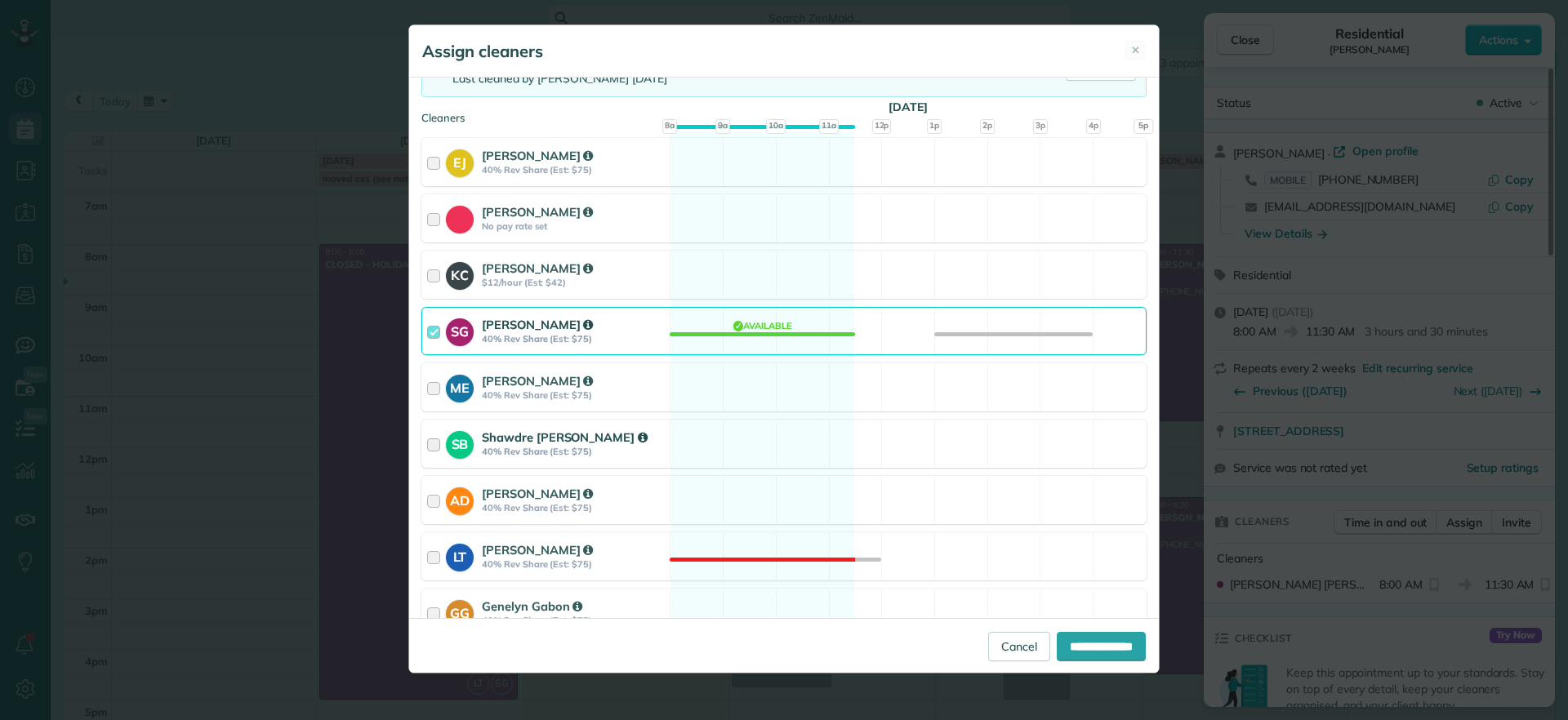
scroll to position [204, 0]
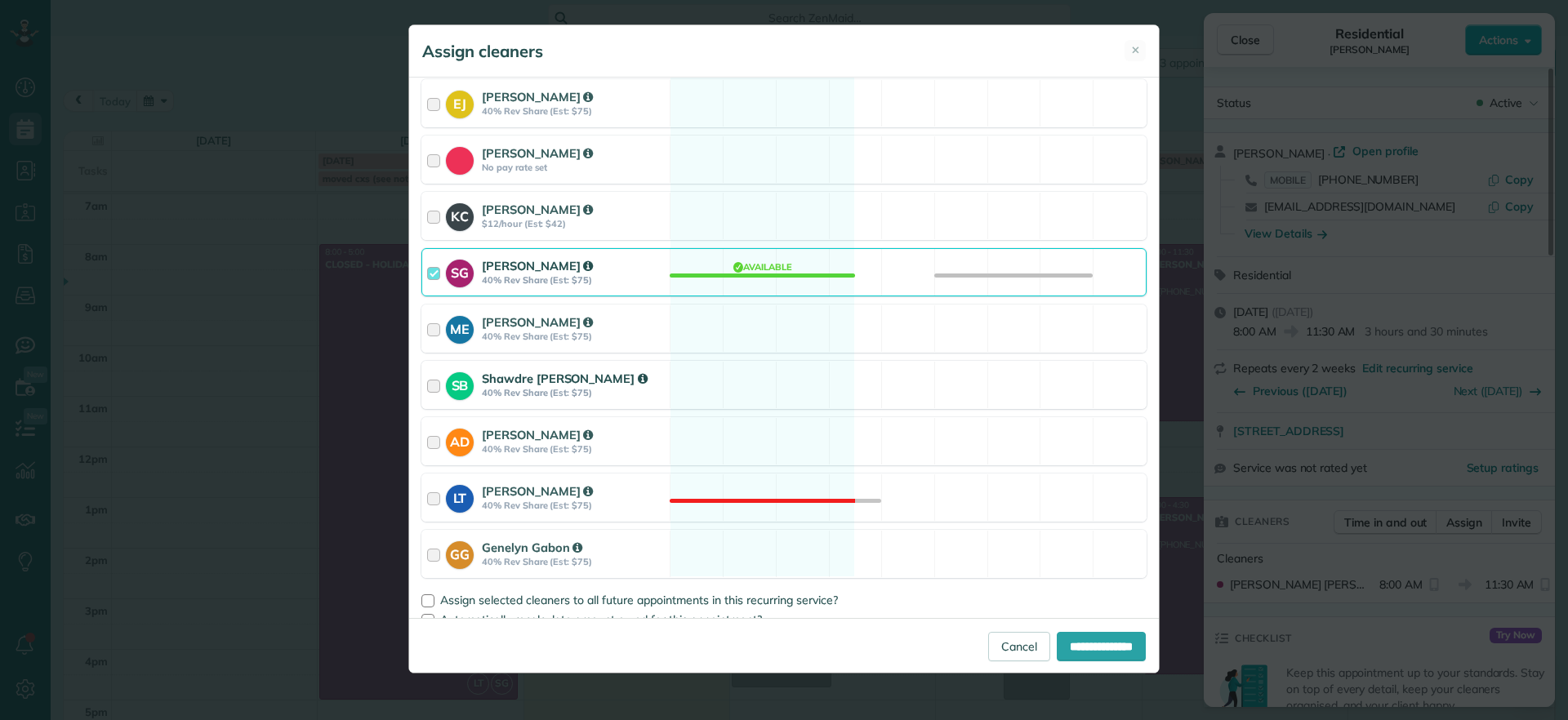
click at [790, 383] on div "SB Shawdre Bolden 40% Rev Share (Est: $75) Available" at bounding box center [783, 385] width 725 height 48
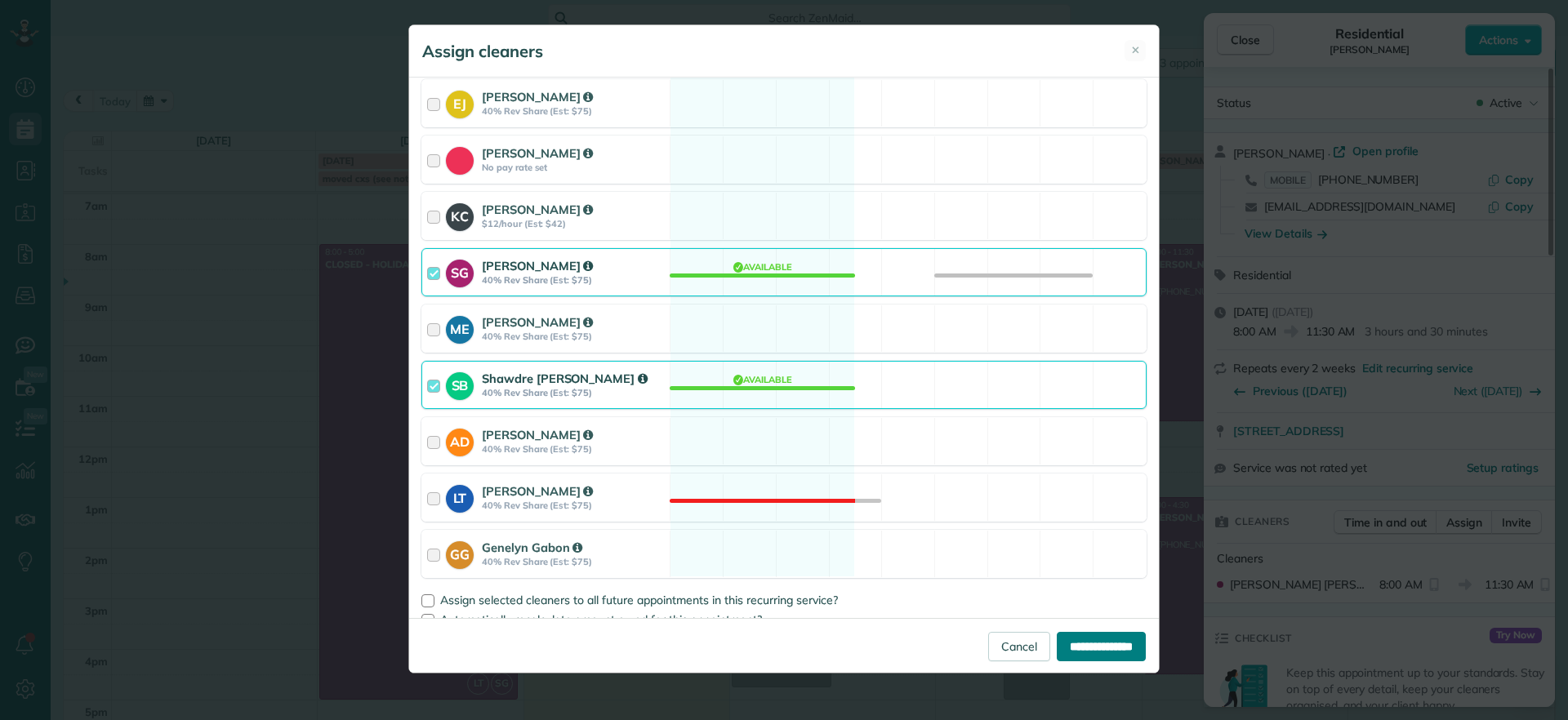
click at [1078, 649] on input "**********" at bounding box center [1101, 647] width 89 height 30
type input "**********"
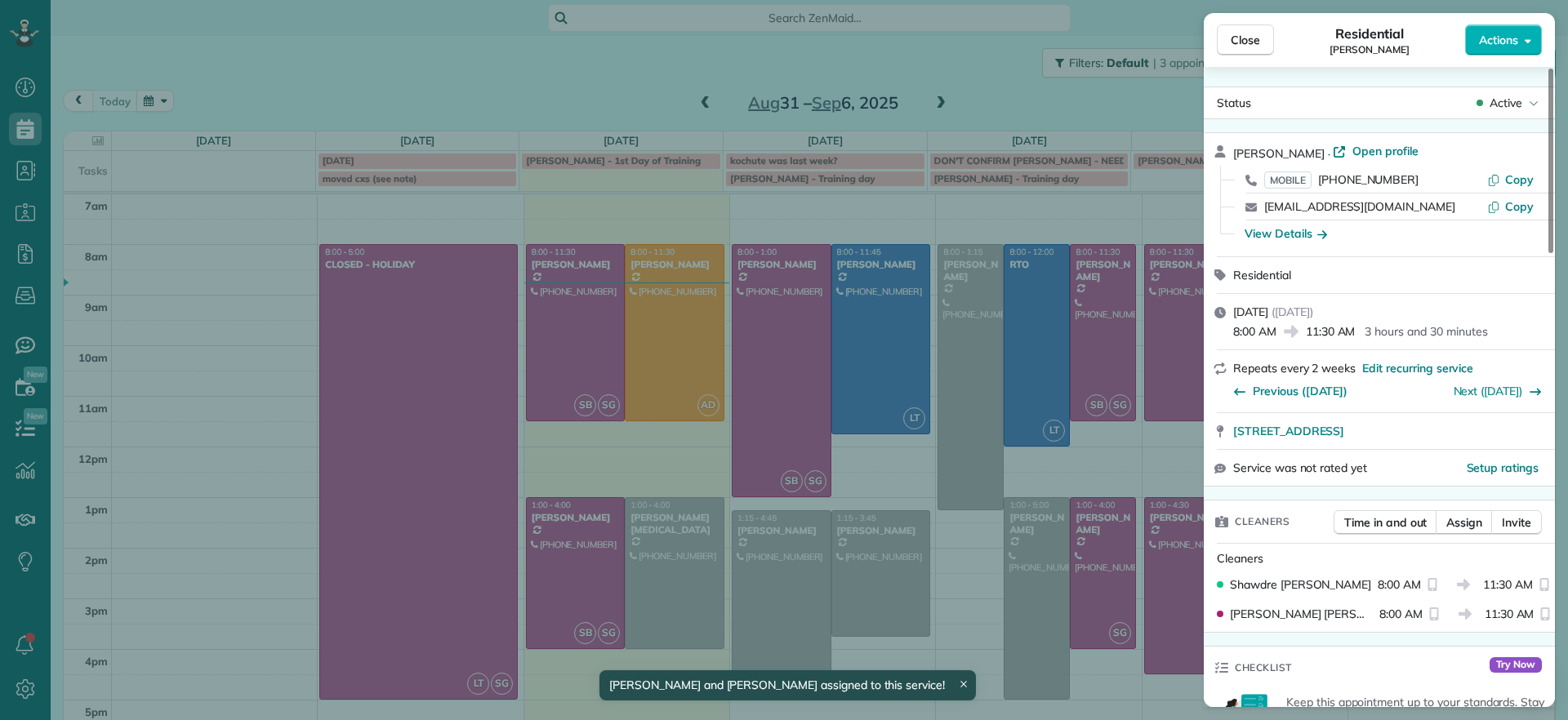
click at [1086, 485] on div "Close Residential Madeline Brown Actions Status Active Madeline Brown · Open pr…" at bounding box center [784, 360] width 1568 height 720
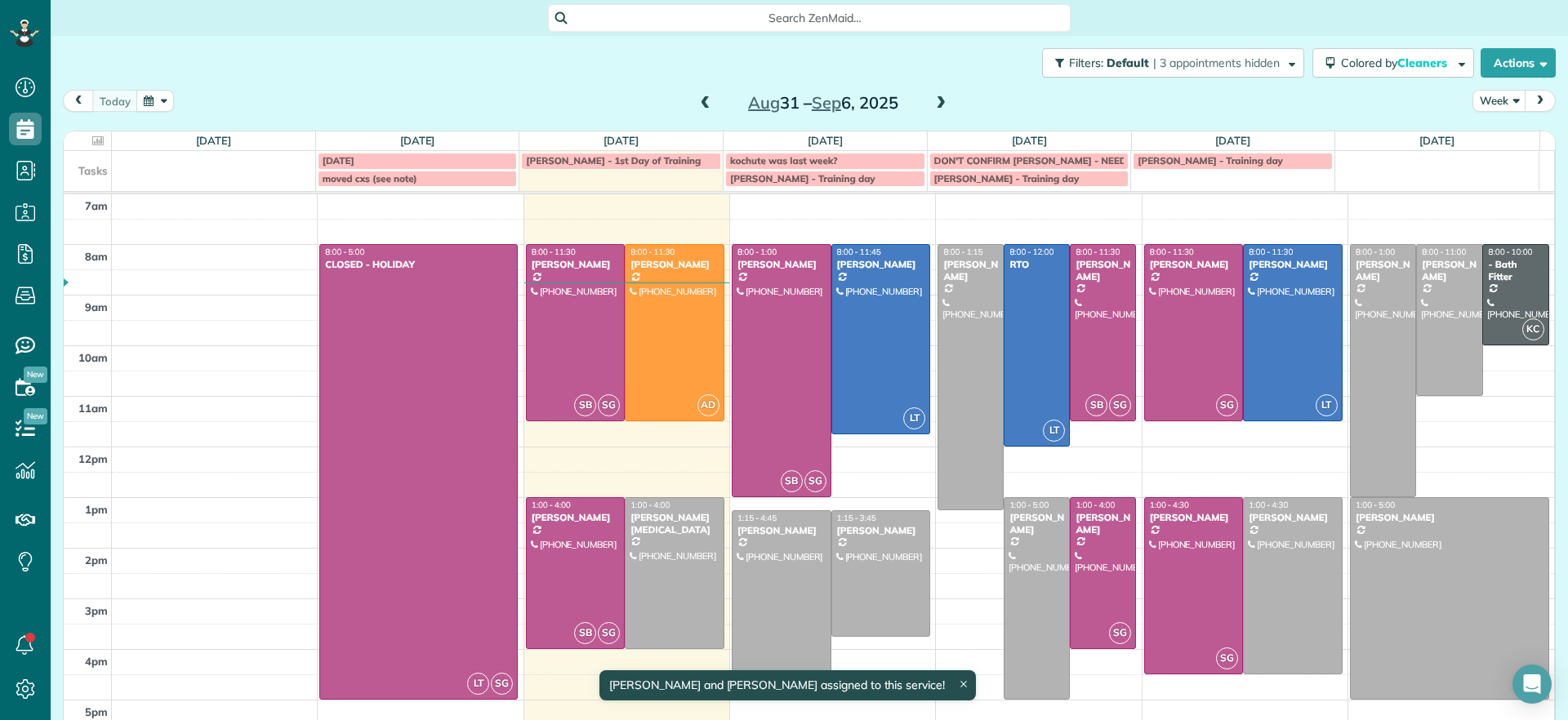
click at [1094, 548] on body "Dashboard Scheduling Calendar View List View Dispatch View - Weekly scheduling …" at bounding box center [784, 360] width 1568 height 720
click at [1094, 548] on div at bounding box center [1103, 573] width 65 height 150
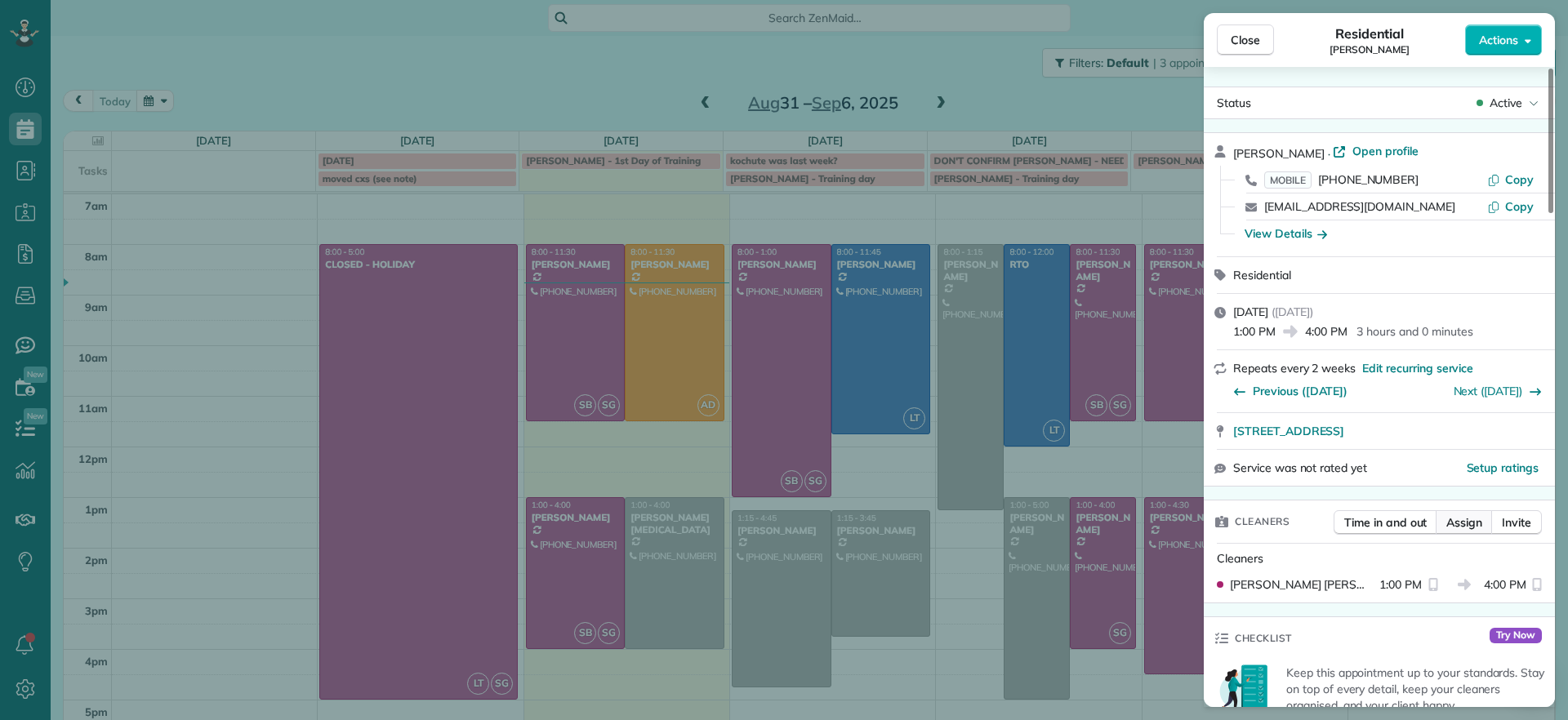
click at [1459, 514] on span "Assign" at bounding box center [1463, 522] width 36 height 17
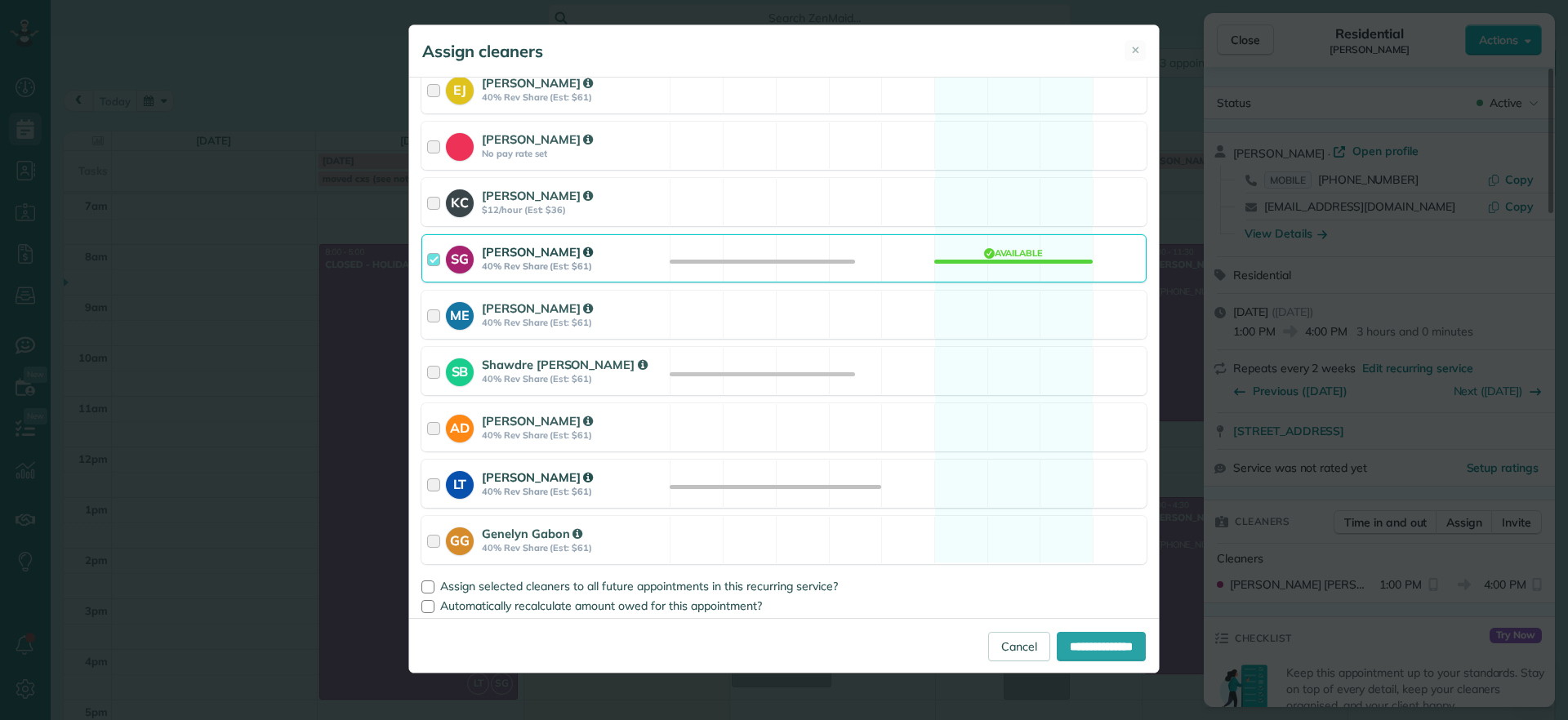
scroll to position [224, 0]
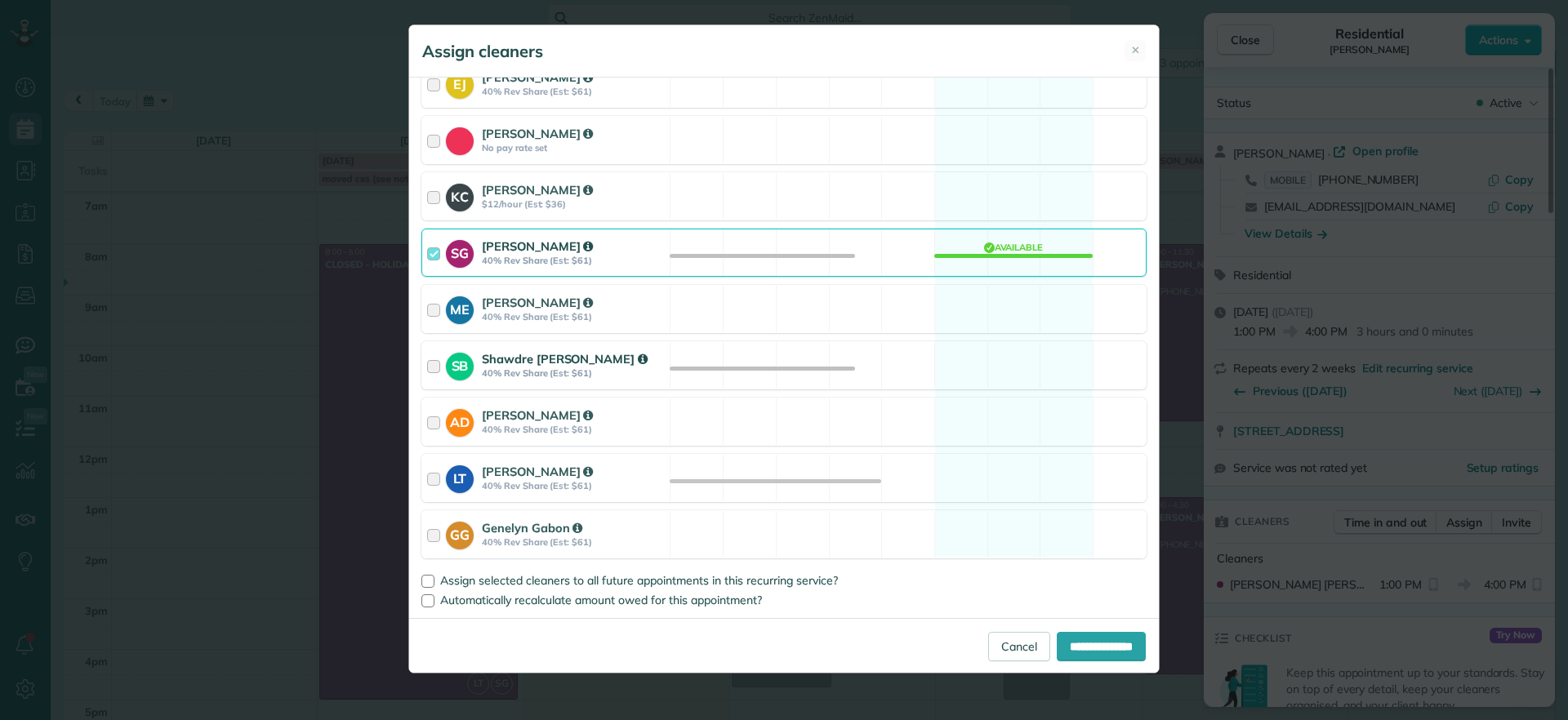
click at [1032, 383] on div "SB Shawdre Bolden 40% Rev Share (Est: $61) Available" at bounding box center [783, 366] width 725 height 48
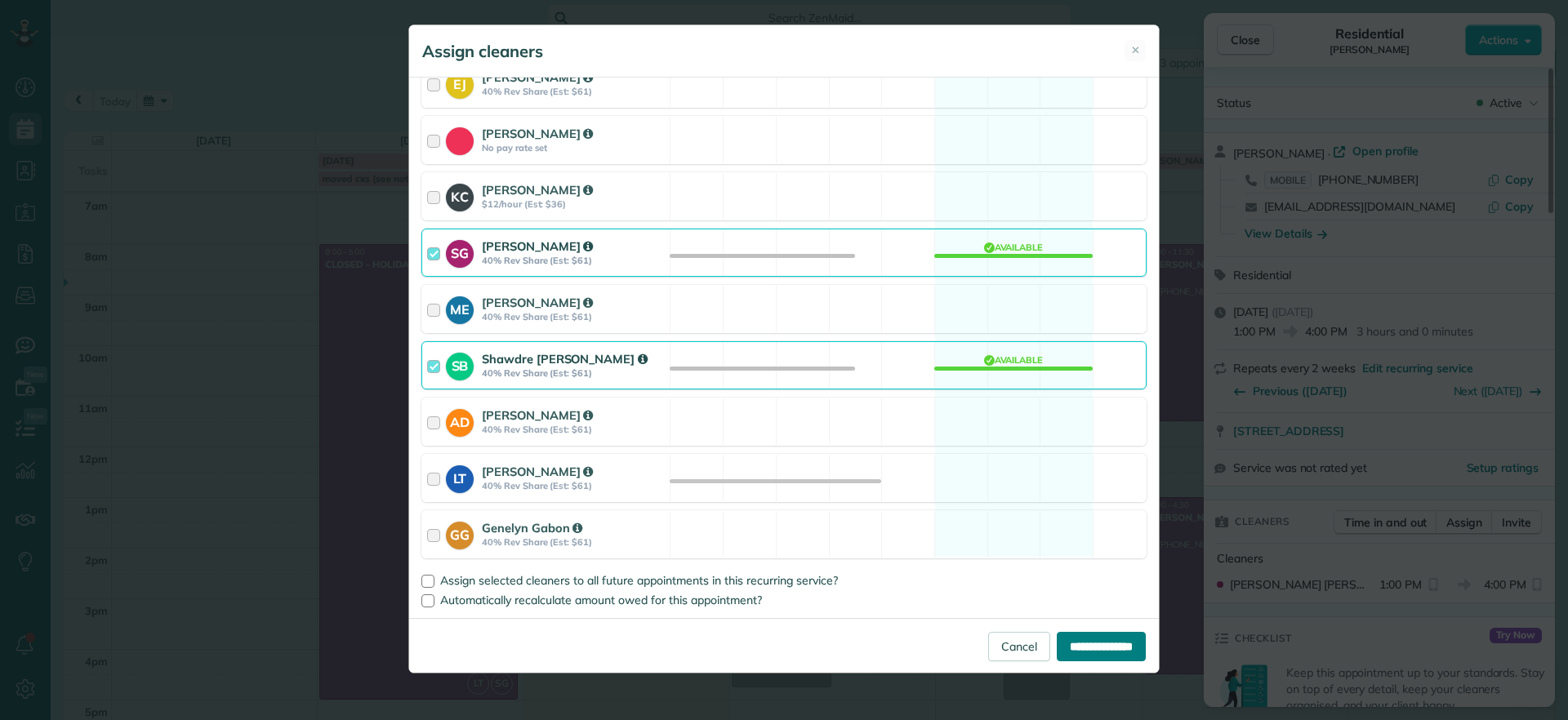
click at [1124, 643] on input "**********" at bounding box center [1101, 647] width 89 height 30
type input "**********"
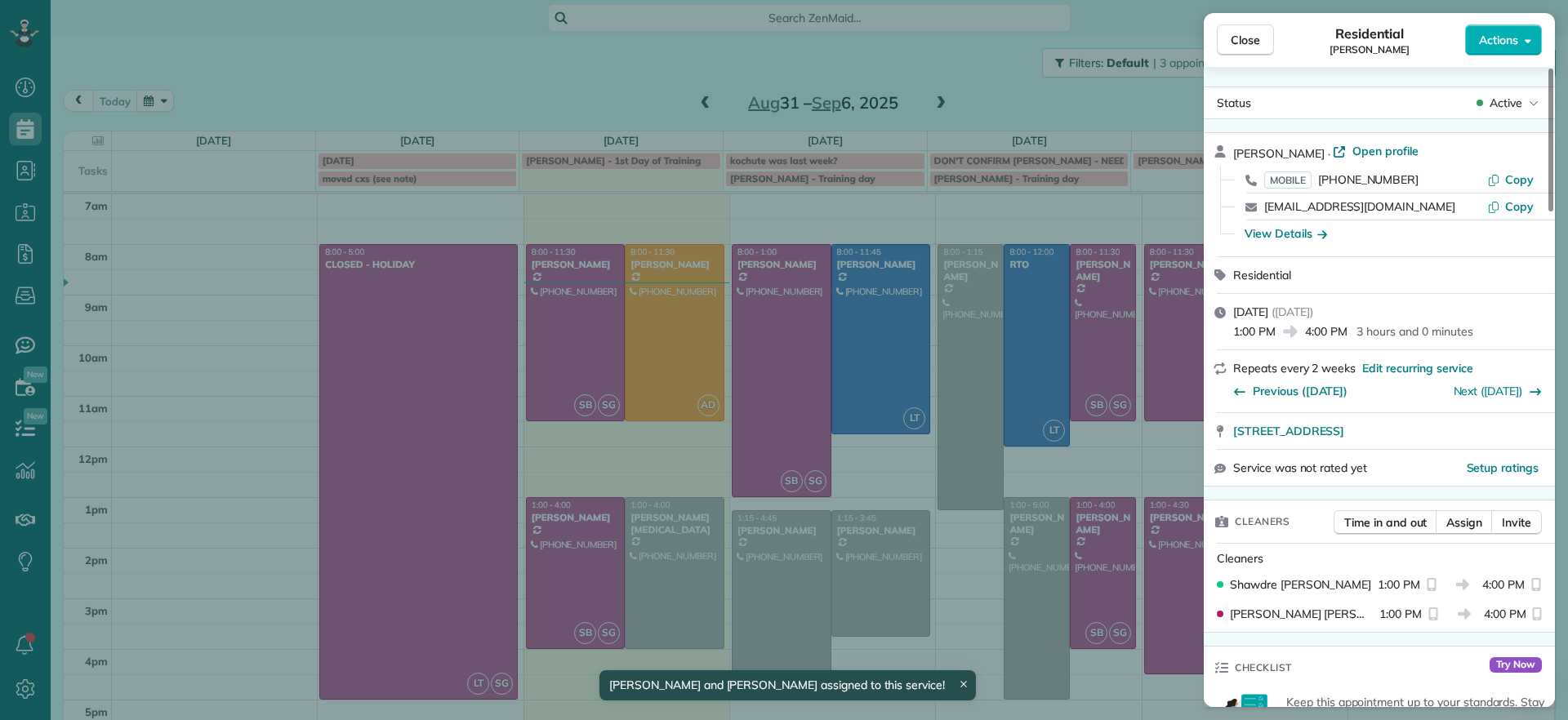
click at [971, 98] on div "Close Residential Hilary Begleiter Actions Status Active Hilary Begleiter · Ope…" at bounding box center [784, 360] width 1568 height 720
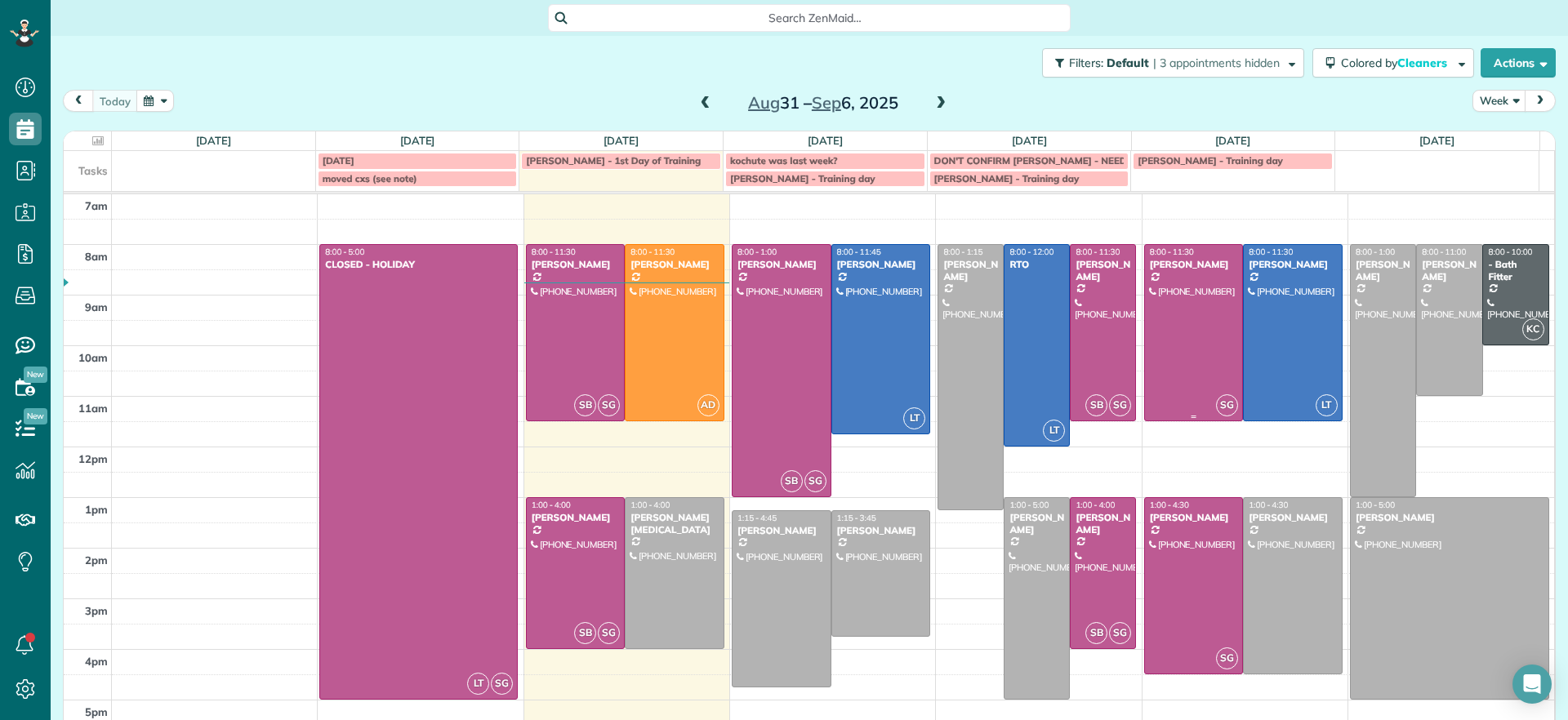
click at [1176, 341] on div at bounding box center [1194, 332] width 98 height 175
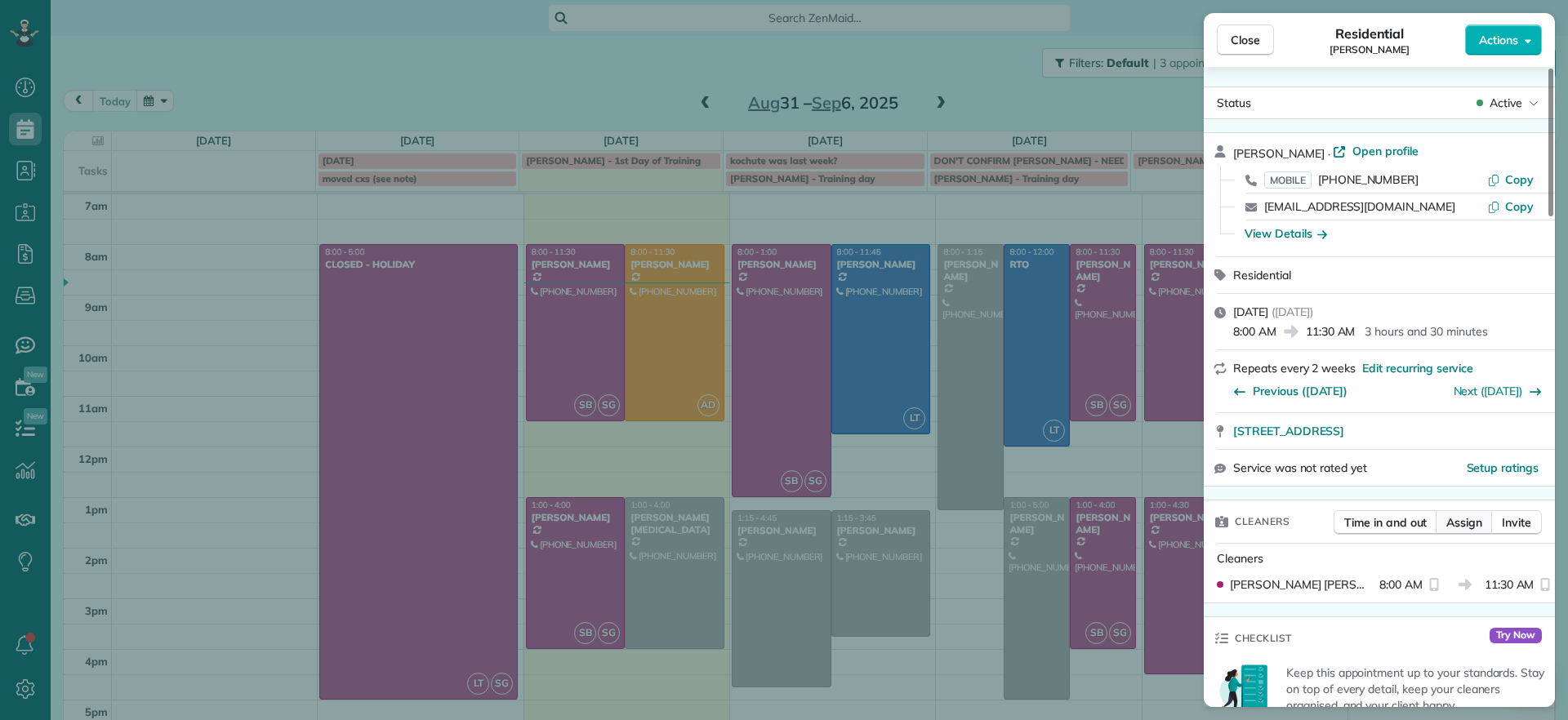
click at [1472, 517] on span "Assign" at bounding box center [1463, 522] width 36 height 17
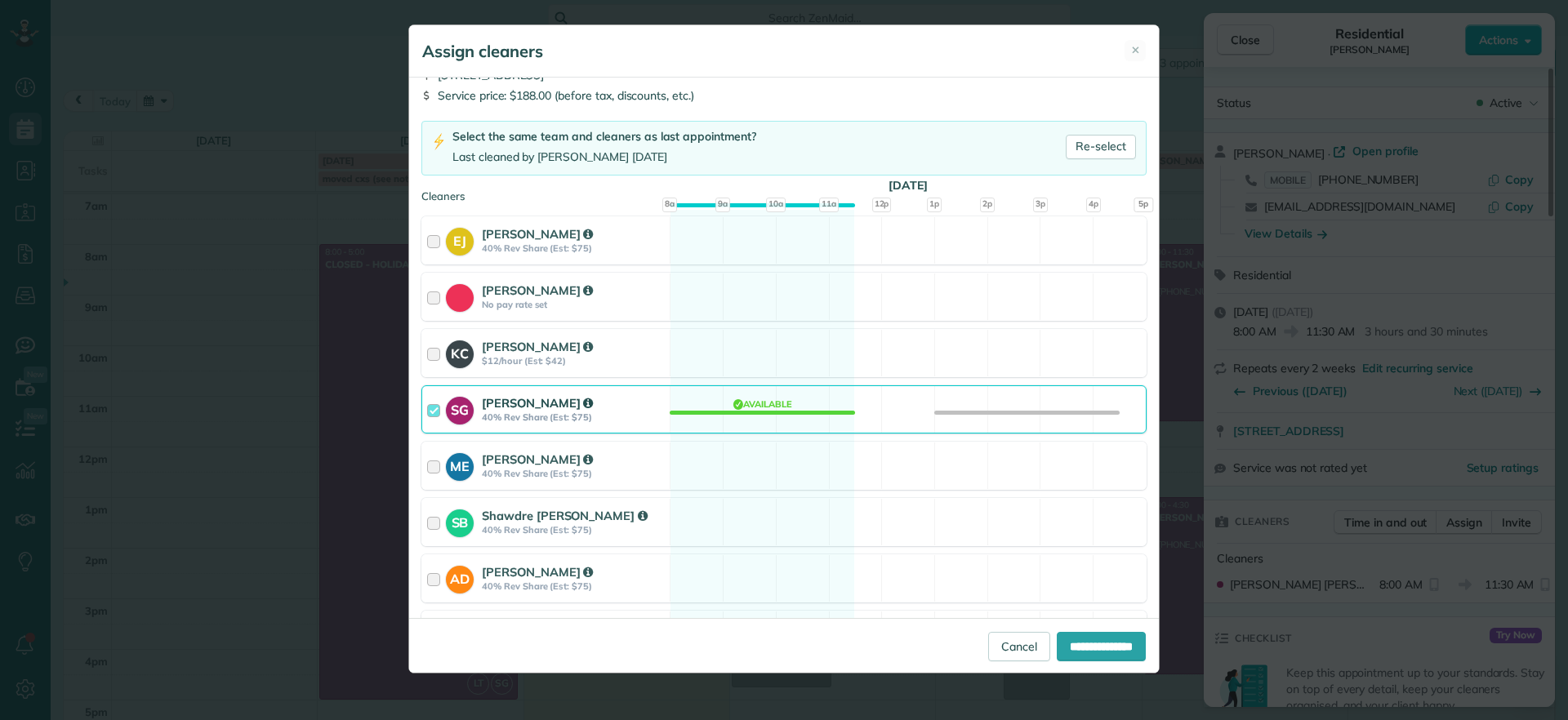
scroll to position [102, 0]
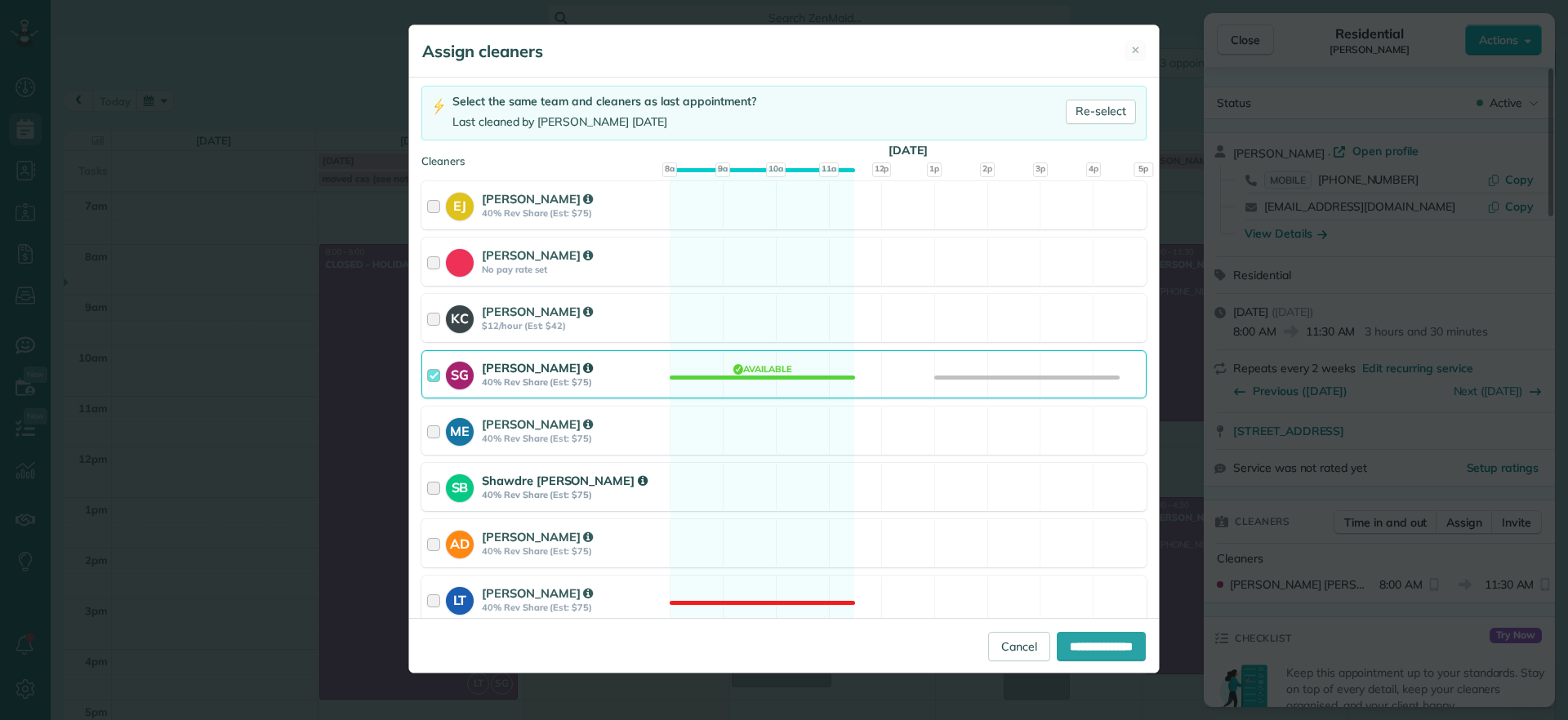
click at [772, 493] on div "SB Shawdre Bolden 40% Rev Share (Est: $75) Available" at bounding box center [783, 487] width 725 height 48
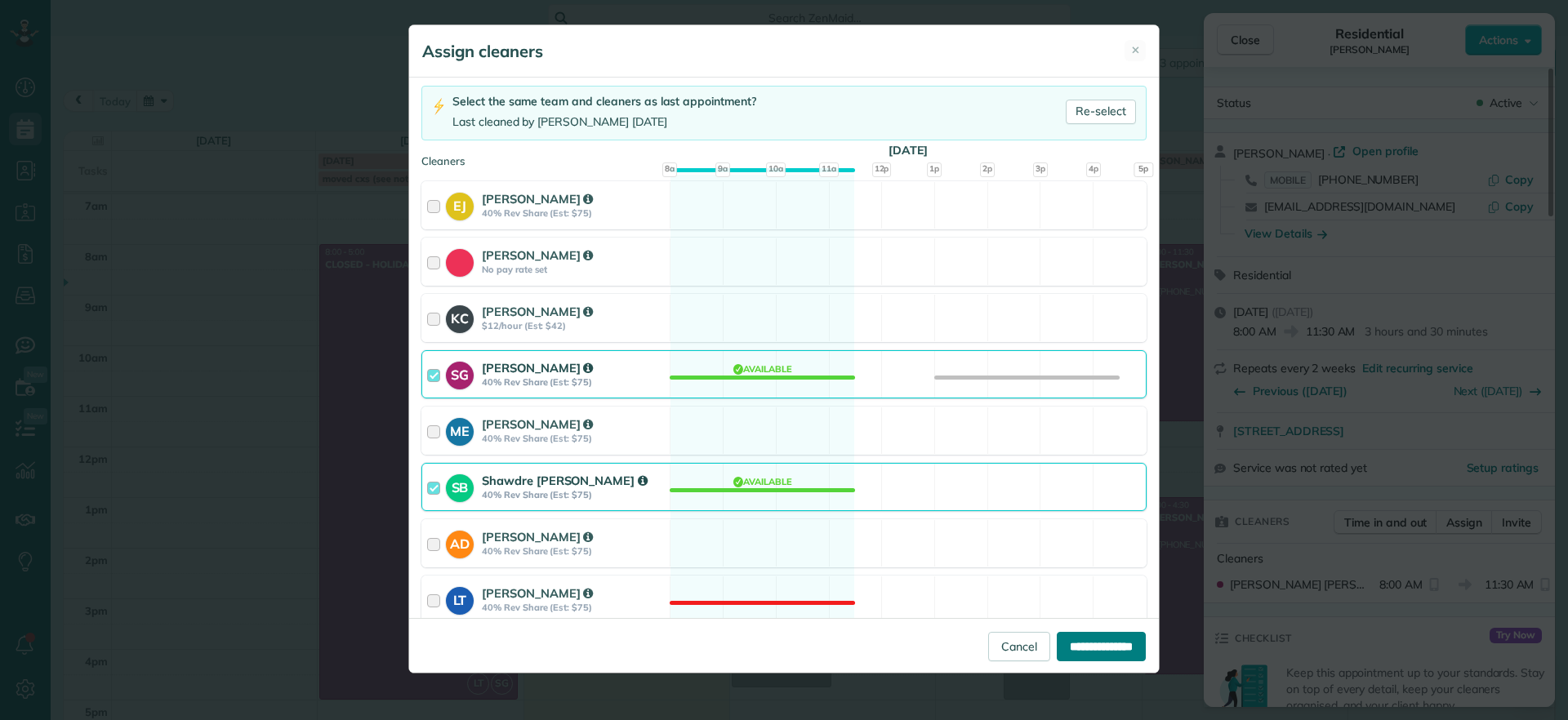
click at [1101, 649] on input "**********" at bounding box center [1101, 647] width 89 height 30
type input "**********"
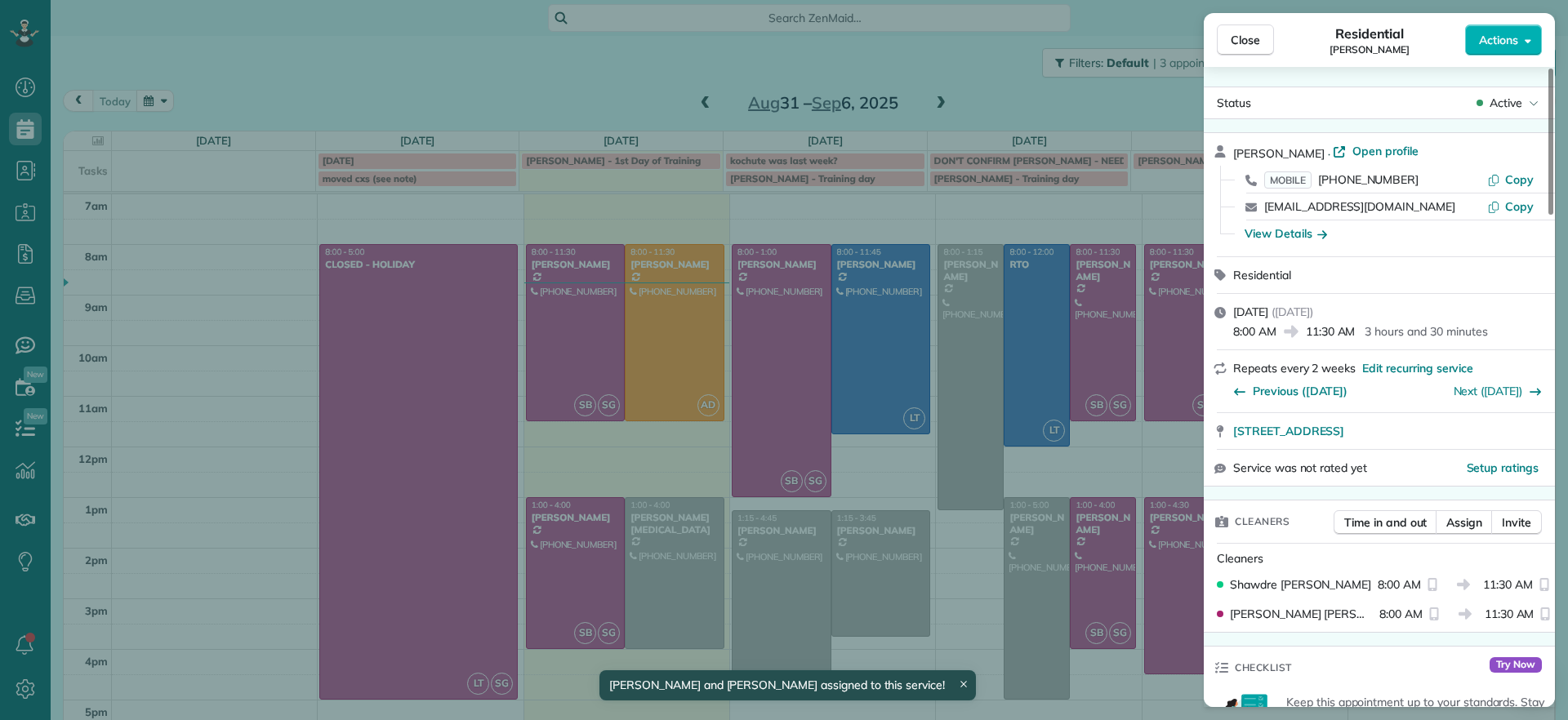
click at [880, 90] on div "Close Residential Jennifer Friedline Actions Status Active Jennifer Friedline ·…" at bounding box center [784, 360] width 1568 height 720
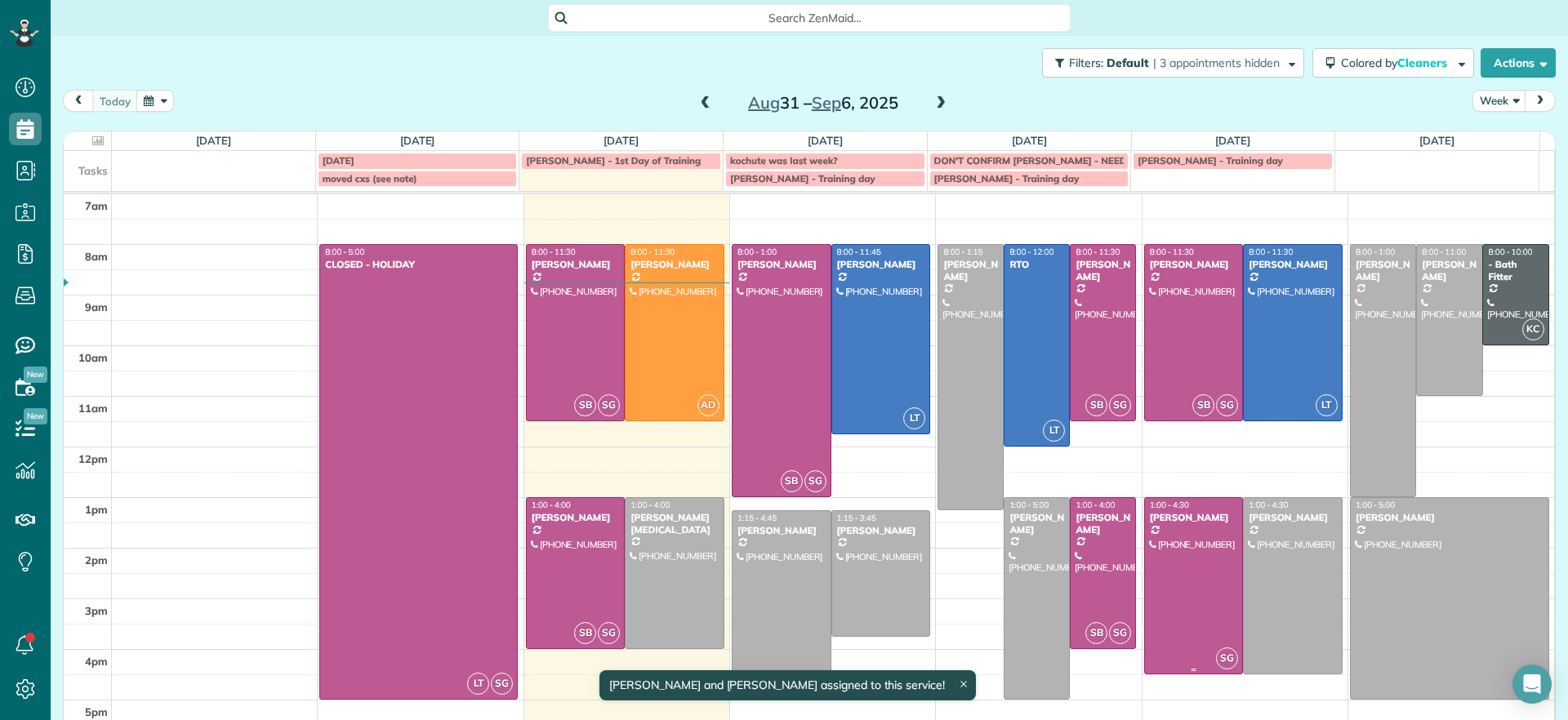
click at [1155, 580] on div at bounding box center [1194, 585] width 98 height 175
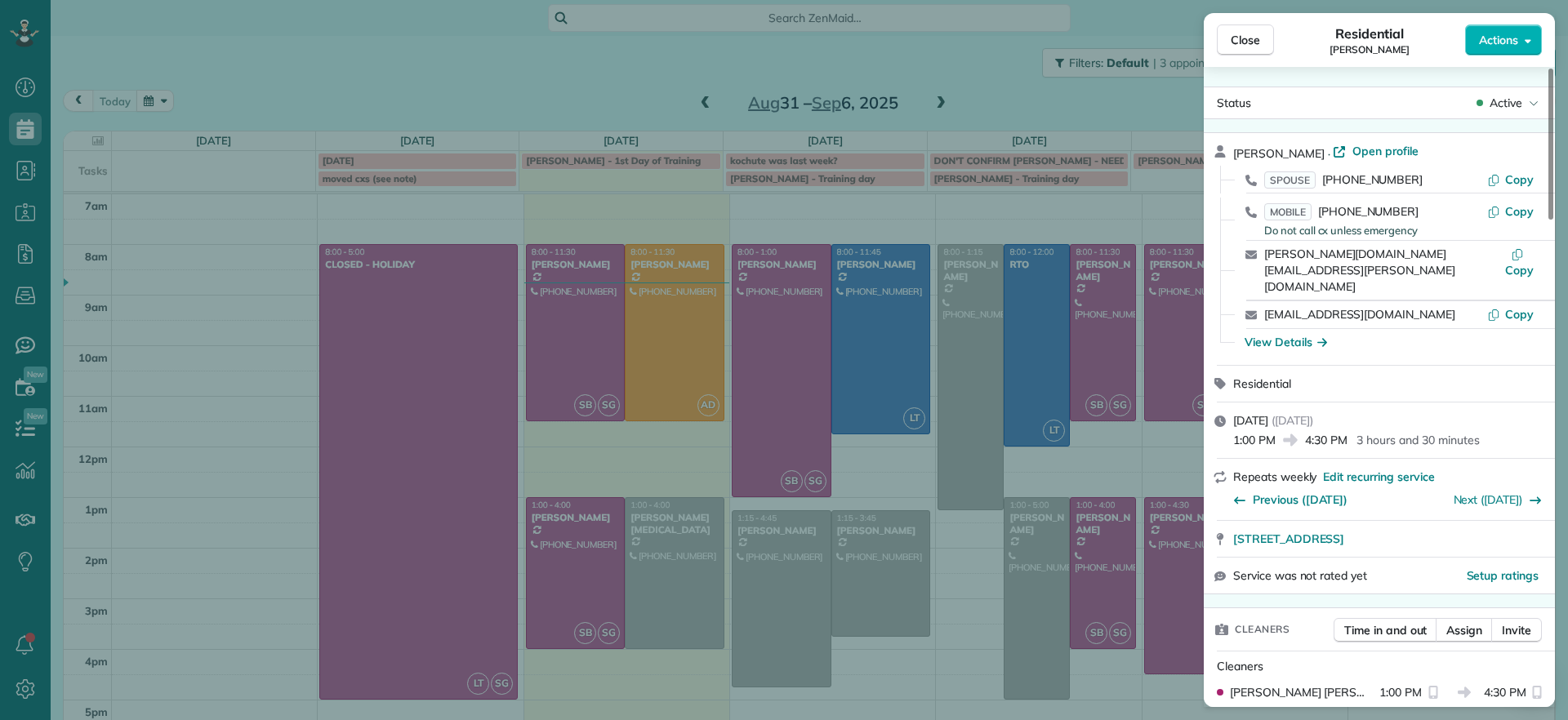
click at [1471, 651] on div "Cleaners Sophie Gibbs 1:00 PM 4:30 PM" at bounding box center [1379, 680] width 351 height 58
click at [1458, 623] on span "Assign" at bounding box center [1463, 631] width 36 height 17
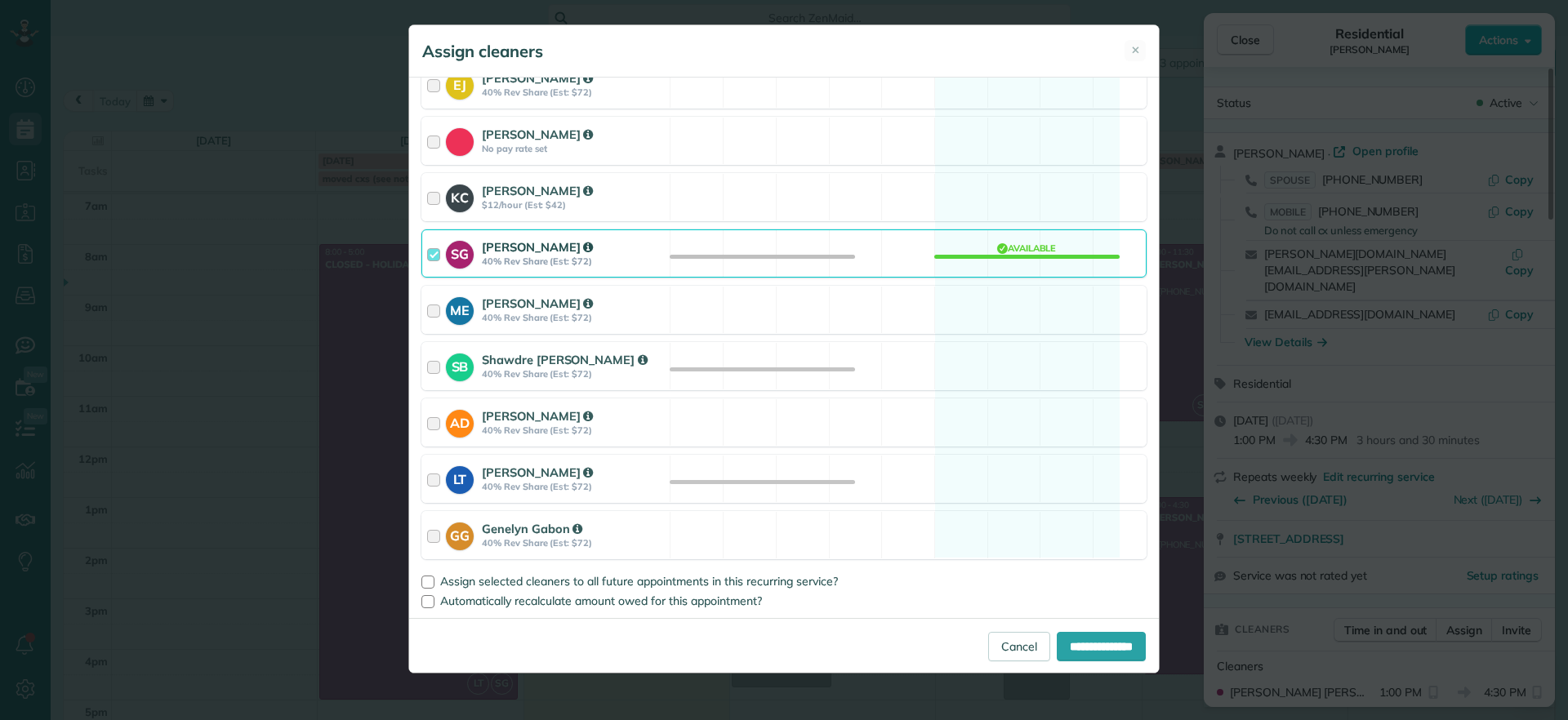
scroll to position [224, 0]
click at [999, 354] on div "SB Shawdre Bolden 40% Rev Share (Est: $72) Available" at bounding box center [783, 366] width 725 height 48
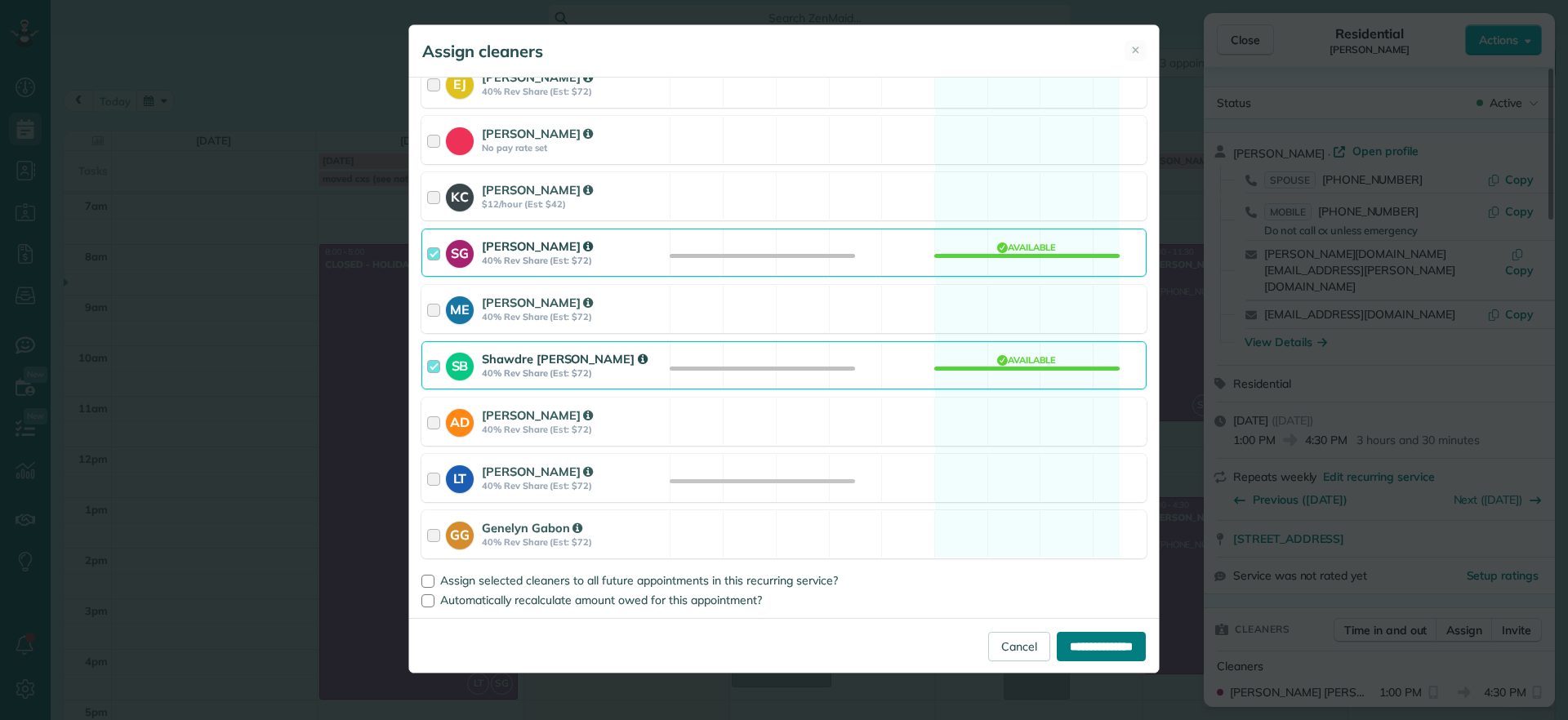
click at [1074, 657] on input "**********" at bounding box center [1101, 647] width 89 height 30
type input "**********"
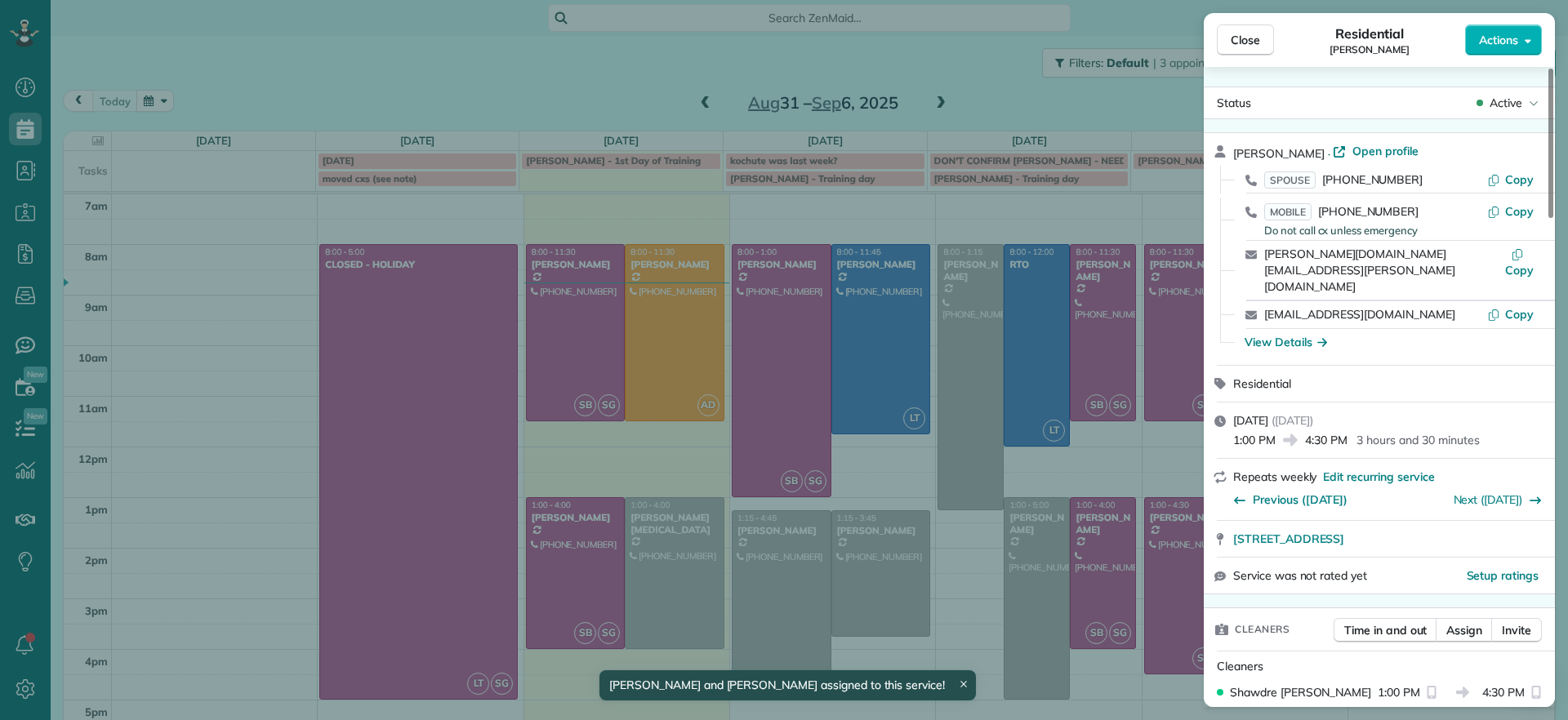
click at [1009, 113] on div "Close Residential Brandon Fox Actions Status Active Brandon Fox · Open profile …" at bounding box center [784, 360] width 1568 height 720
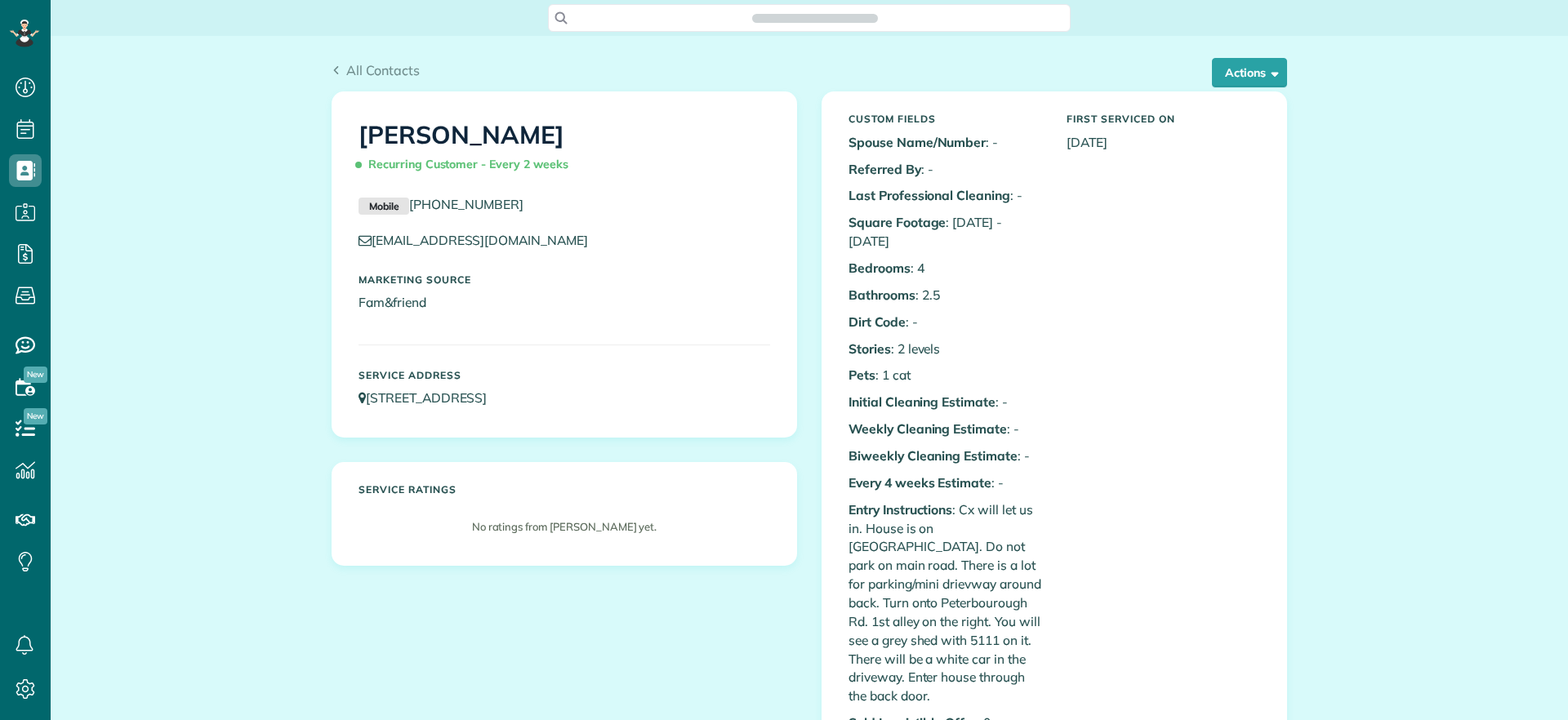
scroll to position [7, 7]
click at [1266, 69] on span "button" at bounding box center [1271, 71] width 12 height 12
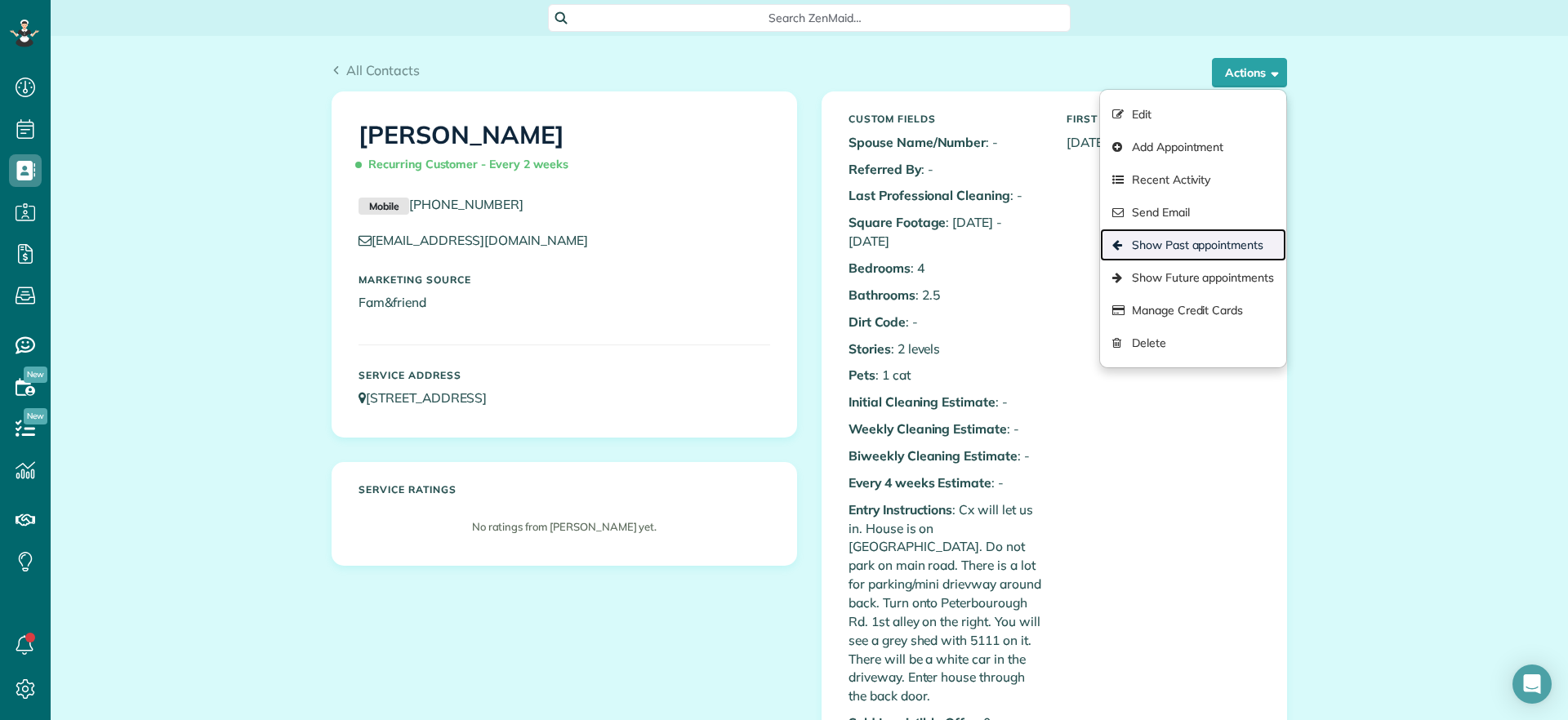
click at [1233, 238] on link "Show Past appointments" at bounding box center [1192, 244] width 186 height 32
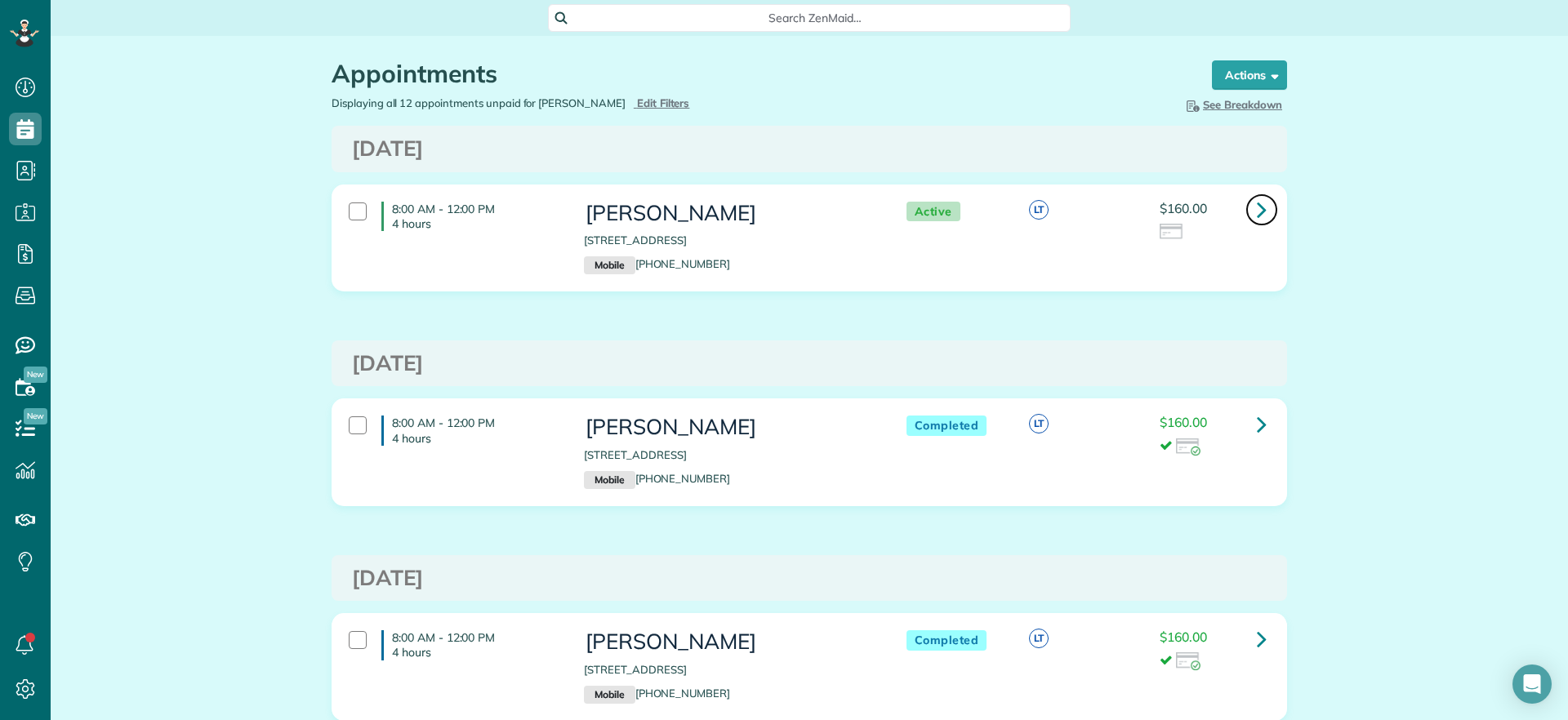
click at [1263, 216] on link at bounding box center [1261, 210] width 32 height 32
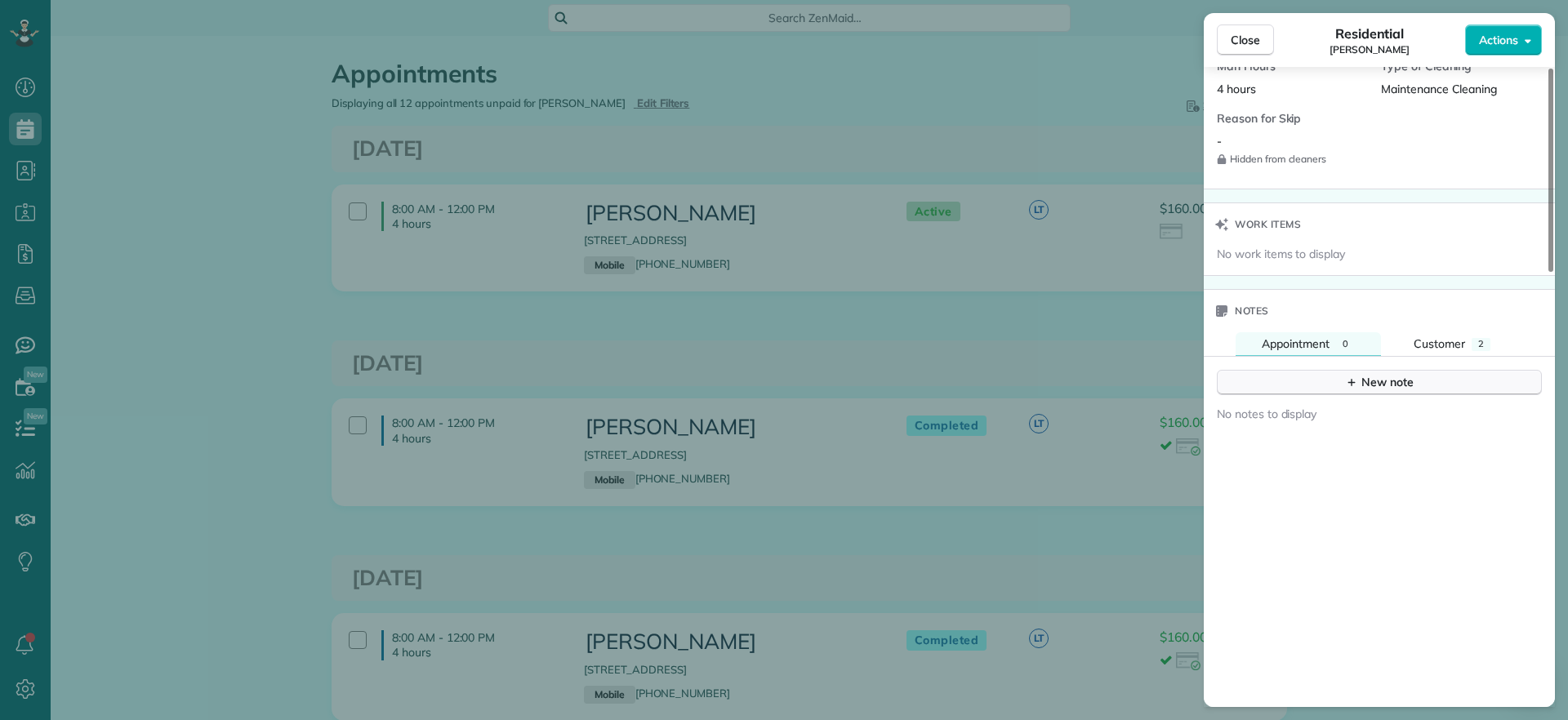
scroll to position [1362, 0]
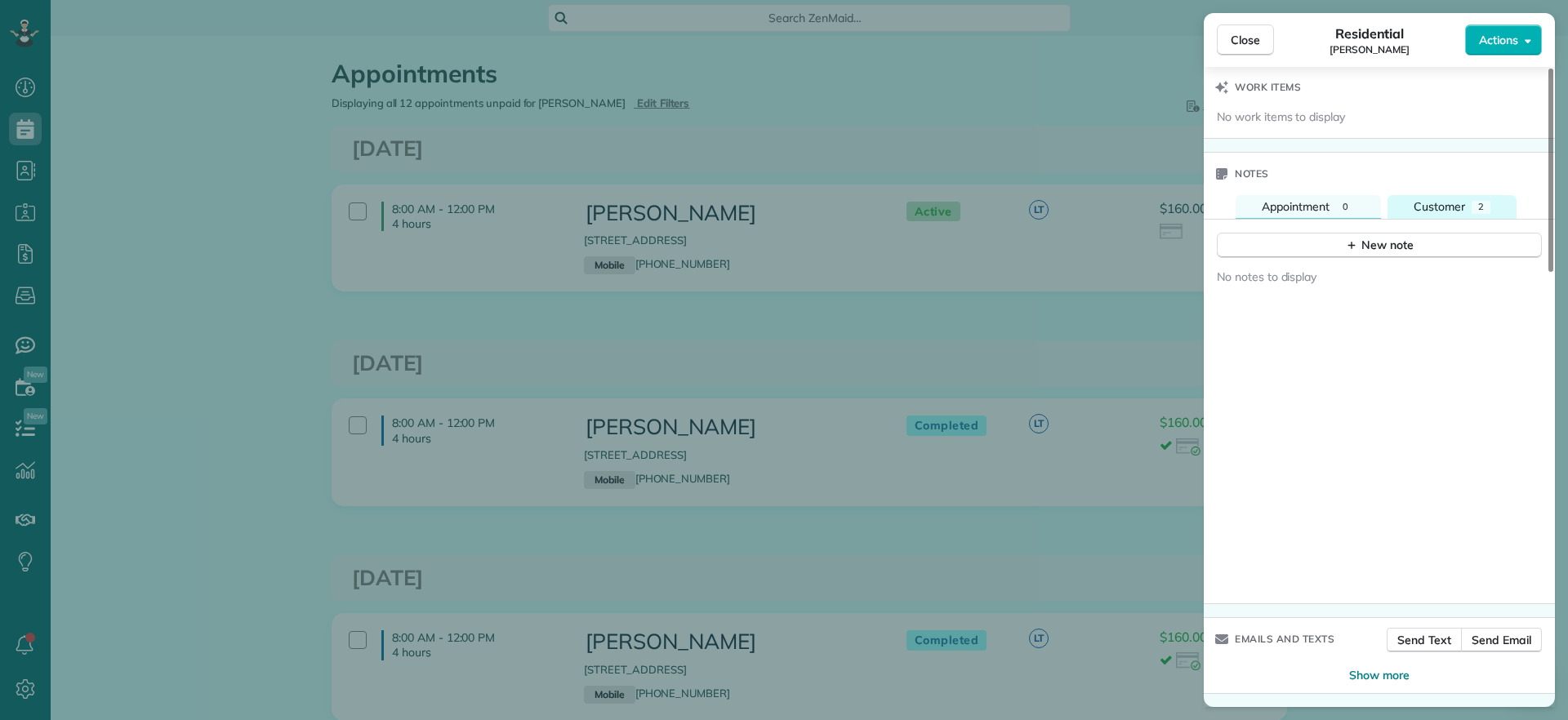
click at [1443, 214] on div "Notes Appointment 0 Customer 2 New note No notes to display New note Public ( V…" at bounding box center [1379, 379] width 351 height 453
click at [1446, 213] on span "Customer" at bounding box center [1438, 207] width 51 height 15
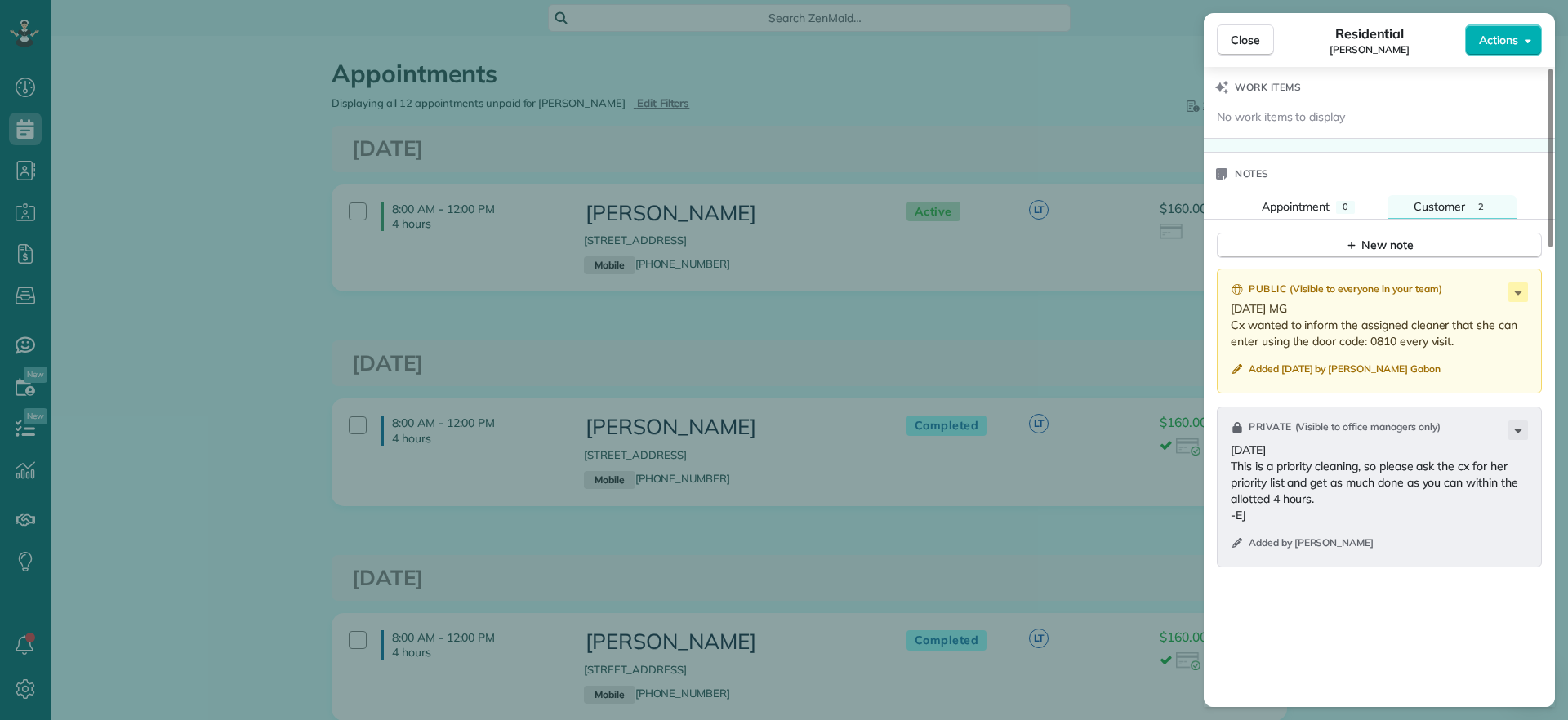
click at [232, 177] on div "Close Residential Hayley Morris Actions Status Active Hayley Morris · Open prof…" at bounding box center [784, 360] width 1568 height 720
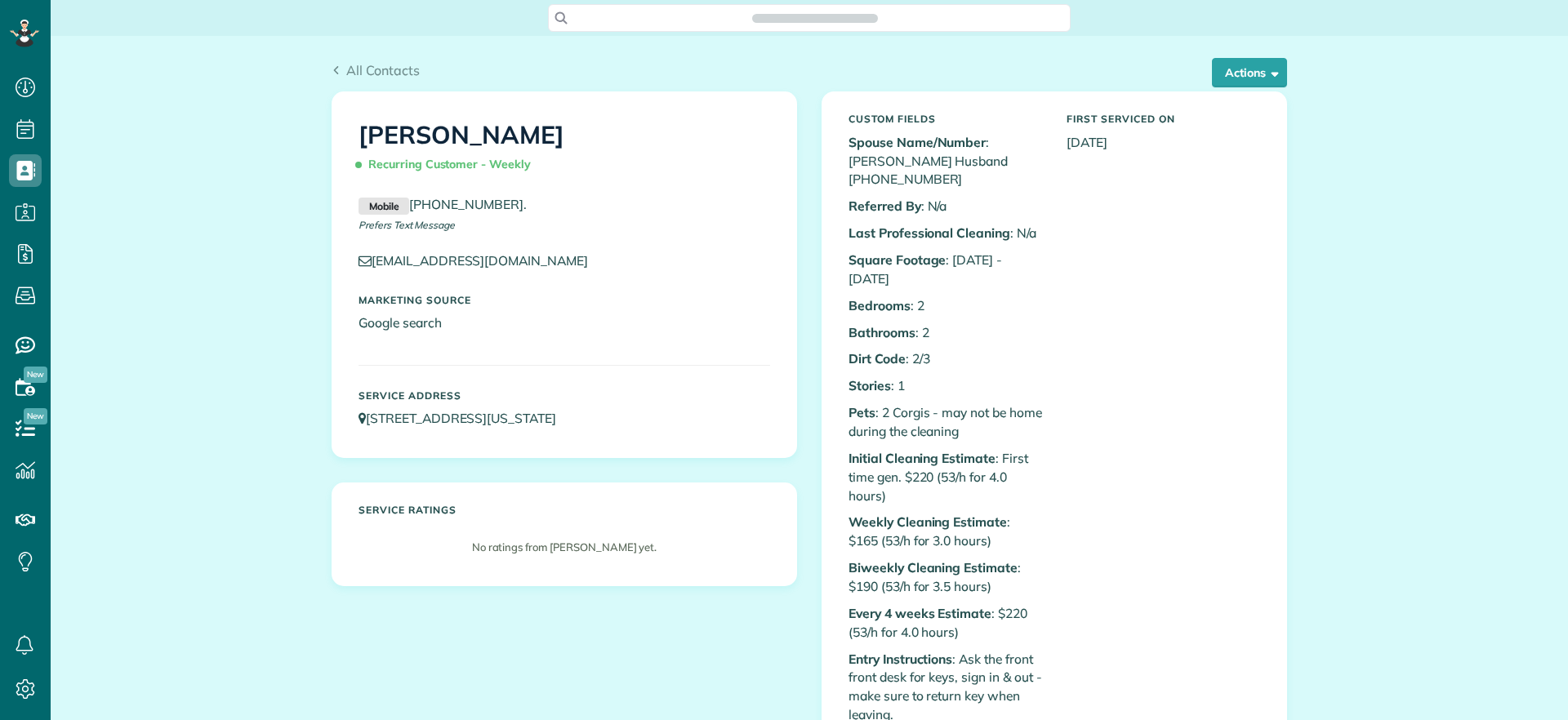
scroll to position [7, 7]
click at [1224, 71] on button "Actions" at bounding box center [1249, 72] width 75 height 30
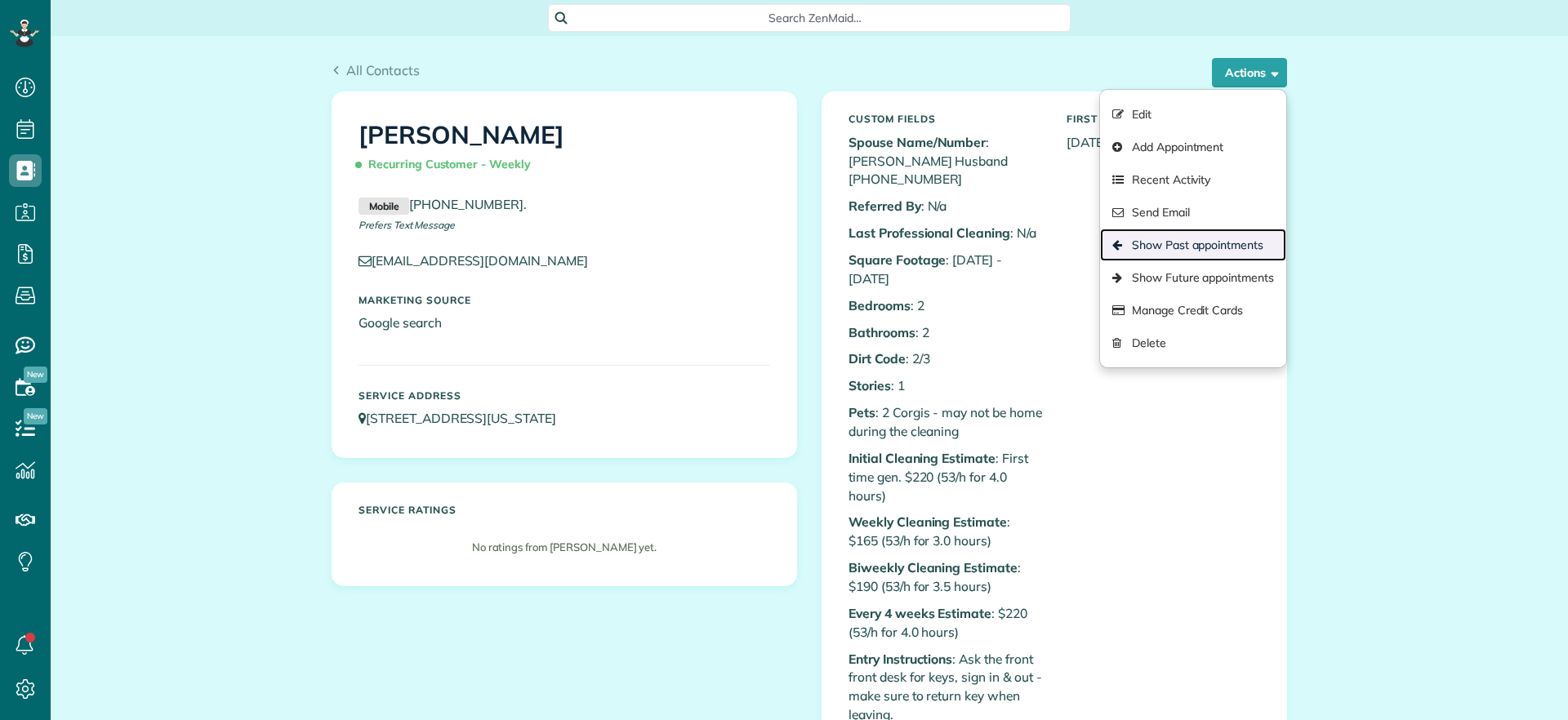
click at [1240, 235] on link "Show Past appointments" at bounding box center [1192, 244] width 186 height 32
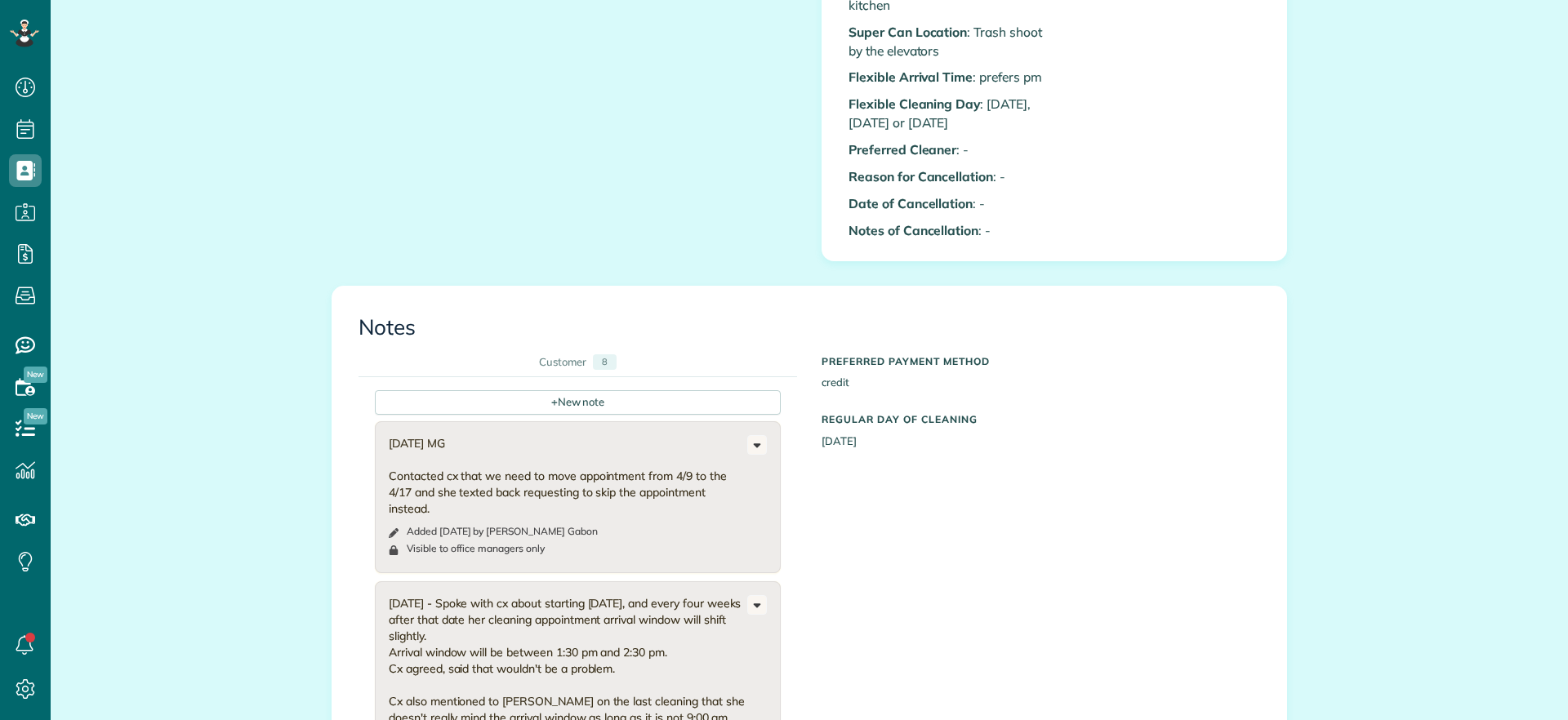
scroll to position [1429, 0]
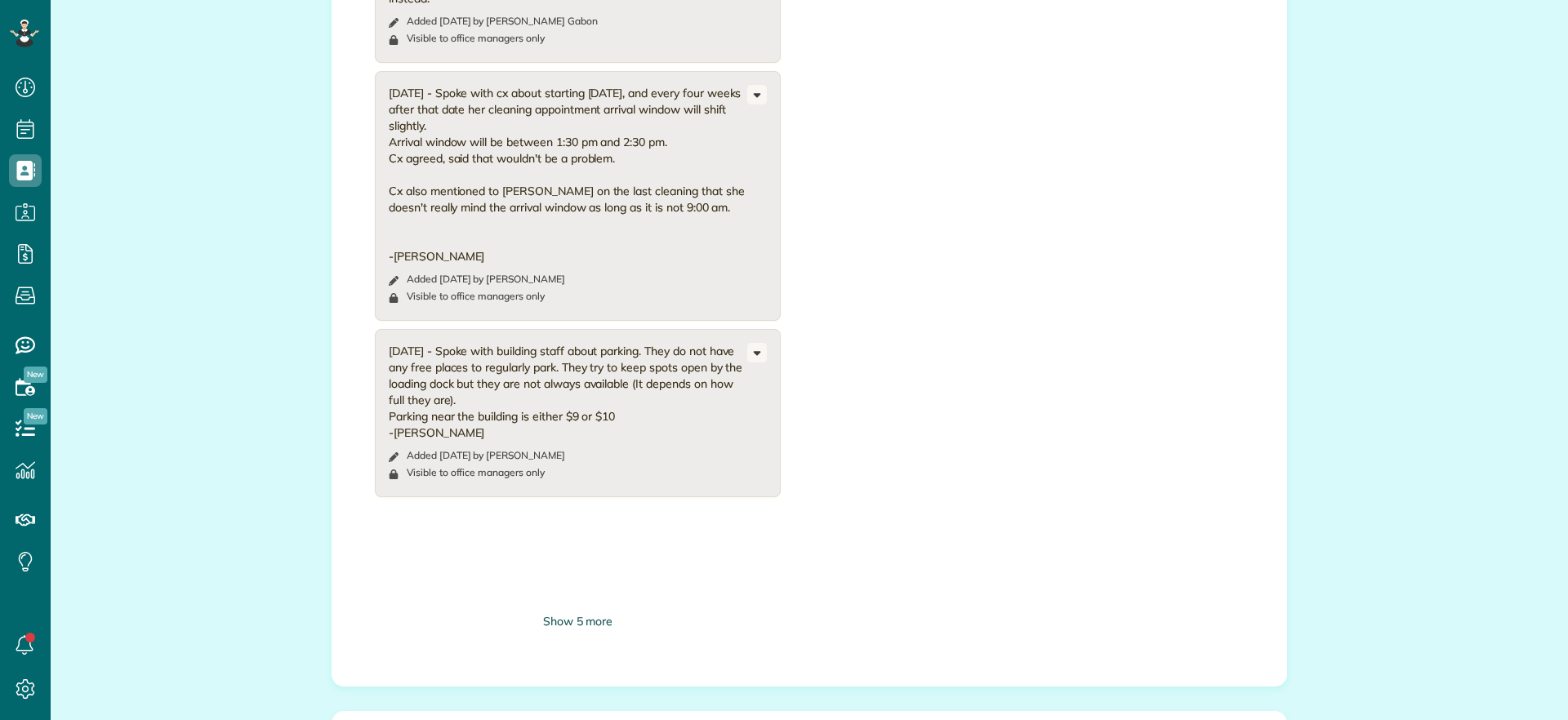
click at [552, 613] on div "Show 5 more" at bounding box center [577, 622] width 405 height 17
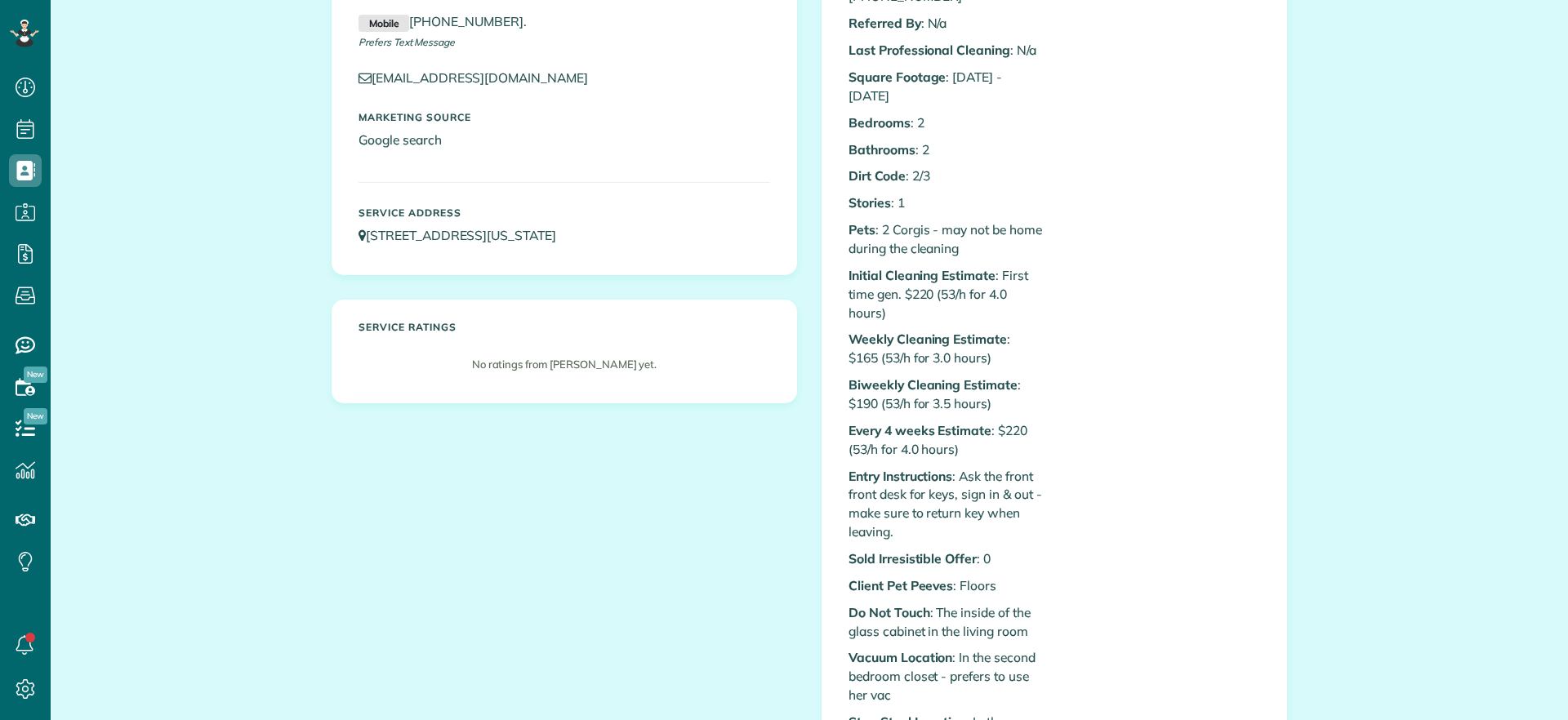
scroll to position [0, 0]
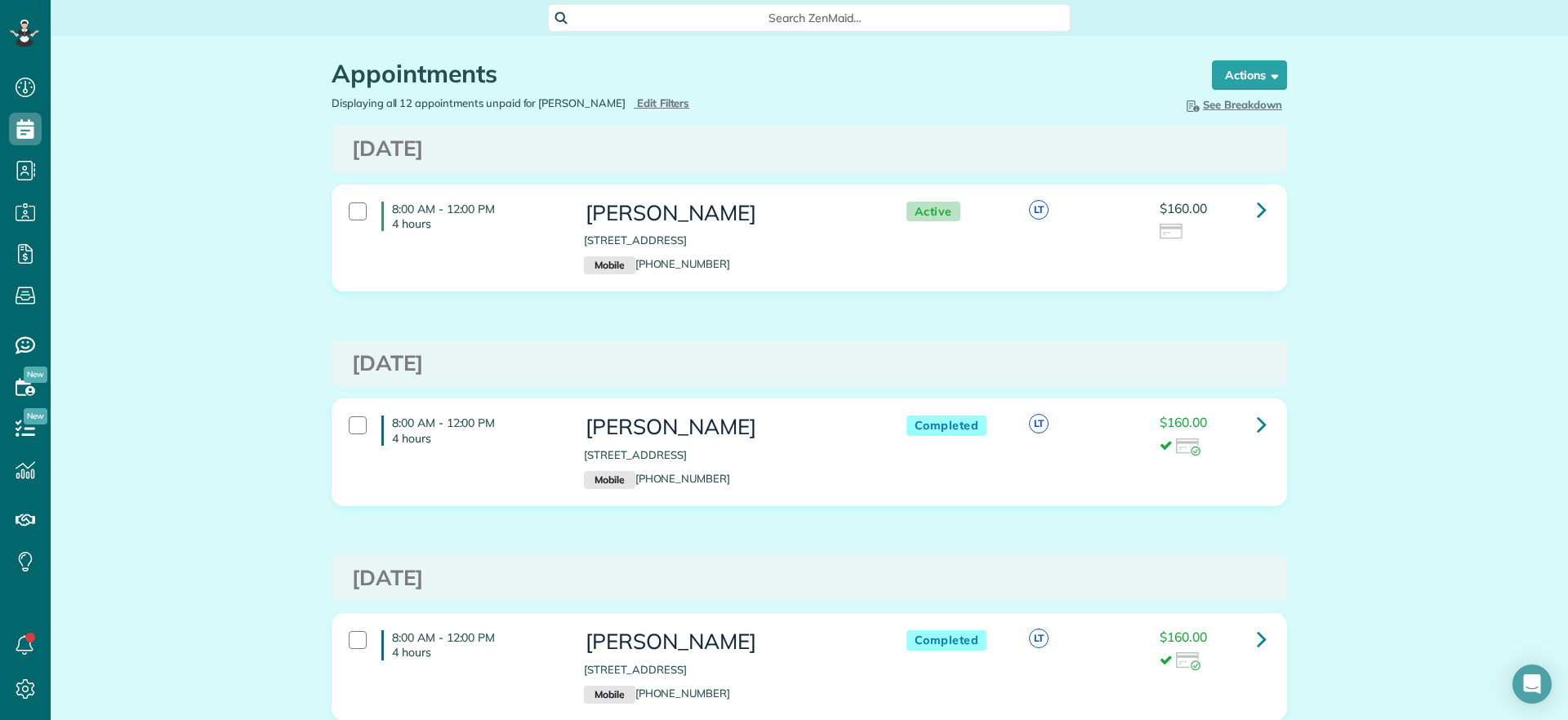
scroll to position [7, 7]
